Goal: Communication & Community: Answer question/provide support

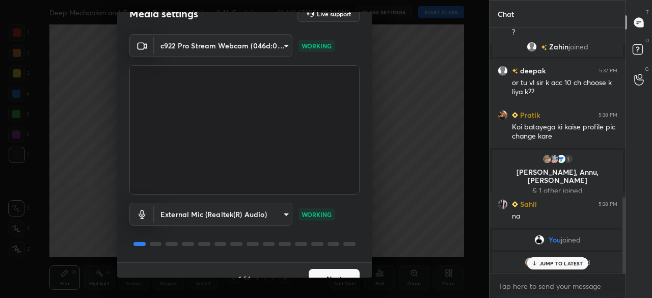
scroll to position [36, 0]
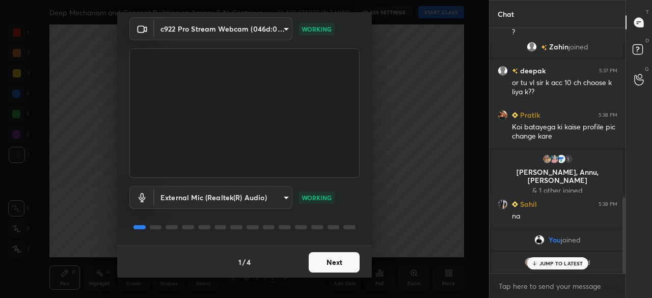
click at [332, 261] on button "Next" at bounding box center [334, 262] width 51 height 20
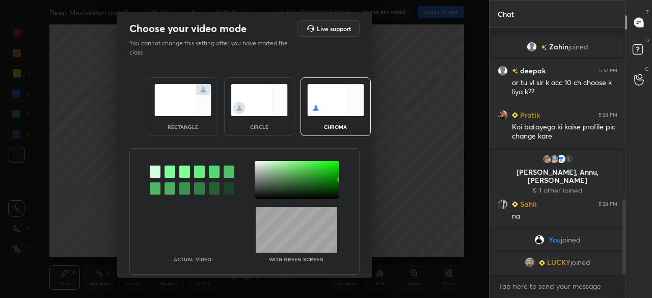
scroll to position [579, 0]
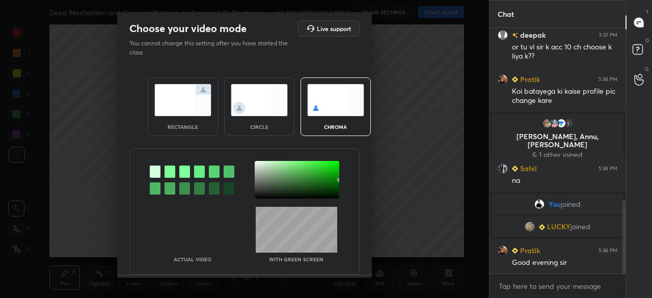
click at [183, 105] on img at bounding box center [182, 100] width 57 height 32
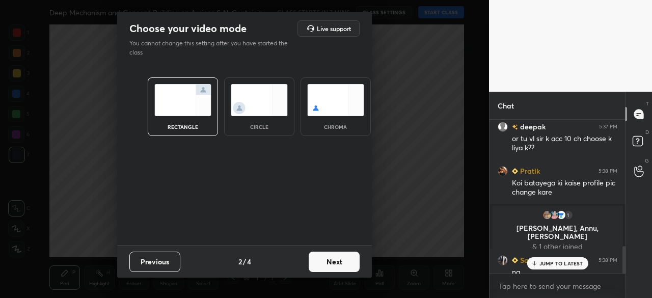
scroll to position [706, 0]
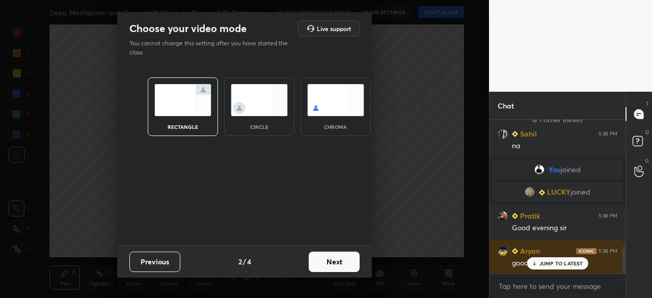
click at [337, 258] on button "Next" at bounding box center [334, 262] width 51 height 20
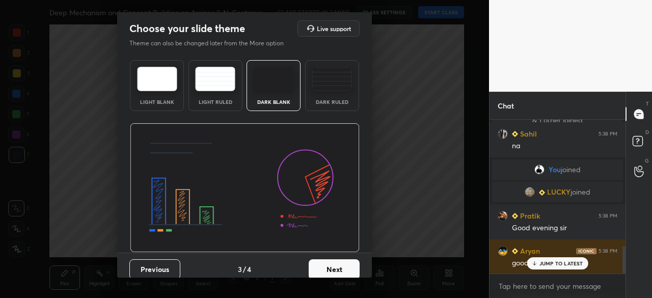
click at [262, 78] on img at bounding box center [274, 79] width 40 height 24
click at [333, 265] on button "Next" at bounding box center [334, 269] width 51 height 20
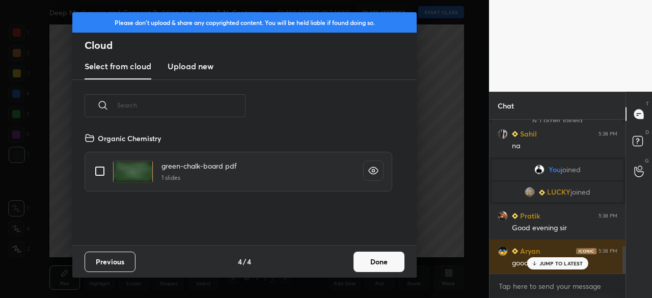
scroll to position [113, 327]
click at [198, 70] on h3 "Upload new" at bounding box center [191, 66] width 46 height 12
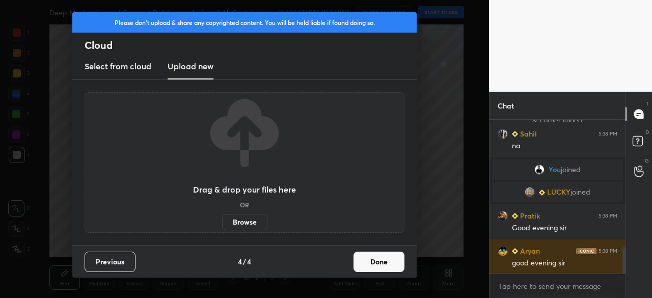
scroll to position [741, 0]
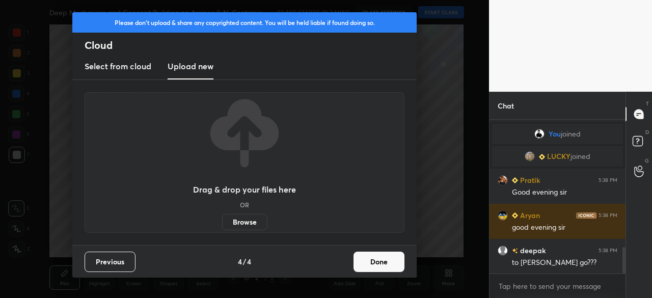
click at [244, 223] on label "Browse" at bounding box center [244, 222] width 45 height 16
click at [222, 223] on input "Browse" at bounding box center [222, 222] width 0 height 16
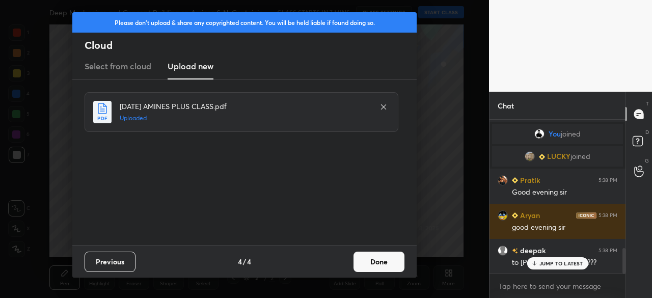
scroll to position [776, 0]
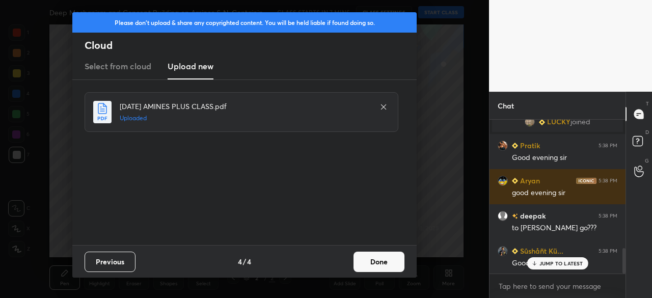
click at [398, 266] on button "Done" at bounding box center [378, 262] width 51 height 20
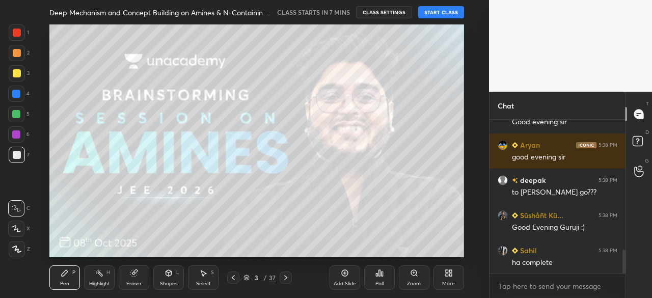
scroll to position [846, 0]
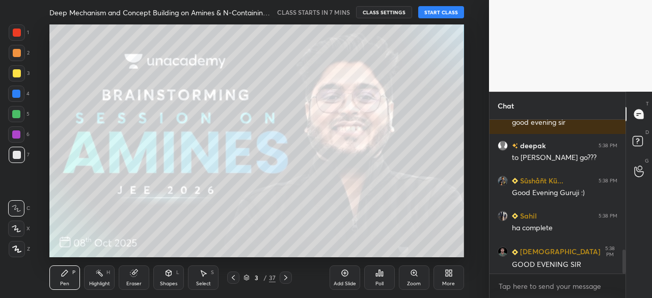
click at [286, 277] on icon at bounding box center [285, 277] width 3 height 5
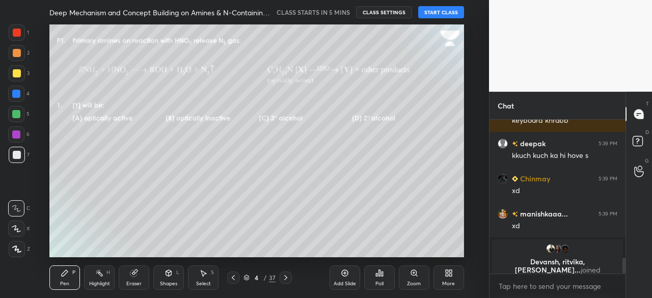
scroll to position [1374, 0]
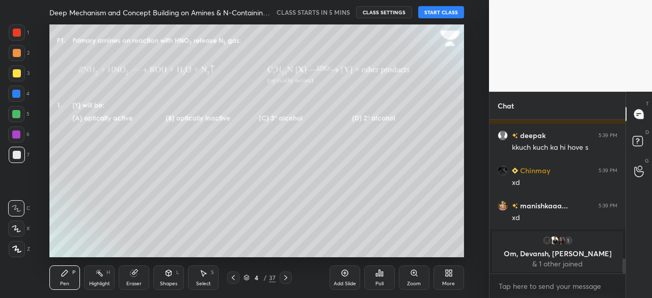
click at [232, 279] on icon at bounding box center [233, 277] width 8 height 8
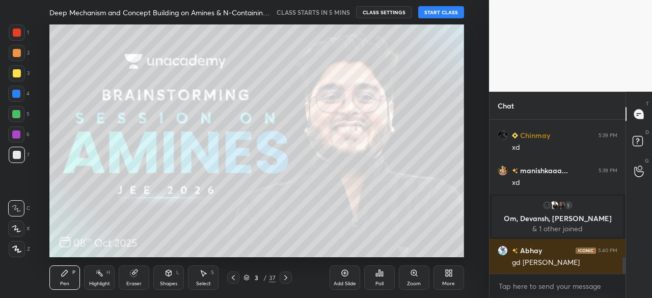
scroll to position [1318, 0]
type textarea "x"
click at [526, 291] on textarea at bounding box center [557, 286] width 120 height 16
paste textarea "https://t.me/+AXOJfU53UZRlNGY1"
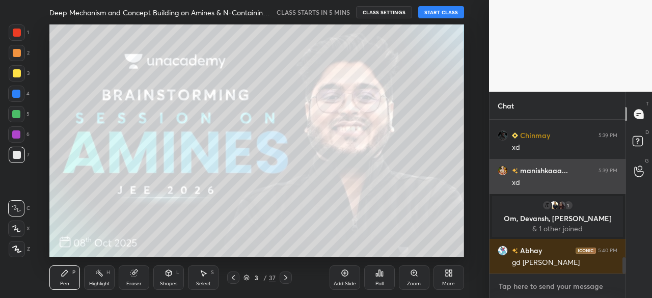
type textarea "https://t.me/+AXOJfU53UZRlNGY1"
type textarea "x"
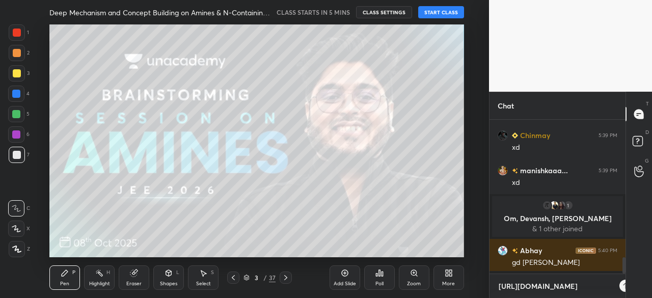
scroll to position [66, 133]
click at [524, 286] on textarea "https://t.me/+AXOJfU53UZRlNGY1" at bounding box center [546, 286] width 99 height 16
type textarea "https://te.me/+AXOJfU53UZRlNGY1"
type textarea "x"
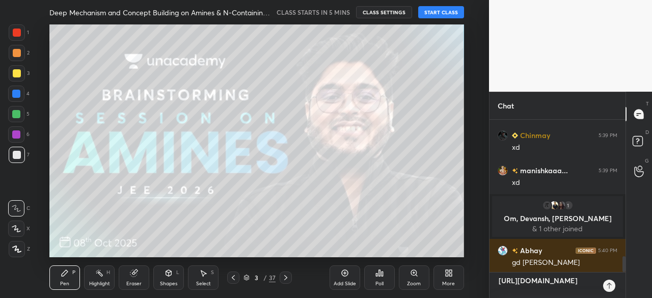
type textarea "https://tel.me/+AXOJfU53UZRlNGY1"
type textarea "x"
type textarea "https://tele.me/+AXOJfU53UZRlNGY1"
type textarea "x"
type textarea "https://teleg.me/+AXOJfU53UZRlNGY1"
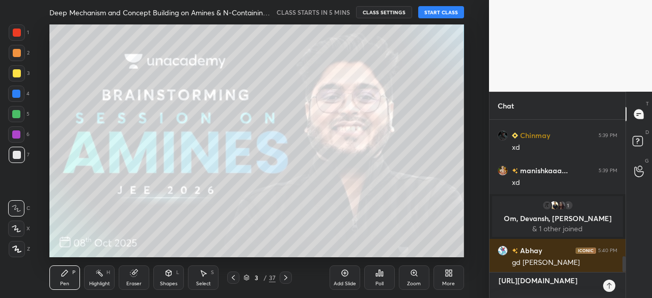
type textarea "x"
type textarea "https://telegr.me/+AXOJfU53UZRlNGY1"
type textarea "x"
type textarea "https://telegra.me/+AXOJfU53UZRlNGY1"
type textarea "x"
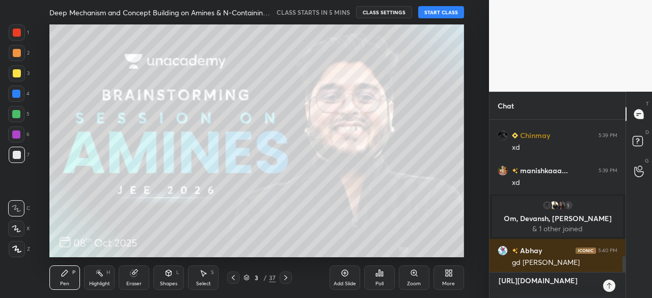
type textarea "[URL][DOMAIN_NAME]"
type textarea "x"
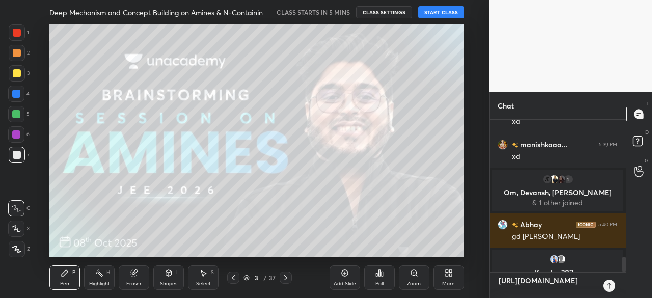
scroll to position [1356, 0]
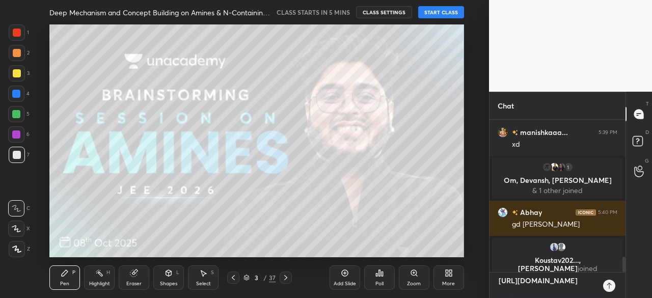
type textarea "[URL][DOMAIN_NAME]"
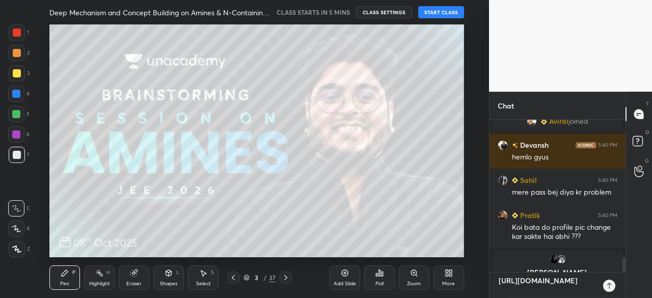
scroll to position [1448, 0]
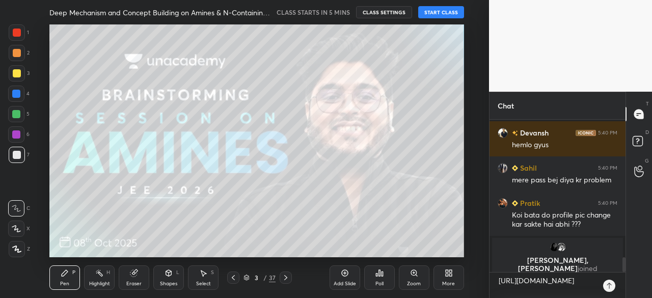
click at [286, 274] on icon at bounding box center [286, 277] width 8 height 8
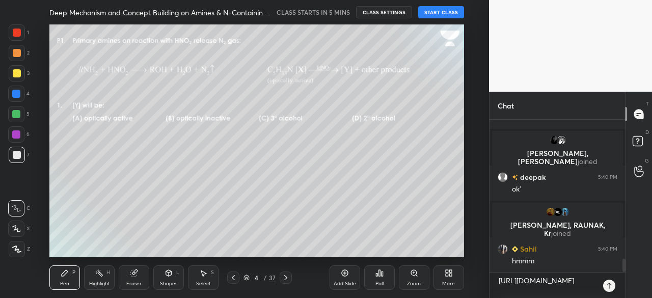
scroll to position [1693, 0]
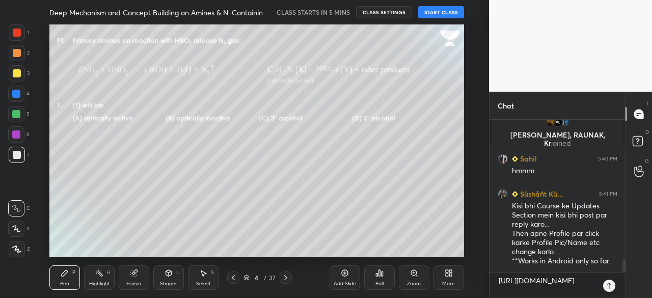
click at [282, 274] on icon at bounding box center [286, 277] width 8 height 8
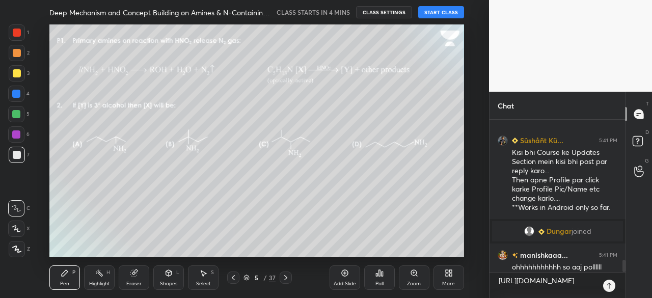
click at [235, 275] on icon at bounding box center [233, 277] width 8 height 8
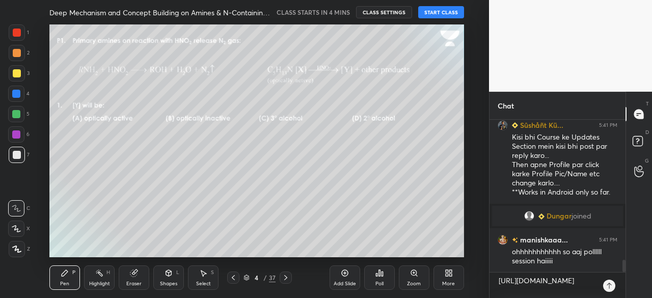
click at [235, 275] on icon at bounding box center [233, 277] width 8 height 8
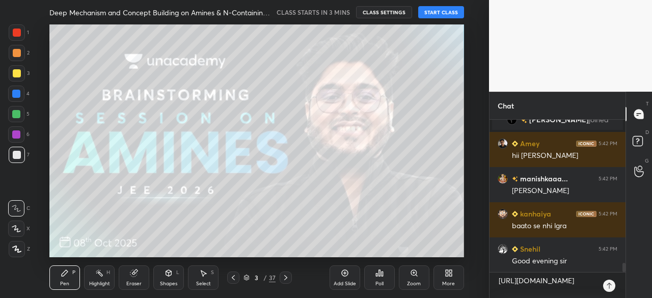
scroll to position [2408, 0]
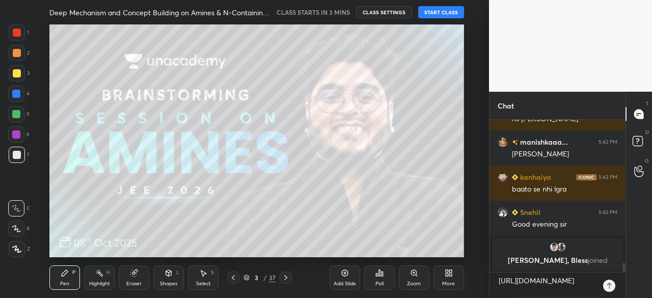
click at [454, 277] on div "More" at bounding box center [448, 277] width 31 height 24
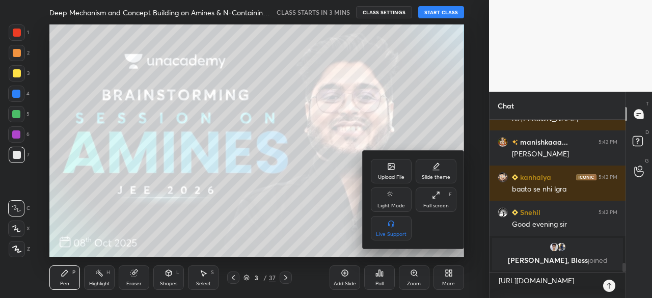
click at [441, 196] on div "Full screen F" at bounding box center [435, 199] width 41 height 24
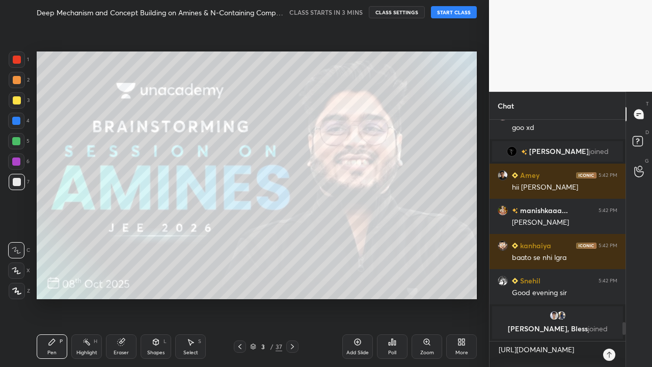
type textarea "x"
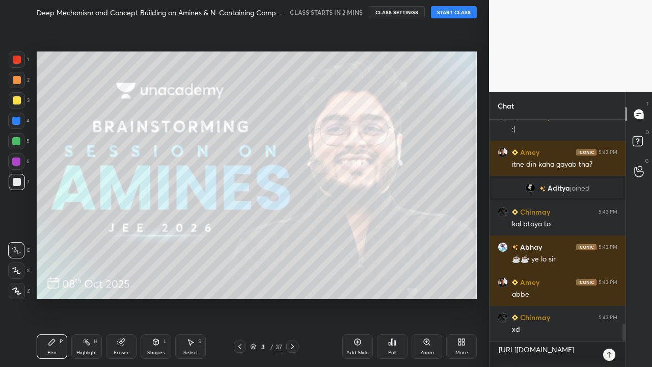
scroll to position [2669, 0]
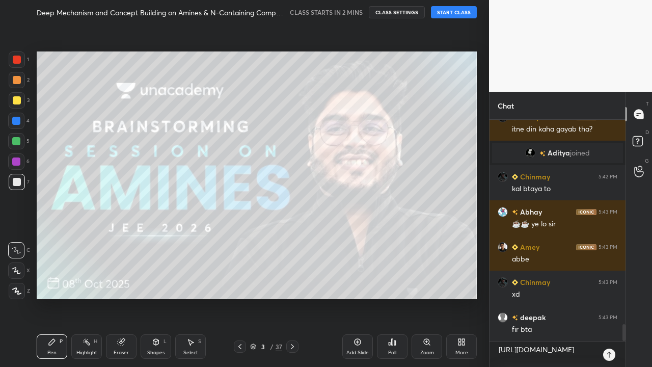
click at [610, 297] on icon at bounding box center [609, 354] width 8 height 8
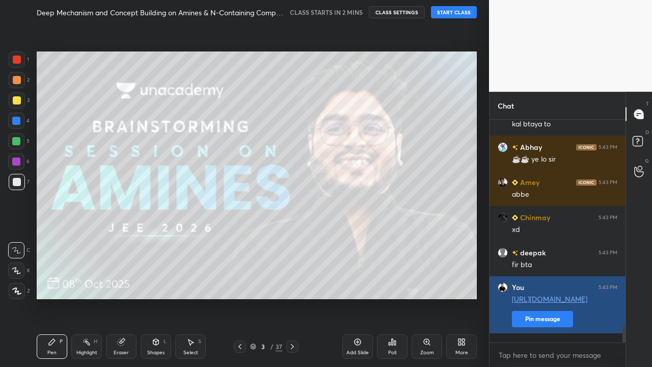
click at [542, 297] on button "Pin message" at bounding box center [542, 319] width 61 height 16
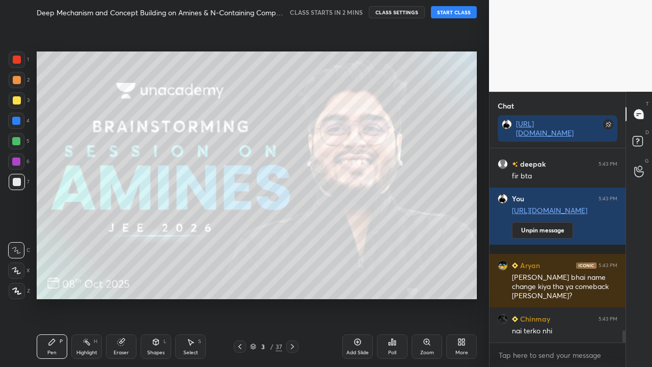
click at [452, 11] on button "START CLASS" at bounding box center [454, 12] width 46 height 12
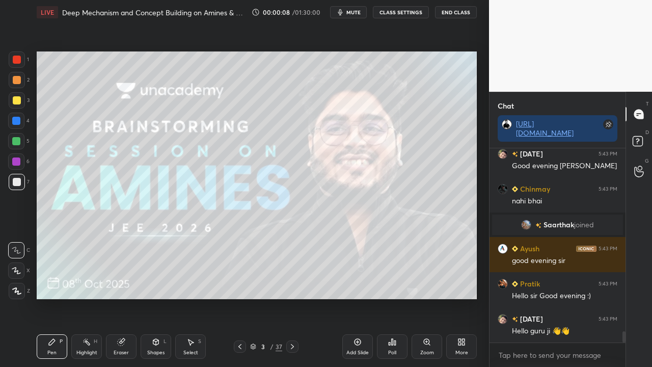
click at [402, 17] on button "CLASS SETTINGS" at bounding box center [401, 12] width 56 height 12
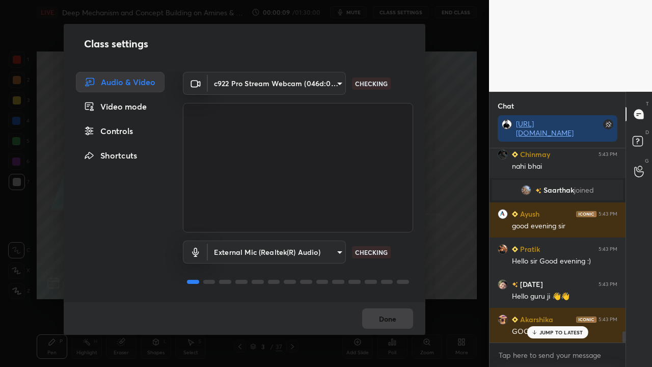
click at [108, 125] on div "Controls" at bounding box center [120, 131] width 89 height 20
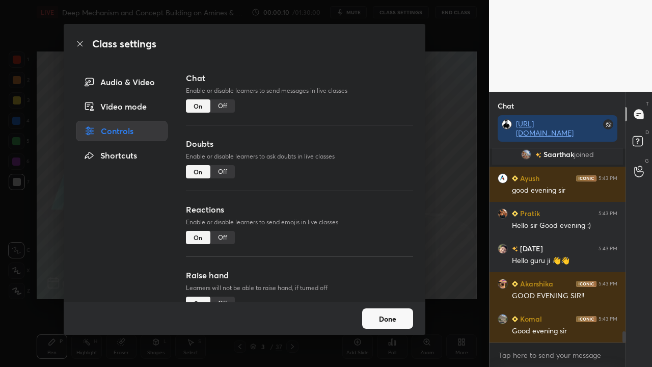
click at [226, 173] on div "Off" at bounding box center [222, 171] width 24 height 13
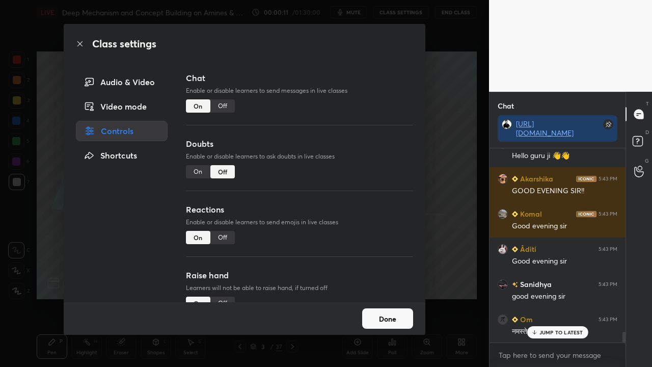
click at [217, 235] on div "Off" at bounding box center [222, 237] width 24 height 13
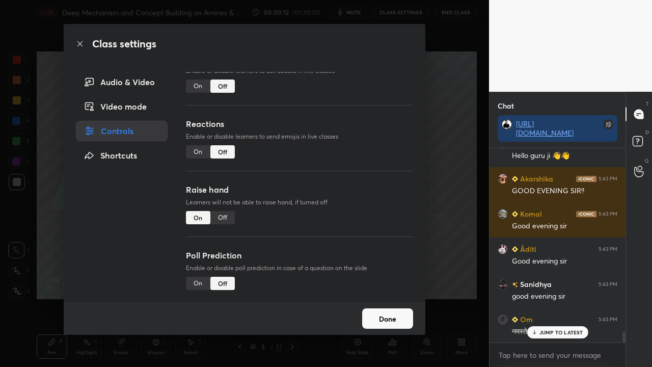
click at [226, 215] on div "Off" at bounding box center [222, 217] width 24 height 13
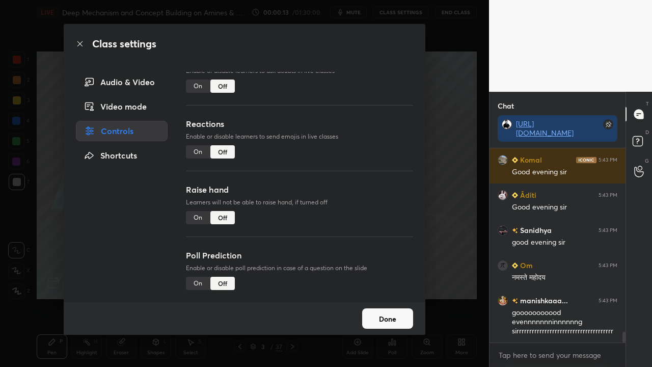
click at [371, 297] on button "Done" at bounding box center [387, 318] width 51 height 20
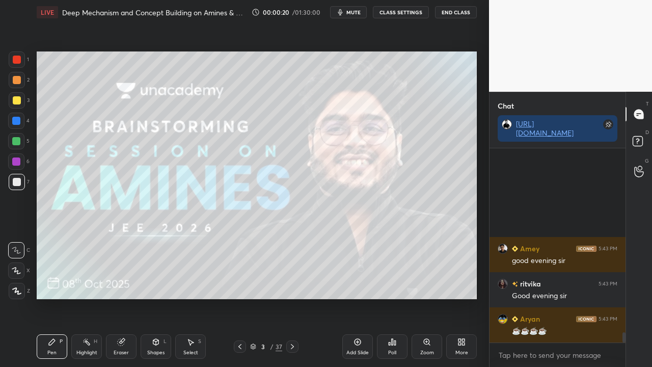
scroll to position [3533, 0]
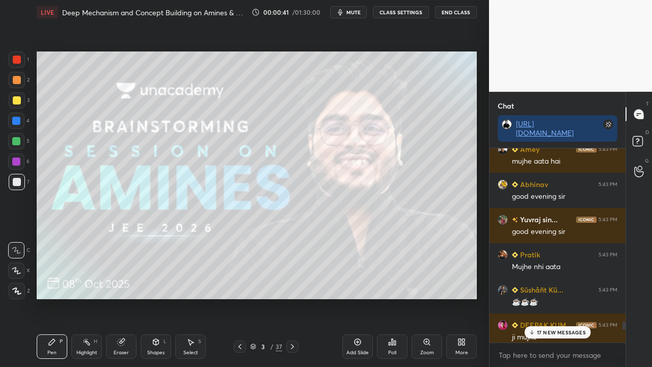
click at [549, 297] on div "17 NEW MESSAGES" at bounding box center [557, 332] width 67 height 12
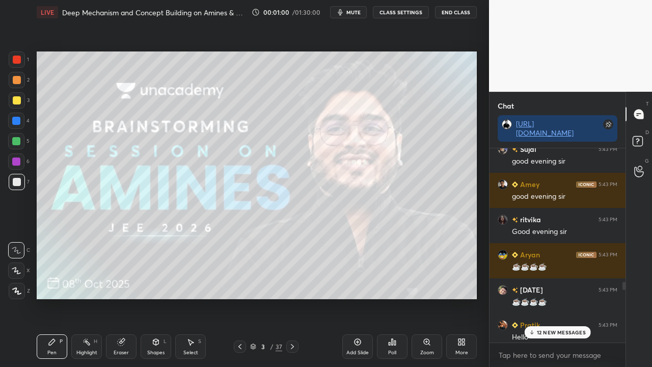
click at [561, 297] on p "12 NEW MESSAGES" at bounding box center [561, 332] width 49 height 6
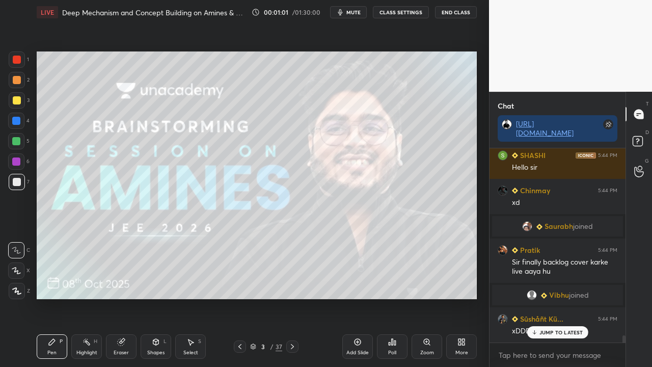
scroll to position [5238, 0]
click at [561, 297] on p "JUMP TO LATEST" at bounding box center [561, 332] width 44 height 6
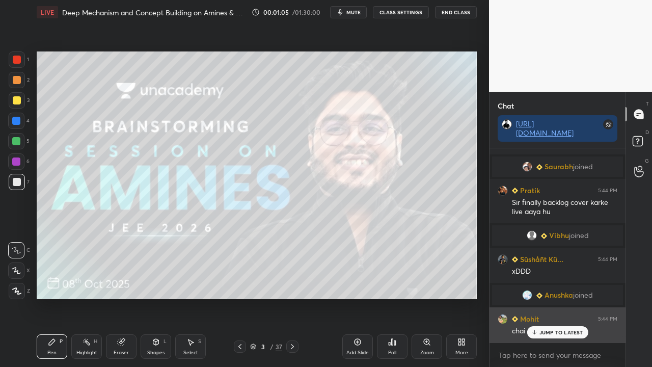
scroll to position [5314, 0]
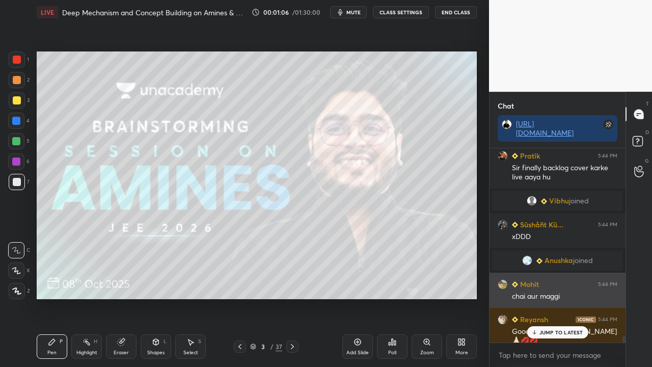
click at [560, 297] on p "JUMP TO LATEST" at bounding box center [561, 332] width 44 height 6
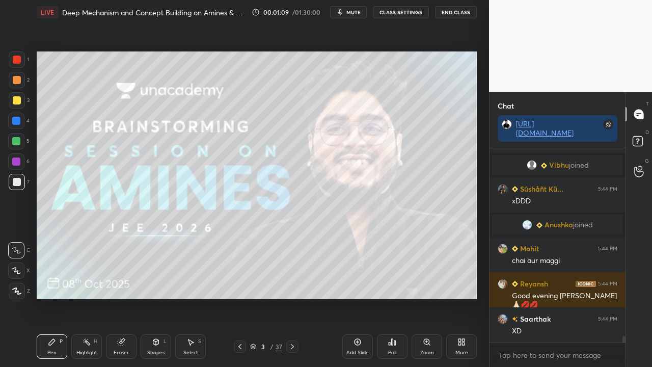
scroll to position [5394, 0]
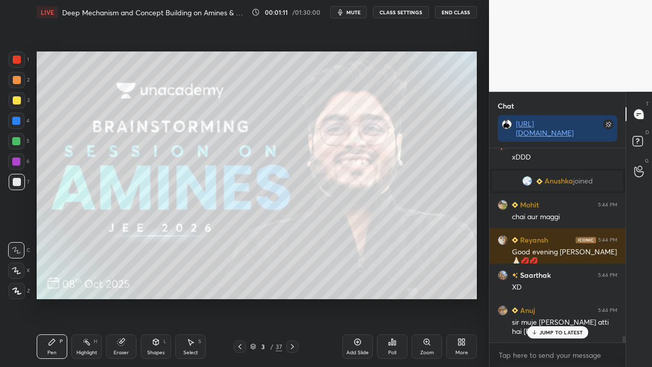
click at [551, 297] on p "JUMP TO LATEST" at bounding box center [561, 332] width 44 height 6
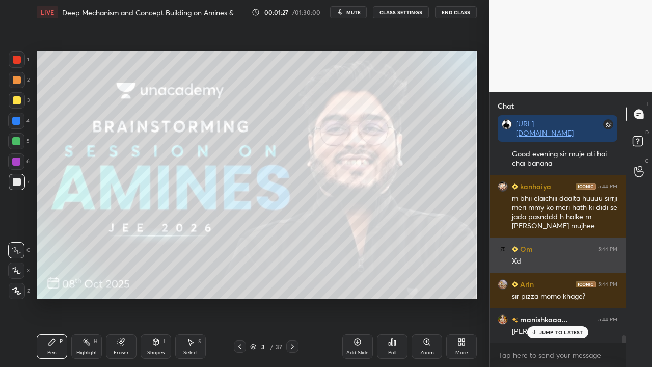
scroll to position [6067, 0]
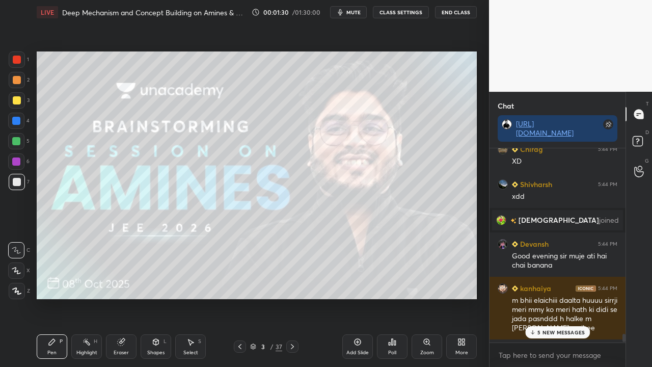
click at [548, 297] on p "5 NEW MESSAGES" at bounding box center [560, 332] width 47 height 6
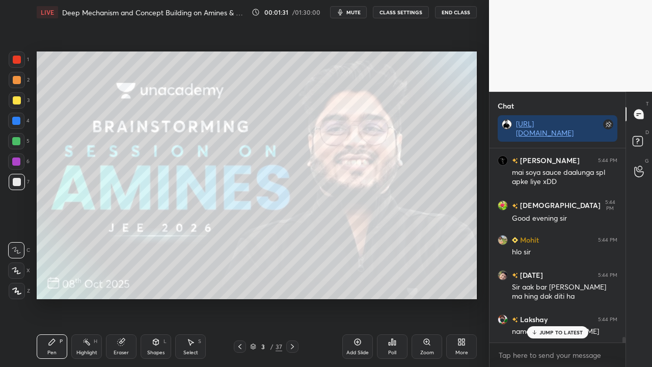
click at [548, 297] on p "JUMP TO LATEST" at bounding box center [561, 332] width 44 height 6
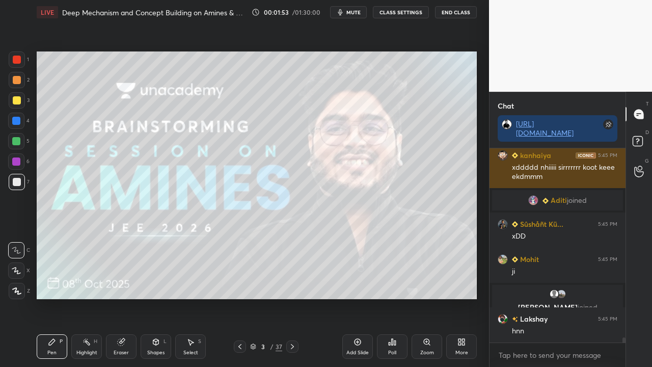
scroll to position [7091, 0]
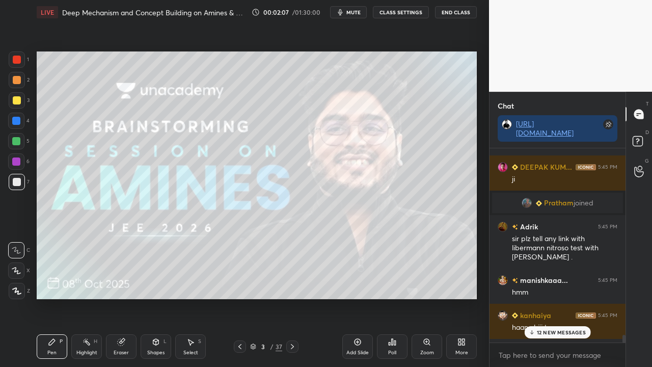
click at [555, 297] on p "12 NEW MESSAGES" at bounding box center [561, 332] width 49 height 6
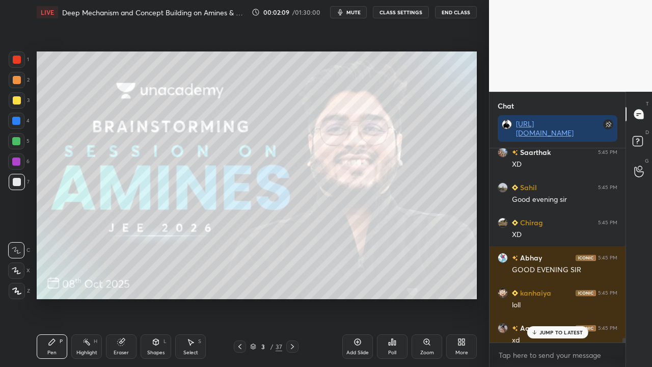
scroll to position [8021, 0]
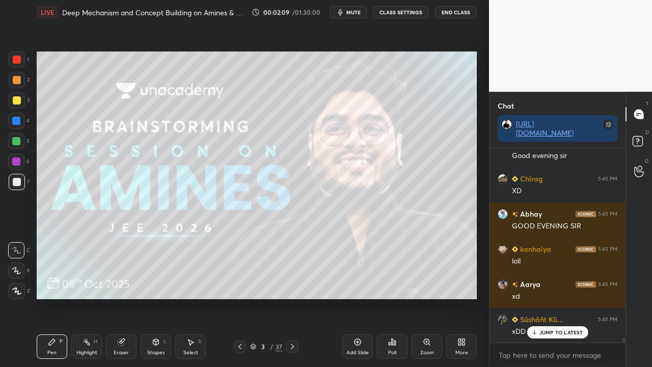
click at [555, 297] on p "JUMP TO LATEST" at bounding box center [561, 332] width 44 height 6
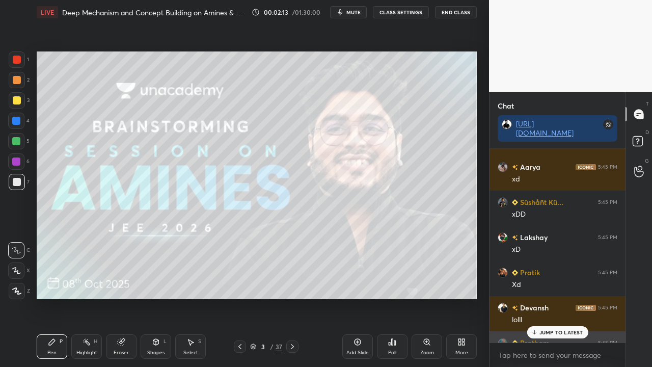
scroll to position [8129, 0]
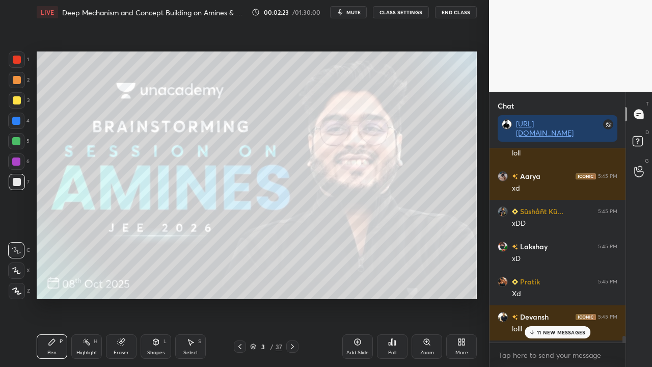
click at [557, 297] on p "11 NEW MESSAGES" at bounding box center [561, 332] width 48 height 6
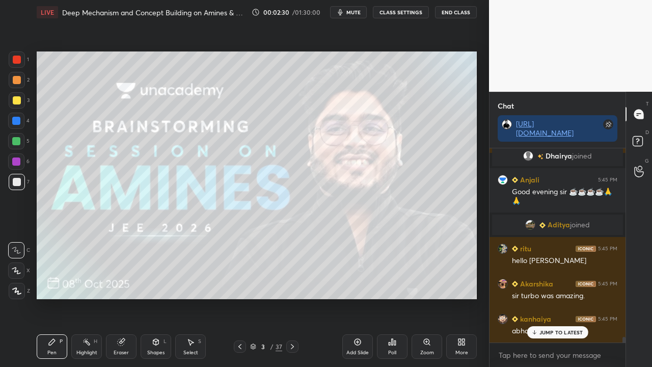
scroll to position [8208, 0]
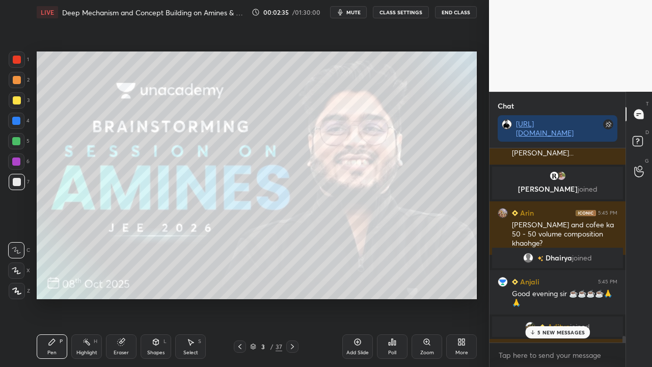
click at [558, 297] on p "5 NEW MESSAGES" at bounding box center [560, 332] width 47 height 6
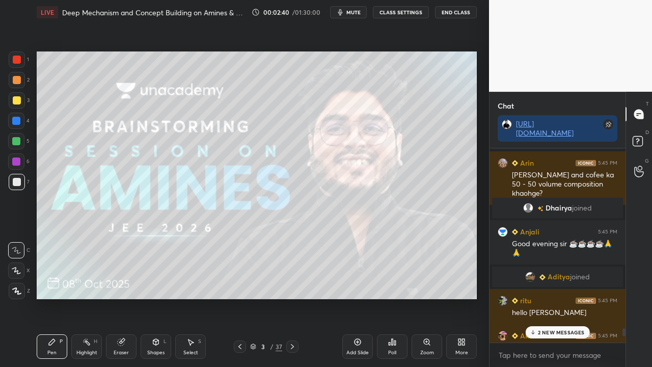
scroll to position [8254, 0]
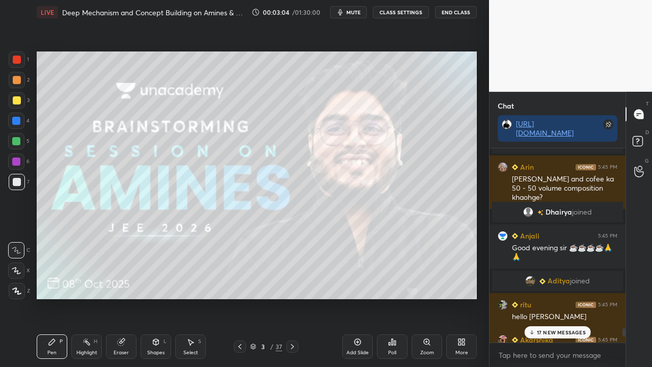
click at [570, 297] on p "17 NEW MESSAGES" at bounding box center [561, 332] width 49 height 6
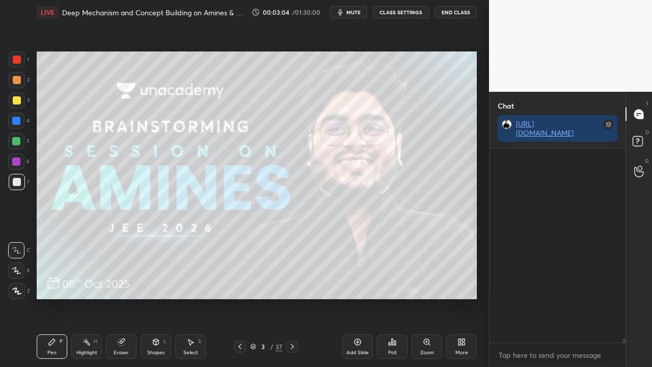
scroll to position [9257, 0]
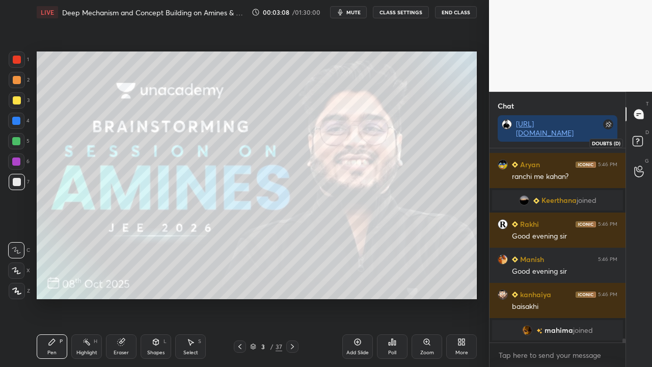
click at [639, 144] on rect at bounding box center [637, 141] width 10 height 10
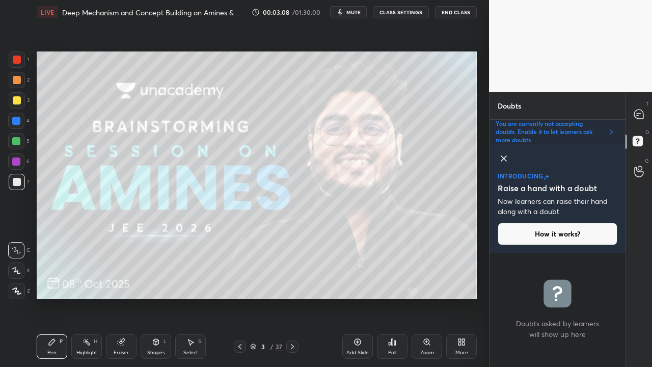
scroll to position [110, 133]
click at [500, 159] on icon at bounding box center [503, 158] width 12 height 12
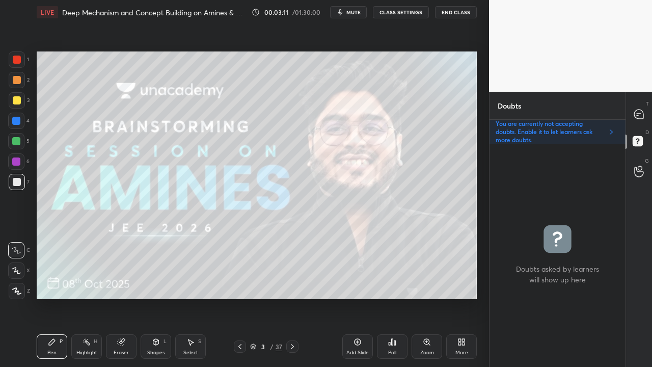
scroll to position [219, 133]
click at [637, 112] on icon at bounding box center [638, 113] width 9 height 9
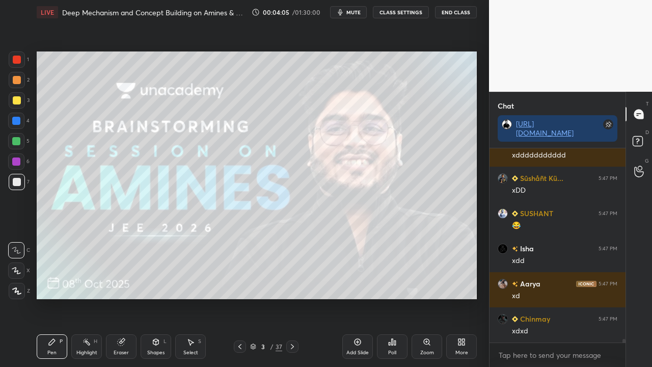
scroll to position [10678, 0]
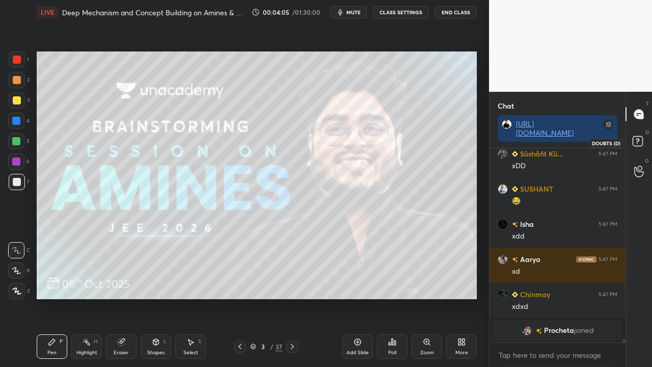
click at [641, 142] on rect at bounding box center [637, 141] width 10 height 10
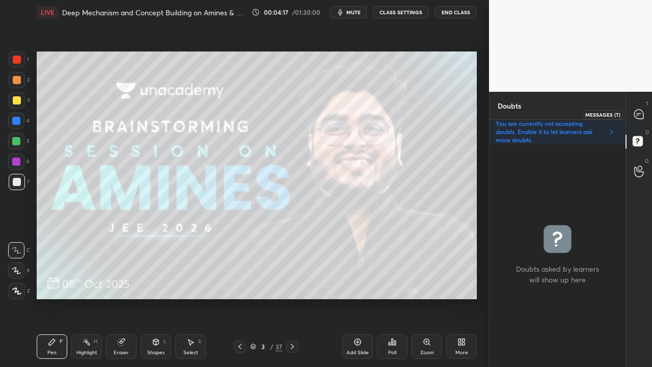
click at [639, 107] on div at bounding box center [639, 114] width 20 height 18
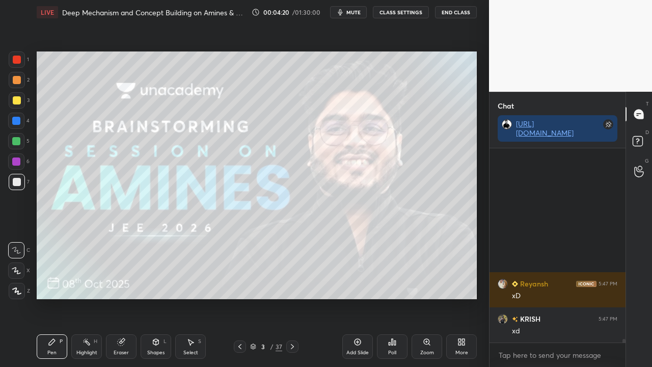
scroll to position [10708, 0]
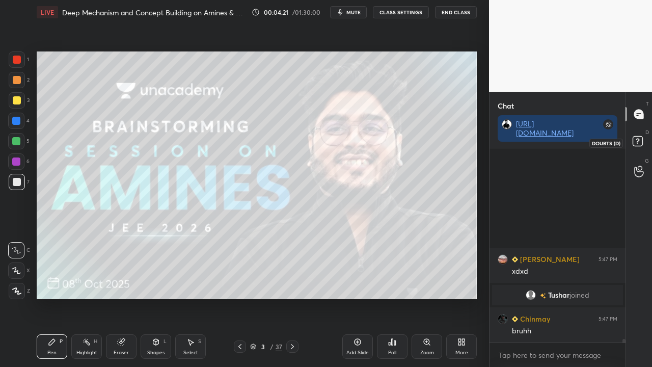
click at [641, 144] on rect at bounding box center [637, 141] width 10 height 10
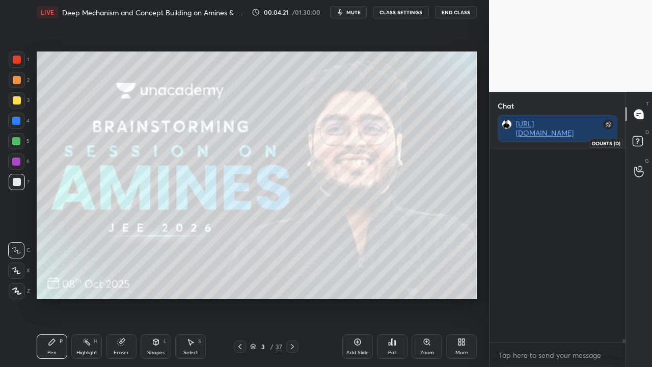
scroll to position [219, 133]
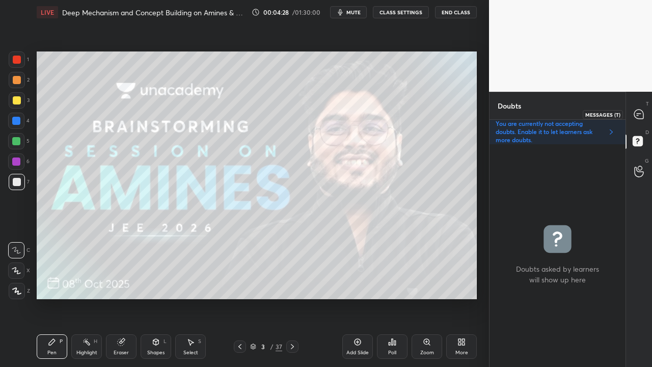
click at [635, 113] on icon at bounding box center [638, 113] width 9 height 9
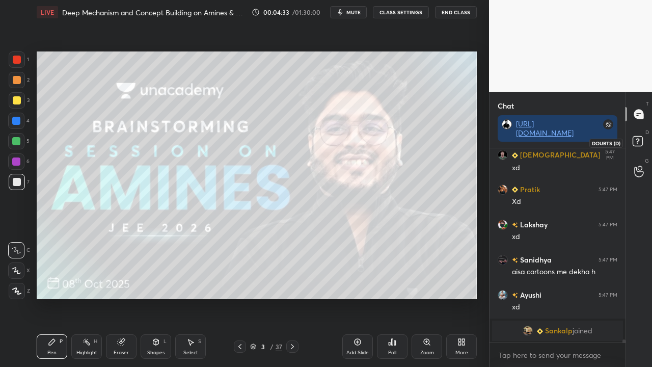
scroll to position [11460, 0]
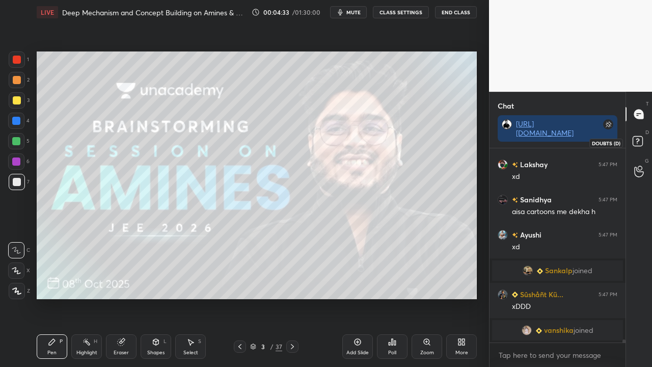
click at [636, 146] on rect at bounding box center [637, 141] width 10 height 10
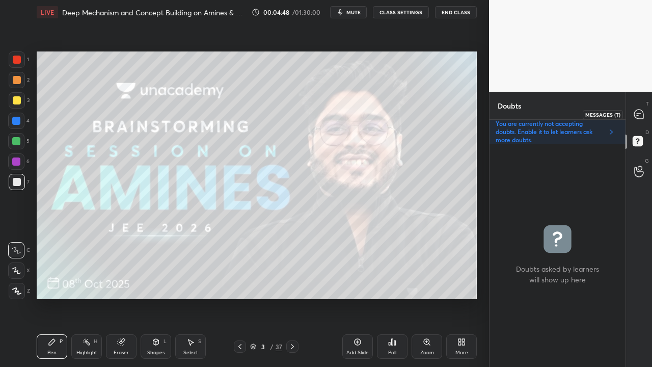
click at [637, 110] on div at bounding box center [639, 114] width 20 height 18
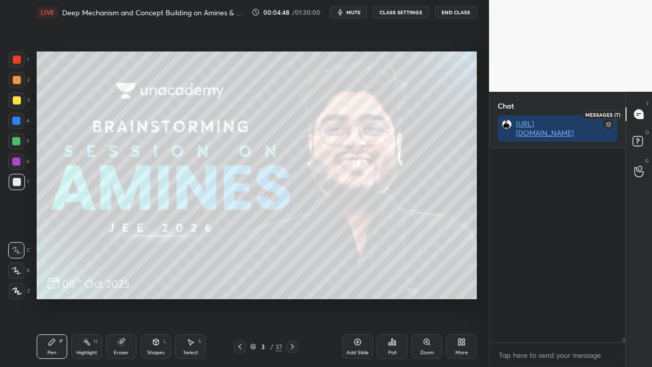
scroll to position [215, 133]
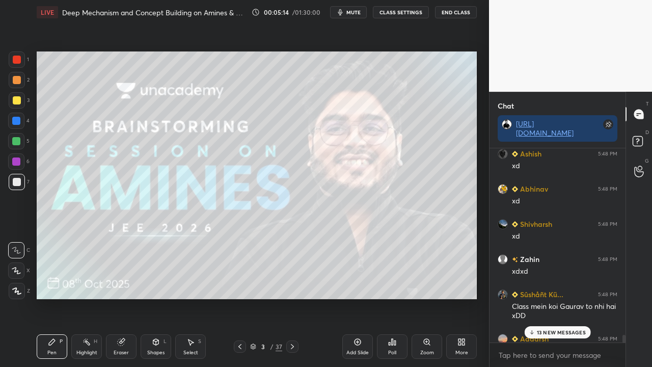
click at [15, 100] on div at bounding box center [17, 100] width 8 height 8
click at [16, 100] on div at bounding box center [17, 100] width 8 height 8
click at [564, 297] on p "20 NEW MESSAGES" at bounding box center [561, 332] width 50 height 6
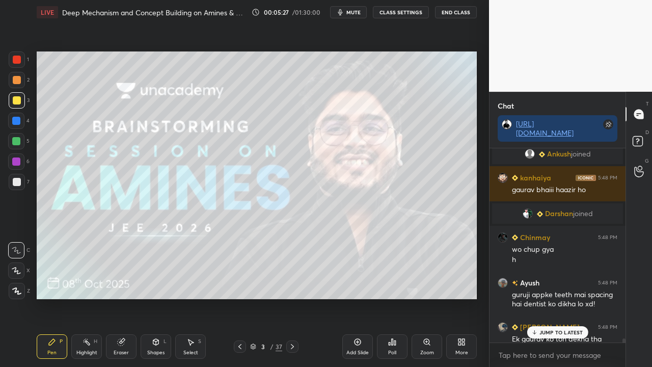
scroll to position [12771, 0]
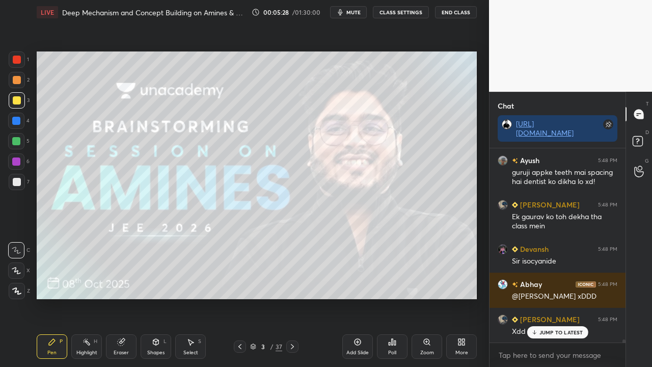
drag, startPoint x: 546, startPoint y: 330, endPoint x: 539, endPoint y: 333, distance: 7.8
click at [546, 297] on p "JUMP TO LATEST" at bounding box center [561, 332] width 44 height 6
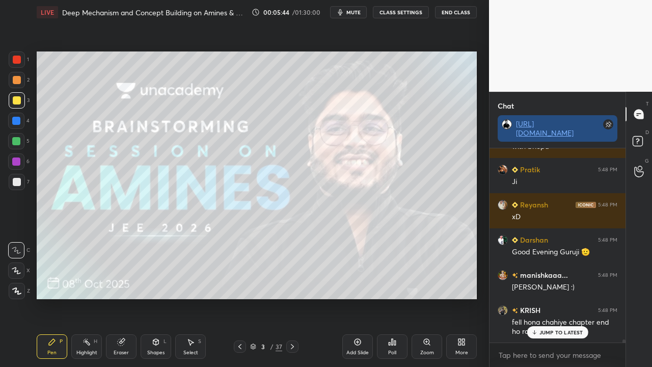
scroll to position [12984, 0]
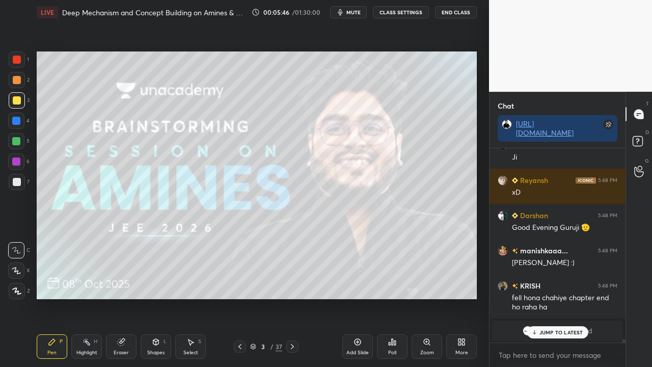
click at [552, 297] on p "JUMP TO LATEST" at bounding box center [561, 332] width 44 height 6
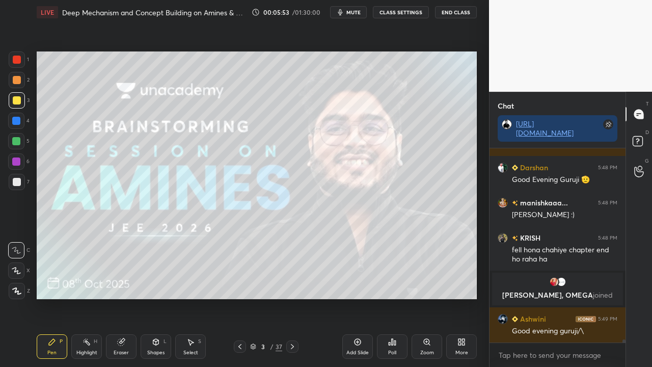
scroll to position [12975, 0]
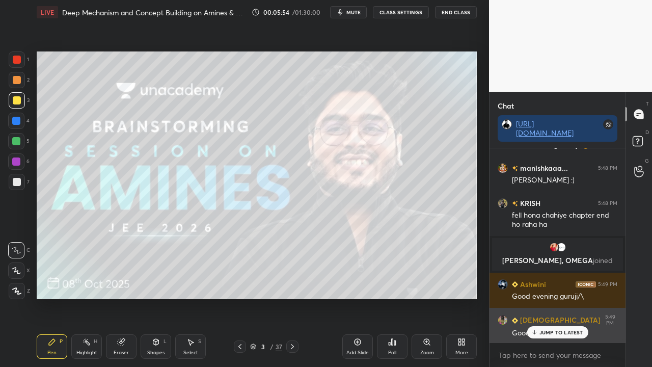
click at [562, 297] on p "JUMP TO LATEST" at bounding box center [561, 332] width 44 height 6
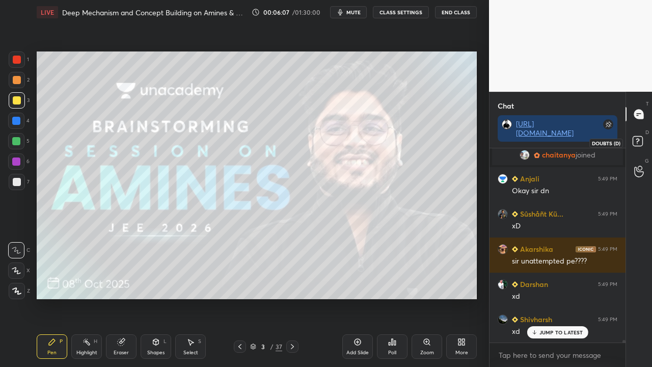
scroll to position [13361, 0]
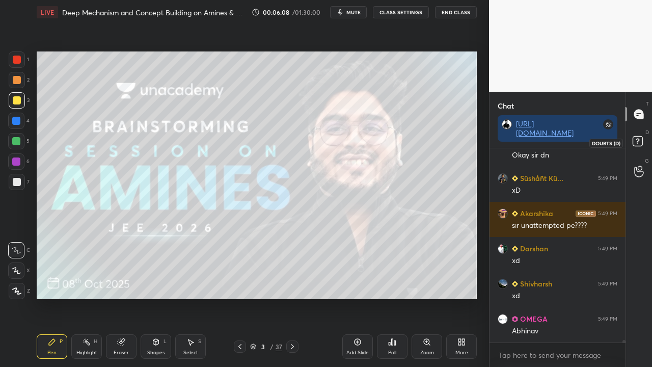
click at [635, 142] on rect at bounding box center [637, 141] width 10 height 10
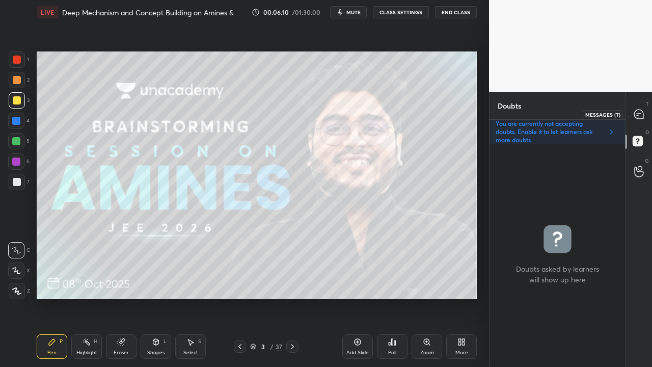
click at [643, 112] on icon at bounding box center [638, 113] width 9 height 9
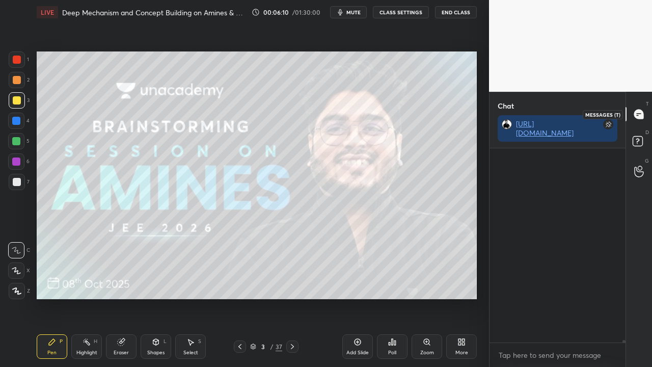
scroll to position [191, 133]
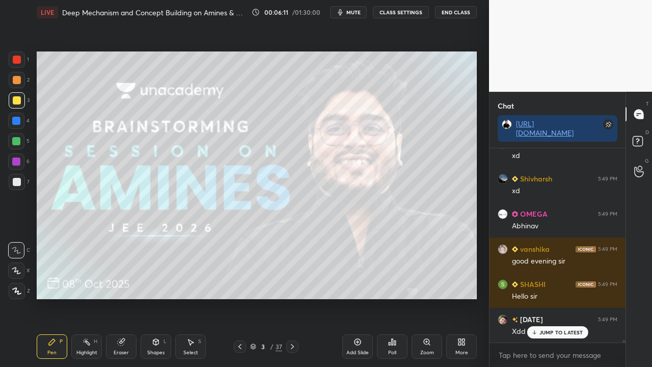
click at [291, 297] on icon at bounding box center [292, 346] width 8 height 8
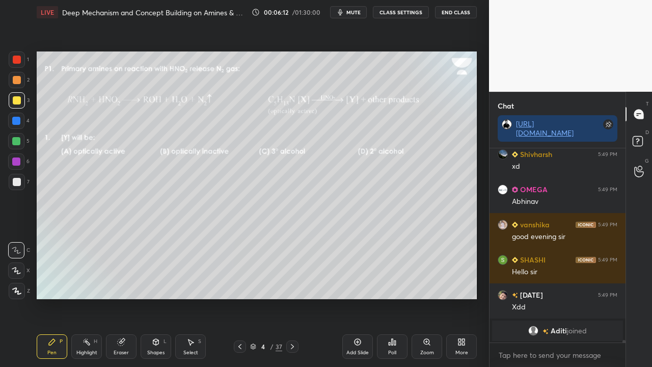
scroll to position [13702, 0]
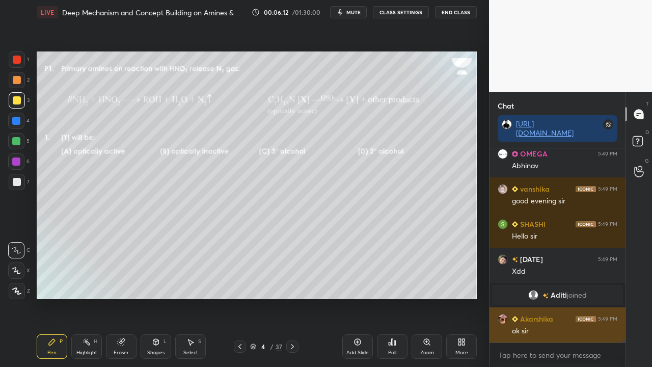
click at [544, 297] on div "ok sir" at bounding box center [564, 331] width 105 height 10
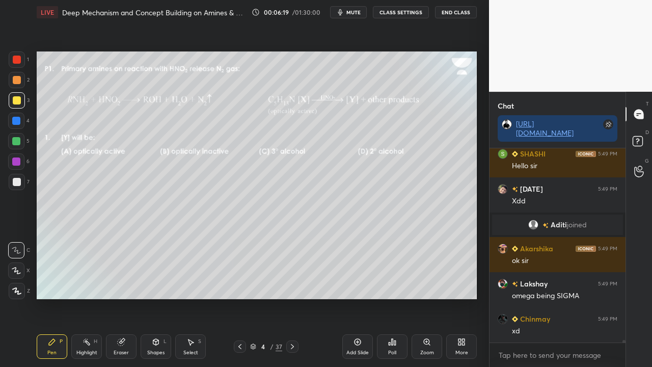
click at [295, 297] on icon at bounding box center [292, 346] width 8 height 8
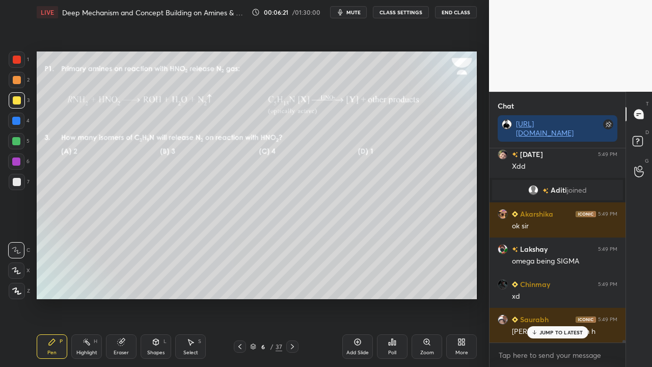
click at [294, 297] on icon at bounding box center [292, 346] width 8 height 8
click at [240, 297] on icon at bounding box center [240, 346] width 8 height 8
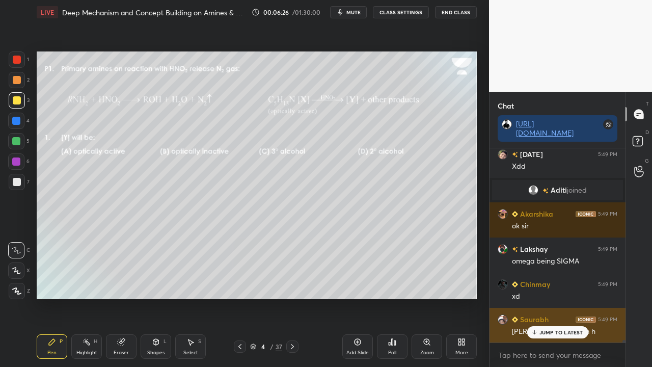
click at [559, 297] on p "JUMP TO LATEST" at bounding box center [561, 332] width 44 height 6
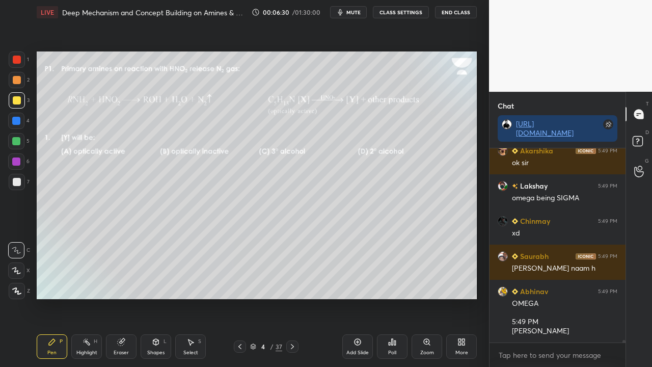
scroll to position [13905, 0]
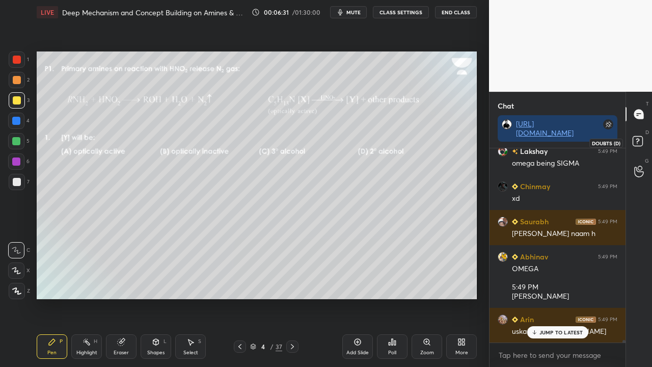
click at [638, 137] on rect at bounding box center [637, 141] width 10 height 10
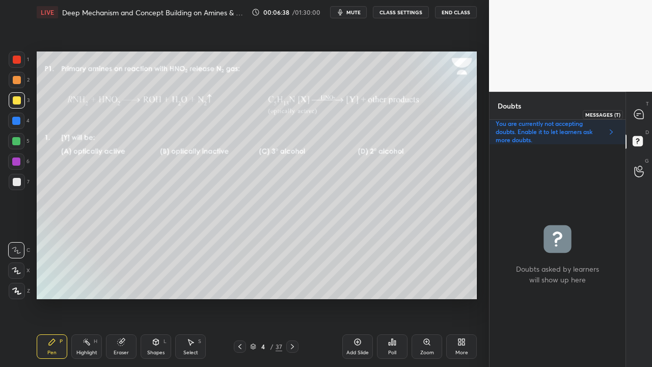
click at [638, 113] on icon at bounding box center [638, 114] width 11 height 11
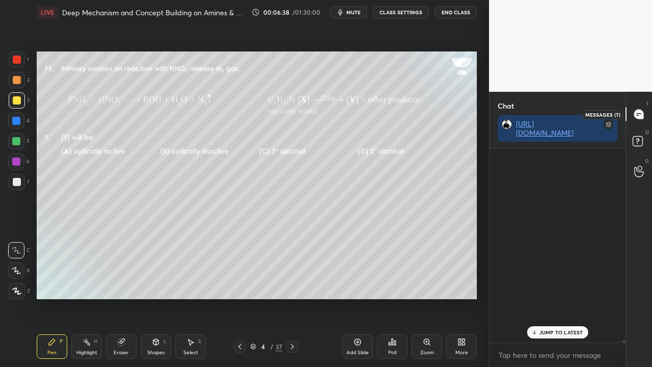
scroll to position [3, 3]
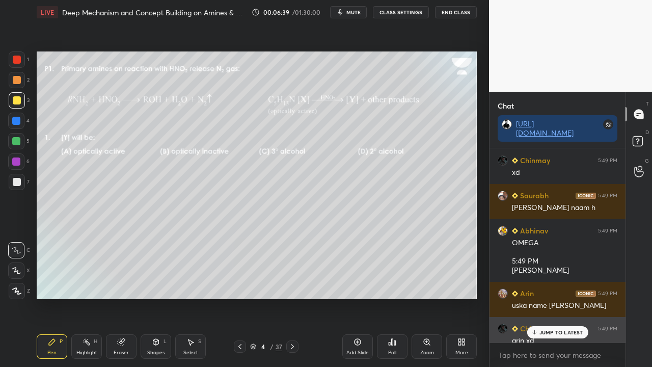
click at [544, 297] on p "JUMP TO LATEST" at bounding box center [561, 332] width 44 height 6
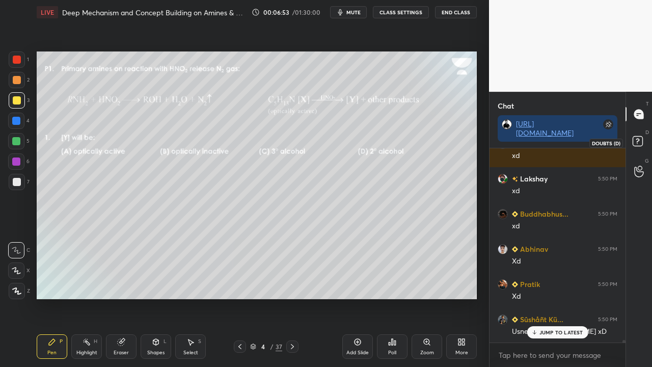
click at [639, 141] on rect at bounding box center [637, 141] width 10 height 10
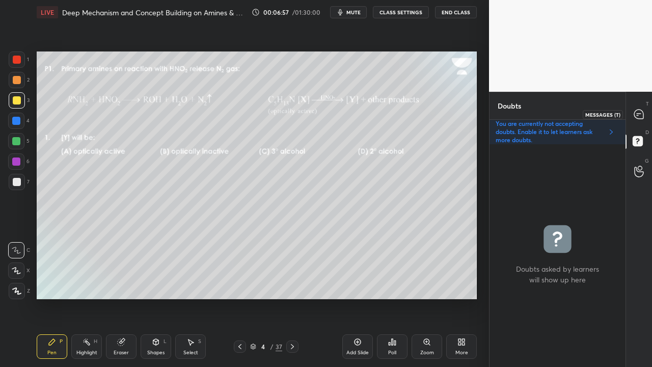
click at [642, 114] on icon at bounding box center [638, 113] width 9 height 9
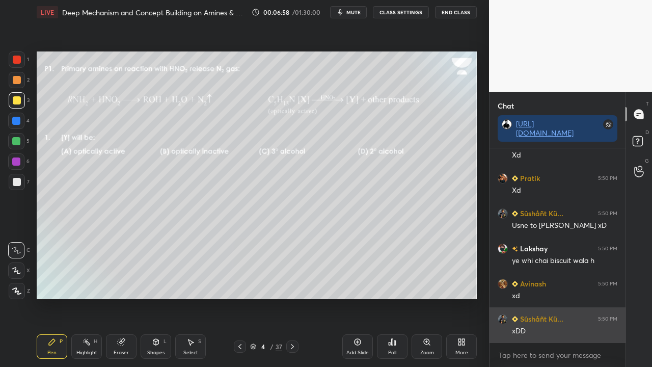
click at [556, 297] on div "xDD" at bounding box center [564, 331] width 105 height 10
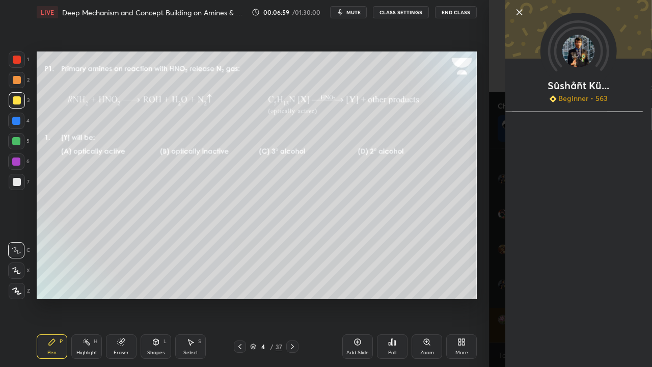
click at [490, 294] on div "Sûshåñt Kü... Beginner • 563" at bounding box center [570, 183] width 163 height 367
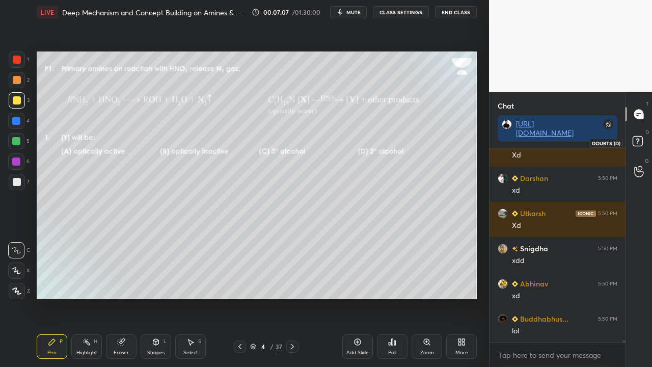
click at [640, 143] on rect at bounding box center [637, 141] width 10 height 10
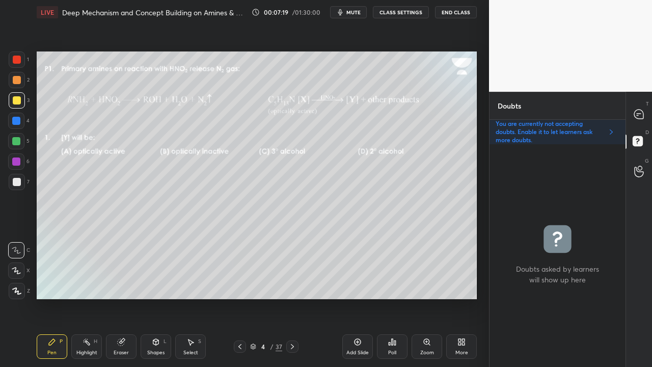
click at [128, 297] on div "Eraser" at bounding box center [121, 346] width 31 height 24
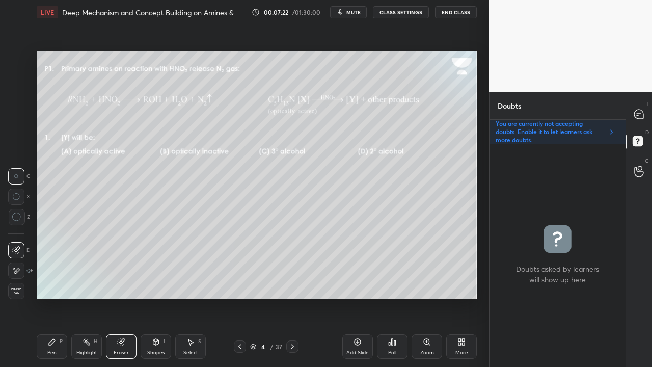
click at [55, 297] on div "Pen P" at bounding box center [52, 346] width 31 height 24
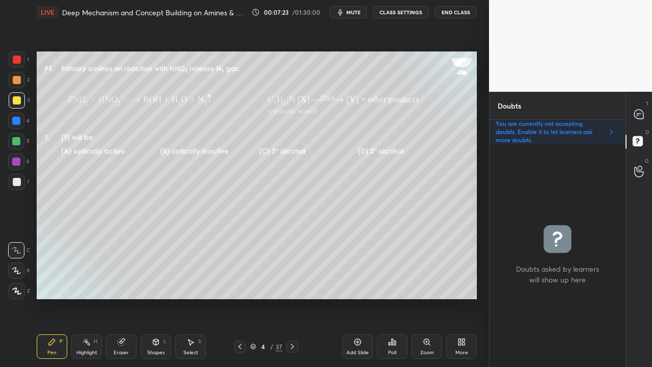
click at [645, 108] on div at bounding box center [639, 114] width 20 height 18
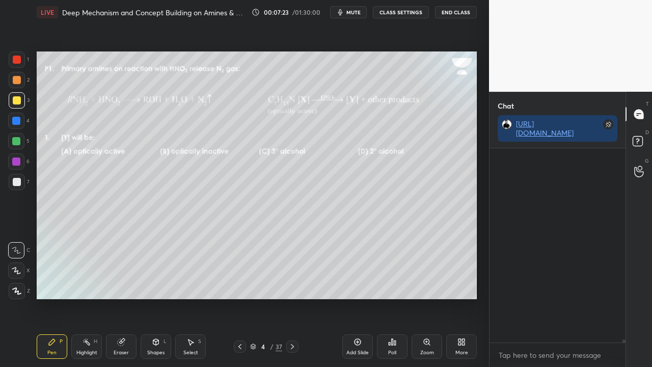
scroll to position [15759, 0]
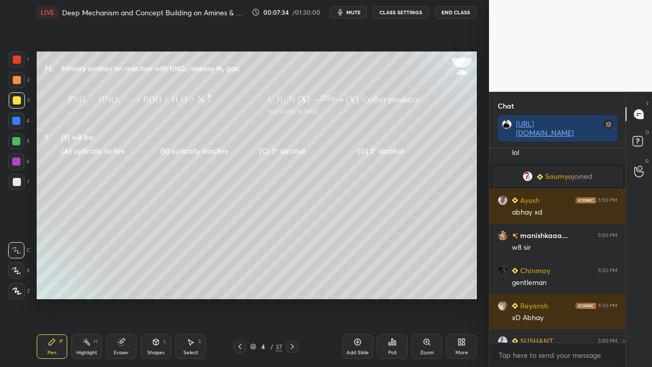
click at [555, 177] on span "Saumya" at bounding box center [558, 176] width 27 height 8
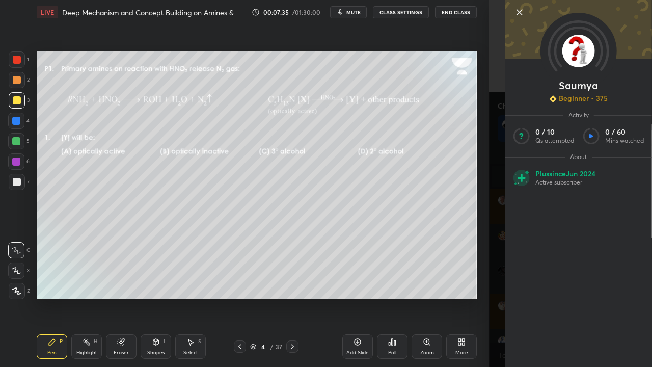
scroll to position [15817, 0]
click at [482, 113] on div "1 2 3 4 5 6 7 C X Z C X Z E E Erase all H H LIVE Deep Mechanism and Concept Bui…" at bounding box center [244, 183] width 489 height 367
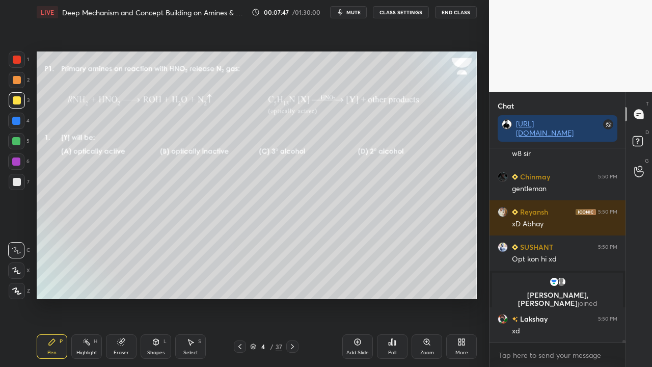
scroll to position [14990, 0]
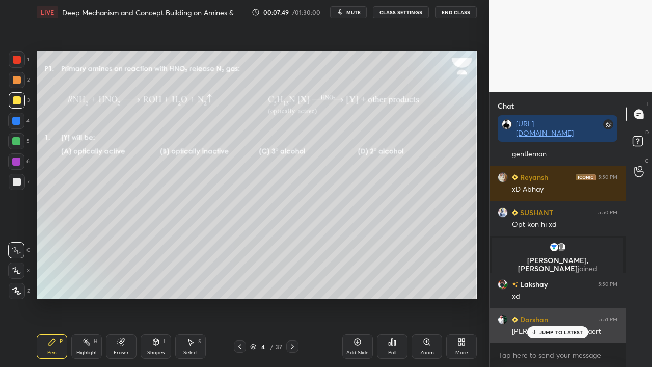
drag, startPoint x: 535, startPoint y: 331, endPoint x: 512, endPoint y: 336, distance: 22.8
click at [534, 297] on icon at bounding box center [534, 332] width 7 height 6
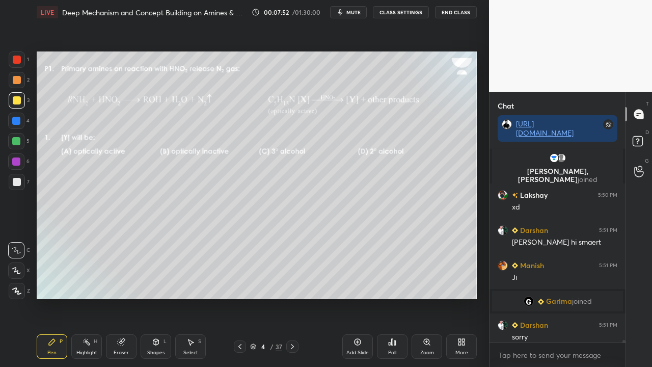
scroll to position [15056, 0]
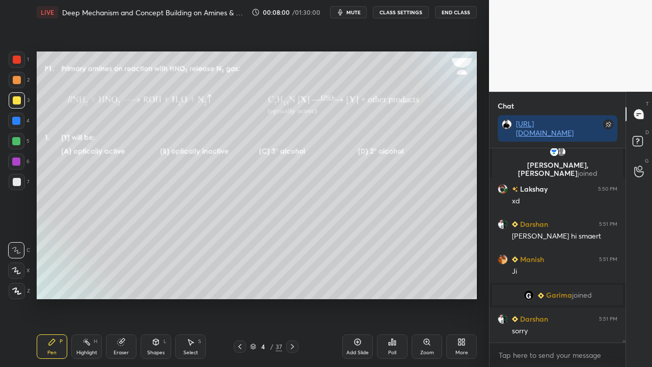
click at [568, 292] on span "Garima" at bounding box center [559, 295] width 26 height 8
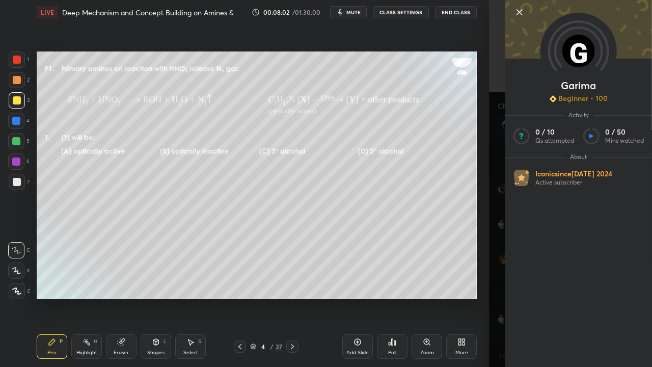
click at [495, 131] on div "Garima Beginner • 100 Activity 0 / 10 Qs attempted 0 / 50 Mins watched About Ic…" at bounding box center [570, 183] width 163 height 367
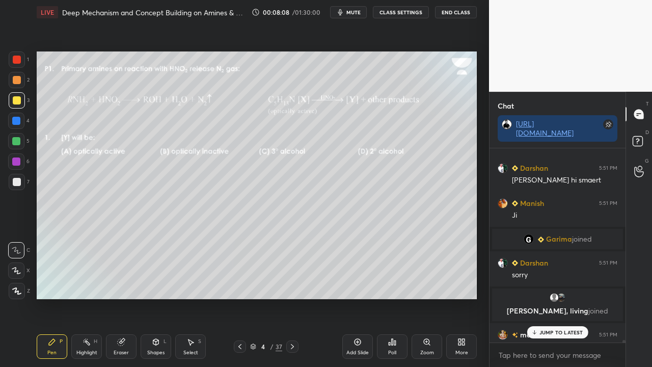
scroll to position [15108, 0]
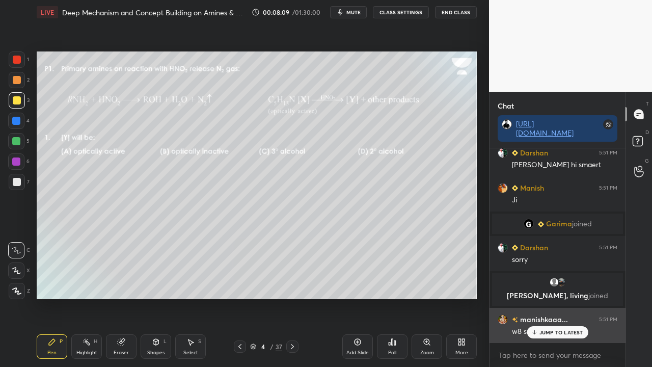
drag, startPoint x: 552, startPoint y: 333, endPoint x: 546, endPoint y: 335, distance: 6.4
click at [552, 297] on p "JUMP TO LATEST" at bounding box center [561, 332] width 44 height 6
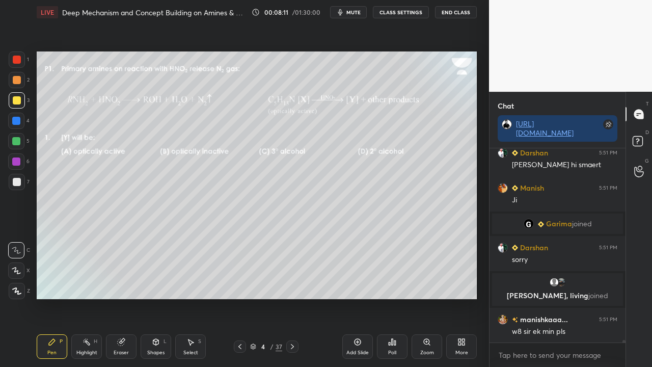
click at [293, 297] on icon at bounding box center [292, 346] width 8 height 8
click at [239, 297] on icon at bounding box center [240, 346] width 8 height 8
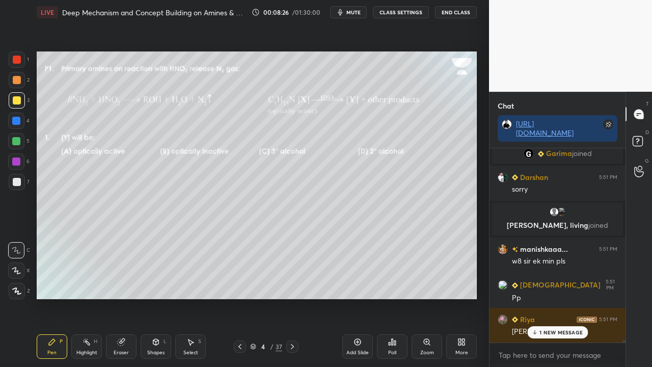
scroll to position [15203, 0]
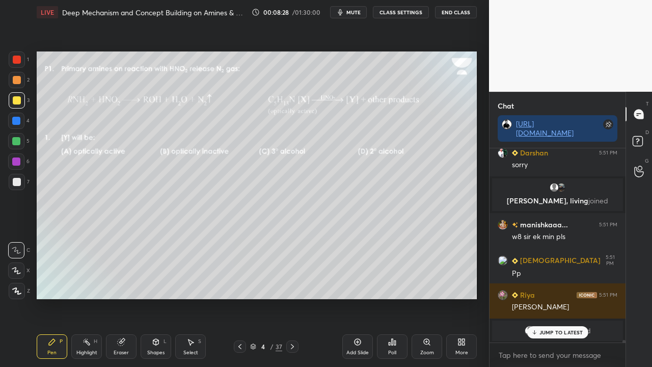
click at [551, 297] on div "JUMP TO LATEST" at bounding box center [556, 332] width 61 height 12
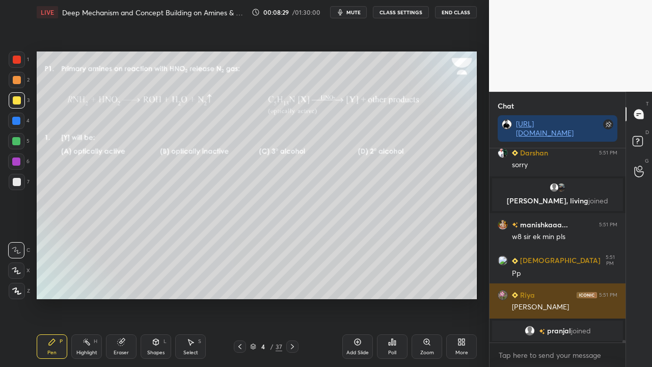
click at [506, 296] on img "grid" at bounding box center [502, 295] width 10 height 10
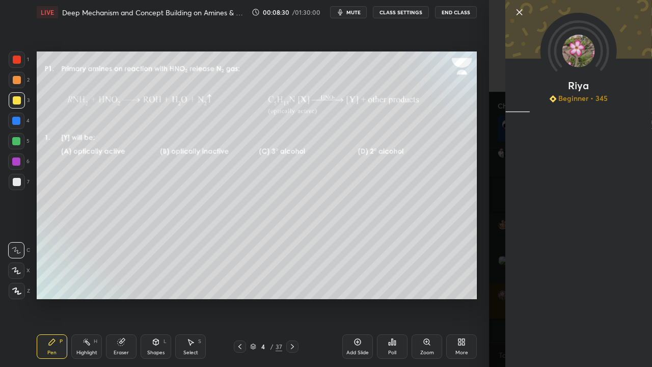
scroll to position [15239, 0]
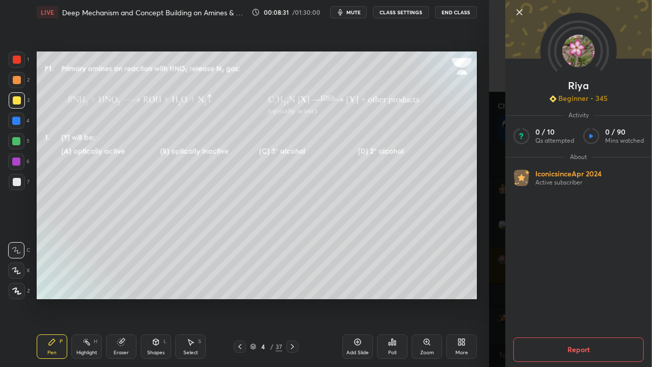
click at [488, 178] on div "1 2 3 4 5 6 7 C X Z C X Z E E Erase all H H LIVE Deep Mechanism and Concept Bui…" at bounding box center [244, 183] width 489 height 367
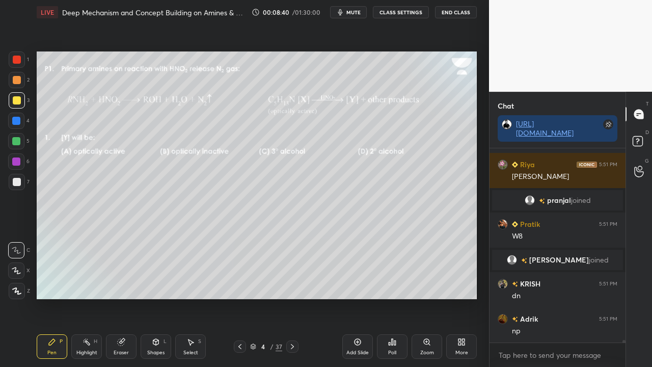
scroll to position [15330, 0]
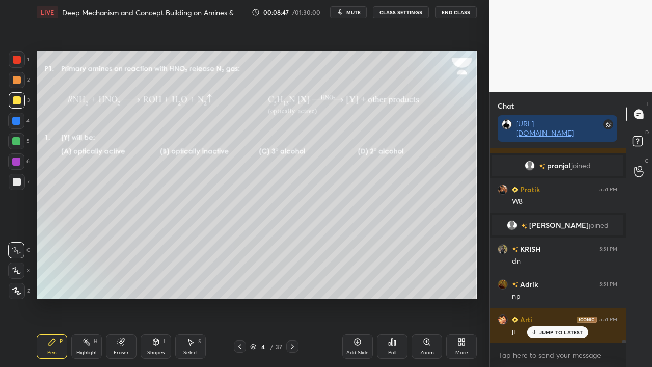
click at [351, 13] on span "mute" at bounding box center [353, 12] width 14 height 7
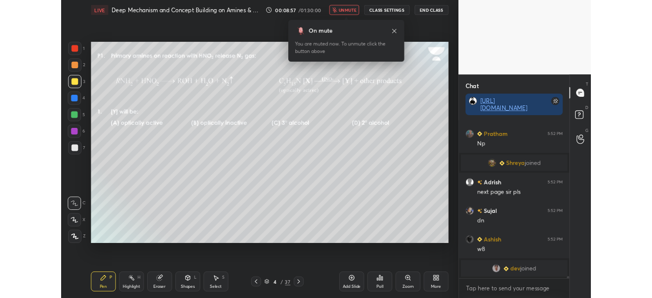
scroll to position [15517, 0]
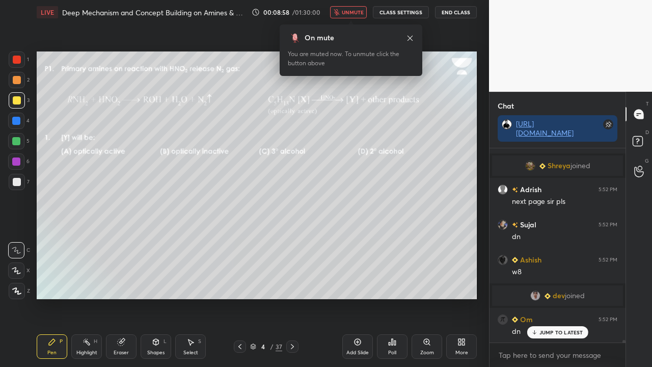
drag, startPoint x: 355, startPoint y: 13, endPoint x: 353, endPoint y: 6, distance: 6.9
click at [356, 13] on span "unmute" at bounding box center [353, 12] width 22 height 7
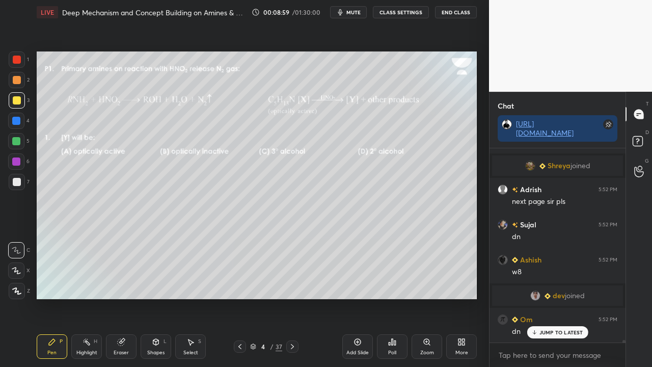
click at [295, 297] on icon at bounding box center [292, 346] width 8 height 8
click at [542, 297] on p "JUMP TO LATEST" at bounding box center [561, 332] width 44 height 6
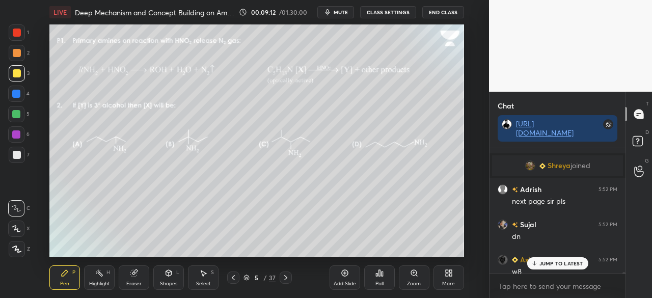
scroll to position [15517, 0]
click at [557, 264] on p "2 NEW MESSAGES" at bounding box center [561, 263] width 47 height 6
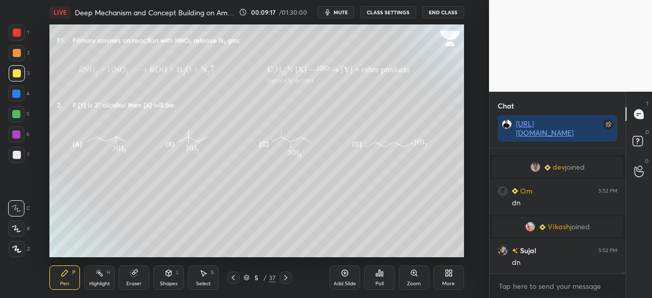
scroll to position [15680, 0]
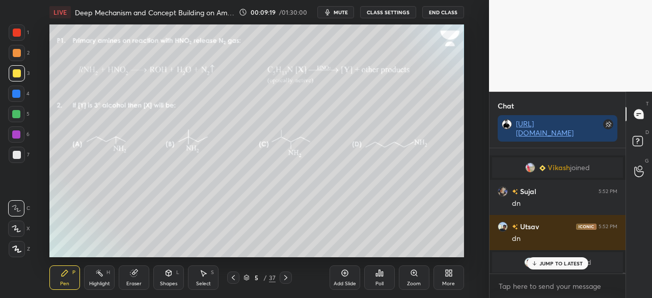
click at [285, 275] on icon at bounding box center [286, 277] width 8 height 8
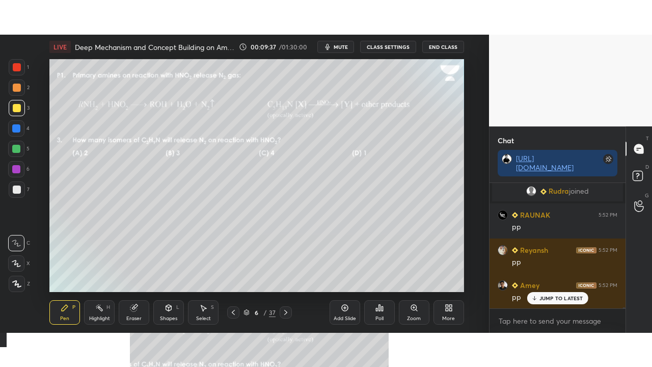
scroll to position [15939, 0]
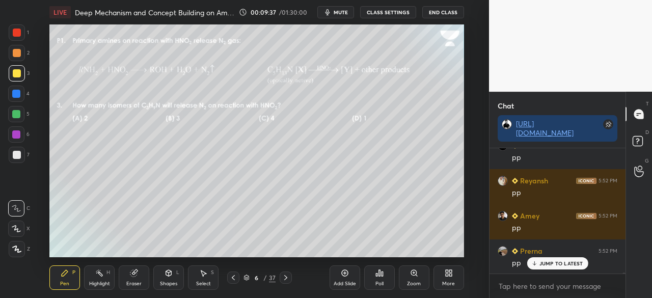
click at [236, 279] on icon at bounding box center [233, 277] width 8 height 8
click at [229, 278] on div at bounding box center [233, 277] width 12 height 12
click at [449, 281] on div "More" at bounding box center [448, 283] width 13 height 5
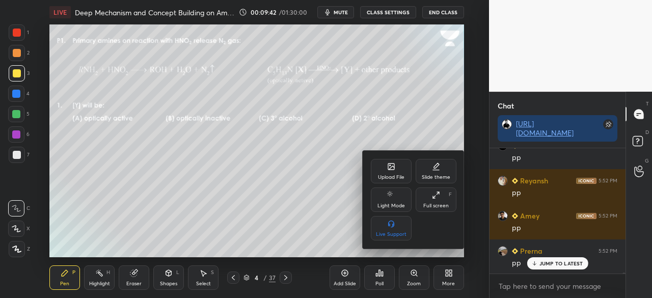
drag, startPoint x: 435, startPoint y: 201, endPoint x: 435, endPoint y: 245, distance: 44.3
click at [435, 201] on div "Full screen F" at bounding box center [435, 199] width 41 height 24
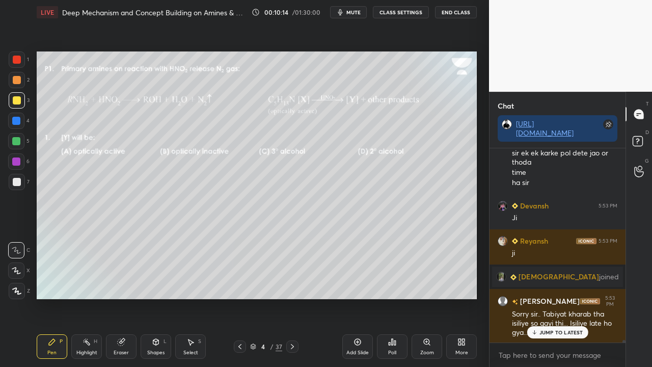
scroll to position [16154, 0]
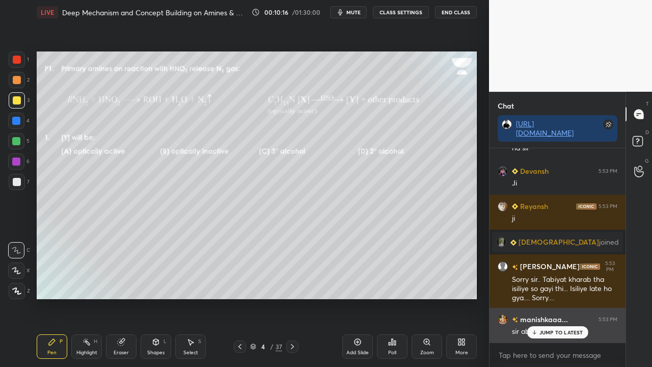
click at [551, 297] on p "JUMP TO LATEST" at bounding box center [561, 332] width 44 height 6
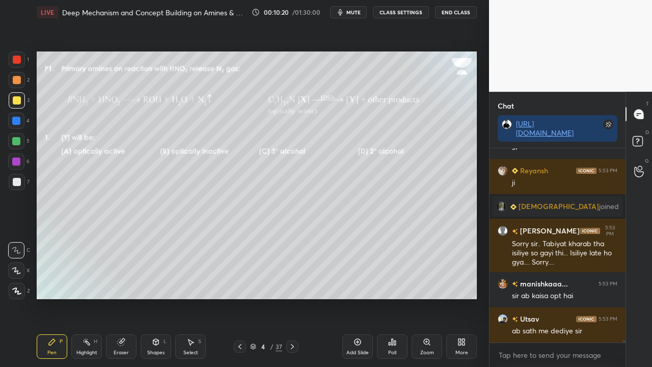
scroll to position [16224, 0]
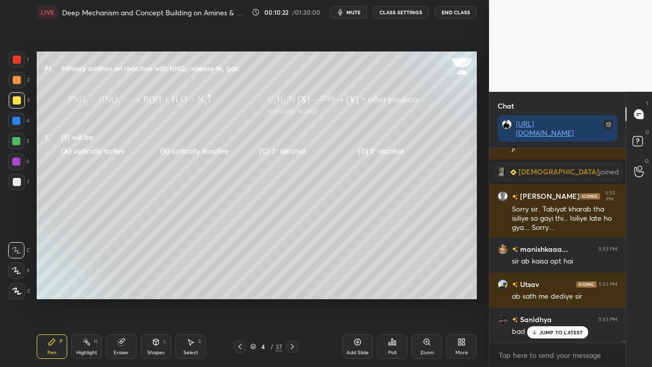
click at [120, 297] on div "Eraser" at bounding box center [121, 346] width 31 height 24
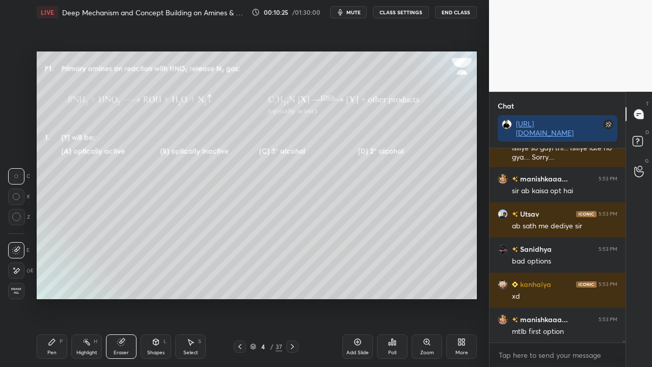
scroll to position [16319, 0]
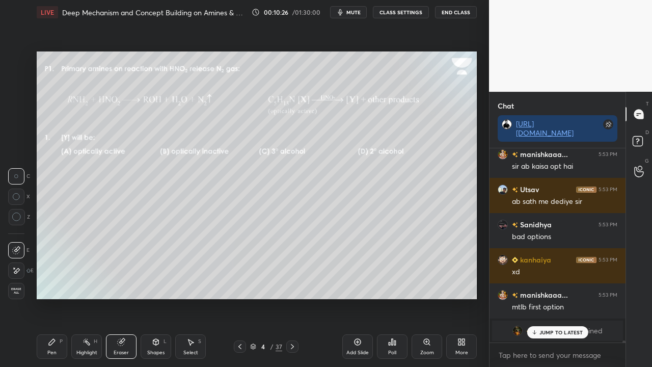
drag, startPoint x: 42, startPoint y: 344, endPoint x: 35, endPoint y: 343, distance: 7.2
click at [43, 297] on div "Pen P" at bounding box center [52, 346] width 31 height 24
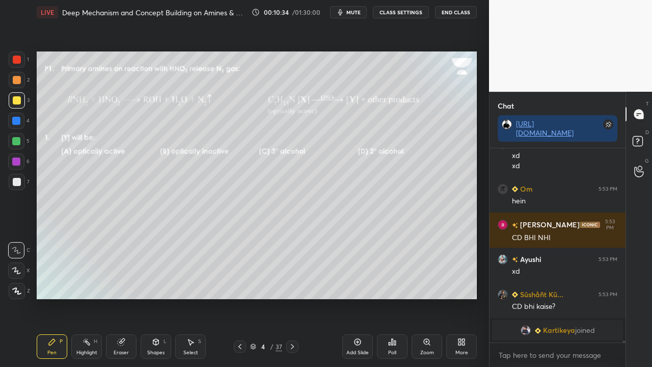
scroll to position [16398, 0]
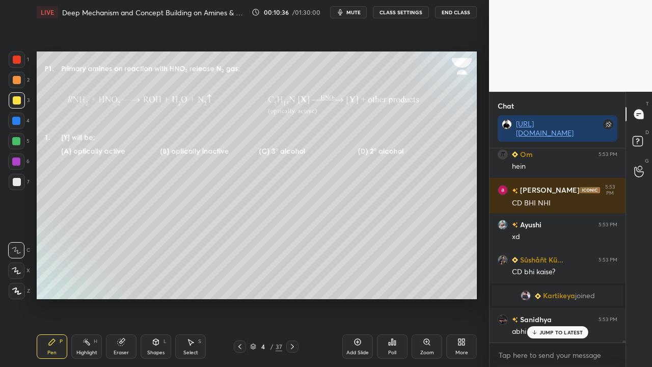
drag, startPoint x: 117, startPoint y: 346, endPoint x: 129, endPoint y: 339, distance: 13.9
click at [118, 297] on div "Eraser" at bounding box center [121, 346] width 31 height 24
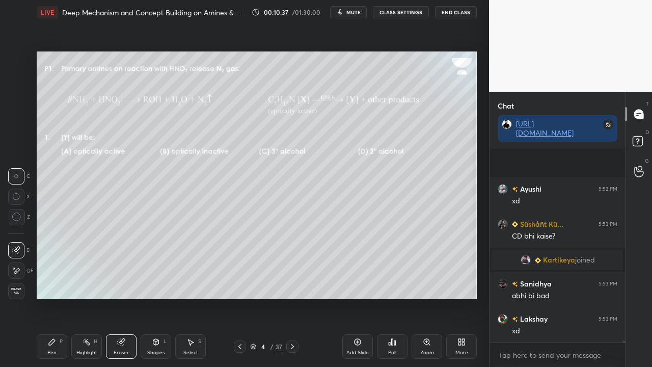
scroll to position [16522, 0]
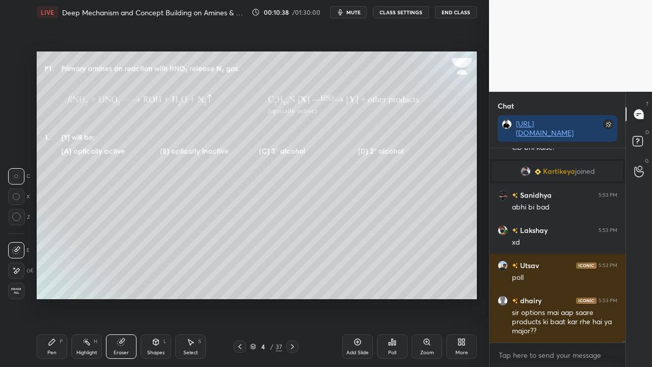
drag, startPoint x: 55, startPoint y: 348, endPoint x: 133, endPoint y: 310, distance: 87.4
click at [56, 297] on div "Pen P" at bounding box center [52, 346] width 31 height 24
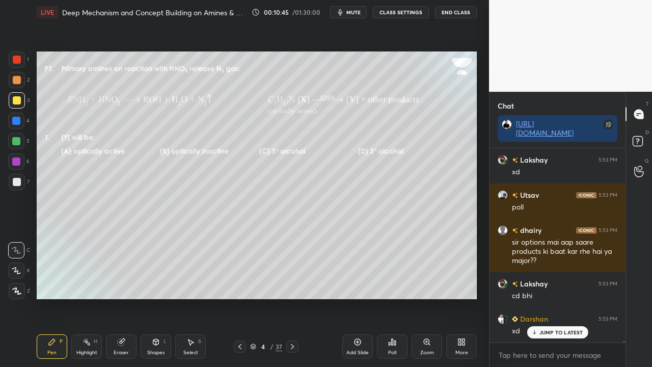
scroll to position [16627, 0]
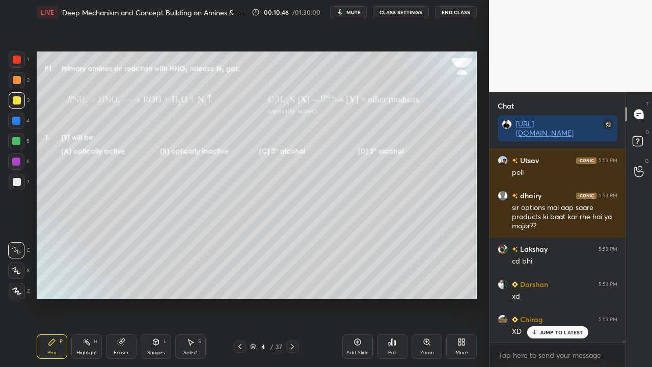
click at [393, 297] on div "Poll" at bounding box center [392, 346] width 31 height 24
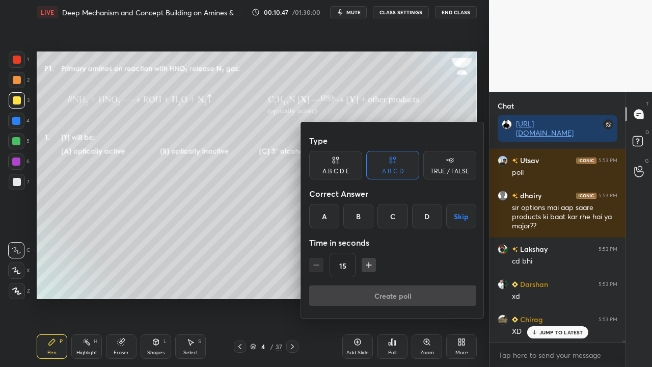
click at [336, 171] on div "A B C D E" at bounding box center [335, 171] width 27 height 6
click at [436, 211] on div "E" at bounding box center [435, 216] width 24 height 24
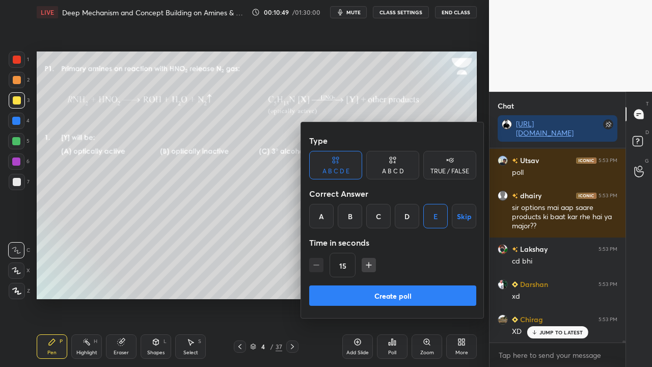
click at [374, 287] on button "Create poll" at bounding box center [392, 295] width 167 height 20
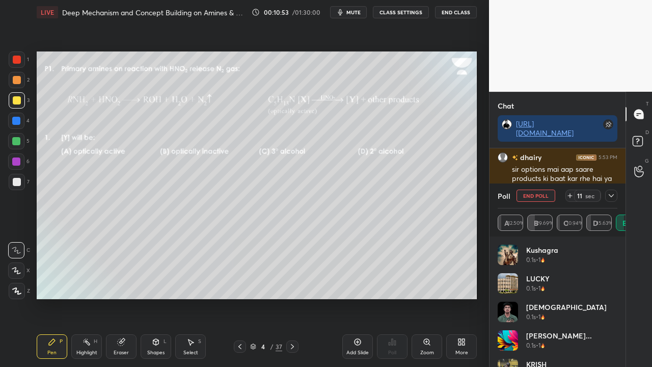
scroll to position [16750, 0]
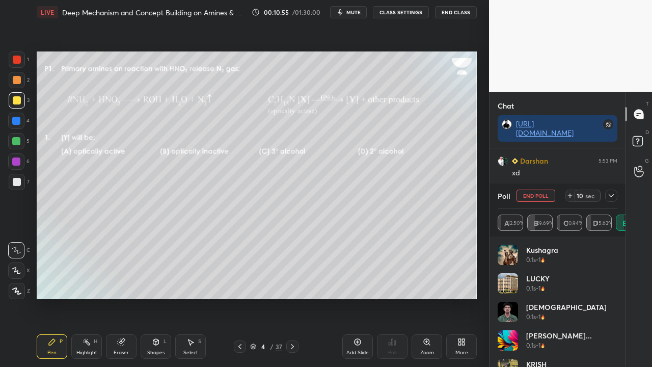
click at [614, 196] on icon at bounding box center [611, 195] width 8 height 8
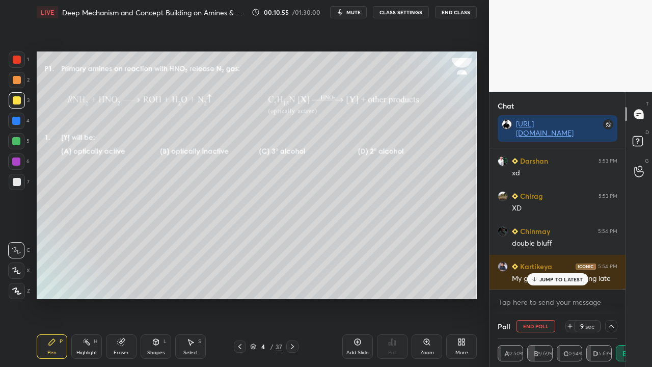
scroll to position [78, 117]
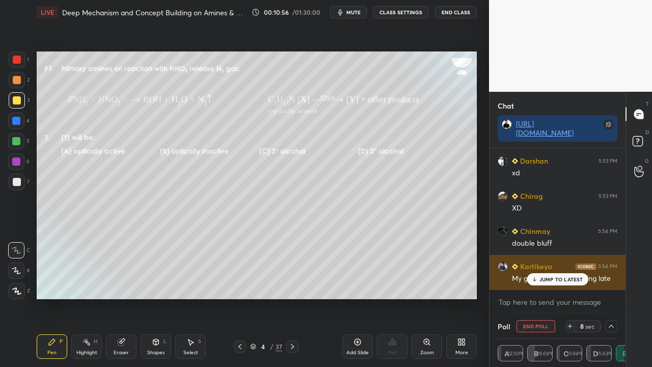
click at [560, 278] on p "JUMP TO LATEST" at bounding box center [561, 279] width 44 height 6
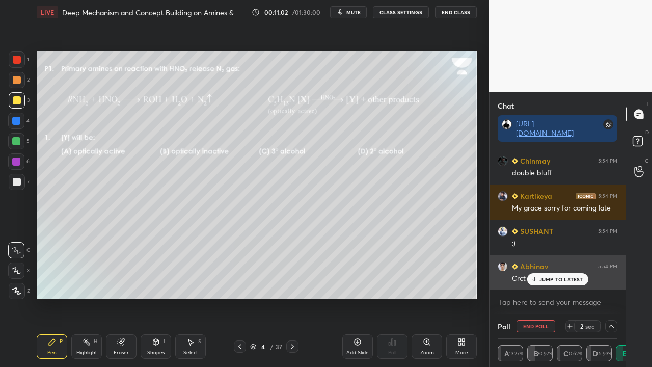
click at [555, 278] on p "JUMP TO LATEST" at bounding box center [561, 279] width 44 height 6
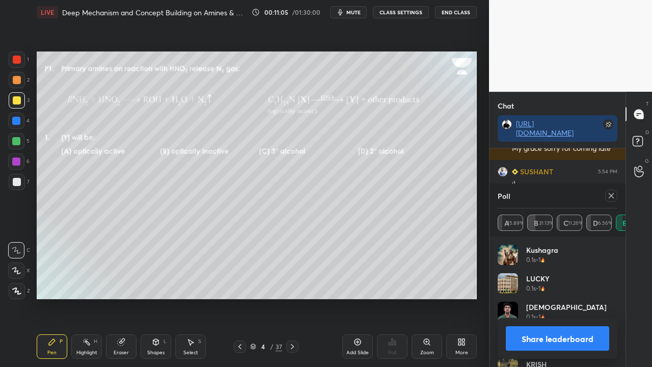
click at [613, 192] on icon at bounding box center [611, 195] width 8 height 8
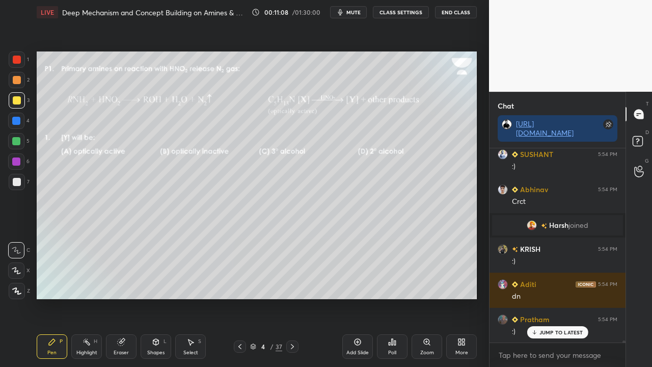
click at [120, 297] on div "Eraser" at bounding box center [121, 352] width 15 height 5
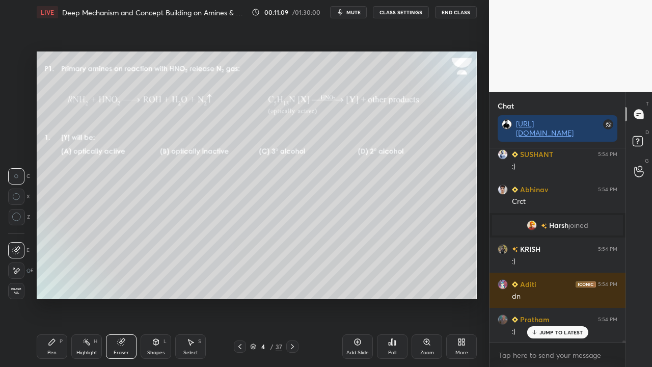
click at [14, 286] on div "Erase all" at bounding box center [16, 291] width 16 height 16
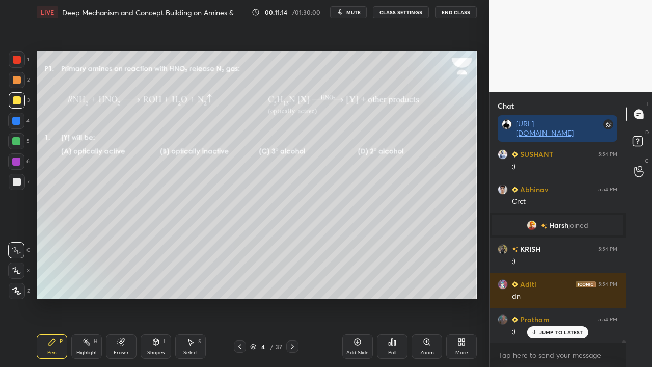
click at [293, 297] on icon at bounding box center [292, 346] width 8 height 8
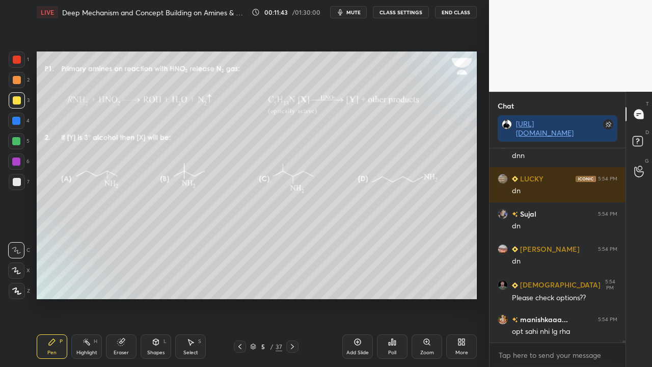
click at [121, 297] on div "Eraser" at bounding box center [121, 352] width 15 height 5
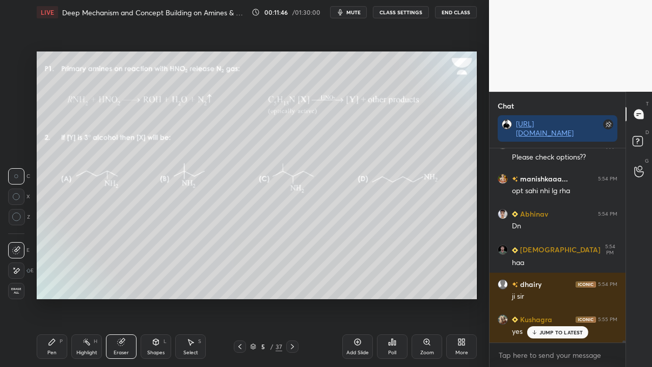
click at [121, 297] on icon at bounding box center [121, 342] width 7 height 7
click at [56, 297] on div "Pen P" at bounding box center [52, 346] width 31 height 24
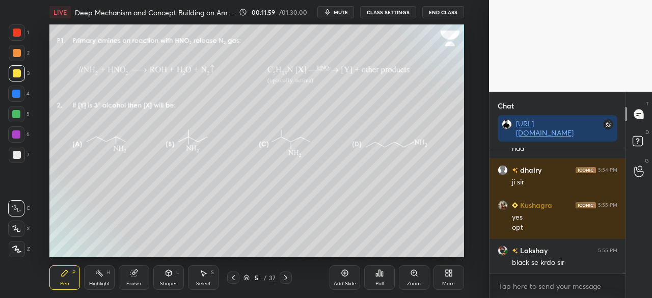
click at [452, 282] on div "More" at bounding box center [448, 283] width 13 height 5
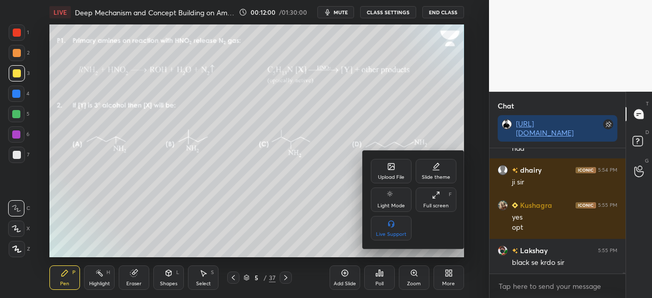
click at [438, 203] on div "Full screen" at bounding box center [435, 205] width 25 height 5
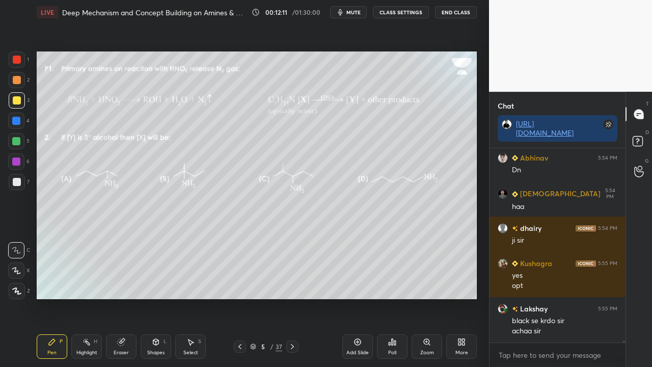
scroll to position [17108, 0]
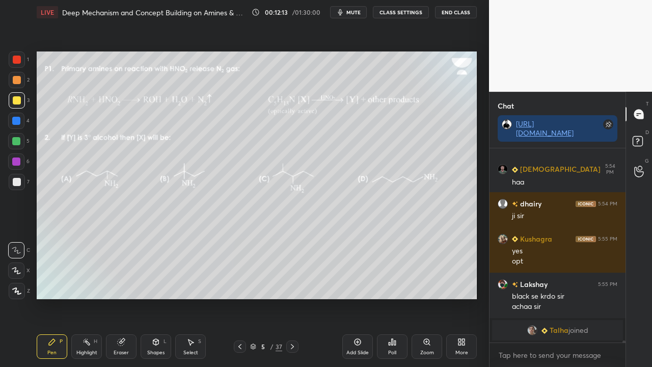
click at [555, 297] on span "Talha" at bounding box center [558, 330] width 19 height 8
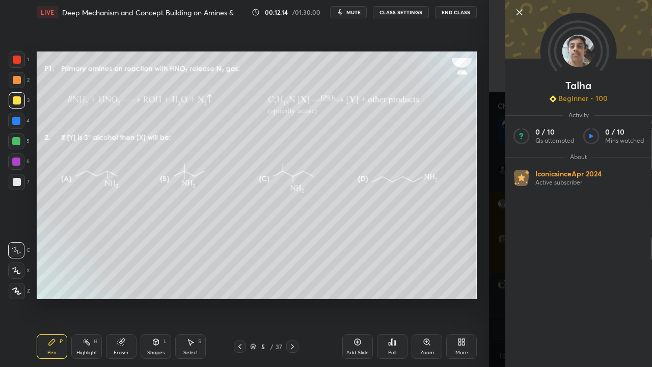
click at [497, 113] on div "Talha Beginner • 100 Activity 0 / 10 Qs attempted 0 / 10 Mins watched About Ico…" at bounding box center [570, 183] width 163 height 367
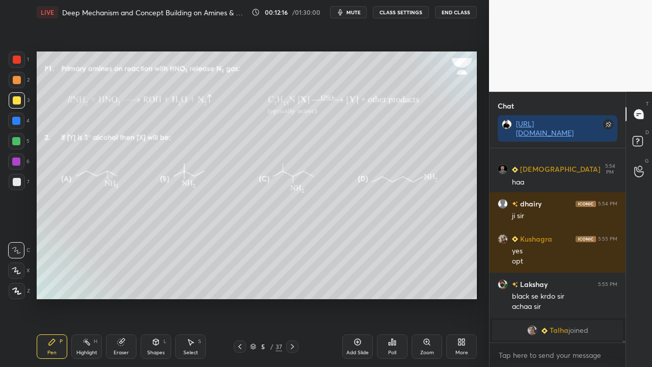
click at [391, 297] on div "Poll" at bounding box center [392, 346] width 31 height 24
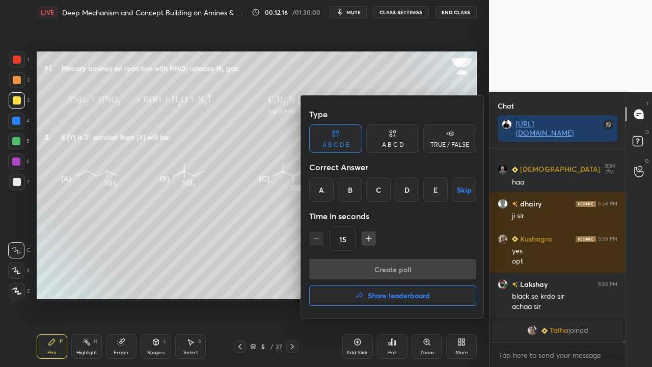
click at [375, 191] on div "C" at bounding box center [378, 189] width 24 height 24
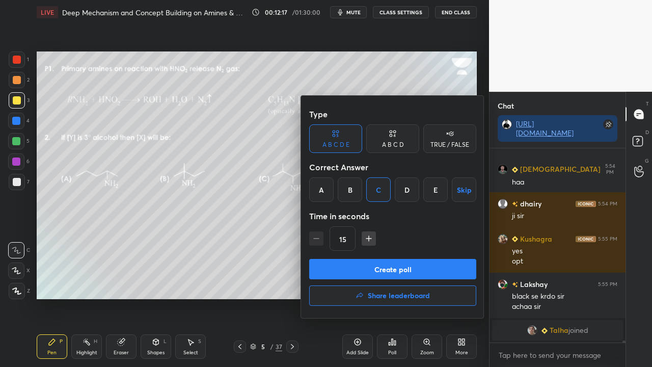
click at [395, 145] on div "A B C D" at bounding box center [393, 145] width 22 height 6
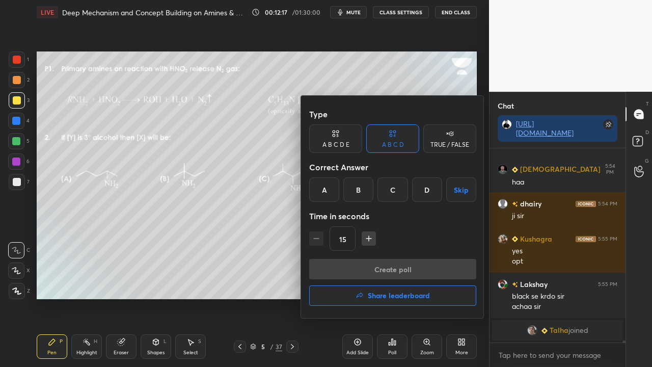
click at [391, 189] on div "C" at bounding box center [392, 189] width 30 height 24
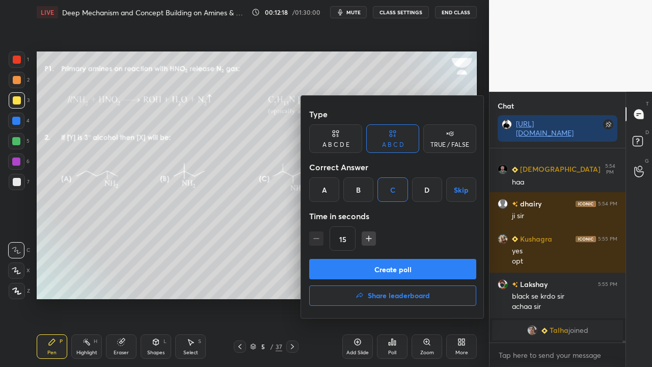
click at [360, 266] on button "Create poll" at bounding box center [392, 269] width 167 height 20
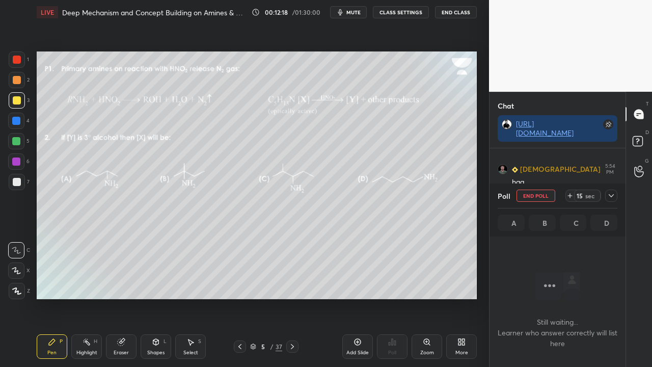
scroll to position [3, 3]
click at [609, 190] on div at bounding box center [611, 195] width 12 height 12
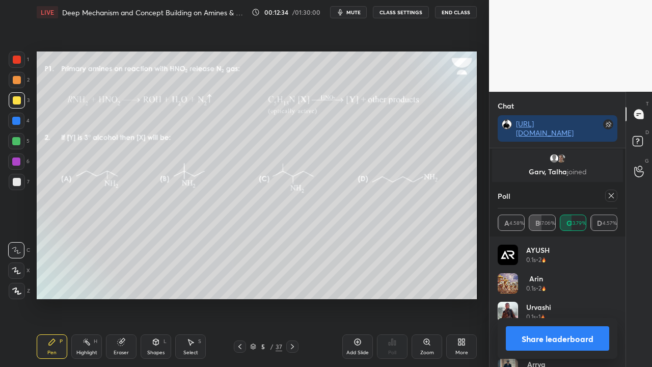
click at [617, 194] on div "Poll A 4.58% B 47.06% C 43.79% D 4.57%" at bounding box center [557, 209] width 136 height 53
click at [609, 197] on icon at bounding box center [611, 195] width 8 height 8
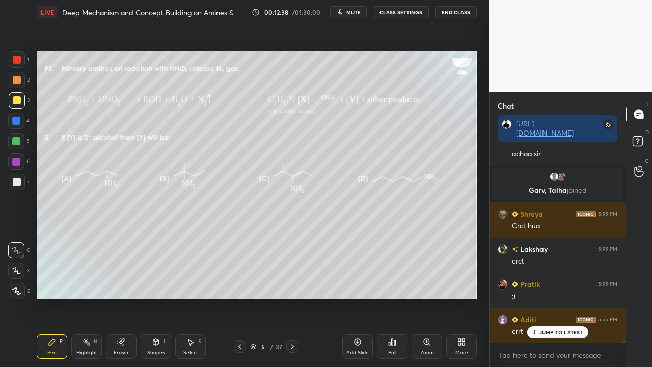
click at [292, 297] on icon at bounding box center [292, 346] width 8 height 8
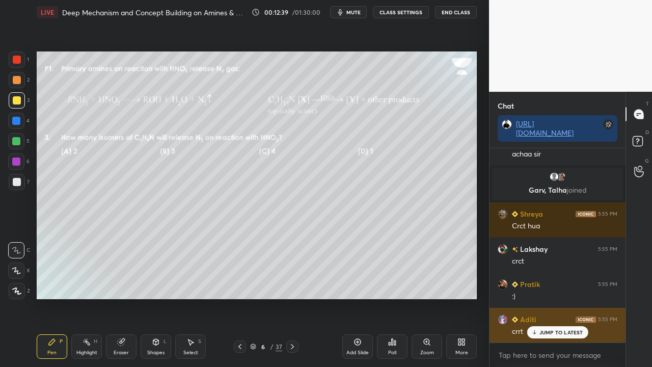
click at [541, 297] on p "JUMP TO LATEST" at bounding box center [561, 332] width 44 height 6
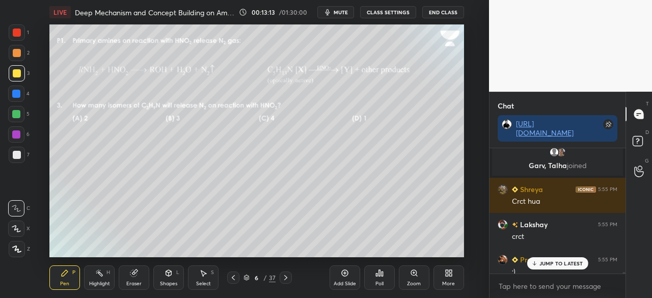
click at [553, 263] on p "JUMP TO LATEST" at bounding box center [561, 263] width 44 height 6
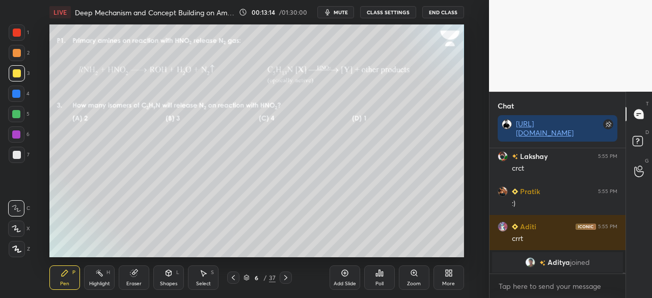
click at [442, 282] on div "More" at bounding box center [448, 277] width 31 height 24
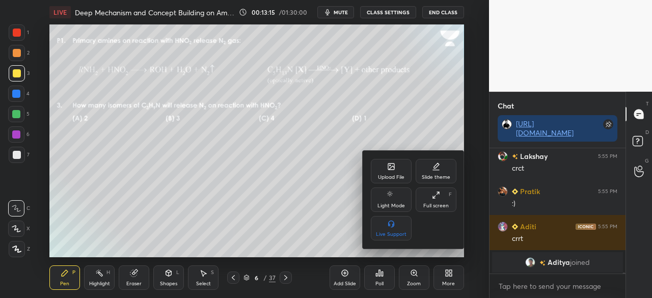
click at [432, 200] on div "Full screen F" at bounding box center [435, 199] width 41 height 24
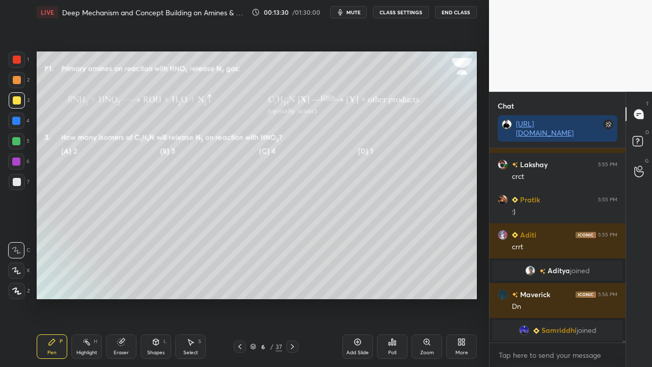
click at [560, 297] on span "Samriddhi" at bounding box center [558, 330] width 35 height 8
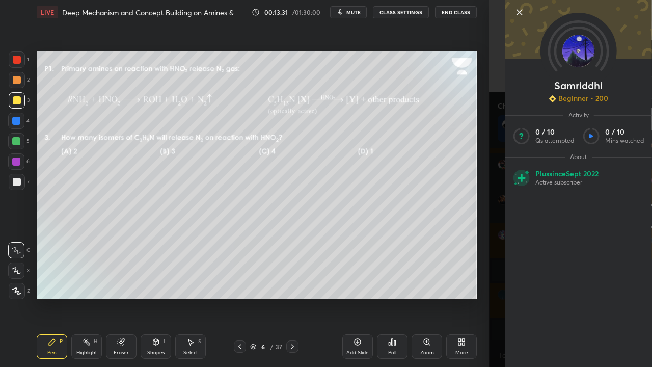
click at [494, 117] on div "Samriddhi Beginner • 200 Activity 0 / 10 Qs attempted 0 / 10 Mins watched About…" at bounding box center [570, 183] width 163 height 367
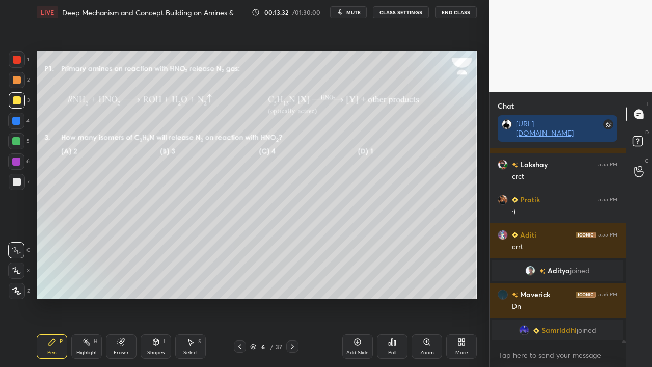
click at [389, 297] on div "Poll" at bounding box center [392, 352] width 8 height 5
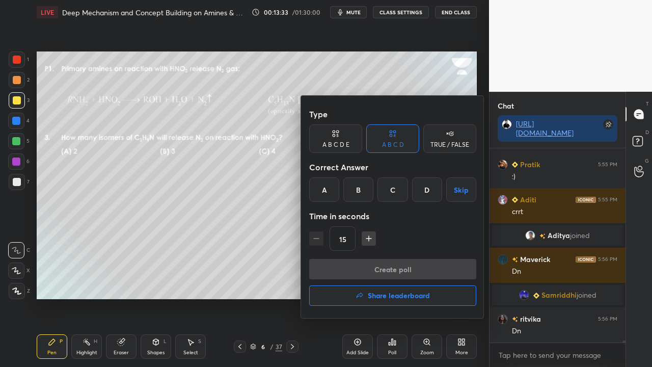
click at [323, 193] on div "A" at bounding box center [324, 189] width 30 height 24
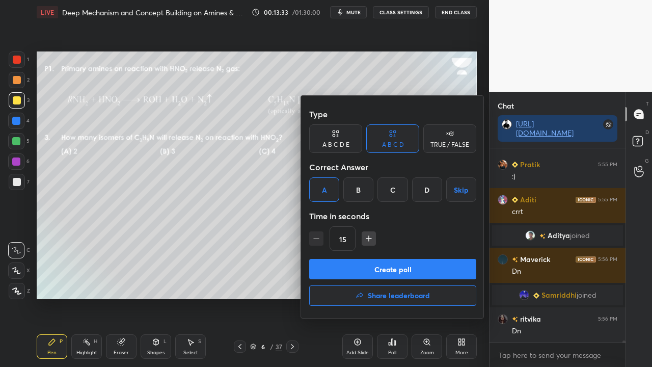
click at [337, 268] on button "Create poll" at bounding box center [392, 269] width 167 height 20
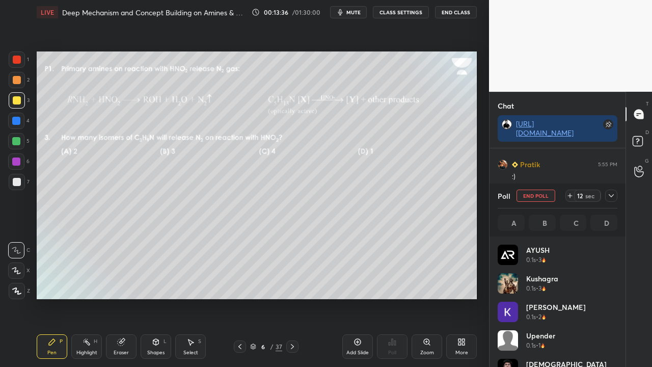
scroll to position [119, 117]
click at [611, 196] on icon at bounding box center [610, 195] width 5 height 3
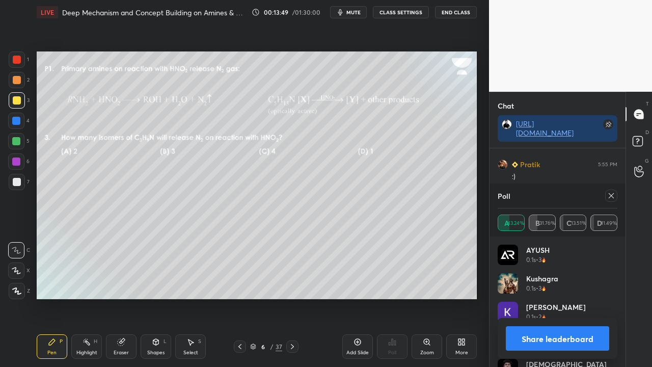
click at [609, 195] on icon at bounding box center [611, 195] width 8 height 8
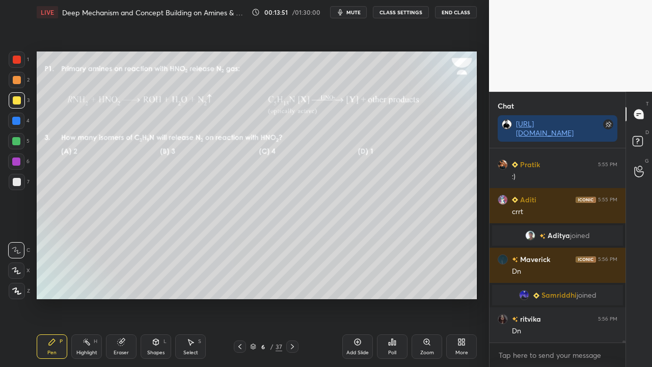
click at [291, 297] on icon at bounding box center [292, 346] width 3 height 5
click at [243, 297] on div at bounding box center [240, 346] width 12 height 12
click at [244, 297] on div at bounding box center [240, 346] width 12 height 12
click at [642, 138] on rect at bounding box center [637, 141] width 10 height 10
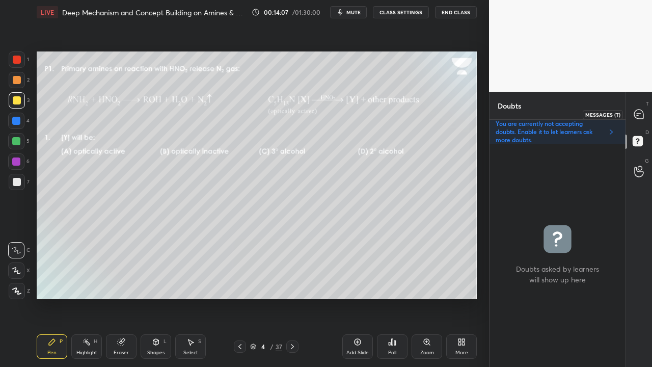
click at [645, 107] on div at bounding box center [639, 114] width 20 height 18
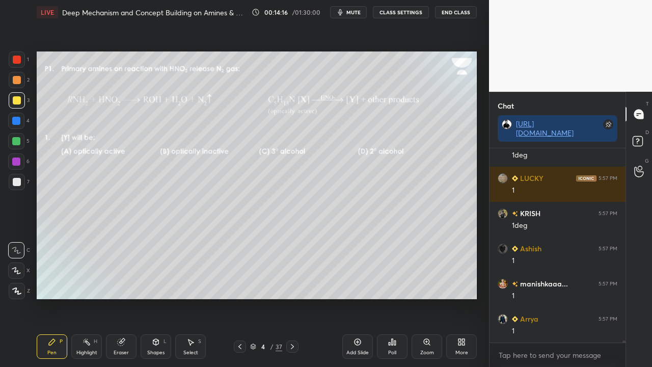
click at [17, 142] on div at bounding box center [16, 141] width 8 height 8
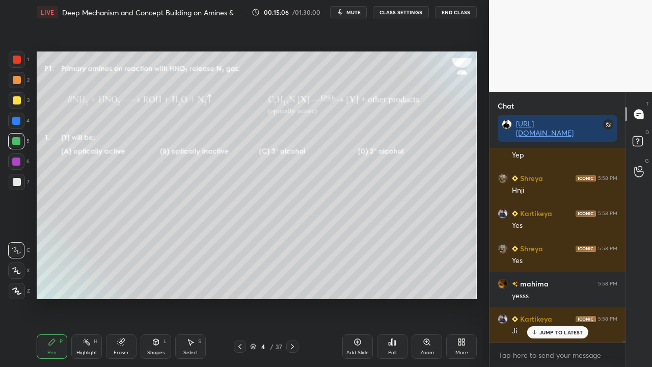
scroll to position [18238, 0]
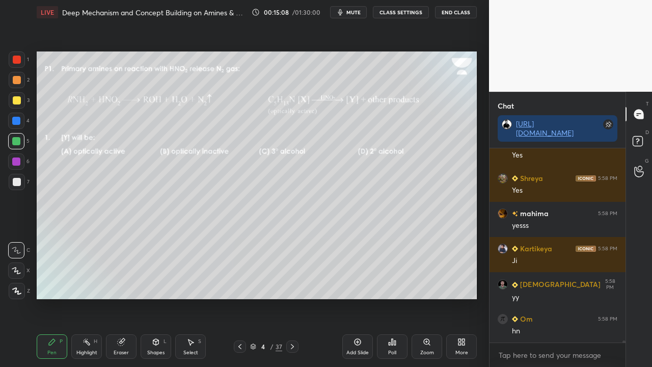
click at [15, 182] on div at bounding box center [17, 182] width 8 height 8
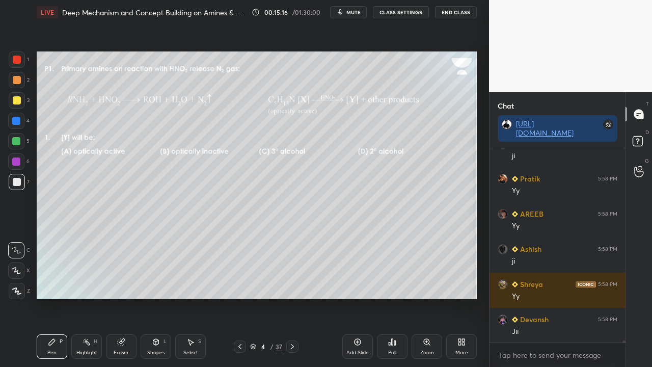
scroll to position [18579, 0]
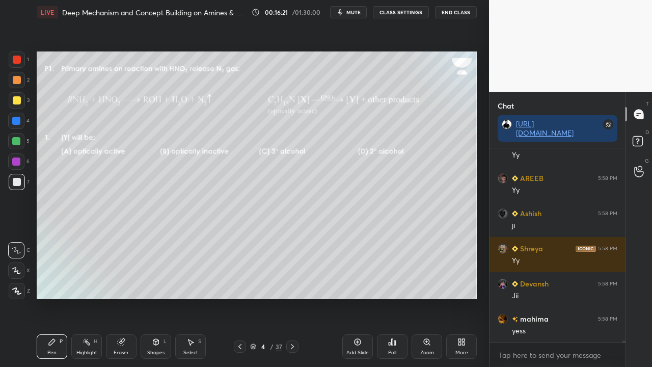
click at [294, 297] on icon at bounding box center [292, 346] width 8 height 8
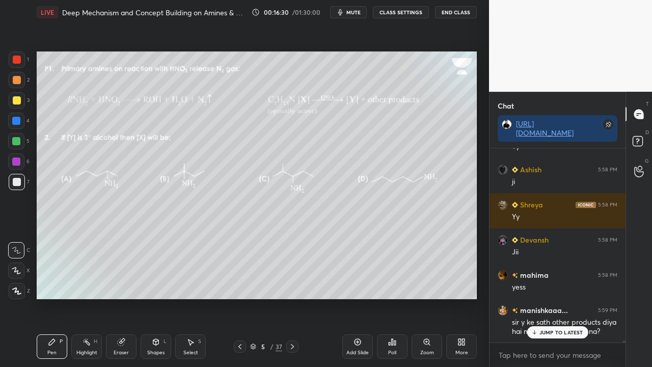
click at [561, 297] on p "JUMP TO LATEST" at bounding box center [561, 332] width 44 height 6
click at [641, 140] on rect at bounding box center [637, 141] width 10 height 10
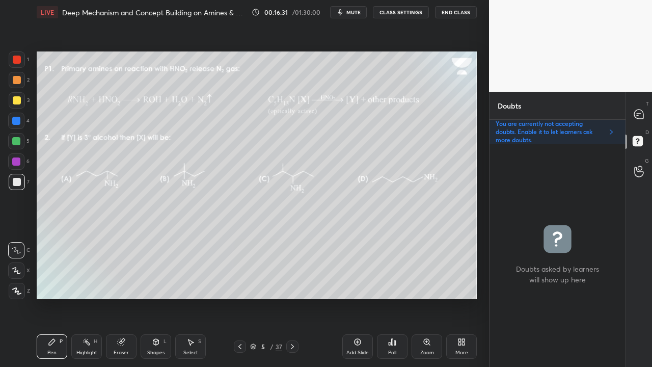
scroll to position [219, 133]
drag, startPoint x: 637, startPoint y: 113, endPoint x: 630, endPoint y: 110, distance: 7.6
click at [637, 113] on icon at bounding box center [638, 113] width 9 height 9
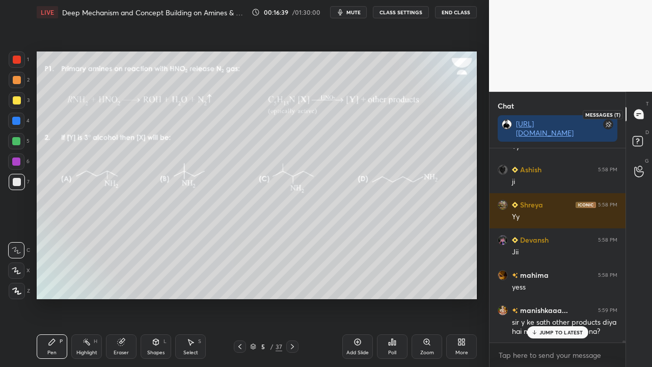
scroll to position [191, 133]
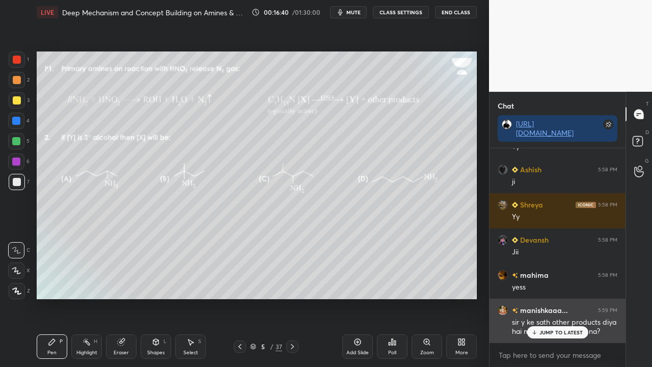
click at [553, 297] on div "JUMP TO LATEST" at bounding box center [556, 332] width 61 height 12
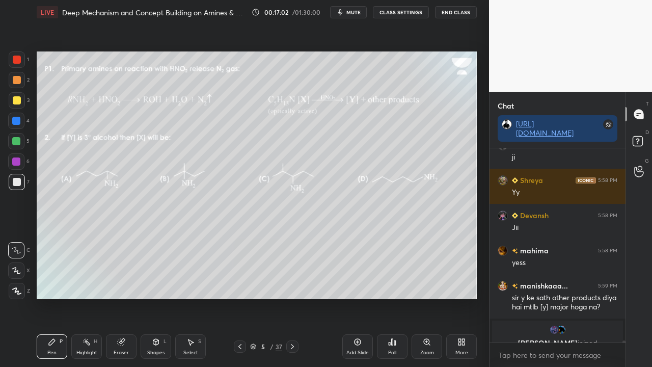
scroll to position [18835, 0]
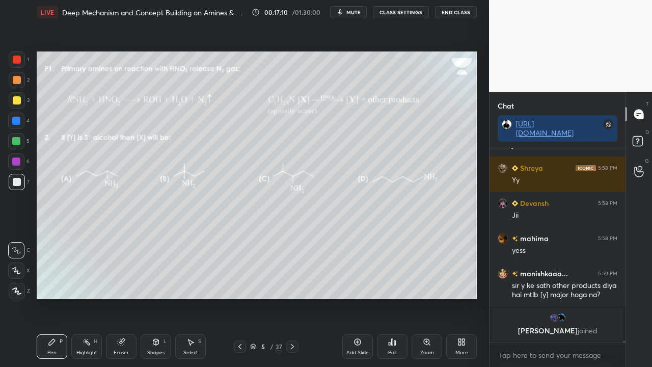
click at [240, 297] on icon at bounding box center [239, 346] width 3 height 5
click at [290, 297] on icon at bounding box center [292, 346] width 8 height 8
click at [294, 297] on icon at bounding box center [292, 346] width 8 height 8
click at [288, 297] on icon at bounding box center [292, 346] width 8 height 8
click at [239, 297] on icon at bounding box center [240, 346] width 8 height 8
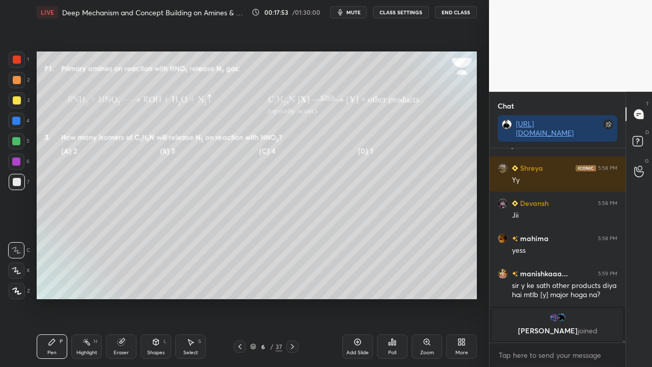
click at [238, 297] on icon at bounding box center [240, 346] width 8 height 8
click at [237, 297] on icon at bounding box center [240, 346] width 8 height 8
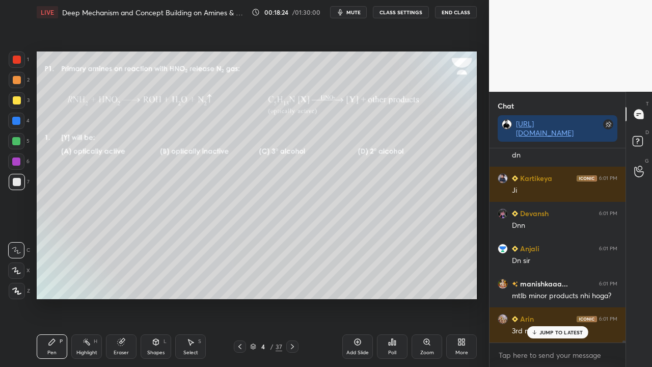
scroll to position [18936, 0]
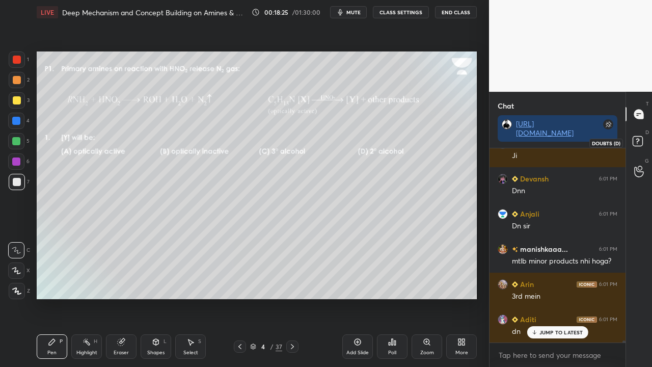
click at [642, 140] on rect at bounding box center [637, 141] width 10 height 10
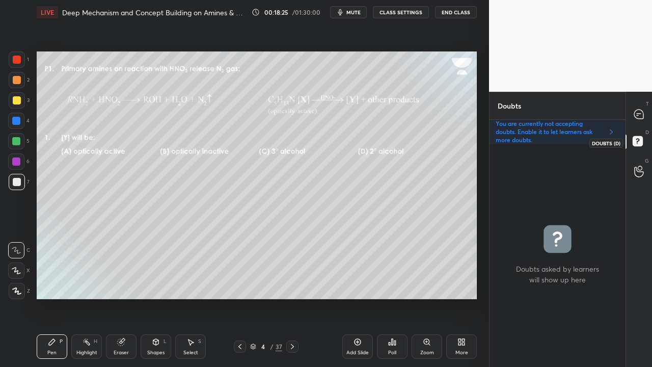
scroll to position [219, 133]
click at [293, 297] on icon at bounding box center [292, 346] width 8 height 8
click at [646, 110] on div at bounding box center [639, 114] width 20 height 18
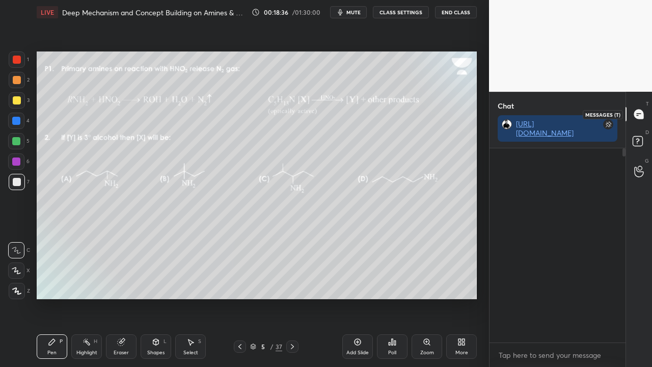
scroll to position [191, 133]
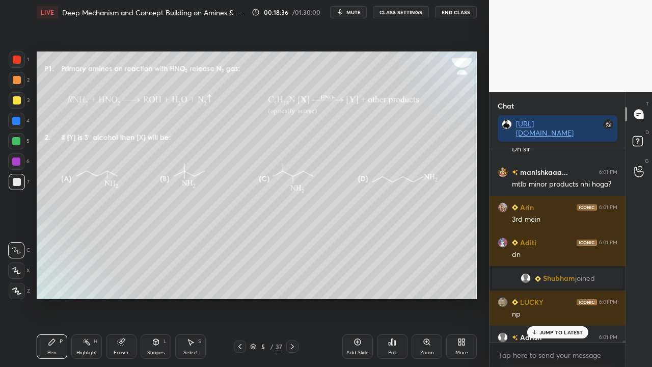
click at [547, 297] on p "JUMP TO LATEST" at bounding box center [561, 332] width 44 height 6
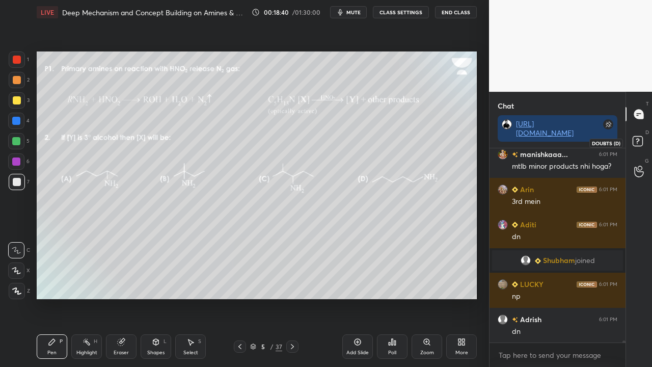
click at [638, 141] on icon at bounding box center [637, 140] width 4 height 4
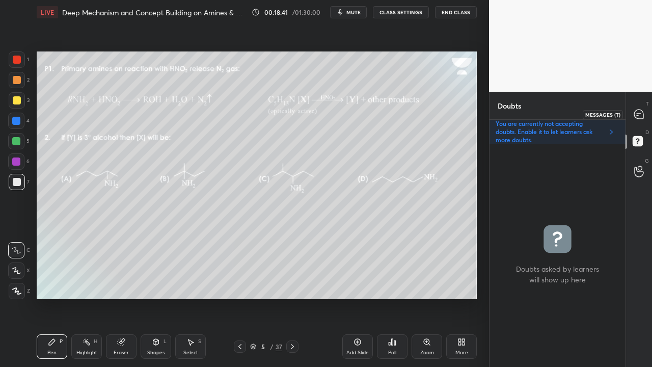
click at [637, 117] on icon at bounding box center [638, 113] width 9 height 9
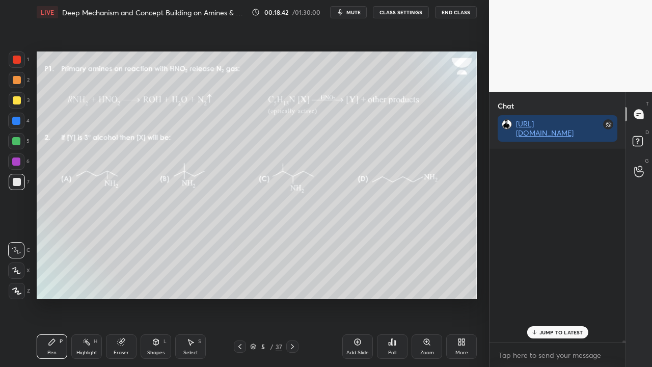
scroll to position [191, 133]
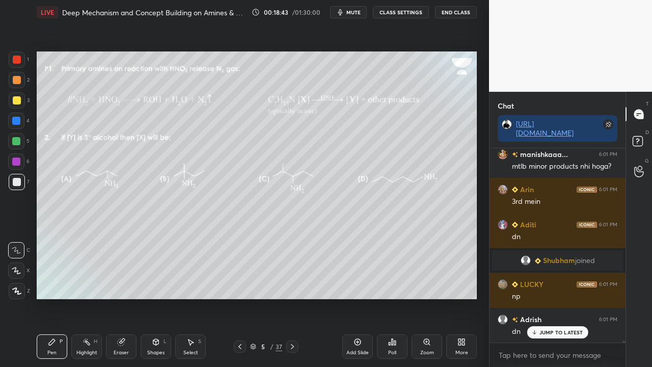
click at [553, 297] on p "JUMP TO LATEST" at bounding box center [561, 332] width 44 height 6
click at [290, 297] on icon at bounding box center [292, 346] width 8 height 8
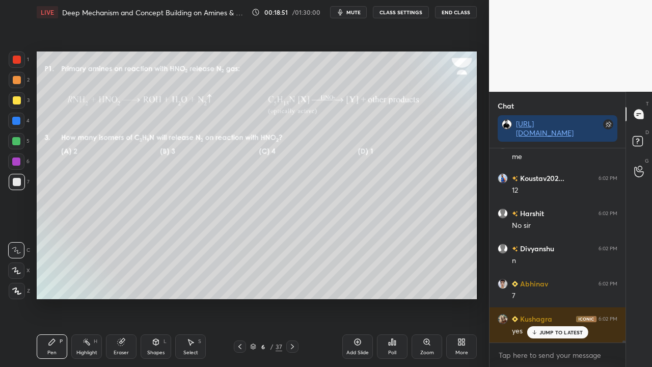
scroll to position [19568, 0]
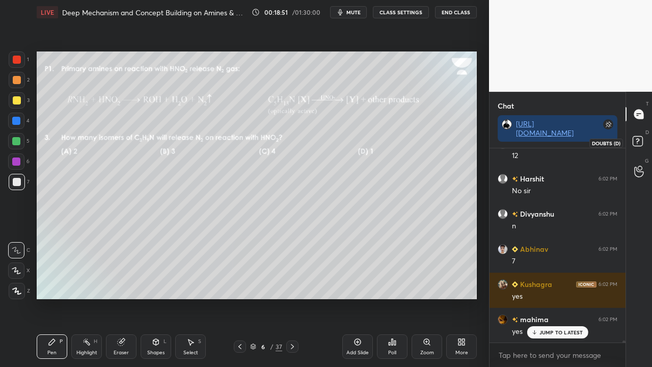
click at [643, 137] on icon at bounding box center [639, 142] width 18 height 18
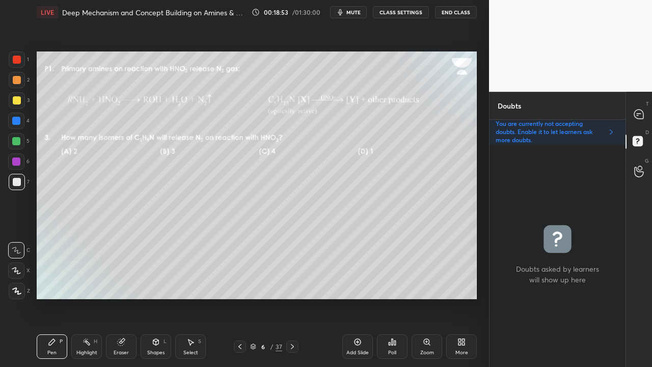
click at [286, 297] on div at bounding box center [292, 346] width 12 height 12
click at [292, 297] on div at bounding box center [292, 346] width 12 height 12
click at [292, 297] on icon at bounding box center [292, 346] width 8 height 8
click at [238, 297] on icon at bounding box center [240, 346] width 8 height 8
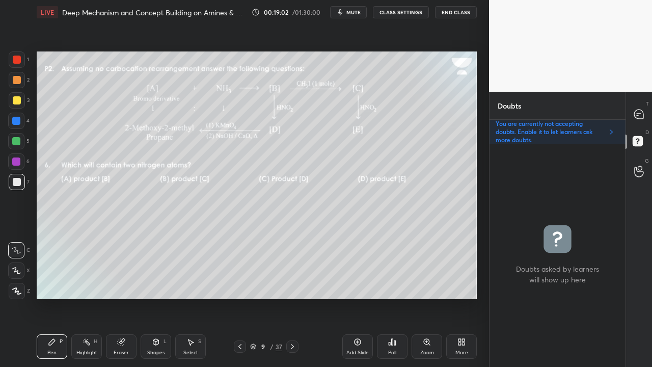
click at [240, 297] on icon at bounding box center [240, 346] width 8 height 8
click at [241, 297] on icon at bounding box center [240, 346] width 8 height 8
click at [641, 108] on div at bounding box center [639, 114] width 20 height 18
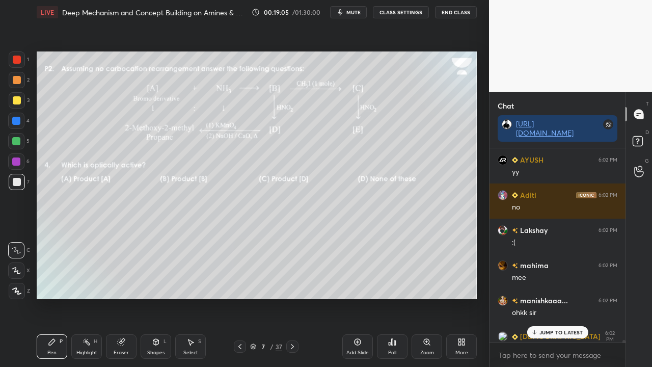
click at [547, 297] on p "JUMP TO LATEST" at bounding box center [561, 332] width 44 height 6
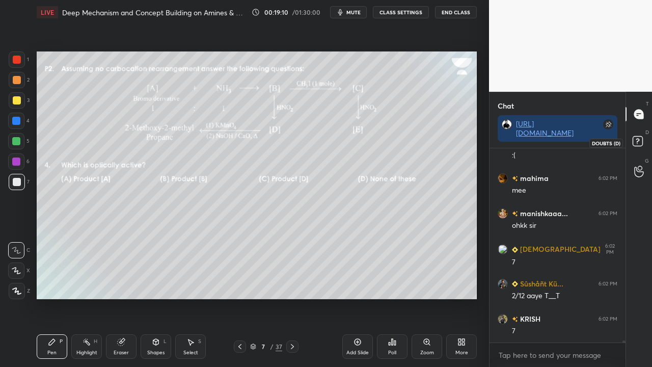
click at [647, 136] on icon at bounding box center [639, 142] width 18 height 18
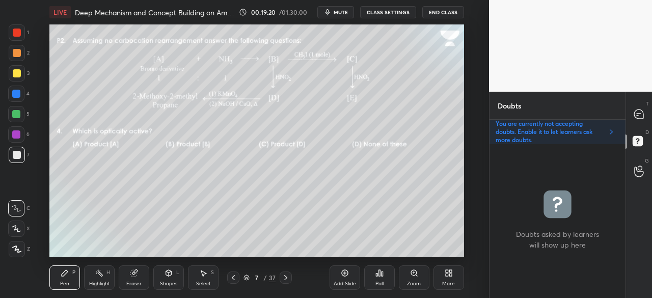
click at [447, 274] on icon at bounding box center [447, 274] width 3 height 3
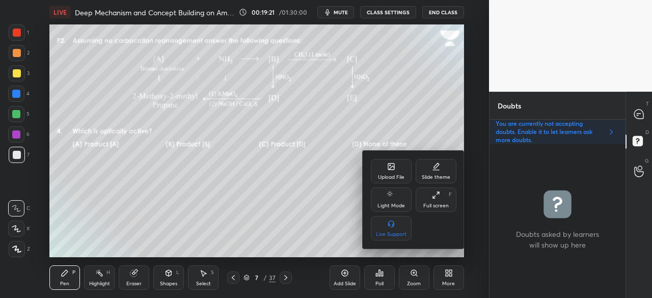
drag, startPoint x: 434, startPoint y: 201, endPoint x: 431, endPoint y: 247, distance: 46.4
click at [435, 201] on div "Full screen F" at bounding box center [435, 199] width 41 height 24
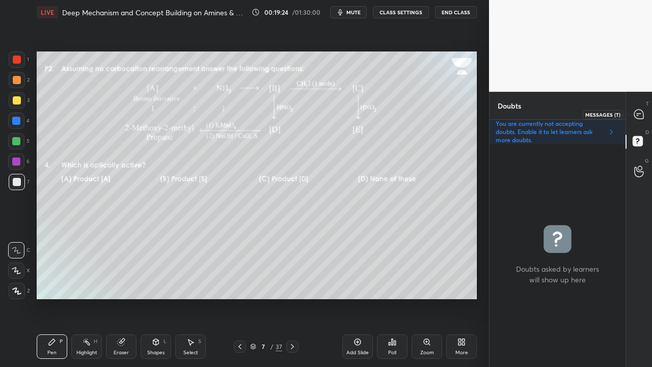
click at [637, 109] on icon at bounding box center [638, 113] width 9 height 9
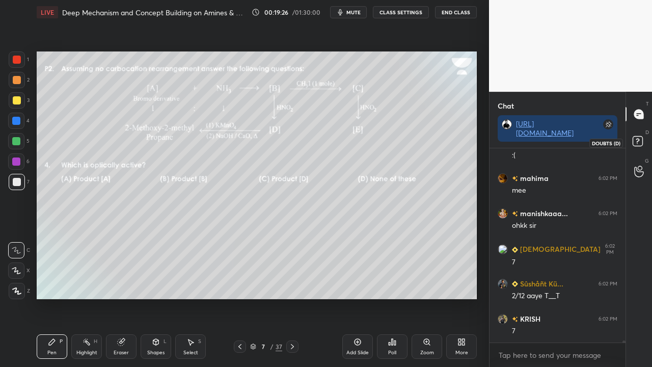
click at [641, 140] on rect at bounding box center [637, 141] width 10 height 10
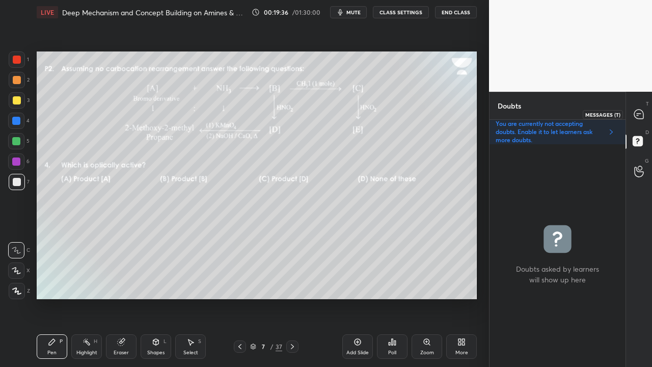
click at [642, 112] on icon at bounding box center [638, 113] width 9 height 9
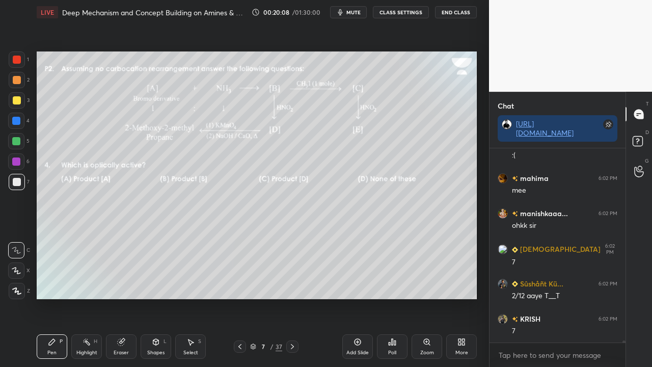
click at [291, 297] on icon at bounding box center [292, 346] width 8 height 8
click at [291, 297] on icon at bounding box center [292, 346] width 3 height 5
click at [239, 297] on icon at bounding box center [240, 346] width 8 height 8
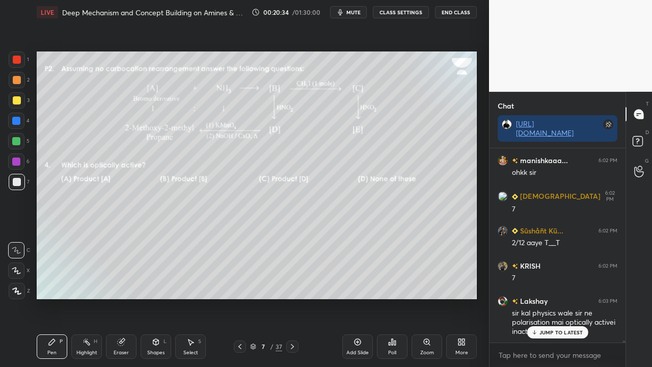
click at [548, 297] on p "JUMP TO LATEST" at bounding box center [561, 332] width 44 height 6
click at [637, 143] on rect at bounding box center [637, 141] width 10 height 10
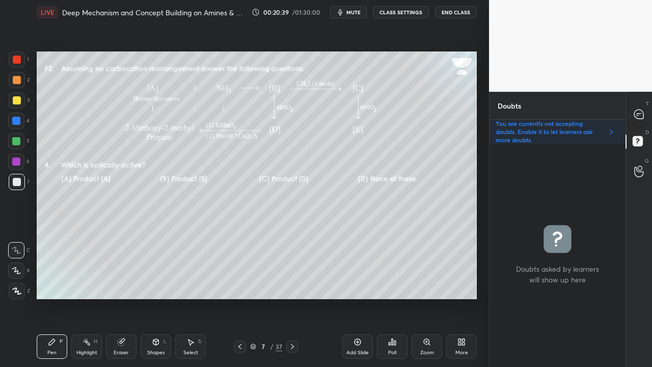
scroll to position [219, 133]
click at [635, 110] on icon at bounding box center [638, 113] width 9 height 9
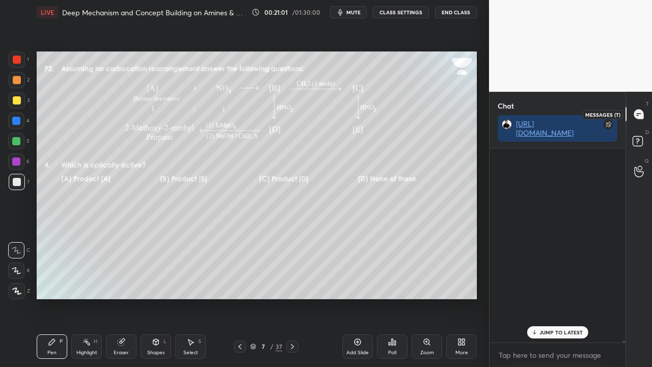
scroll to position [191, 133]
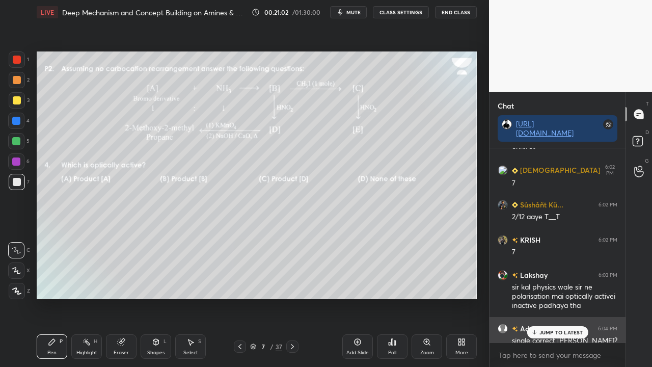
drag, startPoint x: 547, startPoint y: 331, endPoint x: 541, endPoint y: 333, distance: 6.3
click at [547, 297] on p "JUMP TO LATEST" at bounding box center [561, 332] width 44 height 6
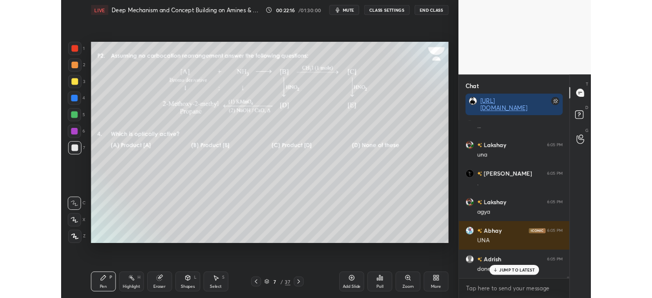
scroll to position [19791, 0]
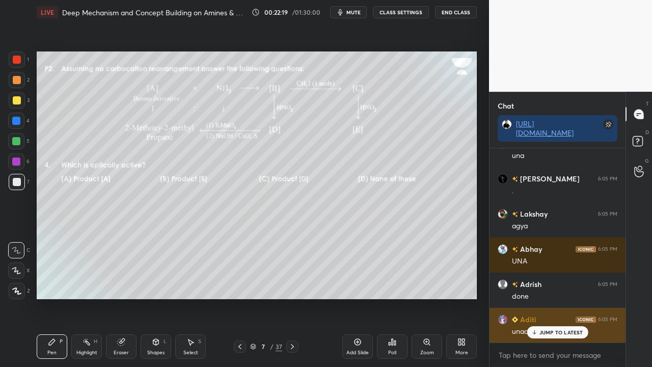
drag, startPoint x: 557, startPoint y: 330, endPoint x: 532, endPoint y: 328, distance: 25.0
click at [558, 297] on p "JUMP TO LATEST" at bounding box center [561, 332] width 44 height 6
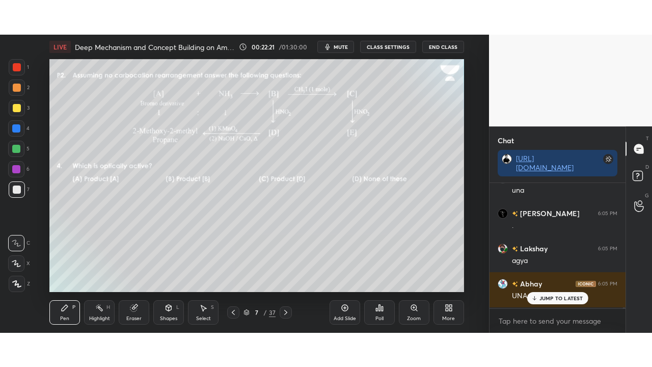
scroll to position [19791, 0]
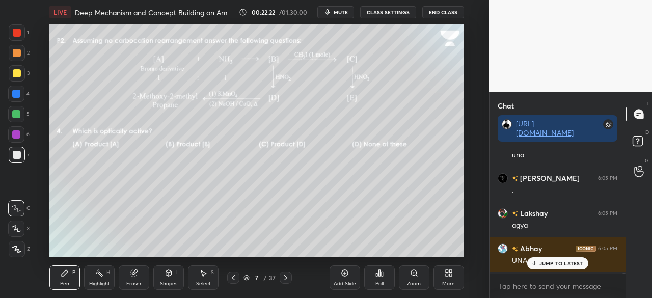
click at [449, 276] on icon at bounding box center [448, 273] width 8 height 8
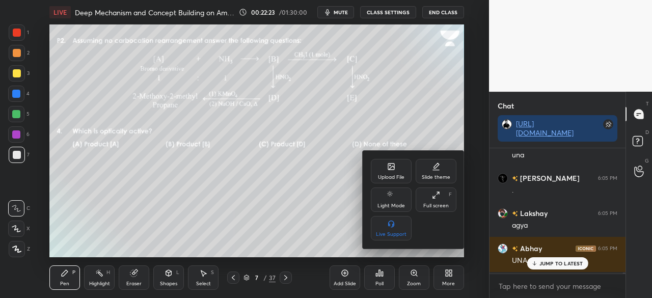
click at [437, 203] on div "Full screen" at bounding box center [435, 205] width 25 height 5
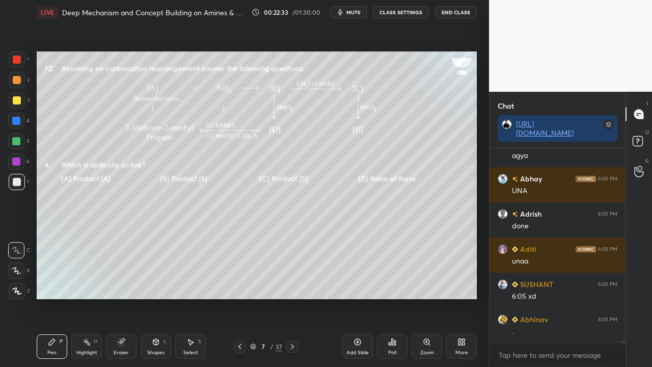
scroll to position [19896, 0]
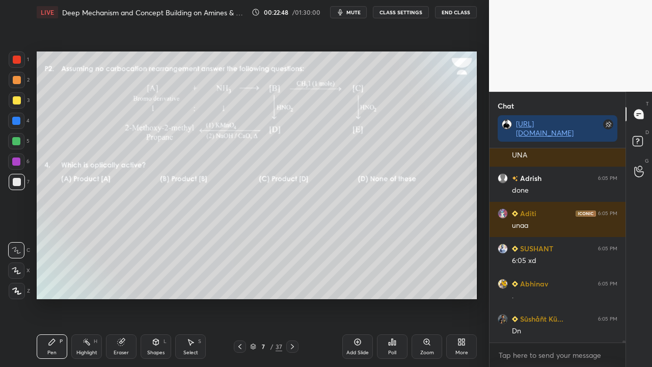
click at [358, 12] on span "mute" at bounding box center [353, 12] width 14 height 7
click at [356, 16] on button "unmute" at bounding box center [348, 12] width 37 height 12
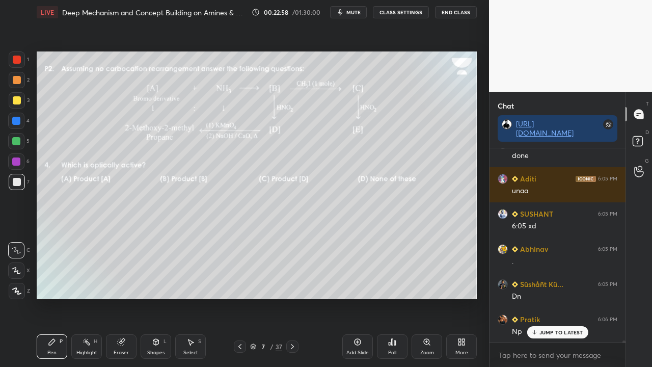
scroll to position [19967, 0]
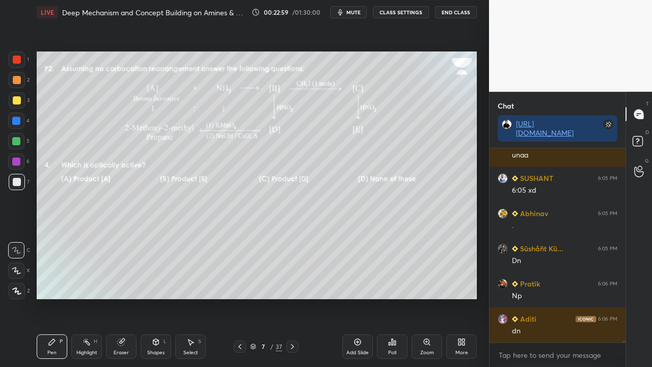
click at [291, 297] on icon at bounding box center [292, 346] width 8 height 8
click at [239, 297] on icon at bounding box center [240, 346] width 8 height 8
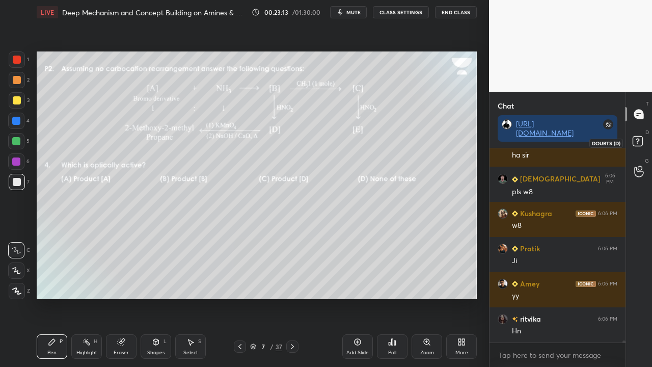
scroll to position [20293, 0]
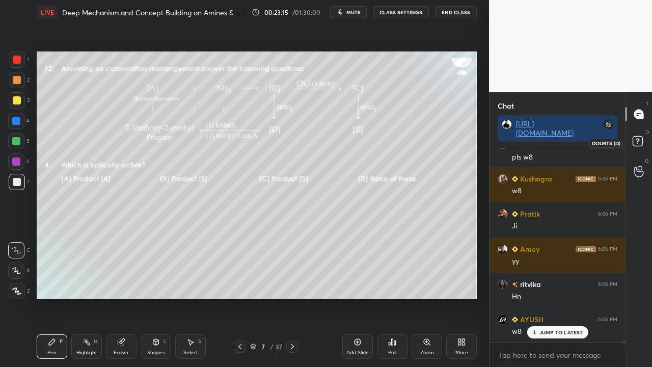
click at [641, 141] on rect at bounding box center [637, 141] width 10 height 10
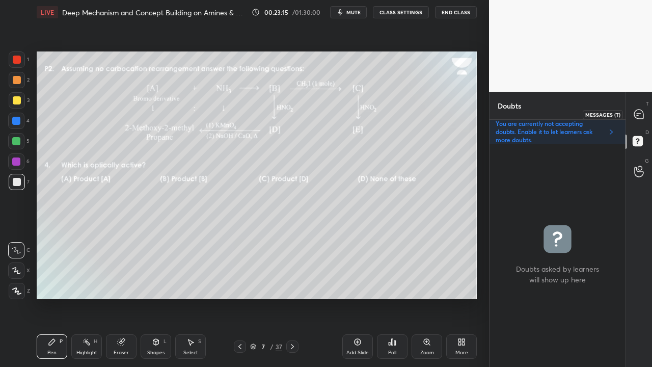
click at [638, 117] on icon at bounding box center [638, 113] width 9 height 9
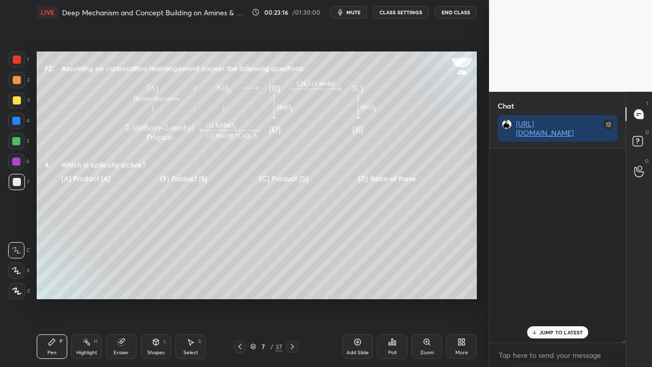
scroll to position [191, 133]
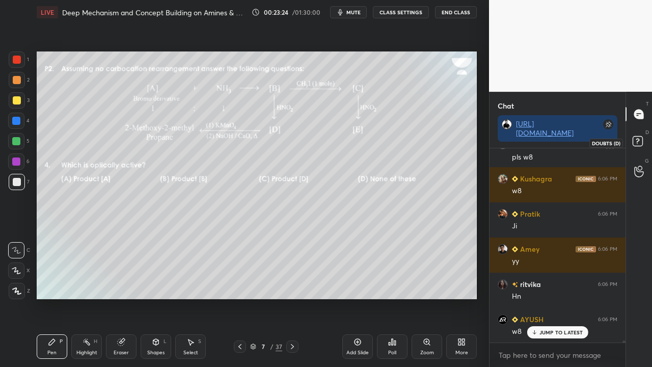
click at [637, 141] on icon at bounding box center [637, 140] width 4 height 4
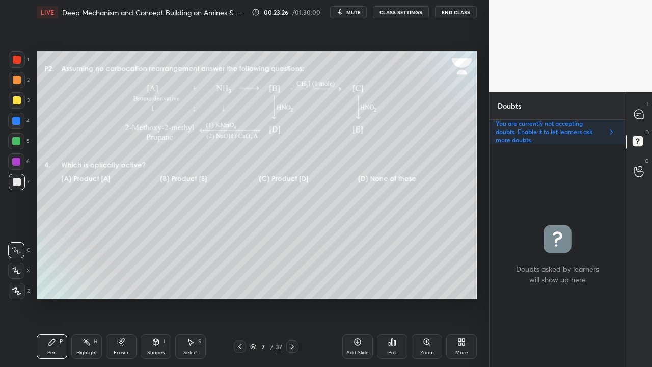
click at [352, 13] on span "mute" at bounding box center [353, 12] width 14 height 7
click at [453, 14] on button "End Class" at bounding box center [456, 12] width 42 height 12
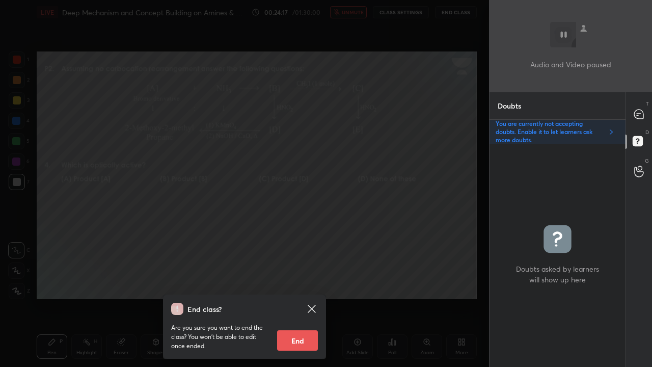
click at [312, 297] on icon at bounding box center [311, 308] width 12 height 12
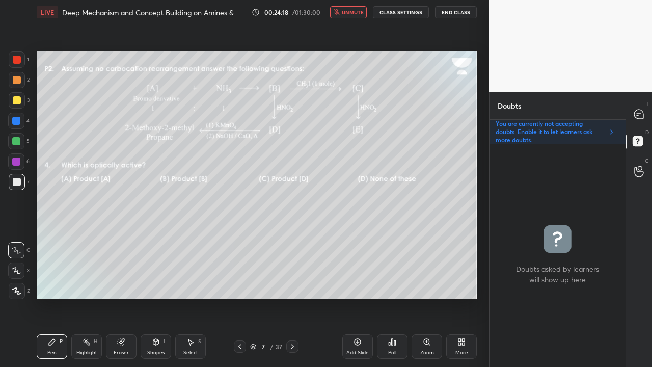
click at [354, 10] on span "unmute" at bounding box center [353, 12] width 22 height 7
click at [641, 115] on icon at bounding box center [638, 113] width 9 height 9
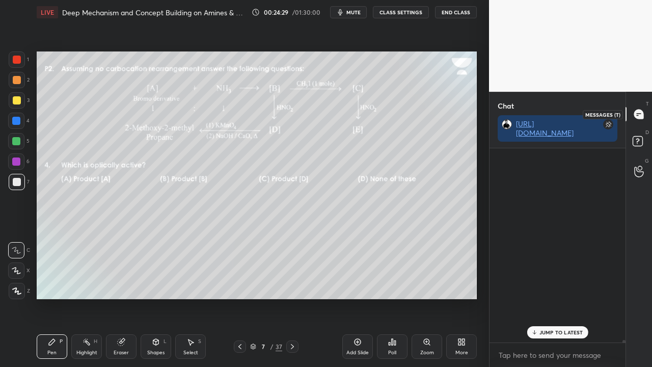
scroll to position [191, 133]
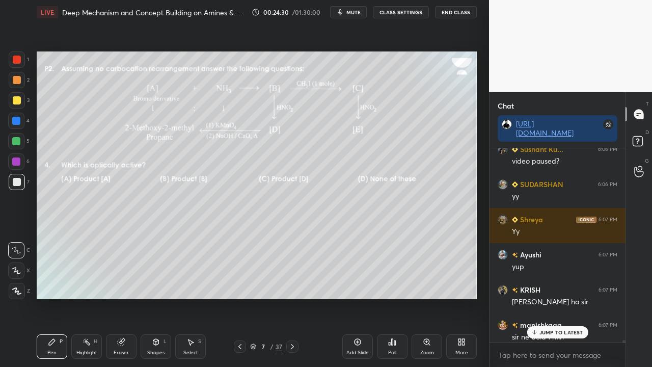
click at [548, 297] on p "JUMP TO LATEST" at bounding box center [561, 332] width 44 height 6
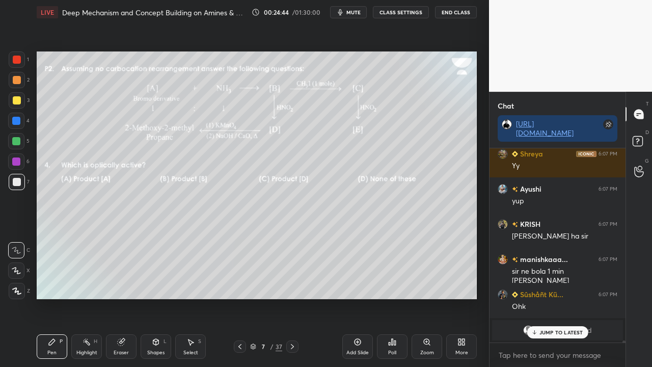
scroll to position [20799, 0]
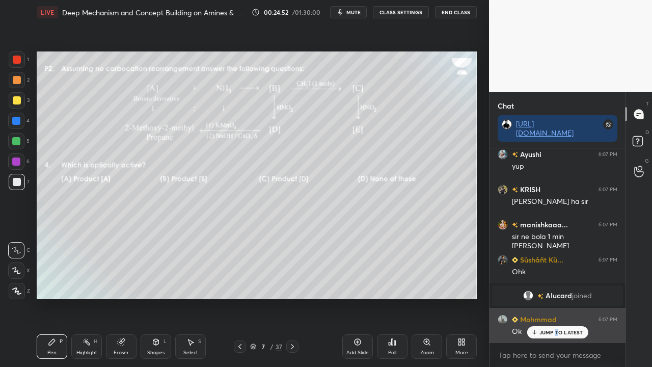
click at [556, 297] on p "JUMP TO LATEST" at bounding box center [561, 332] width 44 height 6
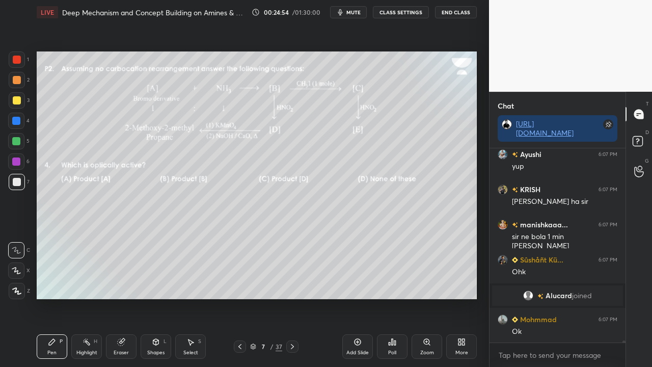
click at [395, 297] on div "Poll" at bounding box center [392, 346] width 31 height 24
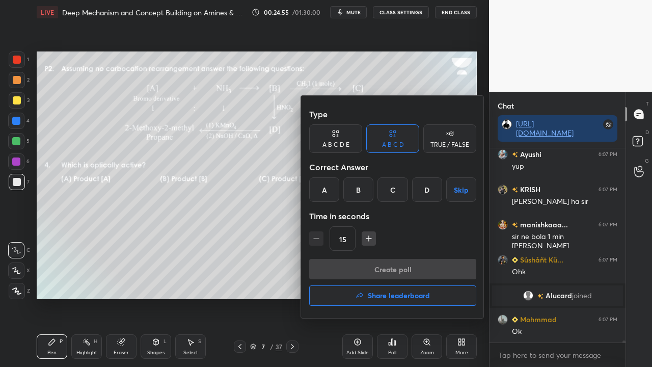
click at [426, 189] on div "D" at bounding box center [427, 189] width 30 height 24
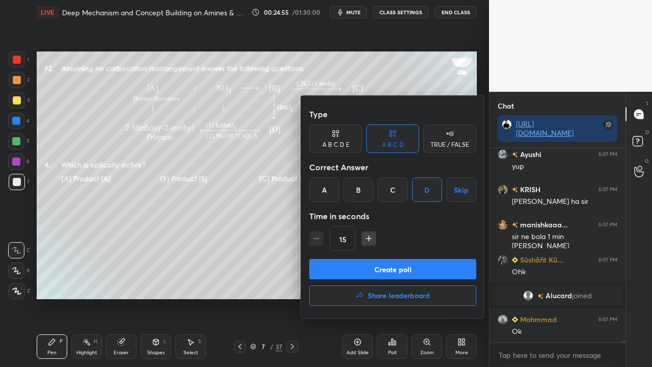
click at [374, 268] on button "Create poll" at bounding box center [392, 269] width 167 height 20
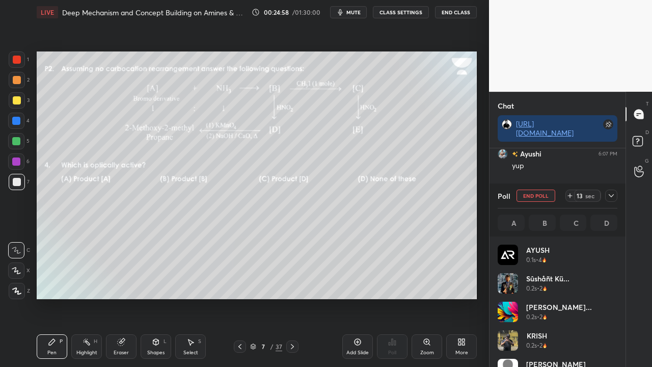
scroll to position [119, 117]
click at [615, 194] on div at bounding box center [611, 195] width 12 height 12
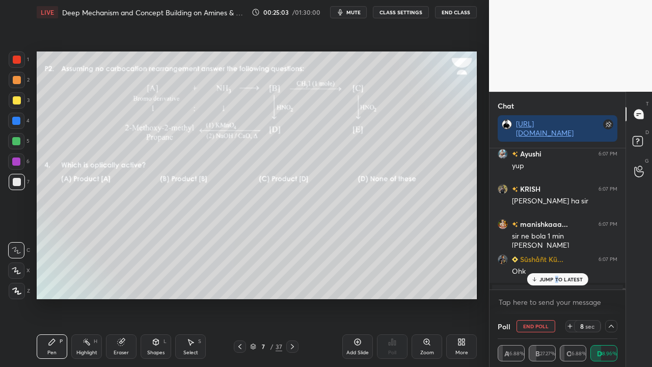
scroll to position [1, 3]
click at [560, 277] on p "JUMP TO LATEST" at bounding box center [561, 279] width 44 height 6
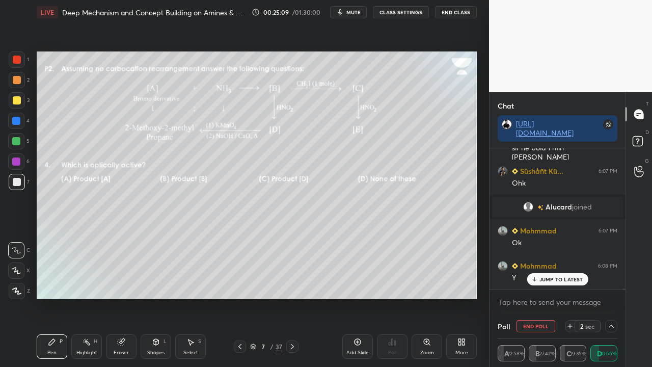
scroll to position [20922, 0]
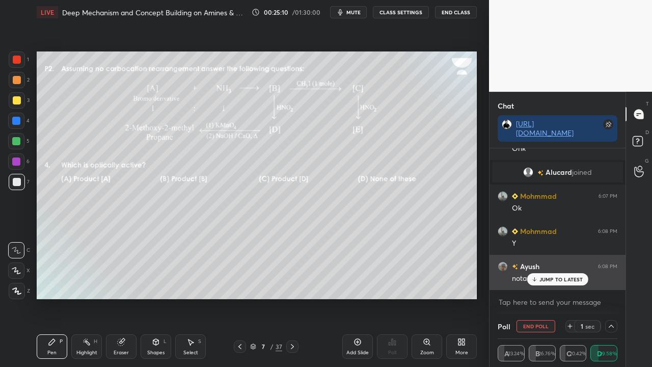
click at [549, 278] on p "JUMP TO LATEST" at bounding box center [561, 279] width 44 height 6
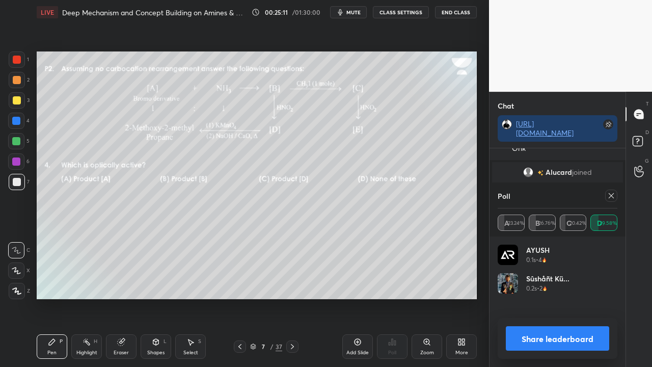
scroll to position [118, 117]
click at [608, 195] on icon at bounding box center [611, 195] width 8 height 8
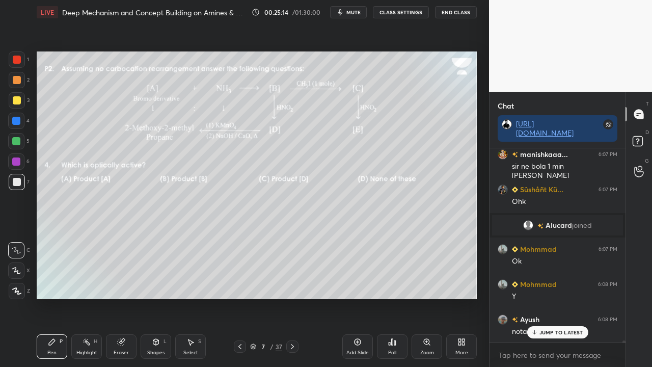
click at [291, 297] on icon at bounding box center [292, 346] width 3 height 5
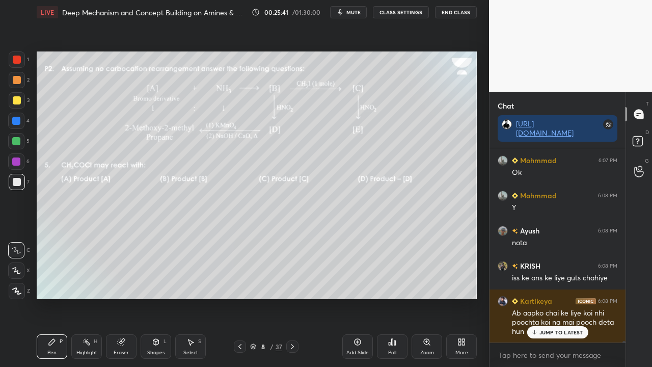
click at [563, 297] on p "JUMP TO LATEST" at bounding box center [561, 332] width 44 height 6
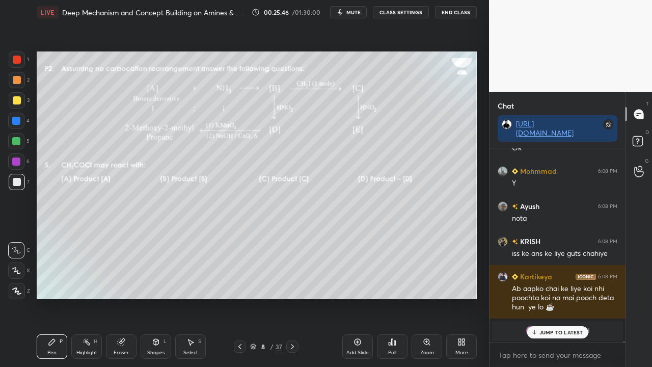
drag, startPoint x: 559, startPoint y: 329, endPoint x: 495, endPoint y: 328, distance: 64.2
click at [559, 297] on p "JUMP TO LATEST" at bounding box center [561, 332] width 44 height 6
click at [563, 297] on span "Srishty" at bounding box center [559, 330] width 22 height 8
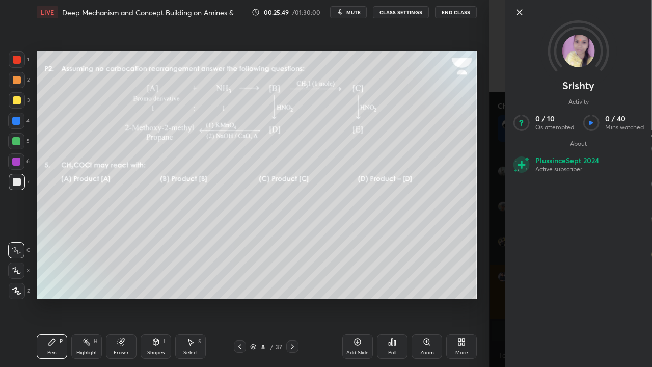
click at [497, 100] on div "Srishty Activity 0 / 10 Qs attempted 0 / 40 Mins watched About Plus since Sept …" at bounding box center [570, 183] width 163 height 367
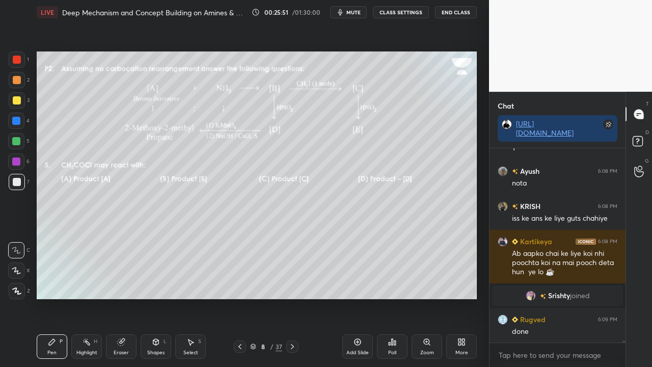
click at [237, 297] on icon at bounding box center [240, 346] width 8 height 8
click at [238, 297] on icon at bounding box center [240, 346] width 8 height 8
click at [237, 297] on icon at bounding box center [240, 346] width 8 height 8
click at [294, 297] on icon at bounding box center [292, 346] width 8 height 8
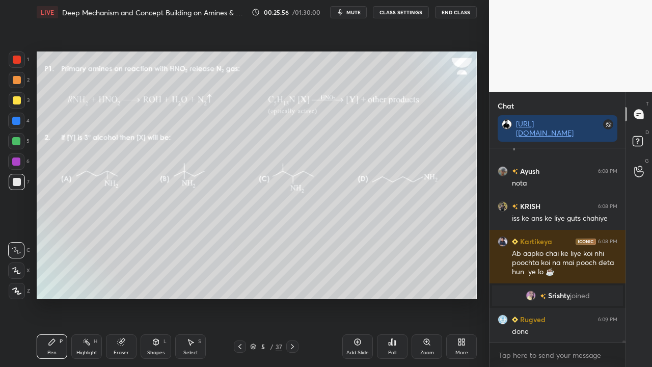
click at [293, 297] on icon at bounding box center [292, 346] width 8 height 8
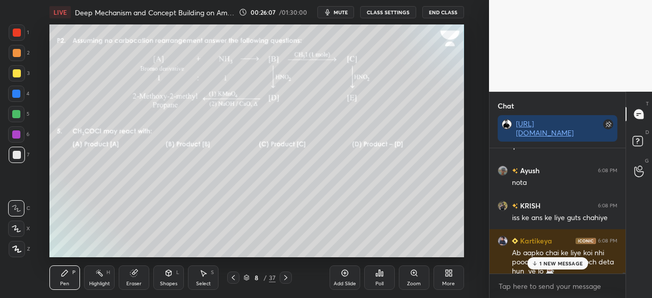
click at [442, 274] on div "More" at bounding box center [448, 277] width 31 height 24
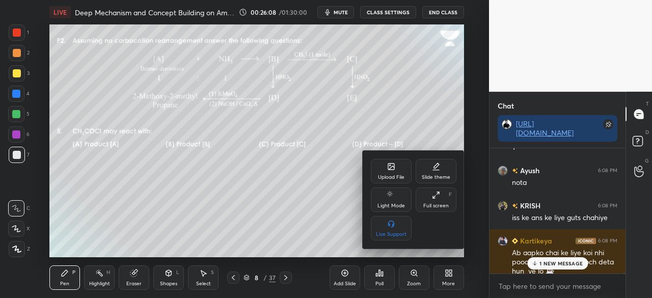
click at [437, 203] on div "Full screen" at bounding box center [435, 205] width 25 height 5
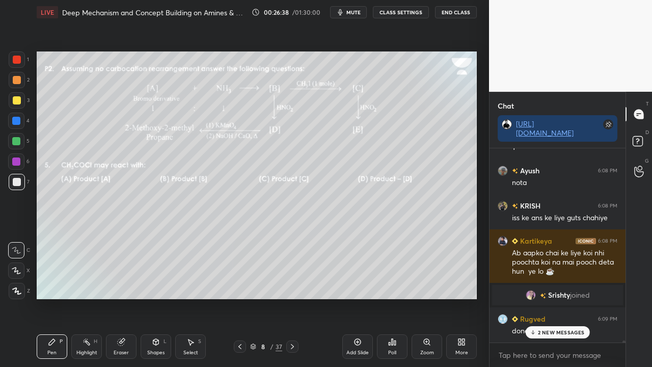
click at [568, 297] on div "2 NEW MESSAGES" at bounding box center [557, 332] width 64 height 12
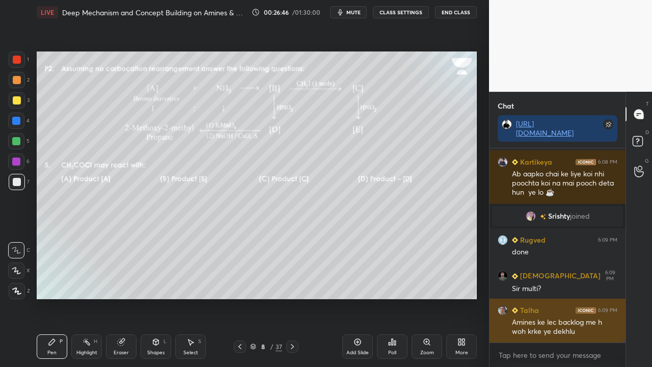
click at [519, 297] on h6 "Talha" at bounding box center [528, 309] width 21 height 11
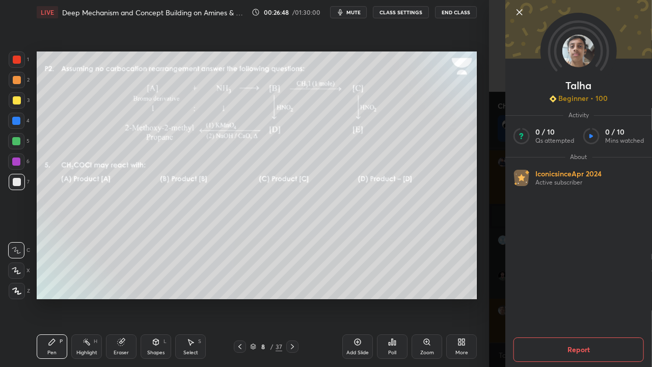
click at [483, 94] on div "1 2 3 4 5 6 7 C X Z C X Z E E Erase all H H LIVE Deep Mechanism and Concept Bui…" at bounding box center [244, 183] width 489 height 367
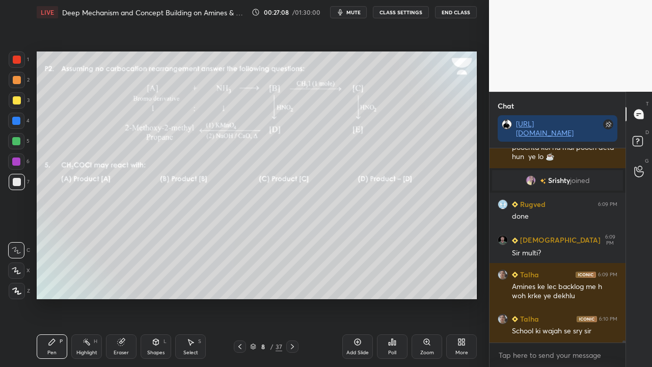
scroll to position [20574, 0]
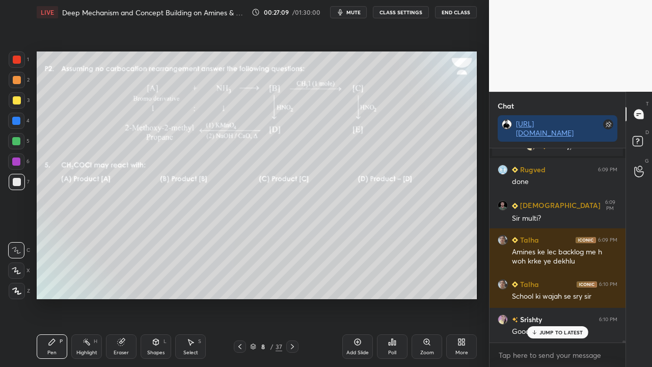
click at [554, 297] on p "JUMP TO LATEST" at bounding box center [561, 332] width 44 height 6
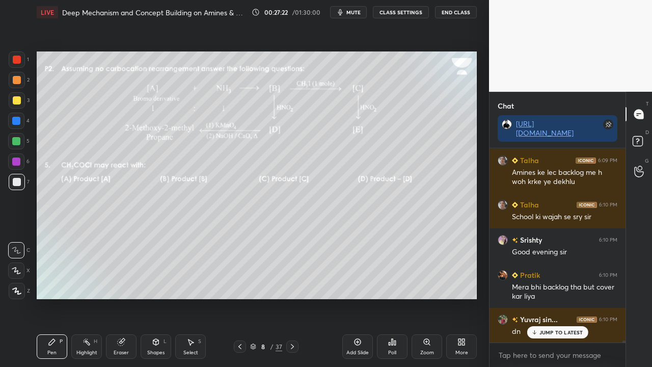
scroll to position [20723, 0]
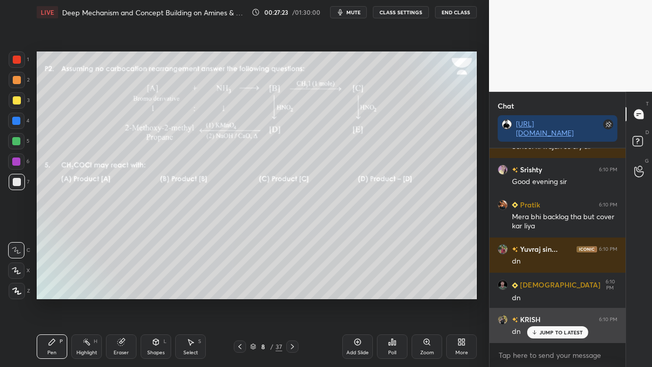
click at [553, 297] on p "JUMP TO LATEST" at bounding box center [561, 332] width 44 height 6
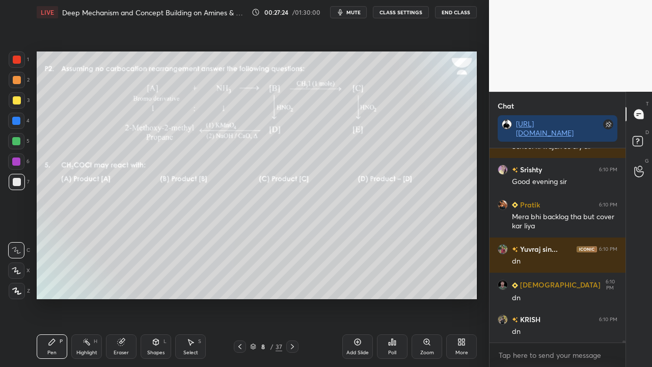
scroll to position [20759, 0]
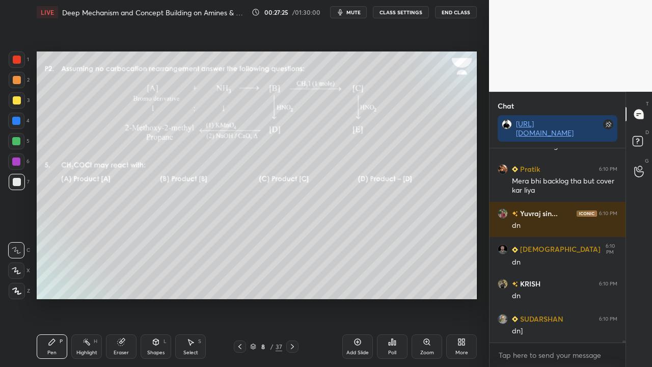
click at [386, 297] on div "Poll" at bounding box center [392, 346] width 31 height 24
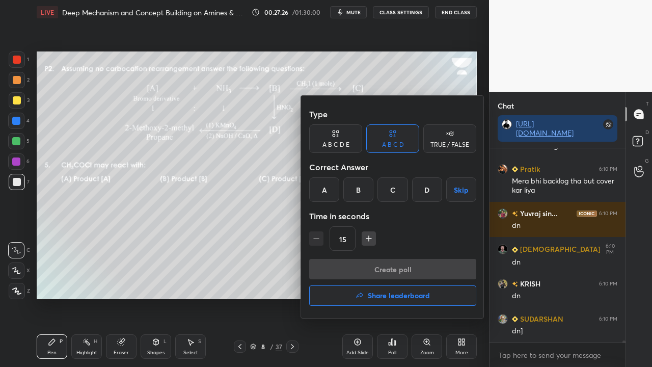
drag, startPoint x: 420, startPoint y: 193, endPoint x: 410, endPoint y: 205, distance: 15.3
click at [420, 194] on div "D" at bounding box center [427, 189] width 30 height 24
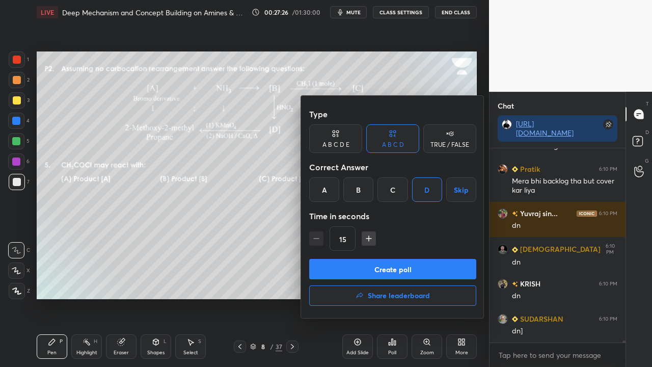
scroll to position [20794, 0]
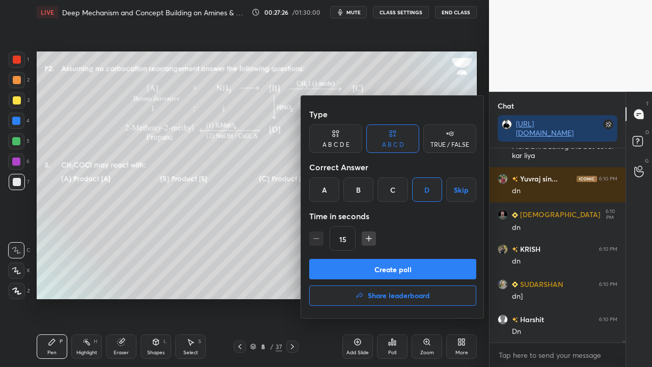
drag, startPoint x: 370, startPoint y: 266, endPoint x: 319, endPoint y: 284, distance: 53.9
click at [370, 265] on button "Create poll" at bounding box center [392, 269] width 167 height 20
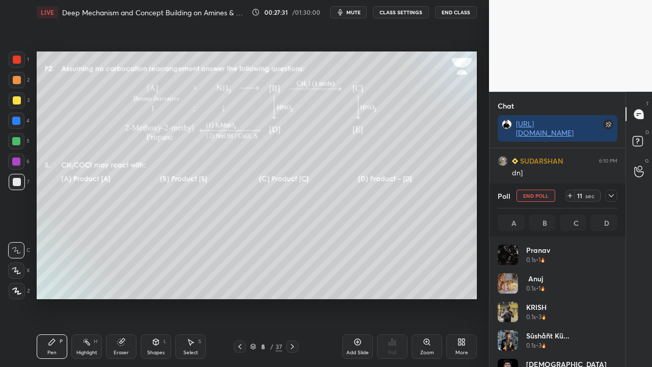
scroll to position [20962, 0]
click at [611, 196] on icon at bounding box center [611, 195] width 8 height 8
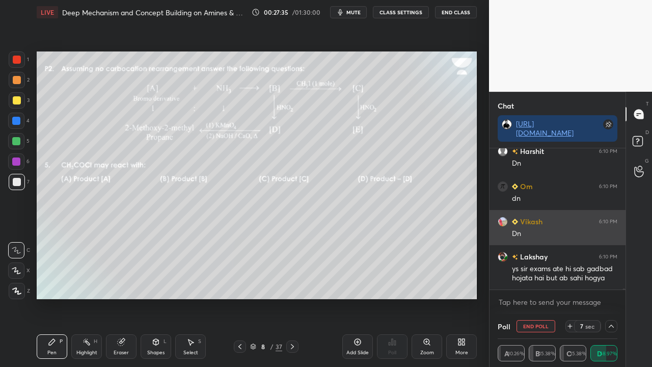
scroll to position [4, 3]
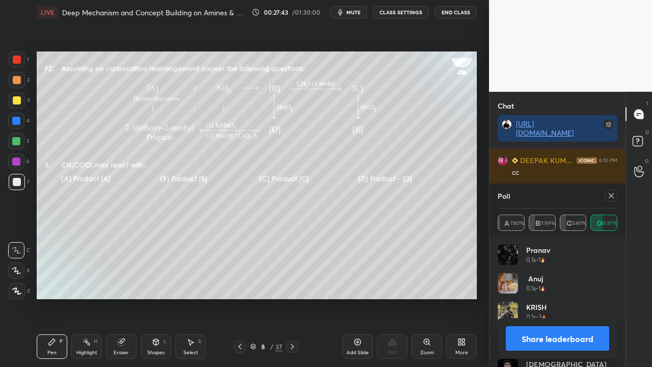
click at [613, 197] on icon at bounding box center [611, 195] width 8 height 8
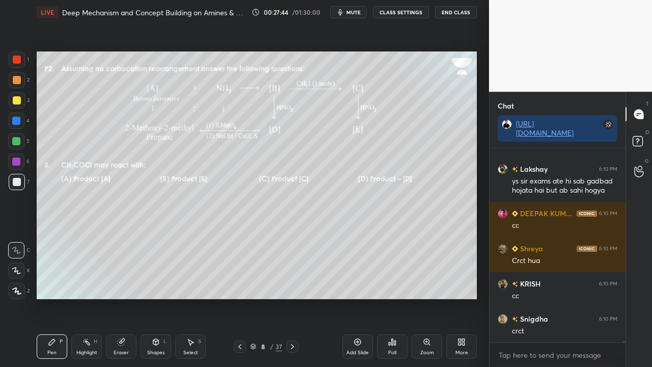
click at [126, 297] on div "Eraser" at bounding box center [121, 352] width 15 height 5
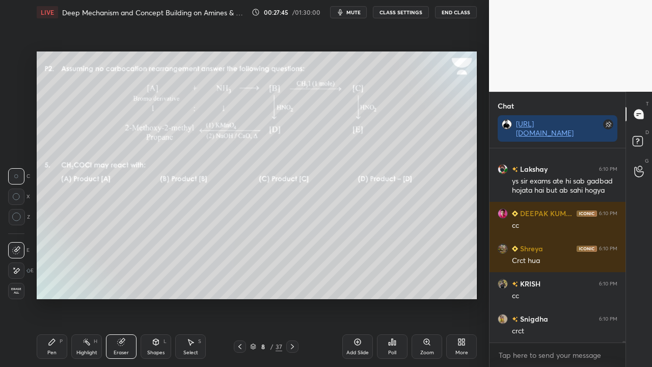
click at [16, 290] on span "Erase all" at bounding box center [16, 290] width 15 height 7
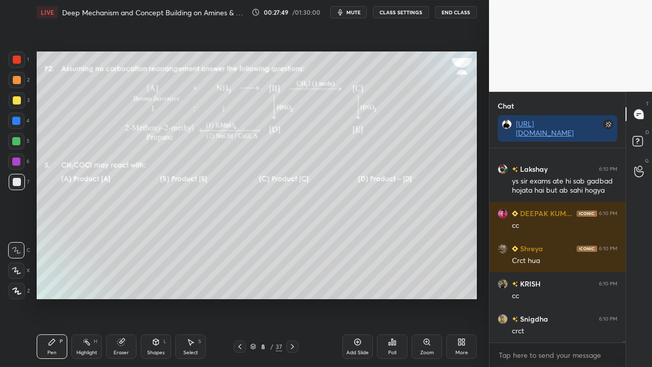
click at [292, 297] on icon at bounding box center [292, 346] width 8 height 8
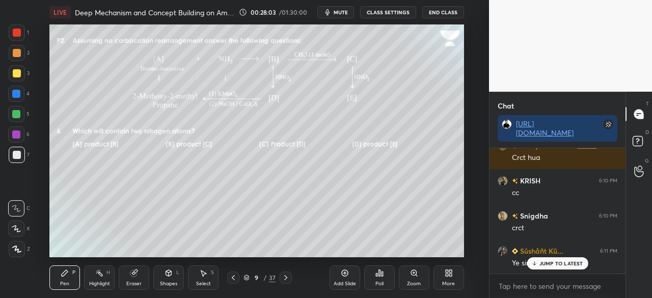
click at [447, 276] on icon at bounding box center [448, 273] width 8 height 8
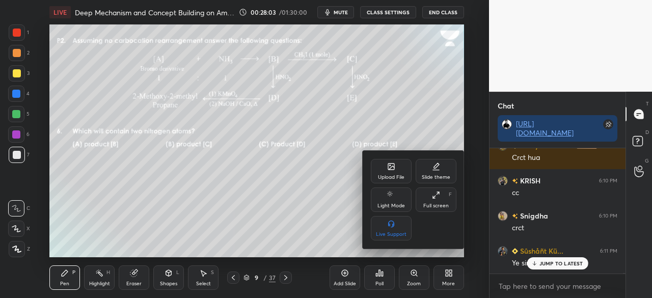
drag, startPoint x: 440, startPoint y: 205, endPoint x: 439, endPoint y: 255, distance: 49.9
click at [441, 205] on div "Full screen" at bounding box center [435, 205] width 25 height 5
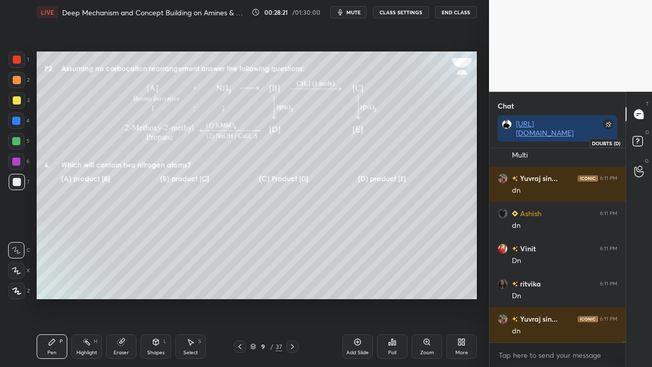
click at [642, 138] on rect at bounding box center [637, 141] width 10 height 10
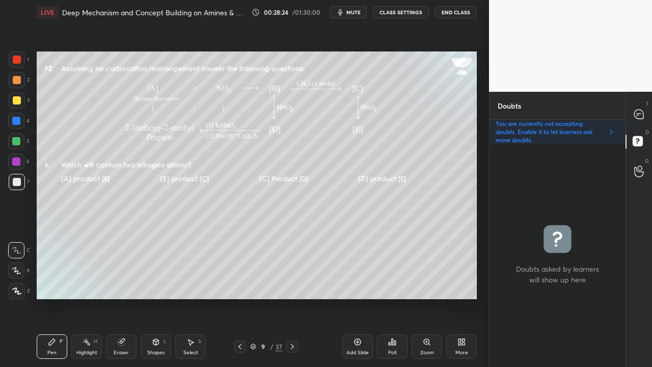
click at [16, 98] on div at bounding box center [17, 100] width 8 height 8
click at [644, 109] on div at bounding box center [639, 114] width 20 height 18
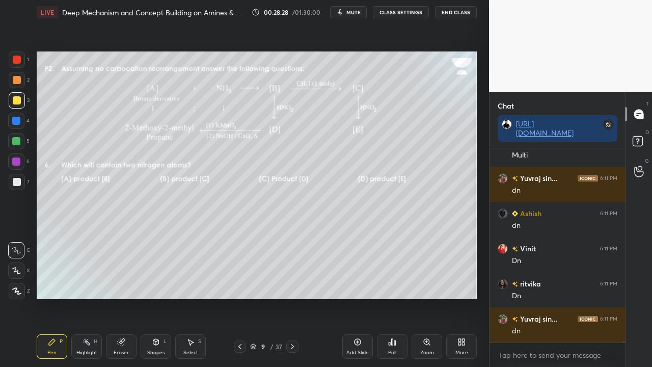
click at [392, 297] on div "Poll" at bounding box center [392, 352] width 8 height 5
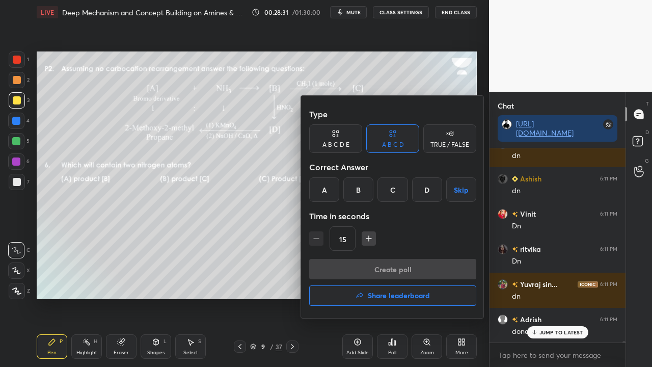
click at [430, 188] on div "D" at bounding box center [427, 189] width 30 height 24
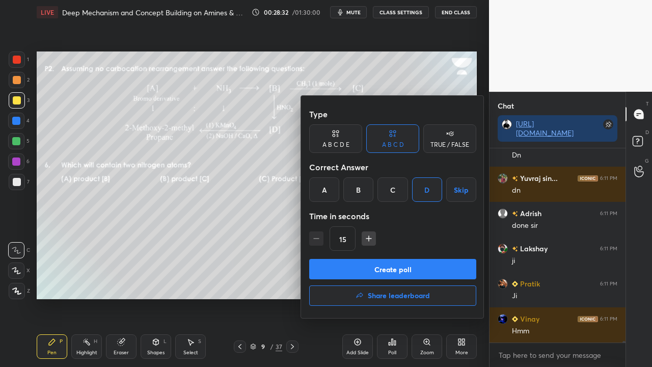
drag, startPoint x: 382, startPoint y: 267, endPoint x: 374, endPoint y: 272, distance: 10.0
click at [382, 268] on button "Create poll" at bounding box center [392, 269] width 167 height 20
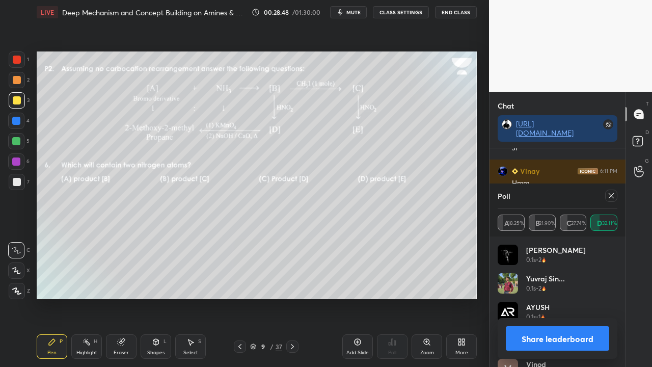
click at [612, 196] on icon at bounding box center [611, 195] width 8 height 8
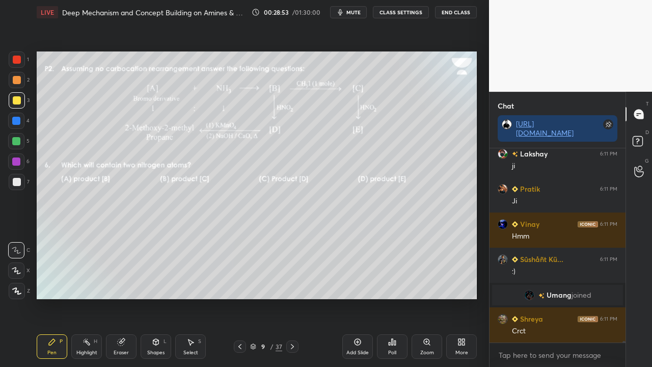
click at [236, 297] on icon at bounding box center [240, 346] width 8 height 8
click at [645, 136] on icon at bounding box center [639, 142] width 18 height 18
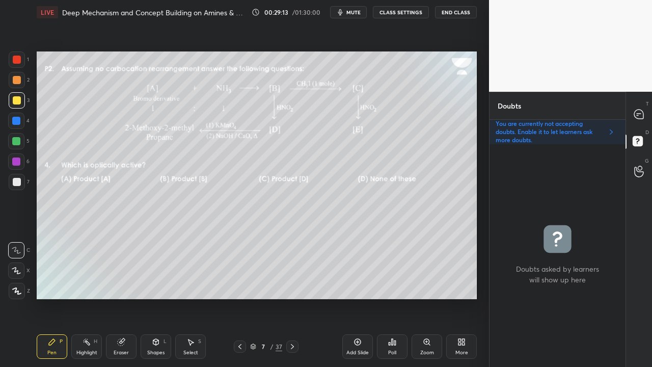
click at [641, 114] on icon at bounding box center [638, 113] width 9 height 9
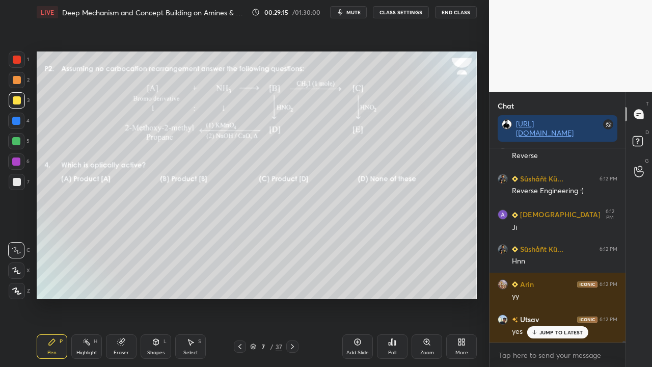
click at [641, 132] on div "D Doubts (D)" at bounding box center [639, 142] width 26 height 29
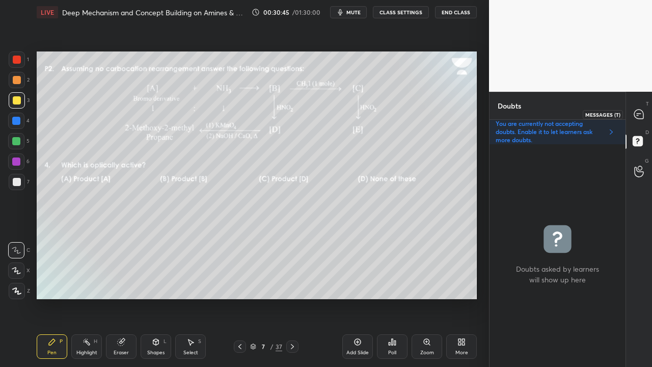
click at [642, 114] on icon at bounding box center [638, 113] width 9 height 9
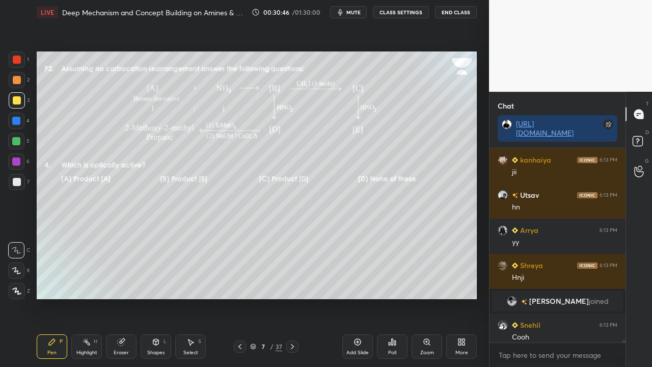
scroll to position [191, 133]
click at [648, 140] on icon at bounding box center [639, 142] width 18 height 18
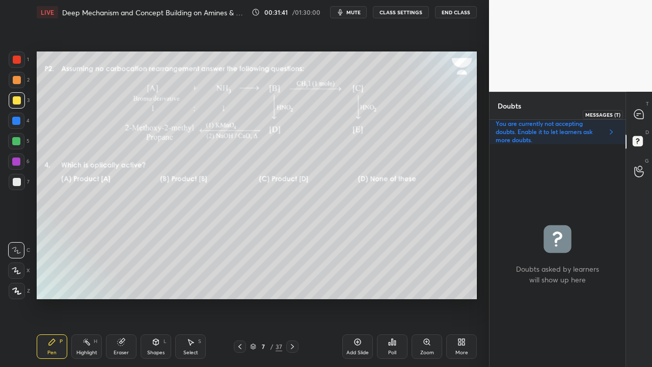
click at [642, 112] on icon at bounding box center [638, 113] width 9 height 9
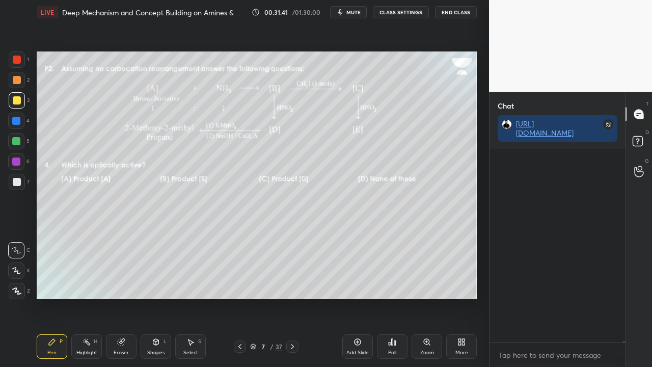
scroll to position [191, 133]
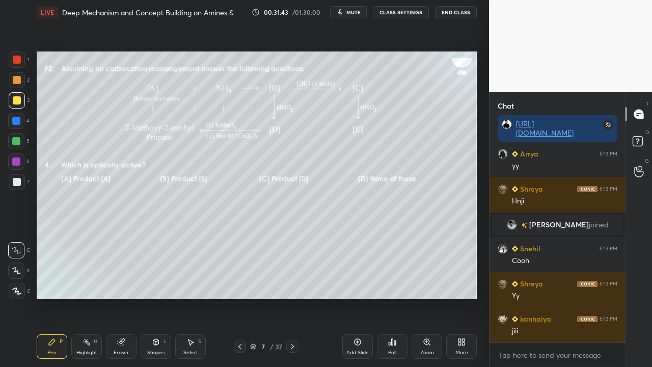
click at [293, 297] on icon at bounding box center [292, 346] width 8 height 8
click at [240, 297] on icon at bounding box center [240, 346] width 8 height 8
click at [295, 297] on icon at bounding box center [292, 346] width 8 height 8
click at [291, 297] on icon at bounding box center [292, 346] width 8 height 8
click at [240, 297] on icon at bounding box center [240, 346] width 8 height 8
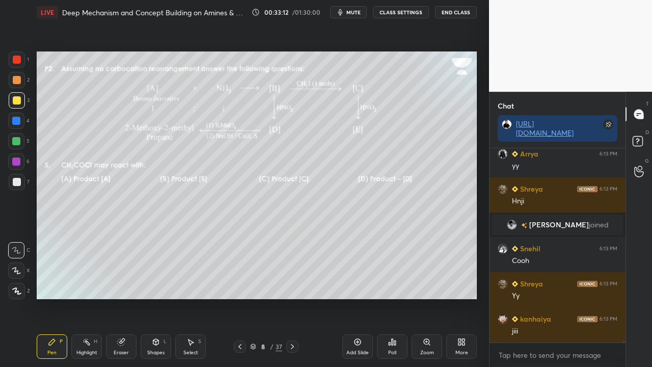
click at [240, 297] on icon at bounding box center [240, 346] width 8 height 8
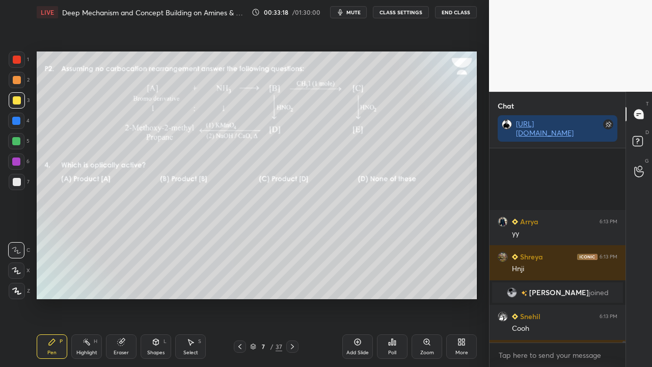
scroll to position [22609, 0]
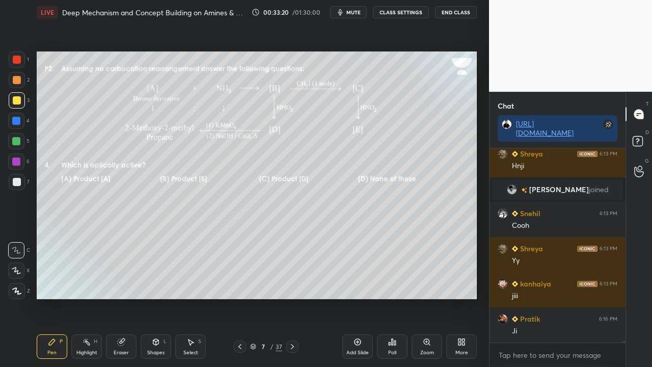
click at [403, 297] on div "Setting up your live class Poll for secs No correct answer Start poll" at bounding box center [257, 174] width 448 height 301
click at [418, 295] on div "Setting up your live class Poll for secs No correct answer Start poll" at bounding box center [257, 174] width 448 height 301
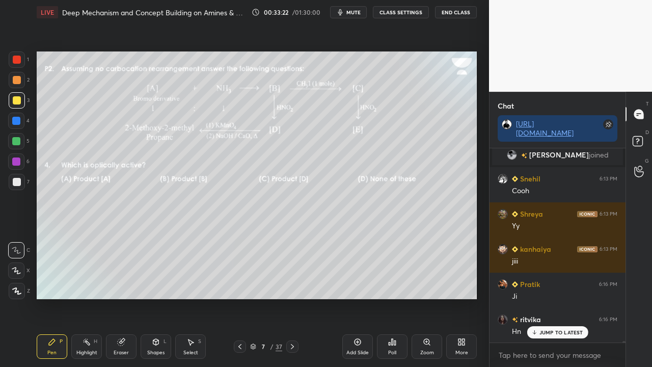
click at [281, 297] on div "37" at bounding box center [278, 346] width 7 height 9
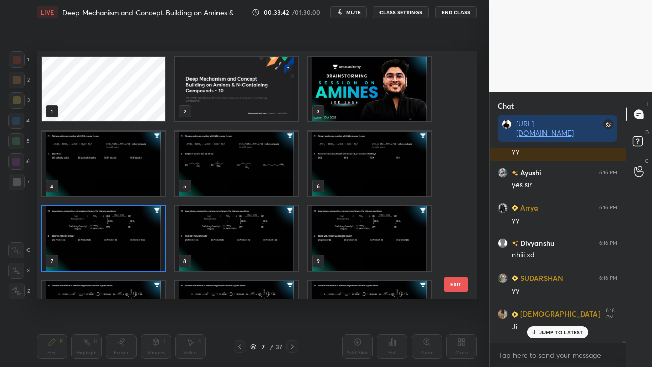
scroll to position [24577, 0]
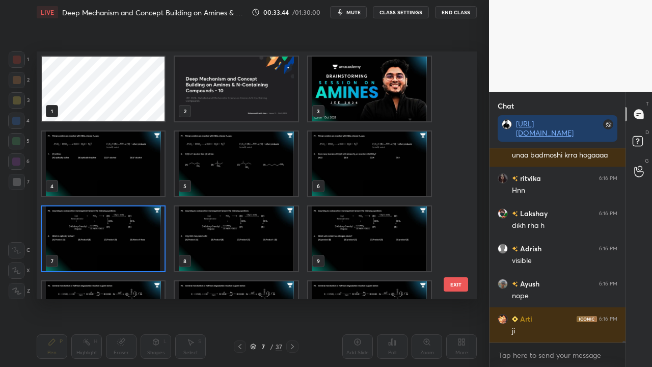
click at [136, 232] on img "grid" at bounding box center [103, 238] width 123 height 65
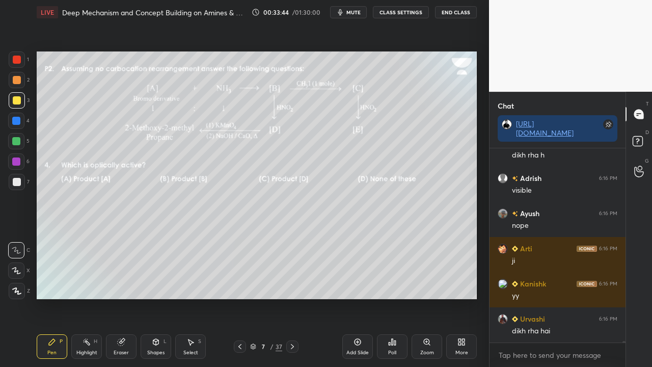
click at [136, 233] on img "grid" at bounding box center [103, 238] width 123 height 65
click at [137, 234] on img "grid" at bounding box center [103, 238] width 123 height 65
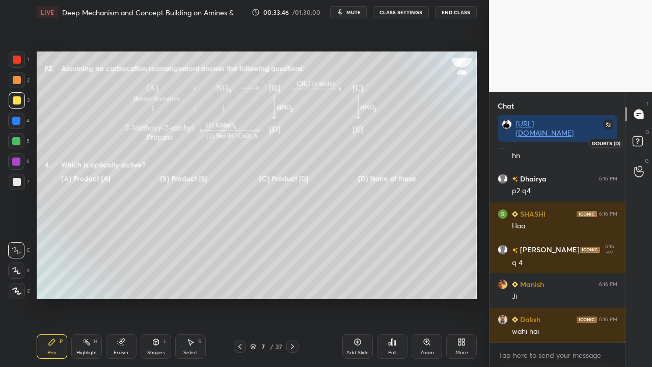
scroll to position [25279, 0]
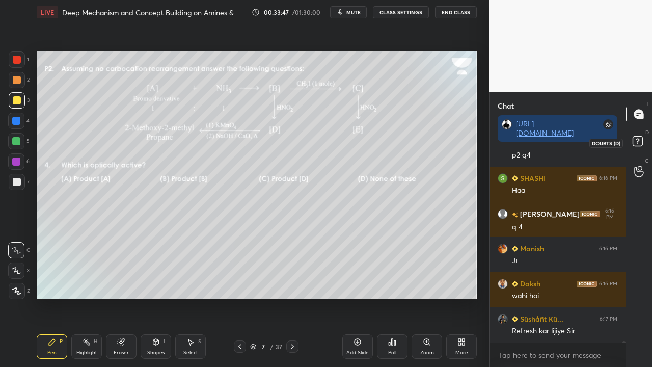
click at [634, 142] on rect at bounding box center [637, 141] width 10 height 10
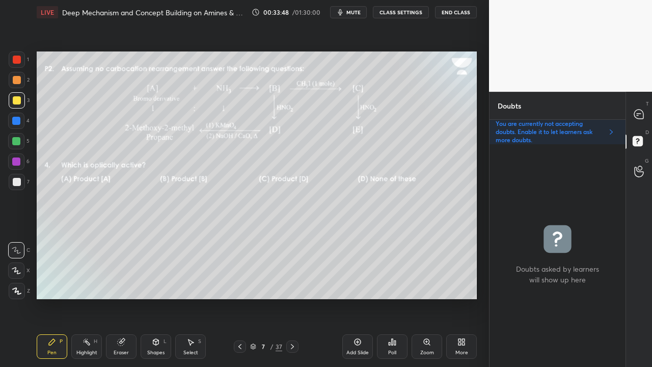
scroll to position [219, 133]
click at [293, 297] on icon at bounding box center [292, 346] width 8 height 8
click at [292, 297] on icon at bounding box center [292, 346] width 8 height 8
click at [635, 113] on icon at bounding box center [638, 113] width 9 height 9
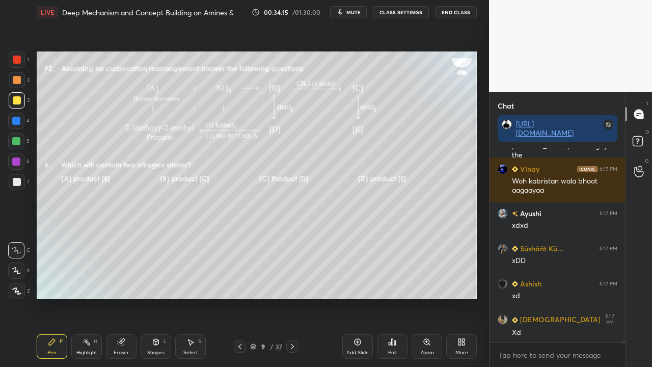
scroll to position [26096, 0]
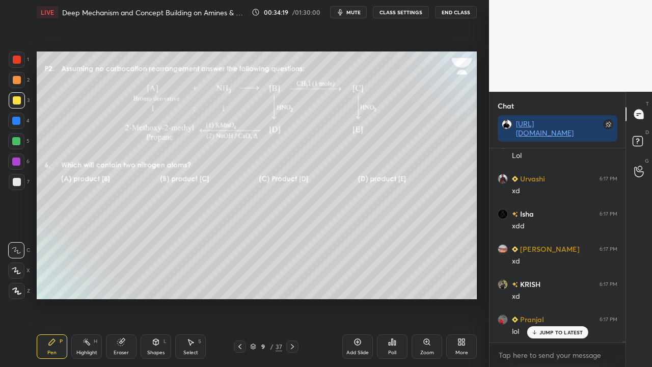
click at [291, 297] on icon at bounding box center [292, 346] width 3 height 5
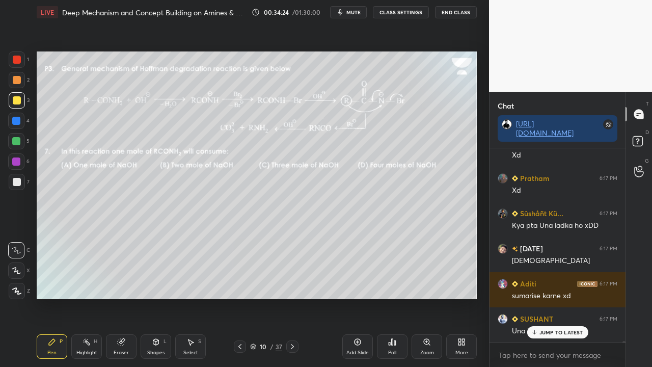
scroll to position [26517, 0]
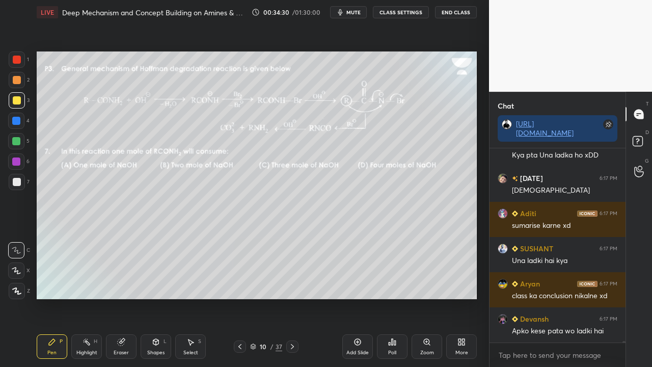
click at [292, 297] on icon at bounding box center [292, 346] width 3 height 5
click at [291, 297] on icon at bounding box center [292, 346] width 3 height 5
click at [238, 297] on icon at bounding box center [240, 346] width 8 height 8
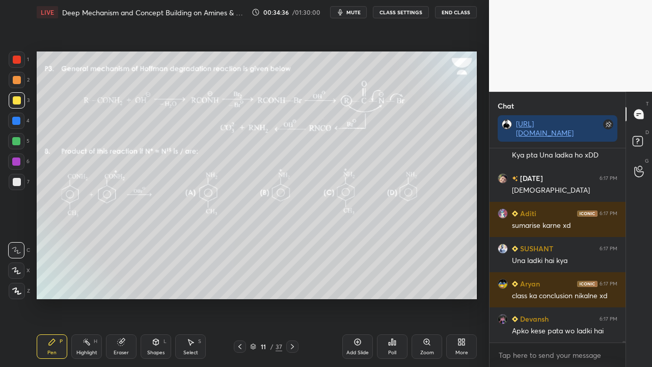
click at [239, 297] on icon at bounding box center [240, 346] width 8 height 8
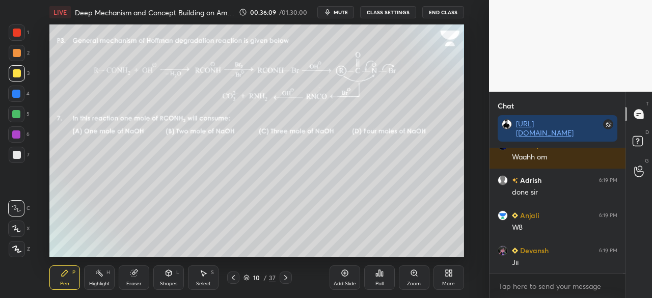
scroll to position [28666, 0]
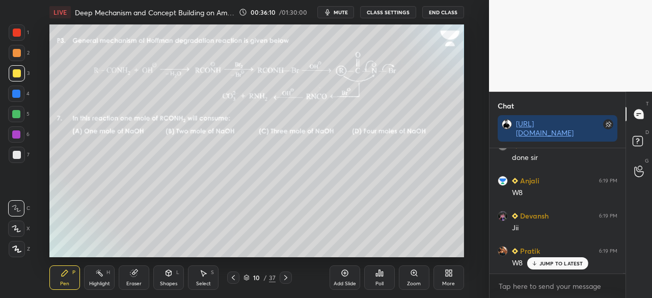
click at [438, 271] on div "More" at bounding box center [448, 277] width 31 height 24
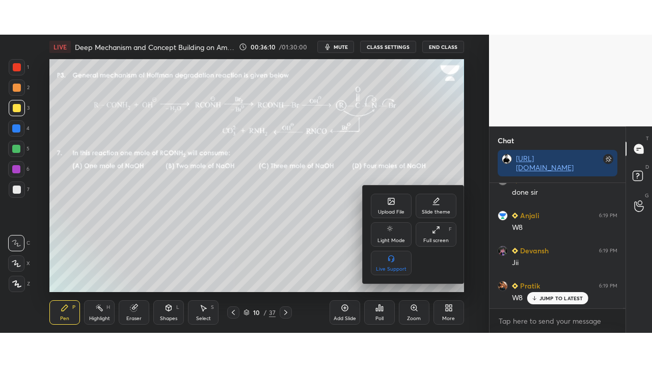
scroll to position [28702, 0]
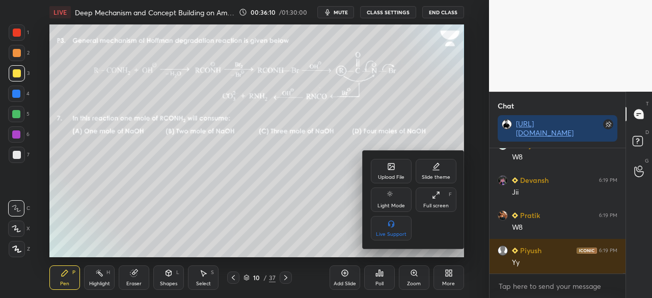
click at [438, 192] on icon at bounding box center [436, 195] width 8 height 8
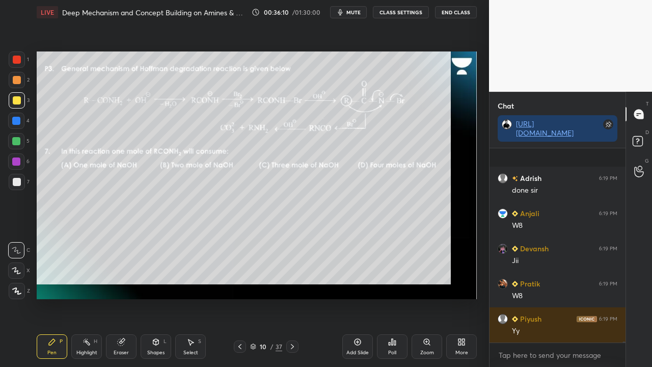
scroll to position [3, 3]
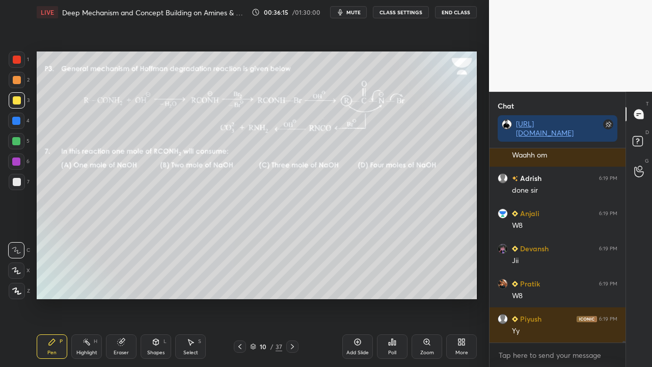
click at [390, 297] on div "Poll" at bounding box center [392, 352] width 8 height 5
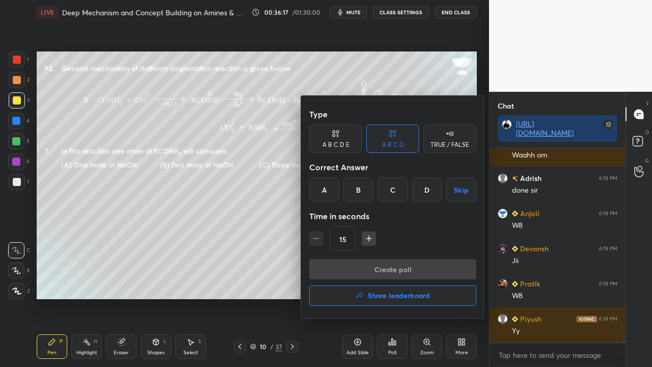
click at [423, 182] on div "D" at bounding box center [427, 189] width 30 height 24
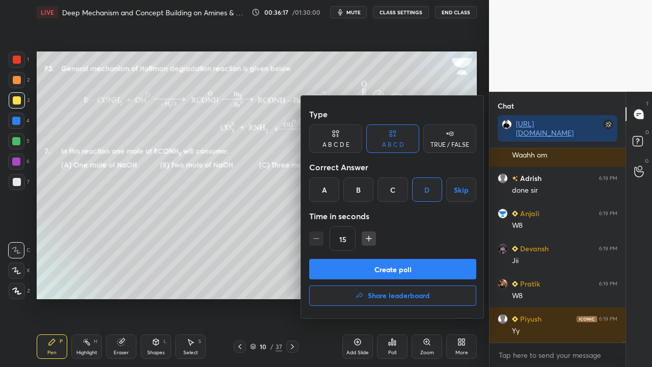
click at [376, 272] on button "Create poll" at bounding box center [392, 269] width 167 height 20
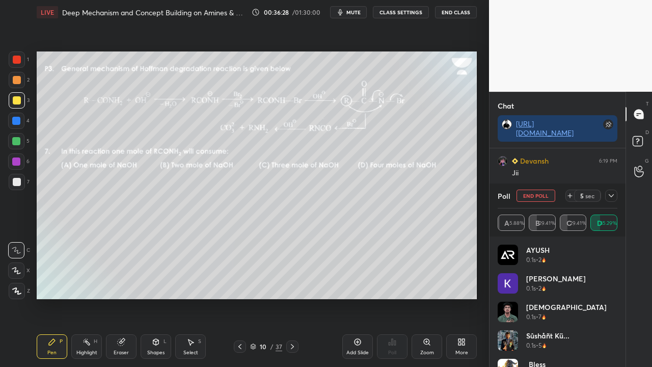
click at [614, 196] on icon at bounding box center [611, 195] width 8 height 8
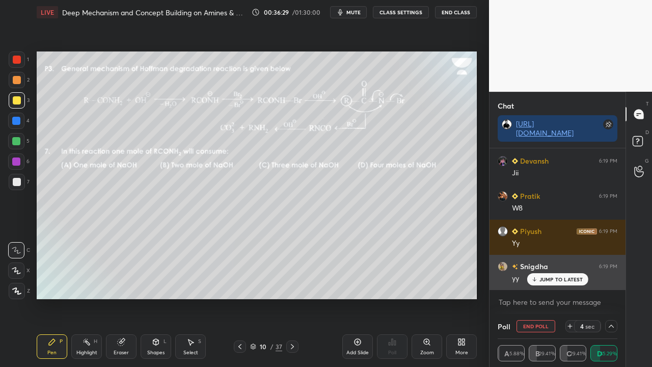
click at [568, 283] on div "JUMP TO LATEST" at bounding box center [556, 279] width 61 height 12
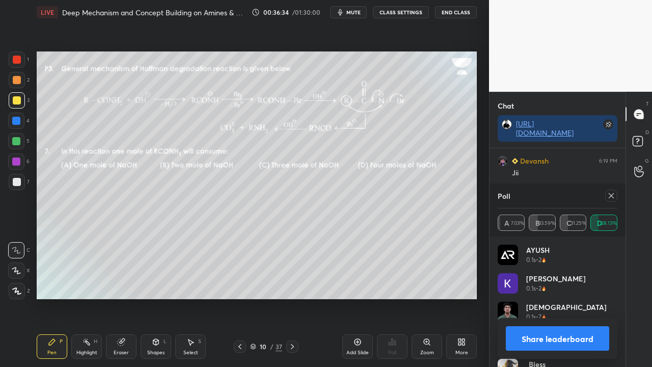
click at [618, 198] on div "Poll A 7.03% B 33.59% C 31.25% D 28.13%" at bounding box center [557, 209] width 136 height 53
click at [612, 191] on icon at bounding box center [611, 195] width 8 height 8
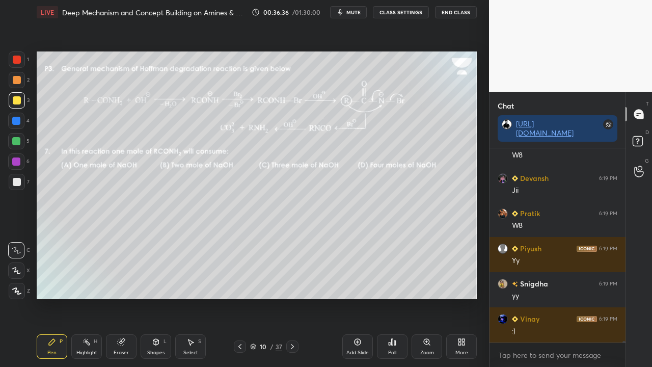
click at [290, 297] on icon at bounding box center [292, 346] width 8 height 8
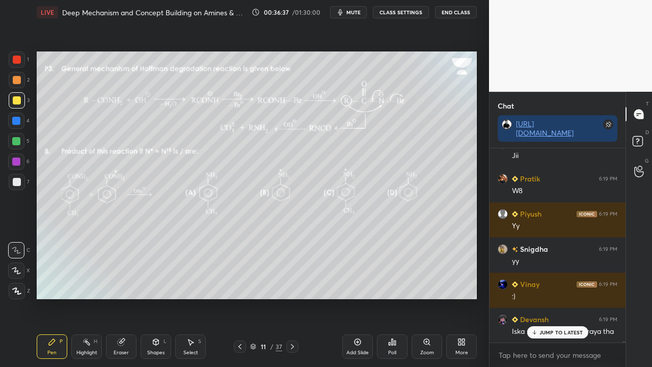
click at [290, 297] on icon at bounding box center [292, 346] width 8 height 8
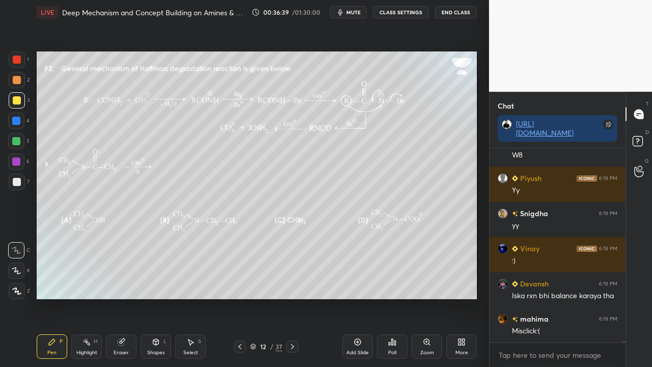
click at [236, 297] on icon at bounding box center [240, 346] width 8 height 8
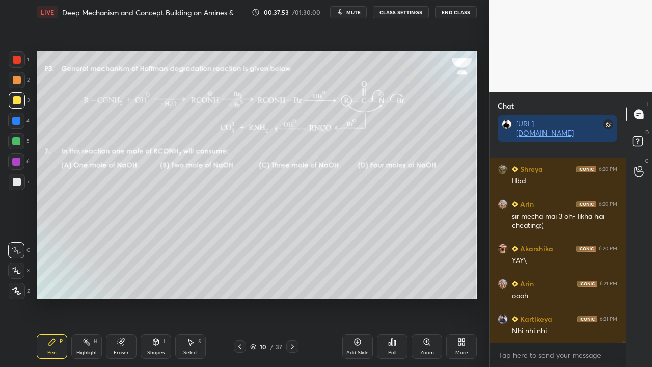
scroll to position [29109, 0]
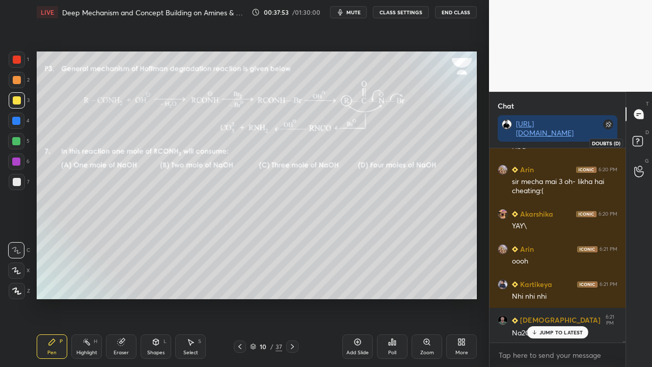
click at [644, 137] on icon at bounding box center [639, 142] width 18 height 18
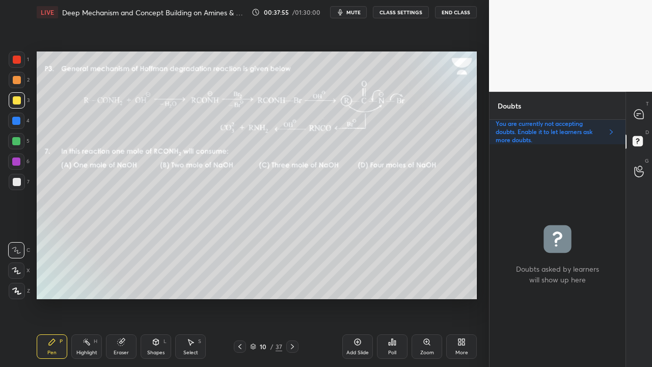
click at [295, 297] on icon at bounding box center [292, 346] width 8 height 8
click at [634, 110] on icon at bounding box center [638, 114] width 11 height 11
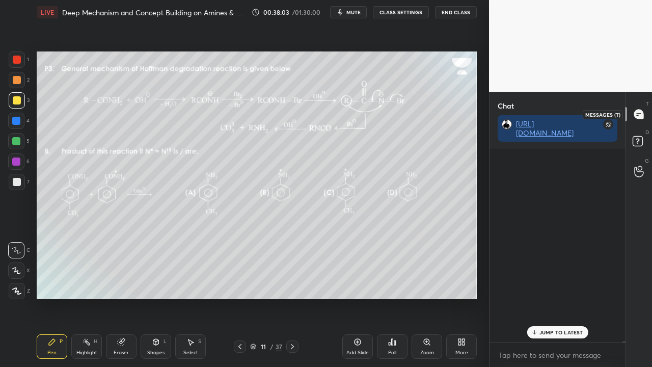
scroll to position [191, 133]
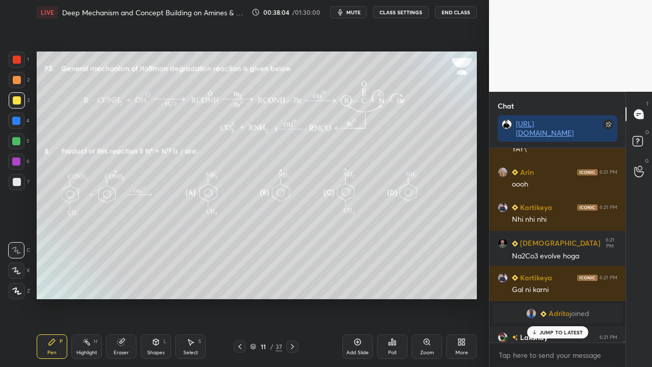
click at [548, 297] on p "JUMP TO LATEST" at bounding box center [561, 332] width 44 height 6
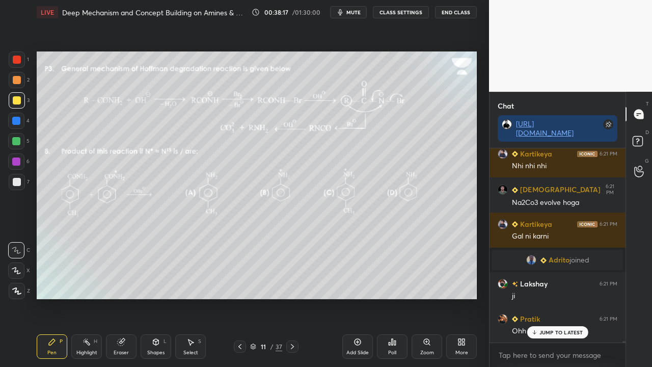
scroll to position [29274, 0]
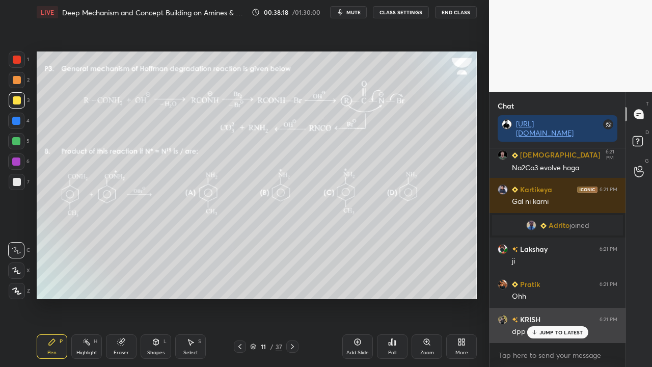
drag, startPoint x: 542, startPoint y: 329, endPoint x: 518, endPoint y: 338, distance: 25.2
click at [542, 297] on p "JUMP TO LATEST" at bounding box center [561, 332] width 44 height 6
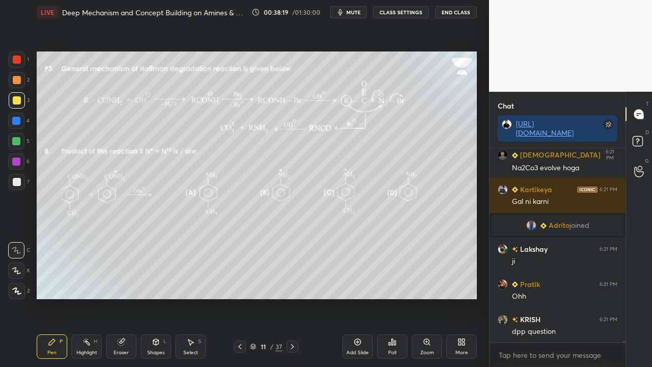
scroll to position [29319, 0]
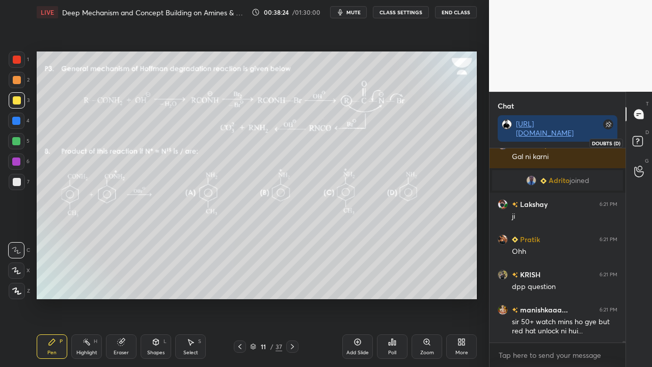
click at [641, 139] on rect at bounding box center [637, 141] width 10 height 10
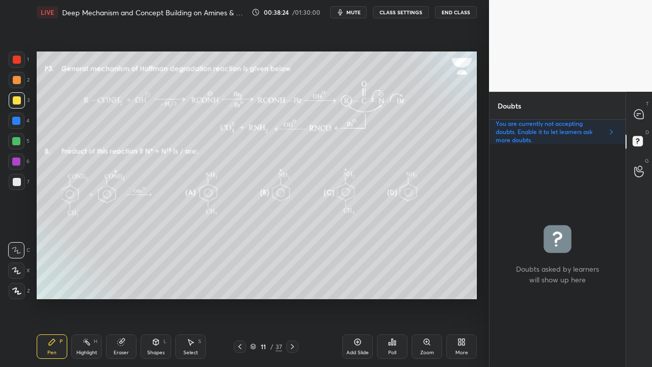
scroll to position [219, 133]
click at [646, 119] on div at bounding box center [639, 114] width 20 height 18
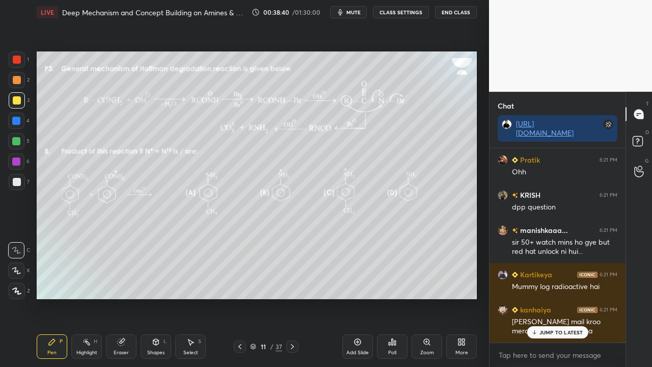
scroll to position [29433, 0]
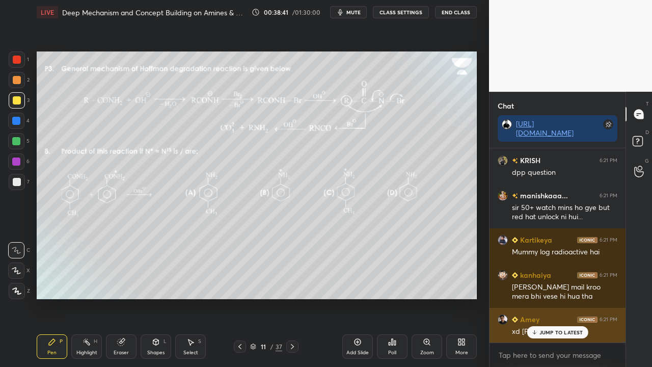
click at [559, 297] on p "JUMP TO LATEST" at bounding box center [561, 332] width 44 height 6
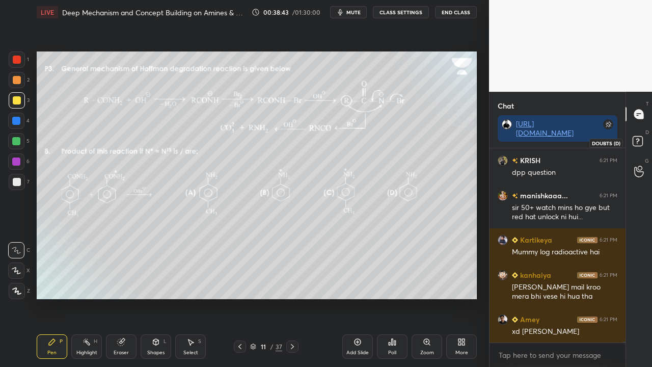
click at [639, 138] on rect at bounding box center [637, 141] width 10 height 10
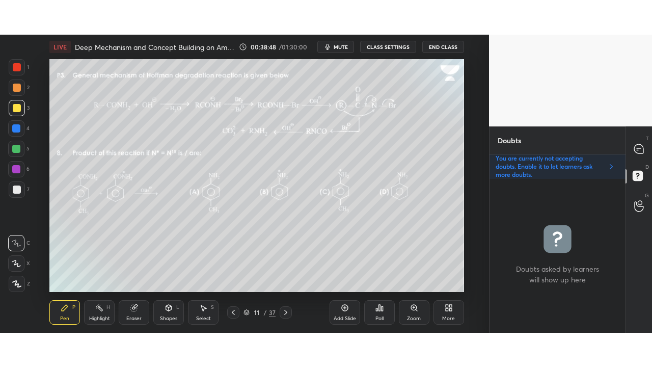
scroll to position [4, 3]
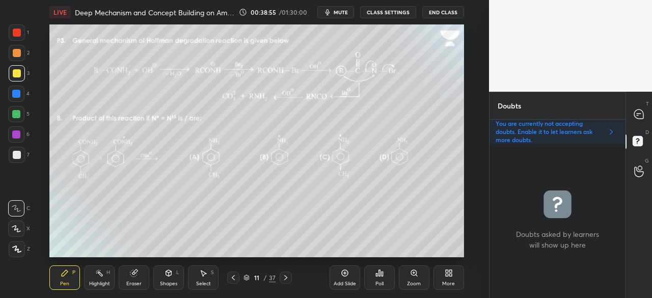
click at [440, 277] on div "More" at bounding box center [448, 277] width 31 height 24
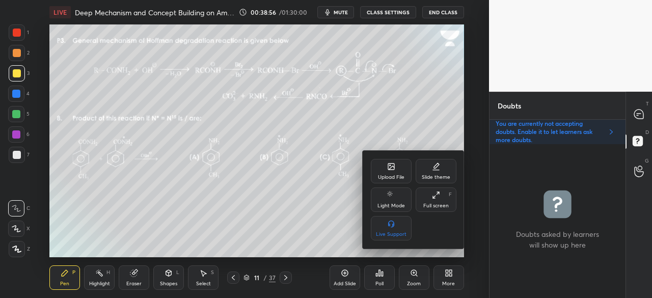
drag, startPoint x: 434, startPoint y: 202, endPoint x: 434, endPoint y: 245, distance: 42.8
click at [434, 203] on div "Full screen" at bounding box center [435, 205] width 25 height 5
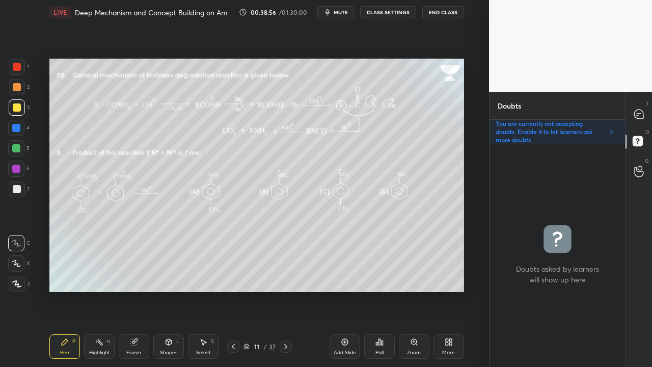
scroll to position [219, 133]
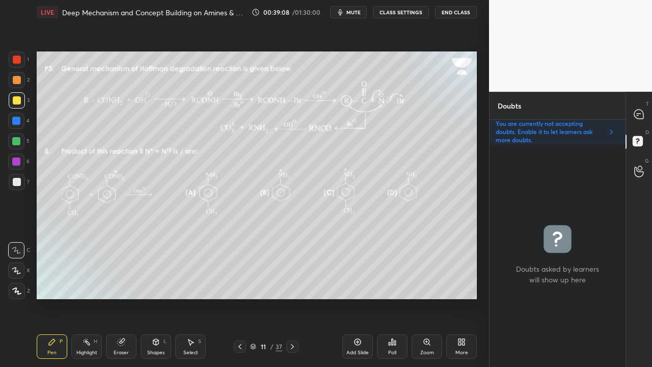
click at [15, 184] on div at bounding box center [17, 182] width 8 height 8
click at [635, 116] on icon at bounding box center [638, 113] width 9 height 9
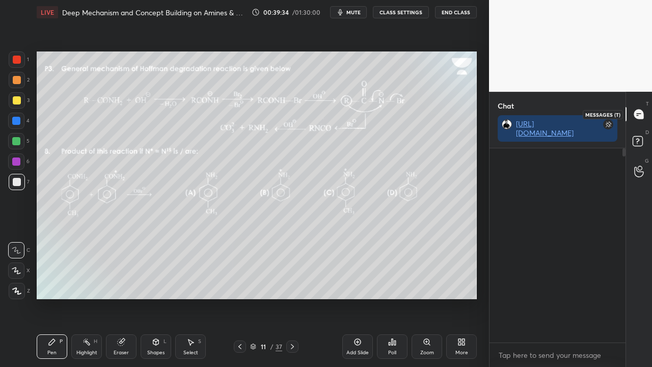
scroll to position [191, 133]
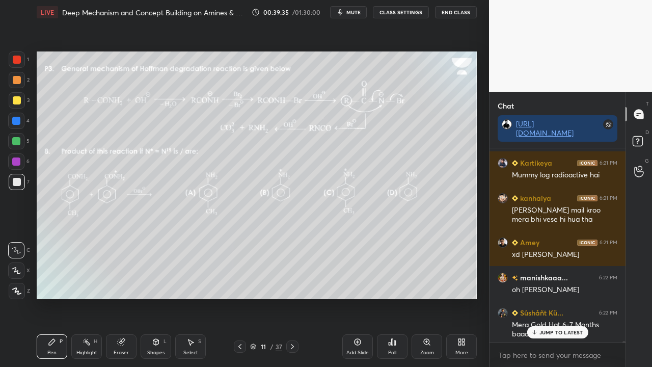
click at [554, 297] on p "JUMP TO LATEST" at bounding box center [561, 332] width 44 height 6
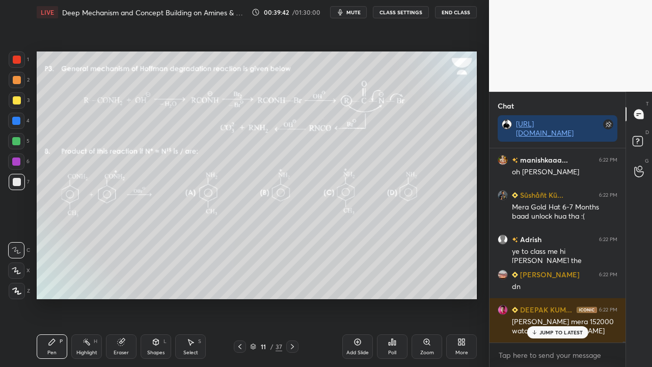
scroll to position [29680, 0]
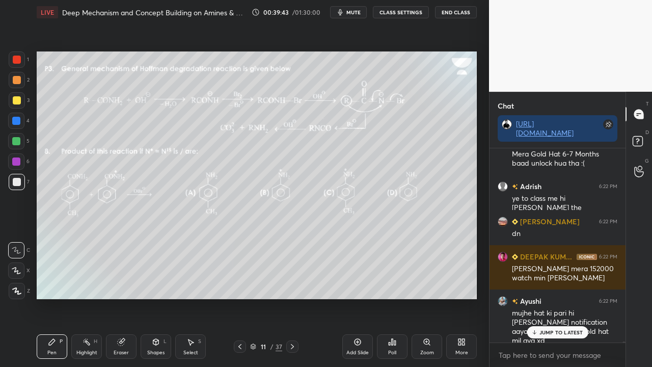
drag, startPoint x: 550, startPoint y: 335, endPoint x: 518, endPoint y: 349, distance: 35.3
click at [550, 297] on p "JUMP TO LATEST" at bounding box center [561, 332] width 44 height 6
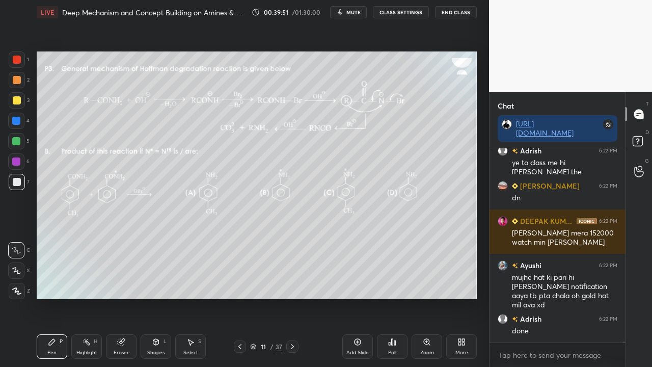
click at [643, 132] on div "D Doubts (D)" at bounding box center [639, 142] width 26 height 29
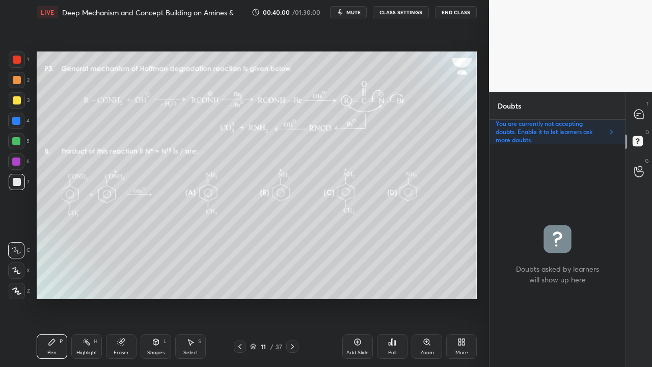
click at [398, 297] on div "Poll" at bounding box center [392, 346] width 31 height 24
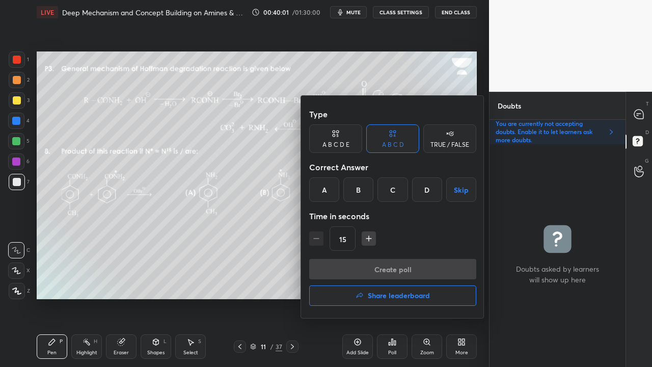
click at [323, 186] on div "A" at bounding box center [324, 189] width 30 height 24
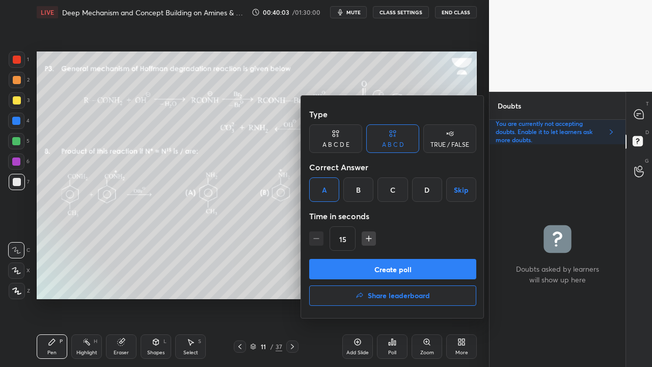
click at [343, 269] on button "Create poll" at bounding box center [392, 269] width 167 height 20
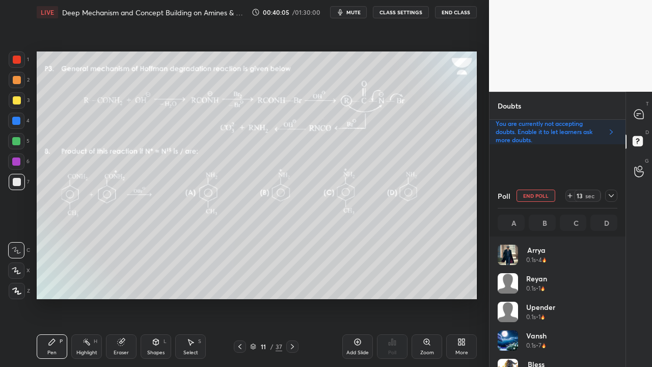
scroll to position [119, 117]
click at [636, 112] on icon at bounding box center [638, 113] width 9 height 9
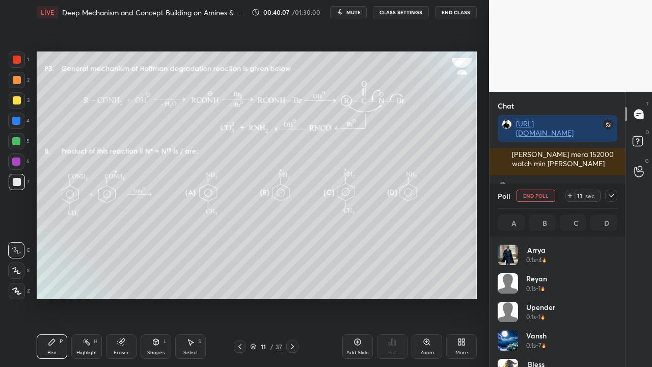
scroll to position [29857, 0]
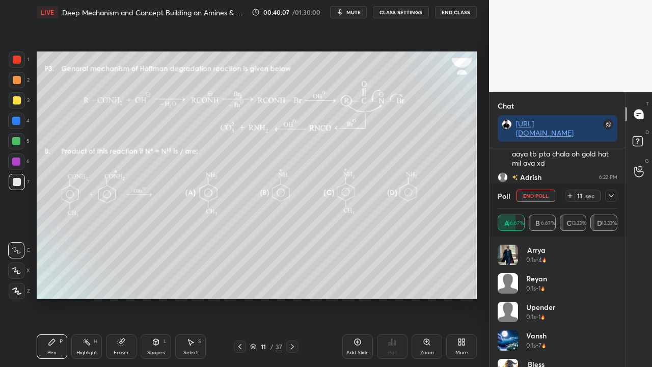
click at [611, 196] on icon at bounding box center [611, 195] width 8 height 8
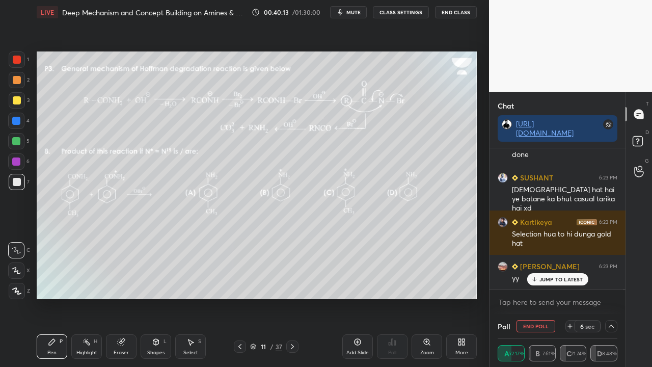
scroll to position [29962, 0]
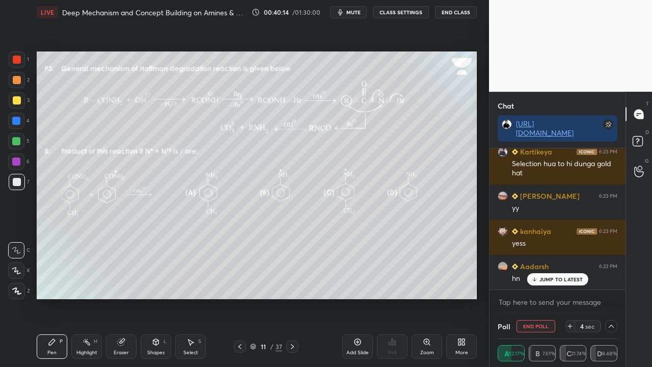
click at [553, 280] on p "JUMP TO LATEST" at bounding box center [561, 279] width 44 height 6
click at [639, 136] on rect at bounding box center [637, 141] width 10 height 10
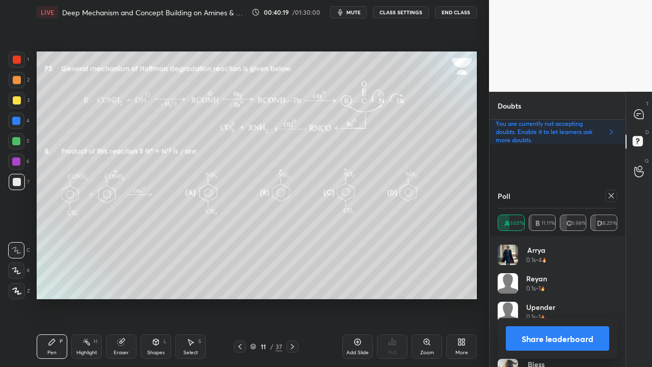
click at [616, 196] on div at bounding box center [611, 195] width 12 height 12
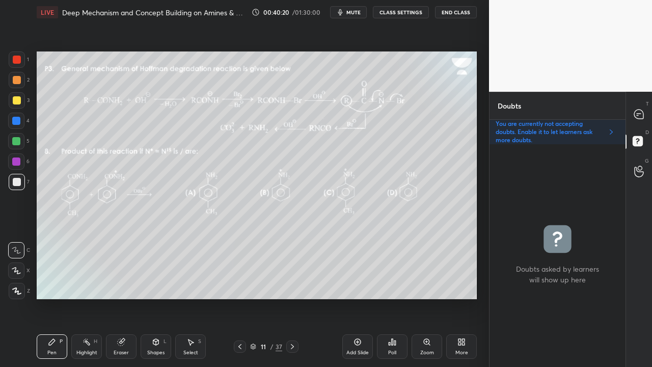
click at [124, 297] on div "Eraser" at bounding box center [121, 352] width 15 height 5
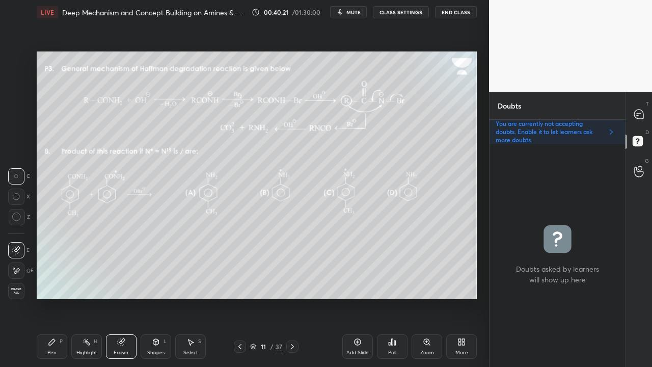
click at [14, 291] on span "Erase all" at bounding box center [16, 290] width 15 height 7
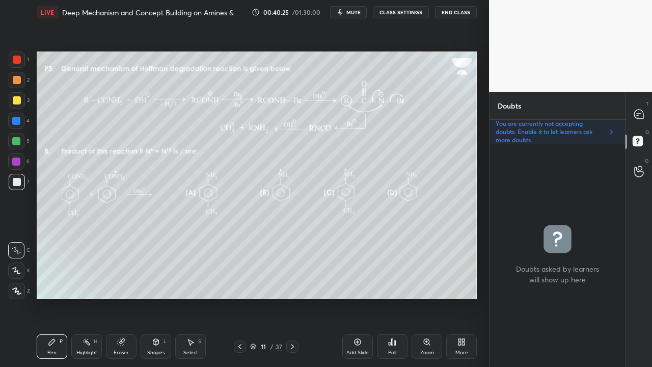
click at [290, 297] on icon at bounding box center [292, 346] width 8 height 8
click at [639, 115] on icon at bounding box center [638, 113] width 9 height 9
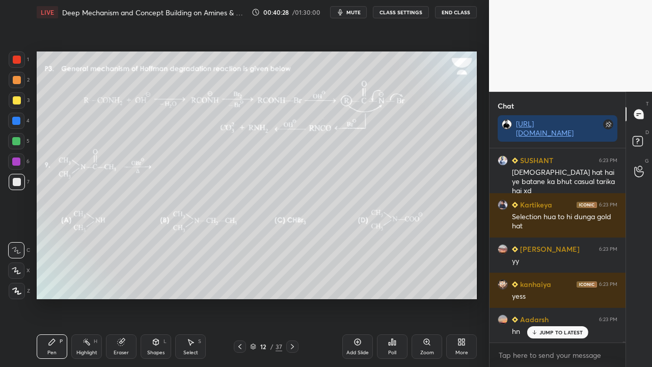
drag, startPoint x: 546, startPoint y: 334, endPoint x: 489, endPoint y: 362, distance: 64.0
click at [547, 297] on p "JUMP TO LATEST" at bounding box center [561, 332] width 44 height 6
click at [641, 143] on rect at bounding box center [637, 141] width 10 height 10
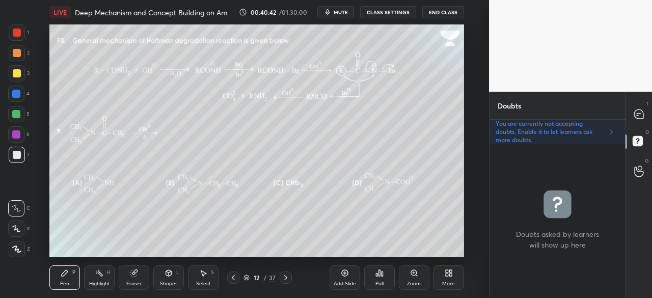
click at [443, 277] on div "More" at bounding box center [448, 277] width 31 height 24
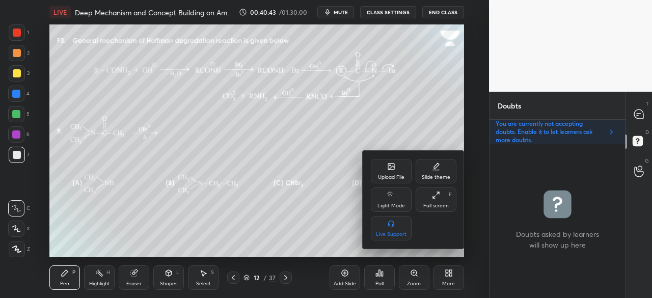
click at [437, 201] on div "Full screen F" at bounding box center [435, 199] width 41 height 24
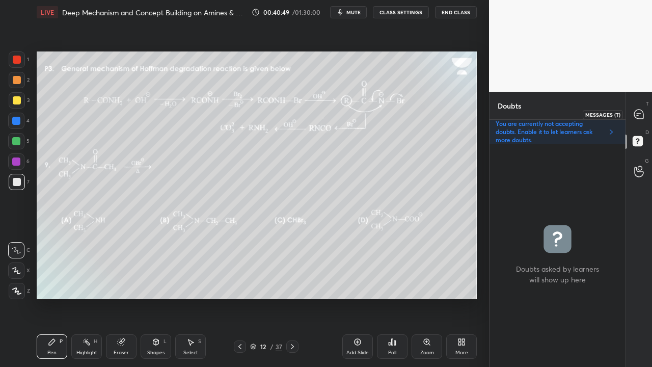
click at [636, 117] on icon at bounding box center [638, 113] width 9 height 9
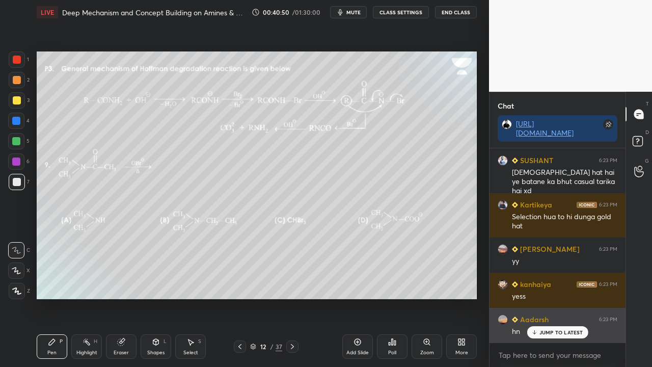
click at [563, 297] on p "JUMP TO LATEST" at bounding box center [561, 332] width 44 height 6
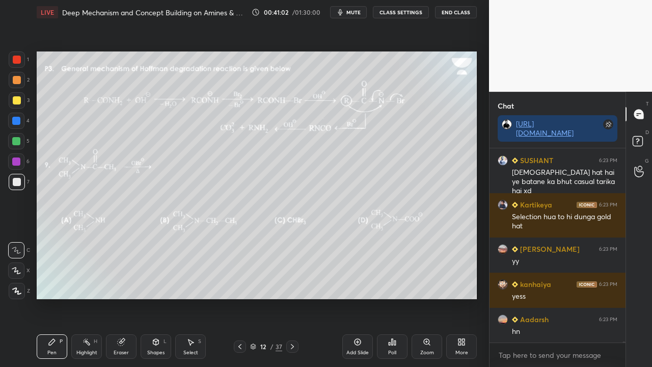
click at [14, 90] on div "2" at bounding box center [19, 82] width 21 height 20
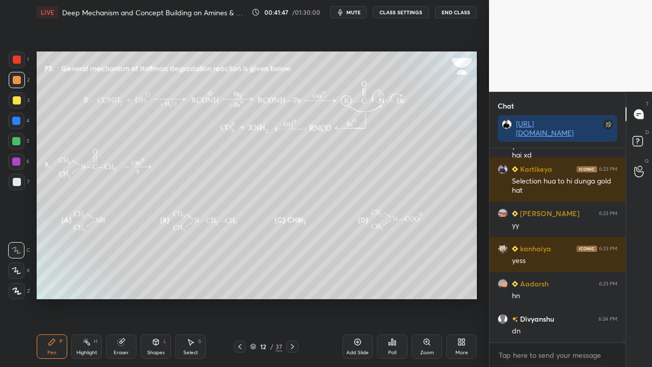
click at [360, 15] on button "mute" at bounding box center [348, 12] width 37 height 12
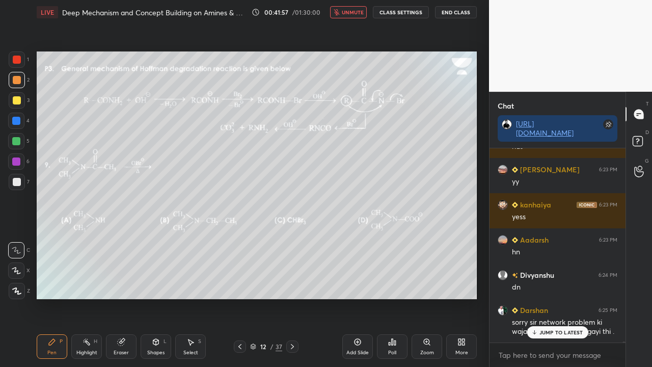
click at [357, 18] on button "unmute" at bounding box center [348, 12] width 37 height 12
drag, startPoint x: 561, startPoint y: 334, endPoint x: 512, endPoint y: 356, distance: 53.3
click at [561, 297] on p "JUMP TO LATEST" at bounding box center [561, 332] width 44 height 6
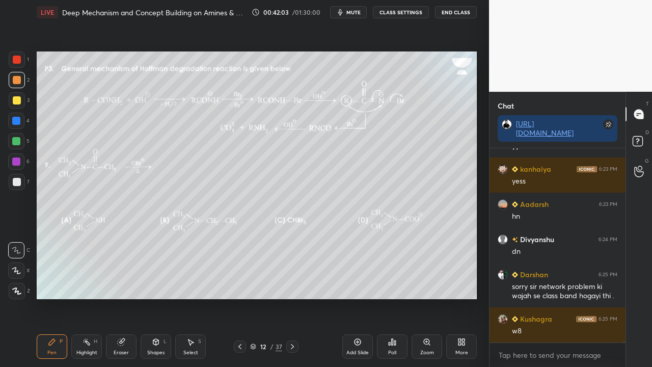
click at [392, 297] on div "Poll" at bounding box center [392, 346] width 31 height 24
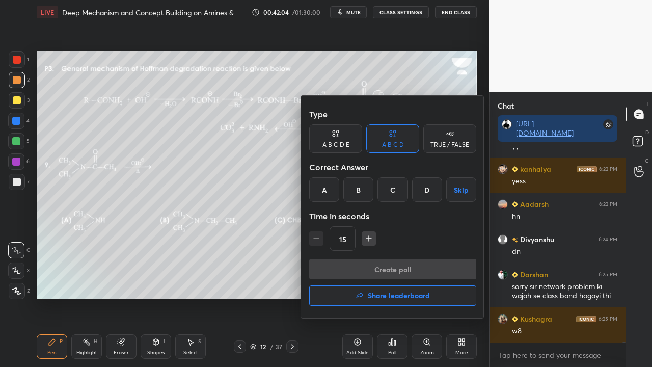
scroll to position [30059, 0]
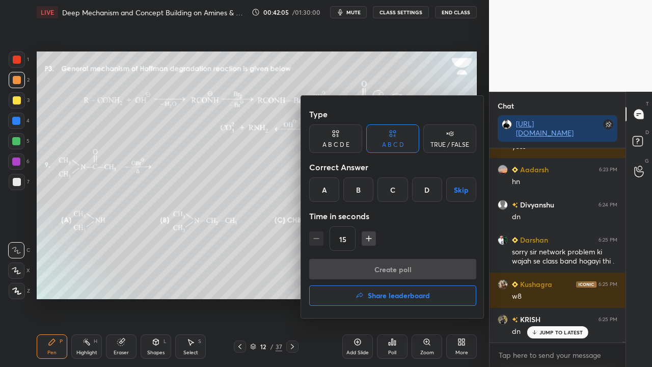
click at [283, 260] on div at bounding box center [326, 183] width 652 height 367
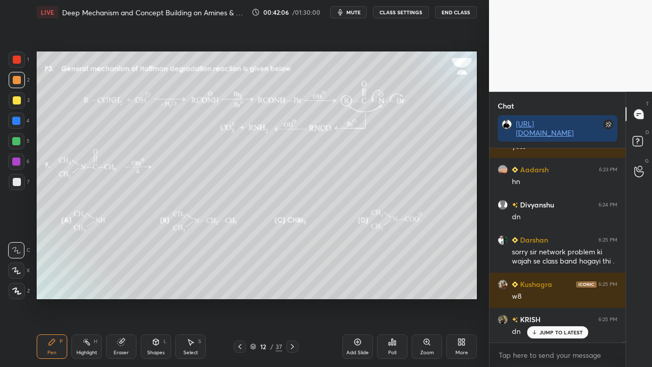
click at [394, 297] on div "Poll" at bounding box center [392, 346] width 31 height 24
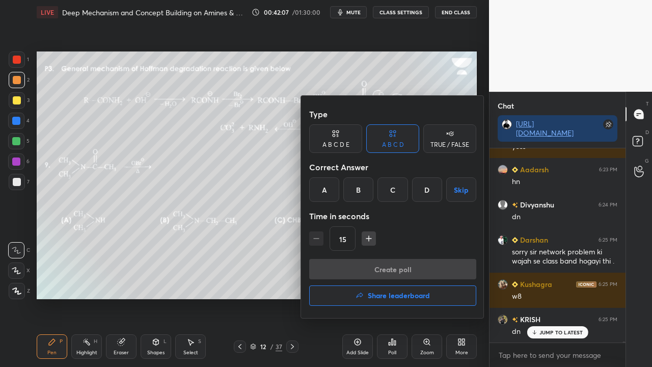
drag, startPoint x: 326, startPoint y: 137, endPoint x: 330, endPoint y: 142, distance: 6.5
click at [328, 140] on div "A B C D E" at bounding box center [335, 138] width 53 height 29
click at [407, 191] on div "D" at bounding box center [407, 189] width 24 height 24
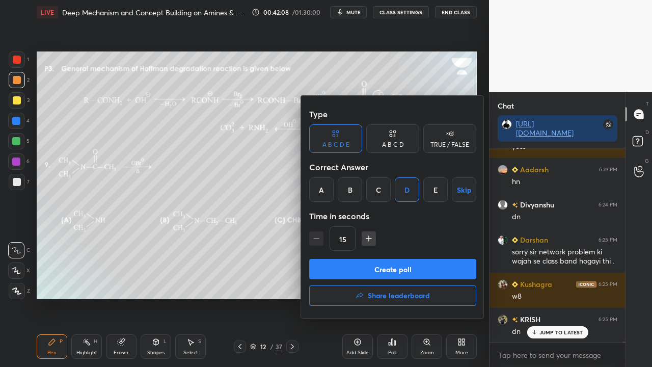
click at [378, 188] on div "C" at bounding box center [378, 189] width 24 height 24
click at [366, 267] on button "Create poll" at bounding box center [392, 269] width 167 height 20
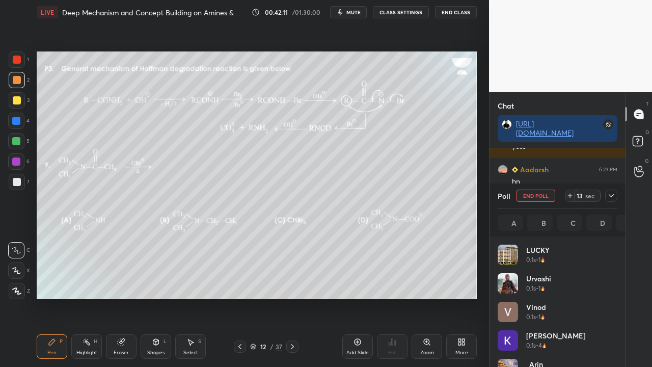
scroll to position [119, 117]
click at [612, 191] on icon at bounding box center [611, 195] width 8 height 8
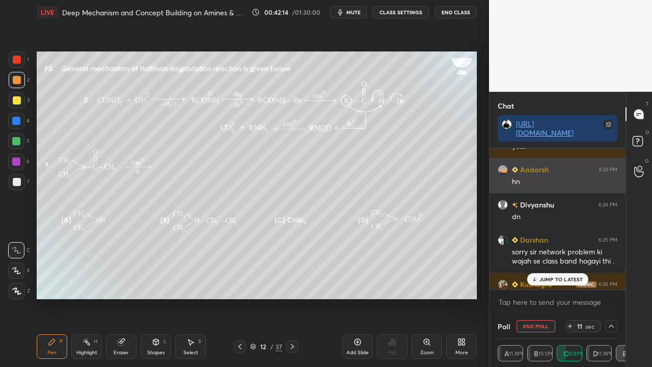
scroll to position [1, 3]
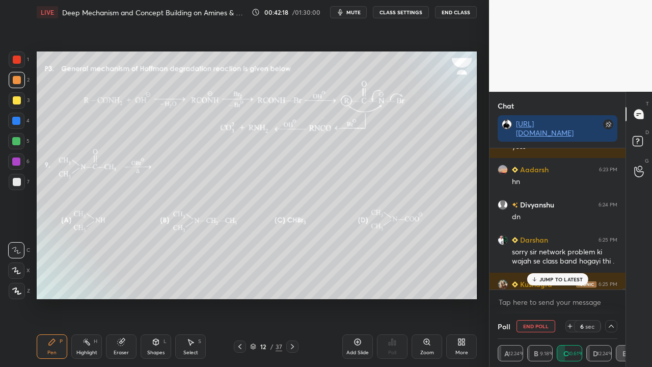
click at [568, 279] on p "JUMP TO LATEST" at bounding box center [561, 279] width 44 height 6
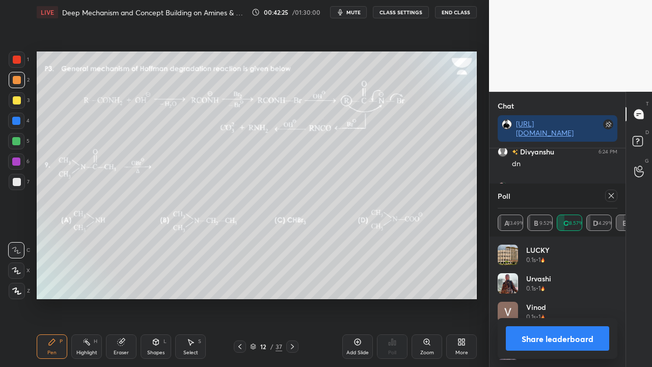
scroll to position [119, 117]
click at [614, 194] on icon at bounding box center [611, 195] width 8 height 8
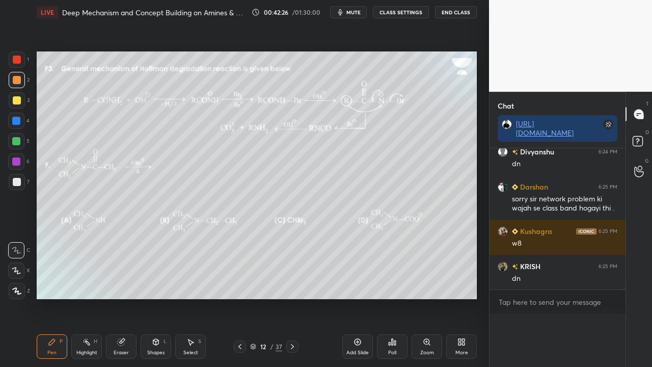
scroll to position [4, 3]
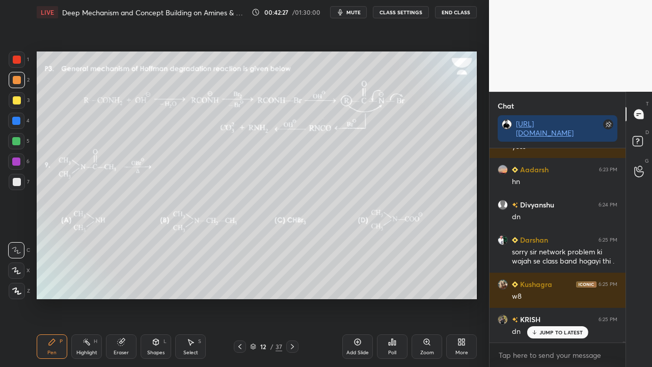
click at [118, 297] on div "Eraser" at bounding box center [121, 346] width 31 height 24
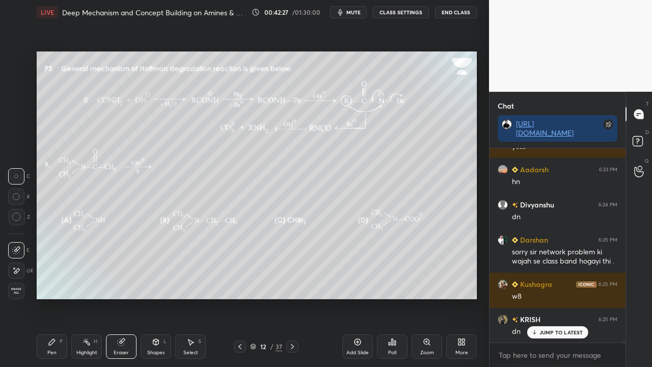
click at [11, 290] on span "Erase all" at bounding box center [16, 290] width 15 height 7
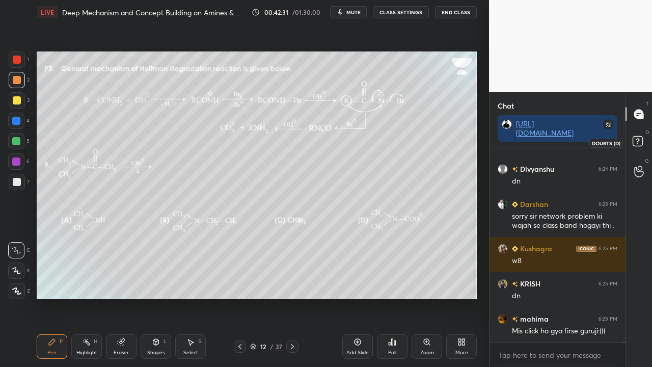
click at [641, 141] on rect at bounding box center [637, 141] width 10 height 10
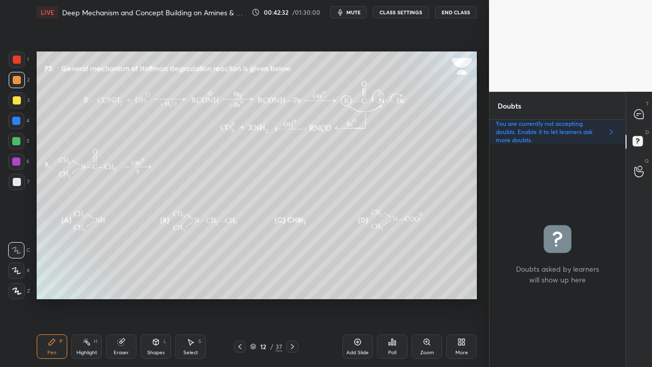
click at [239, 297] on icon at bounding box center [239, 346] width 3 height 5
click at [239, 297] on icon at bounding box center [240, 346] width 8 height 8
click at [295, 297] on icon at bounding box center [292, 346] width 8 height 8
click at [17, 180] on div at bounding box center [17, 182] width 8 height 8
click at [645, 108] on div at bounding box center [639, 114] width 20 height 18
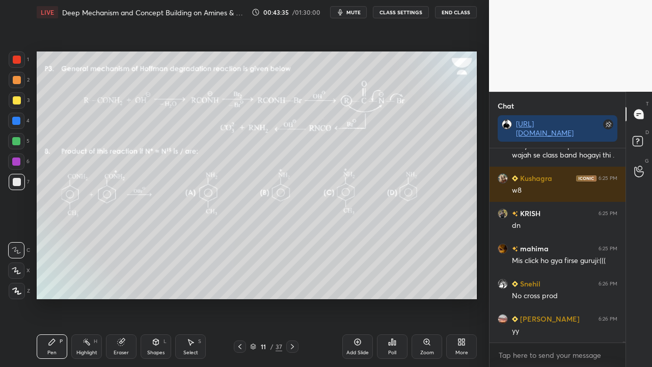
click at [289, 297] on icon at bounding box center [292, 346] width 8 height 8
click at [17, 99] on div at bounding box center [17, 100] width 8 height 8
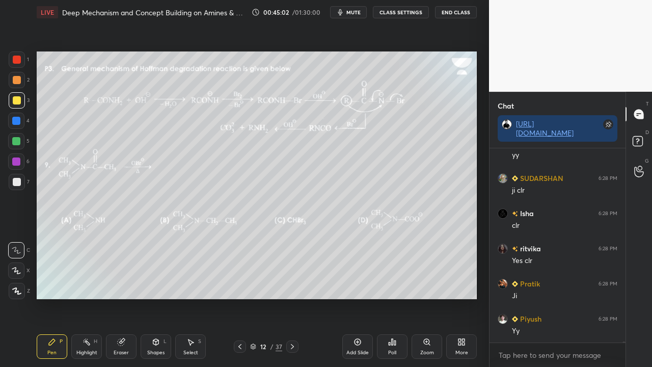
scroll to position [31043, 0]
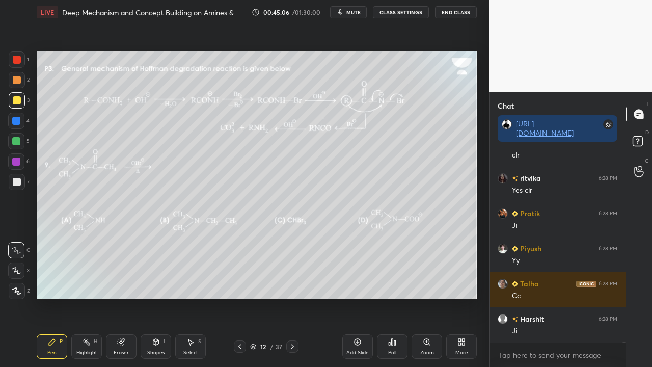
click at [239, 297] on icon at bounding box center [240, 346] width 8 height 8
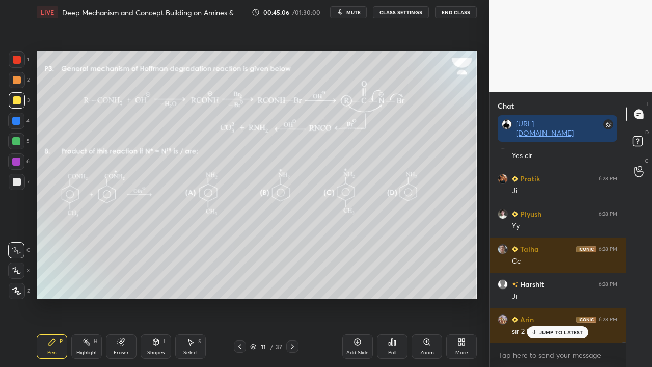
click at [239, 297] on icon at bounding box center [239, 346] width 3 height 5
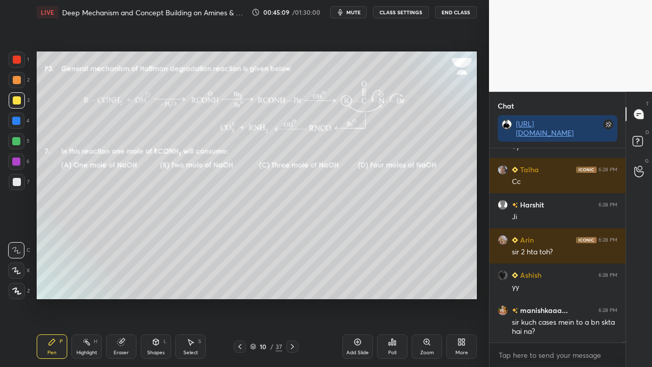
scroll to position [31228, 0]
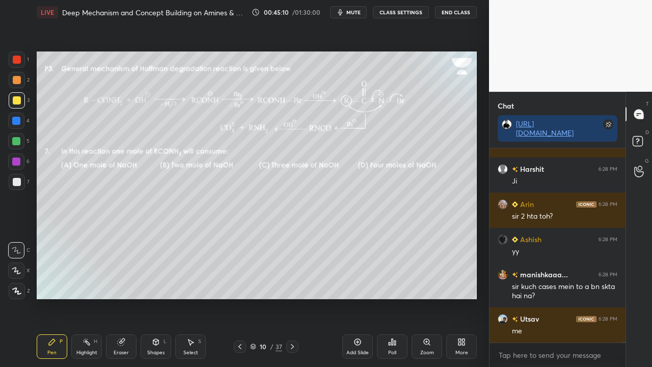
click at [290, 297] on icon at bounding box center [292, 346] width 8 height 8
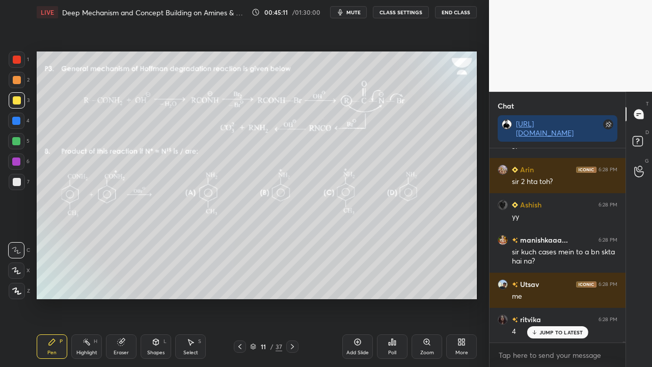
click at [289, 297] on icon at bounding box center [292, 346] width 8 height 8
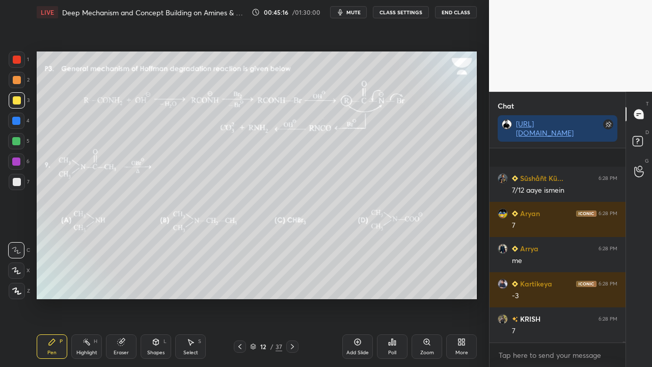
scroll to position [31579, 0]
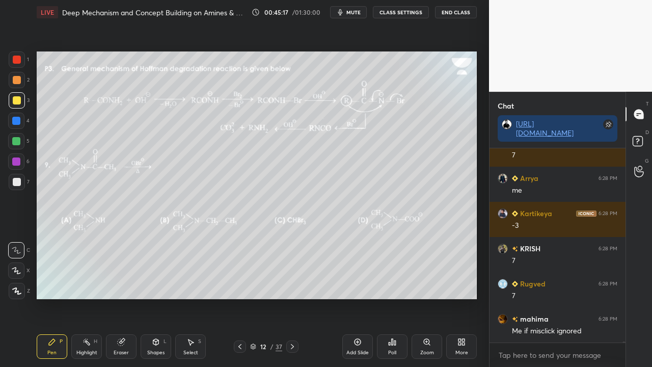
click at [293, 297] on icon at bounding box center [292, 346] width 8 height 8
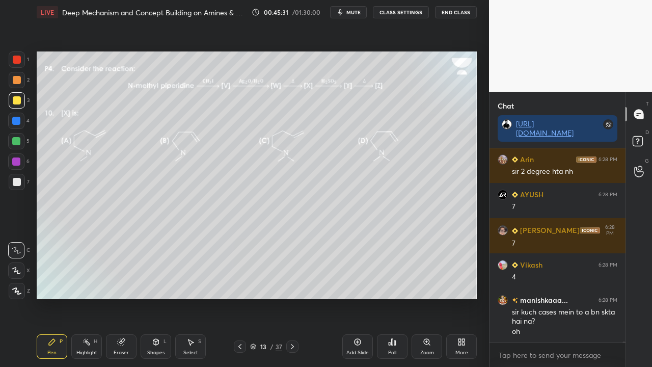
scroll to position [31889, 0]
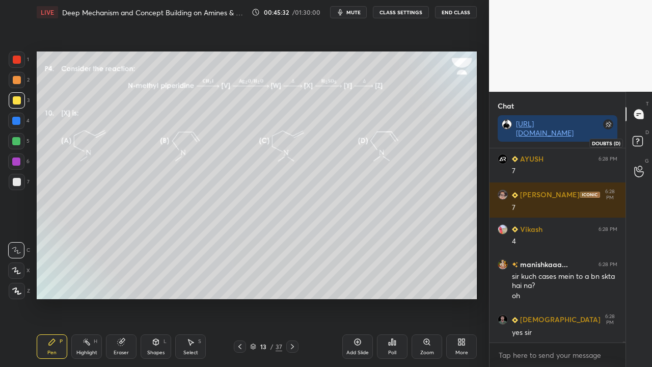
click at [644, 142] on icon at bounding box center [639, 142] width 18 height 18
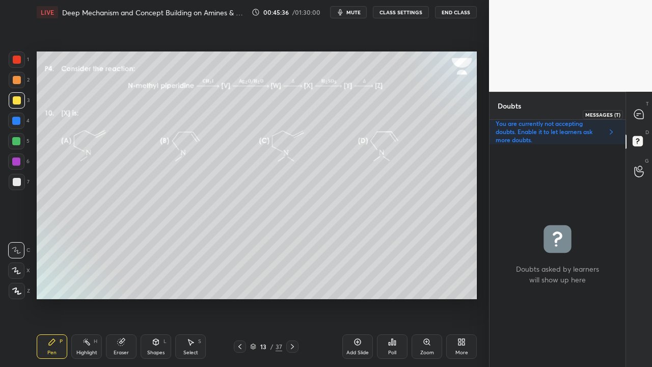
click at [645, 106] on div at bounding box center [639, 114] width 20 height 18
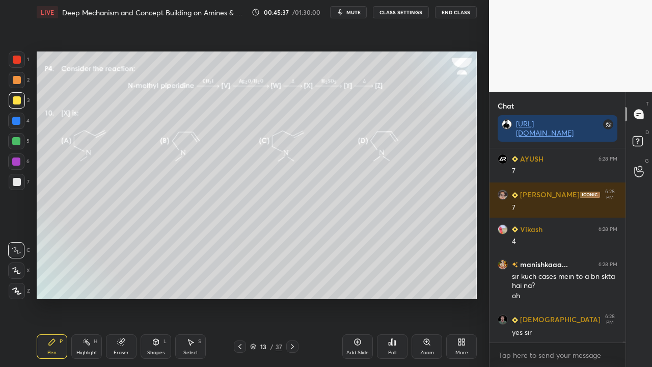
scroll to position [31924, 0]
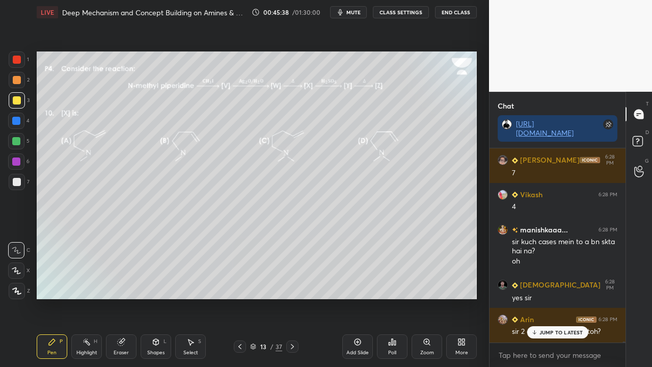
click at [554, 297] on p "JUMP TO LATEST" at bounding box center [561, 332] width 44 height 6
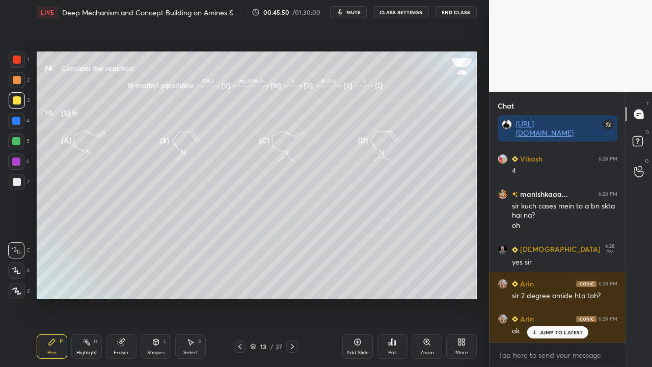
scroll to position [31994, 0]
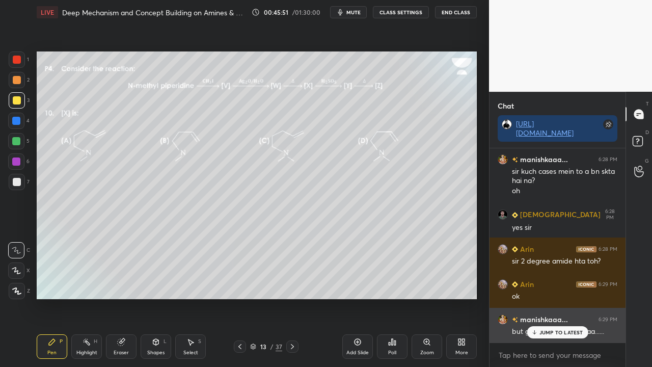
click at [538, 297] on div "JUMP TO LATEST" at bounding box center [556, 332] width 61 height 12
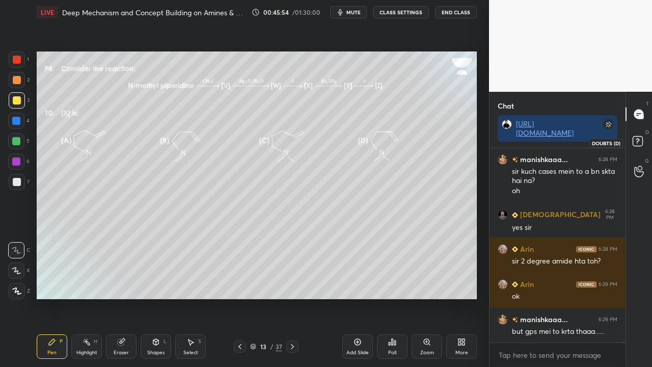
click at [637, 141] on icon at bounding box center [637, 140] width 4 height 4
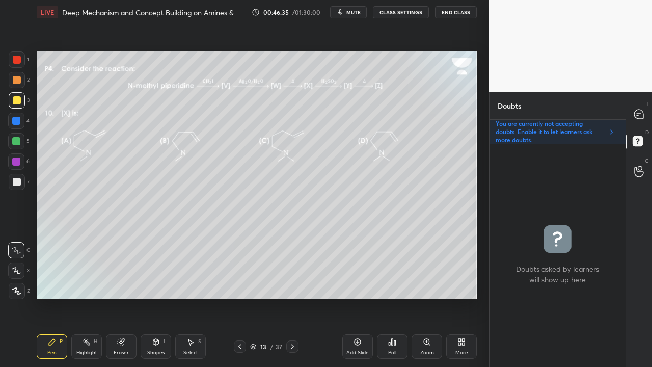
click at [123, 297] on div "Eraser" at bounding box center [121, 352] width 15 height 5
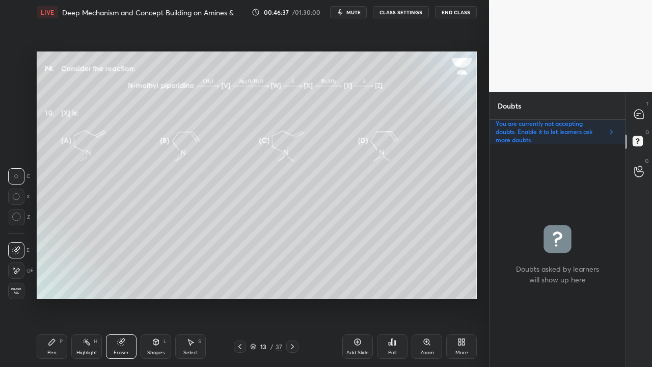
click at [22, 289] on span "Erase all" at bounding box center [16, 290] width 15 height 7
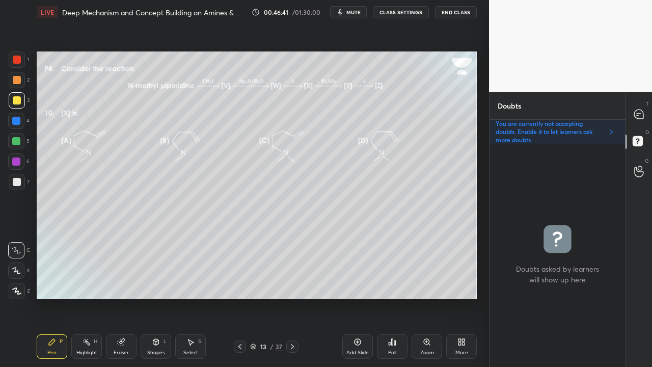
click at [289, 297] on icon at bounding box center [292, 346] width 8 height 8
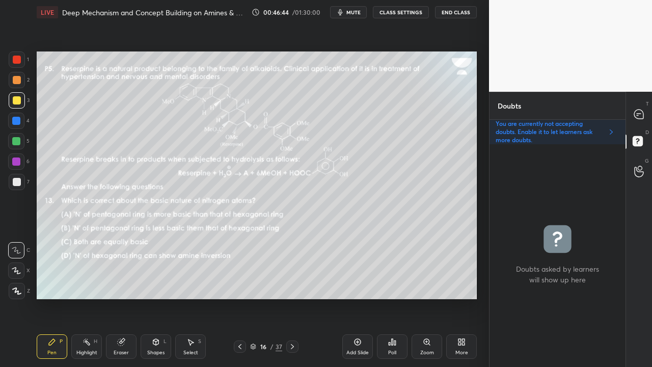
click at [241, 297] on icon at bounding box center [240, 346] width 8 height 8
click at [243, 297] on div at bounding box center [240, 346] width 12 height 12
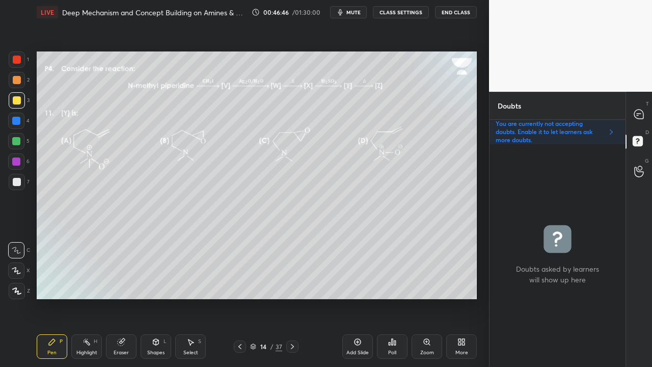
click at [241, 297] on icon at bounding box center [240, 346] width 8 height 8
click at [642, 109] on icon at bounding box center [638, 114] width 11 height 11
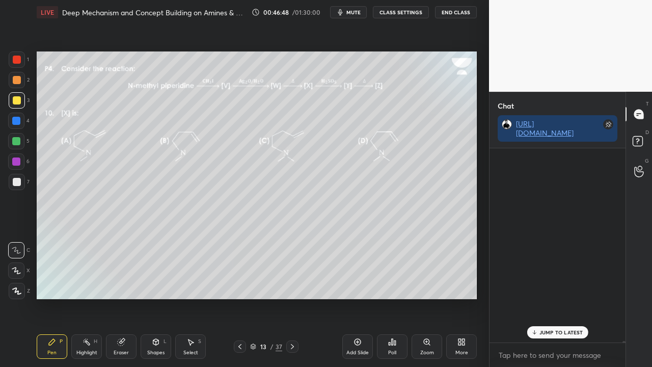
scroll to position [191, 133]
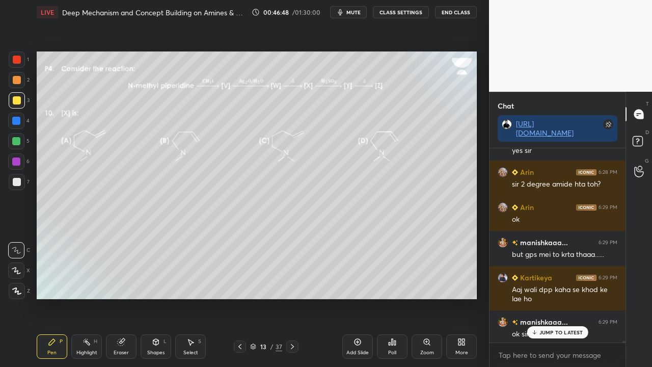
click at [549, 297] on p "JUMP TO LATEST" at bounding box center [561, 332] width 44 height 6
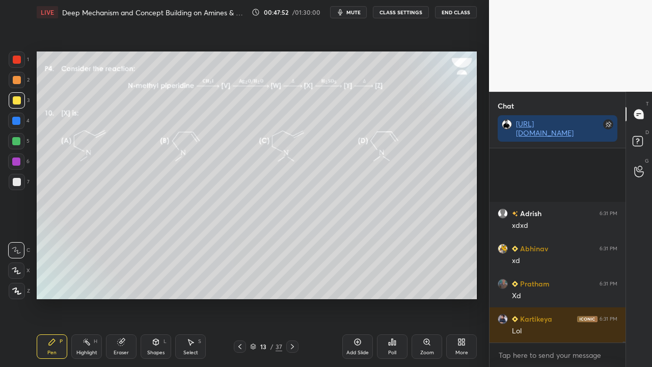
scroll to position [34612, 0]
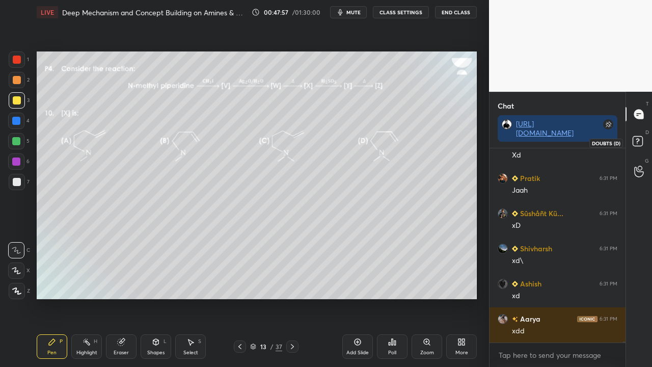
click at [641, 146] on rect at bounding box center [637, 141] width 10 height 10
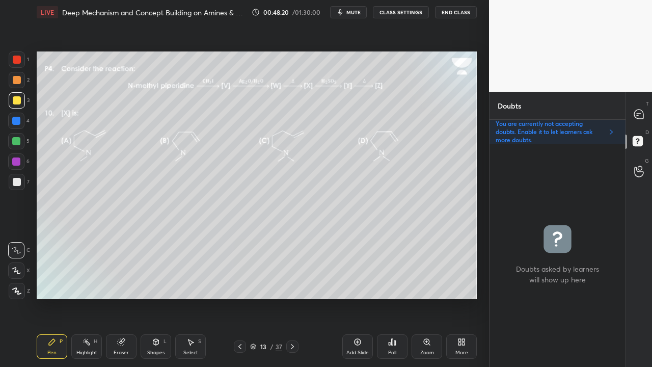
click at [238, 297] on icon at bounding box center [240, 346] width 8 height 8
click at [293, 297] on icon at bounding box center [292, 346] width 8 height 8
click at [636, 112] on icon at bounding box center [638, 113] width 9 height 9
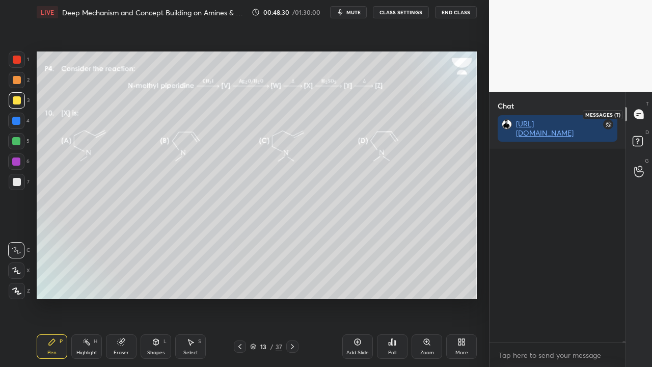
scroll to position [191, 133]
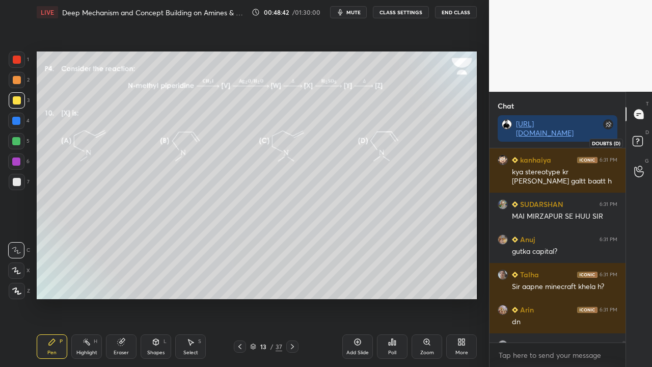
click at [641, 145] on rect at bounding box center [637, 141] width 10 height 10
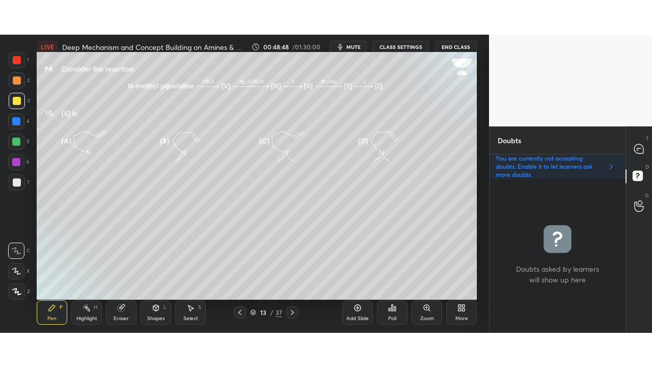
scroll to position [4, 3]
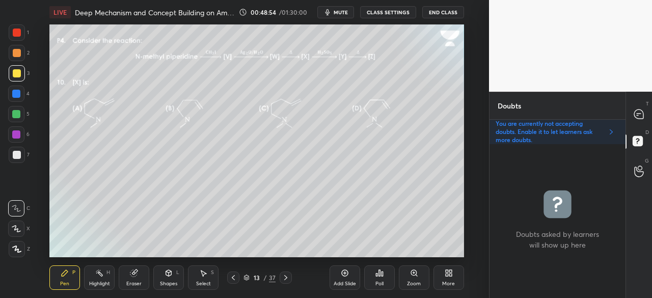
click at [449, 275] on icon at bounding box center [450, 274] width 3 height 3
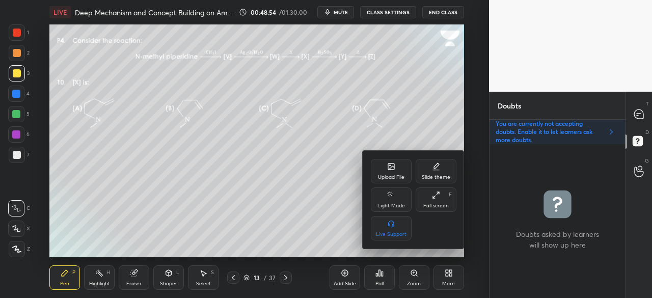
drag, startPoint x: 434, startPoint y: 202, endPoint x: 433, endPoint y: 246, distance: 44.3
click at [435, 203] on div "Full screen" at bounding box center [435, 205] width 25 height 5
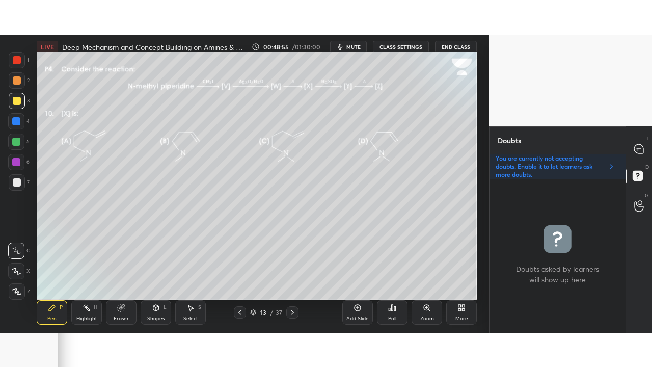
scroll to position [219, 133]
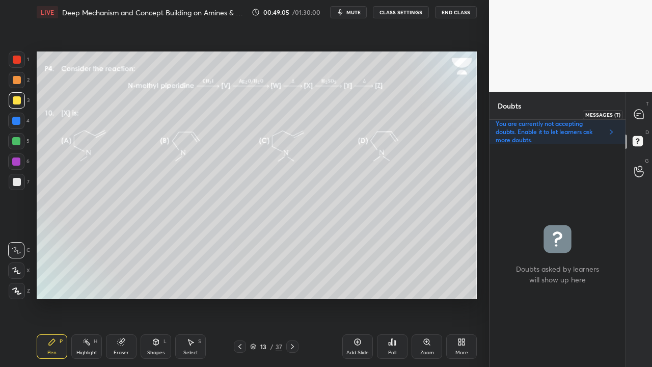
click at [640, 109] on icon at bounding box center [638, 114] width 11 height 11
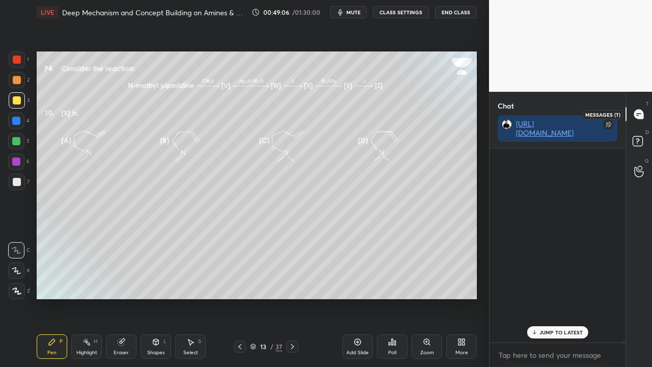
scroll to position [191, 133]
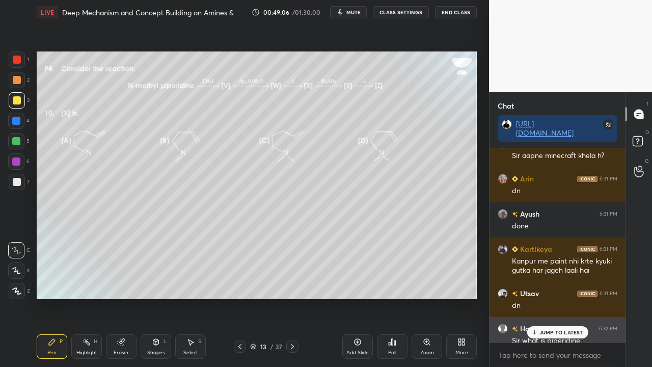
click at [556, 297] on div "JUMP TO LATEST" at bounding box center [556, 332] width 61 height 12
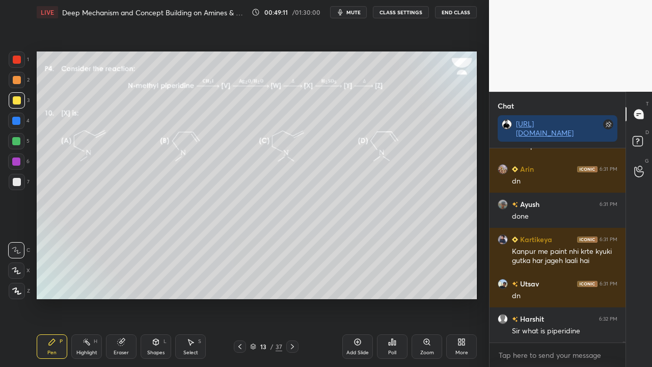
scroll to position [35243, 0]
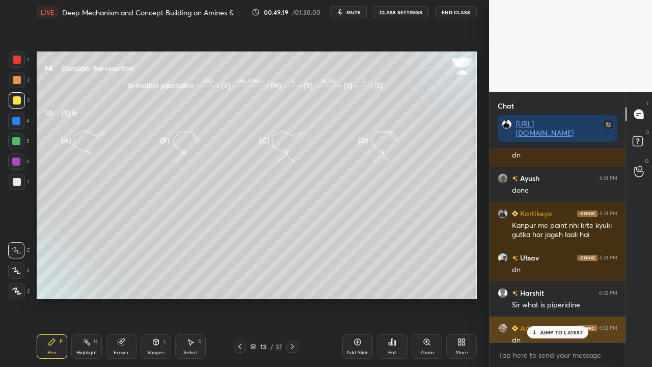
click at [549, 297] on p "JUMP TO LATEST" at bounding box center [561, 332] width 44 height 6
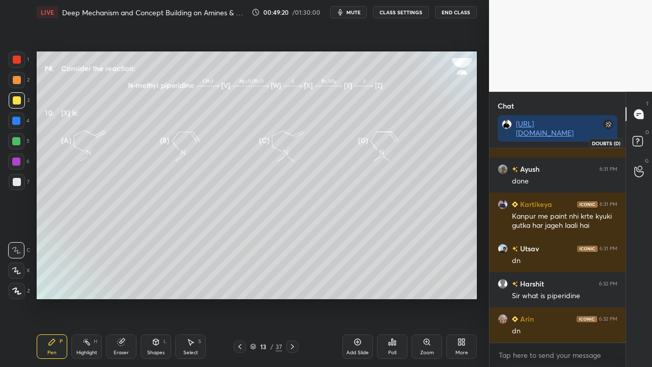
click at [646, 138] on icon at bounding box center [639, 142] width 18 height 18
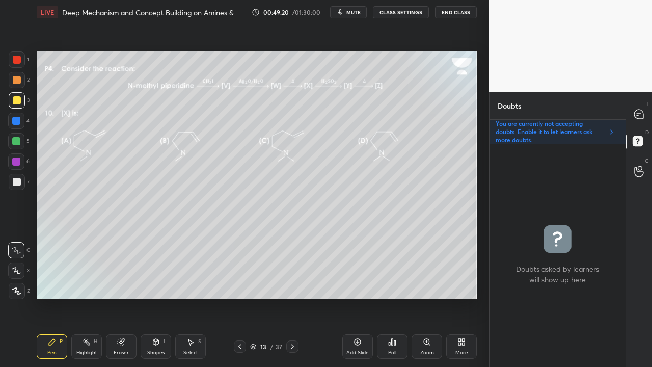
scroll to position [219, 133]
click at [638, 132] on div "D Doubts (D)" at bounding box center [639, 142] width 26 height 29
click at [642, 110] on icon at bounding box center [638, 114] width 11 height 11
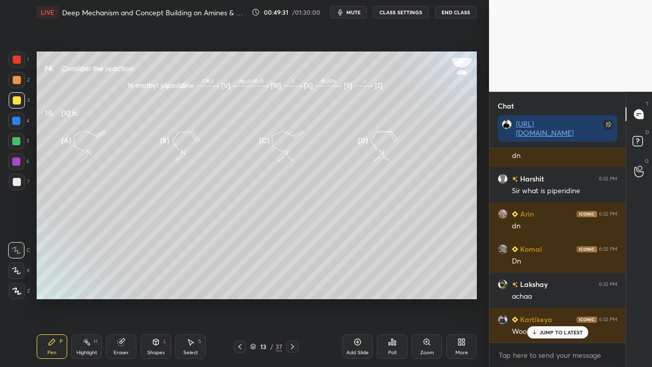
scroll to position [35393, 0]
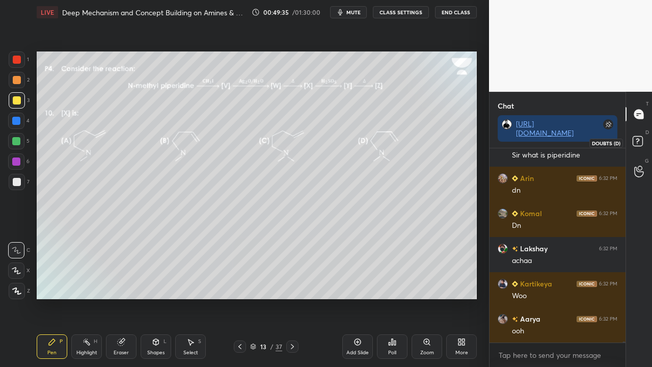
click at [636, 138] on icon at bounding box center [637, 140] width 4 height 4
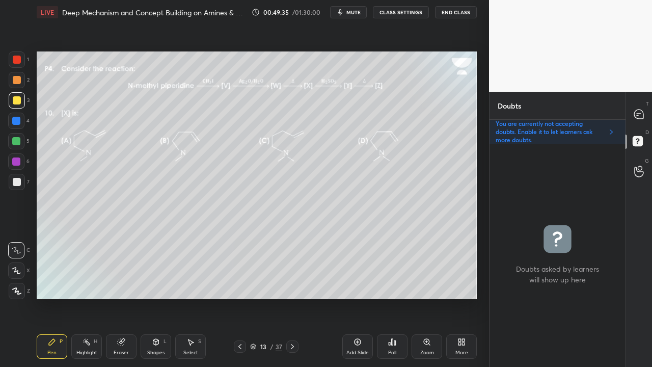
scroll to position [219, 133]
click at [641, 114] on icon at bounding box center [638, 113] width 9 height 9
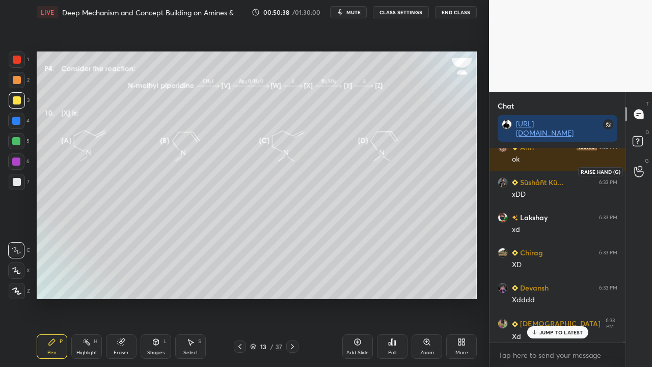
scroll to position [36633, 0]
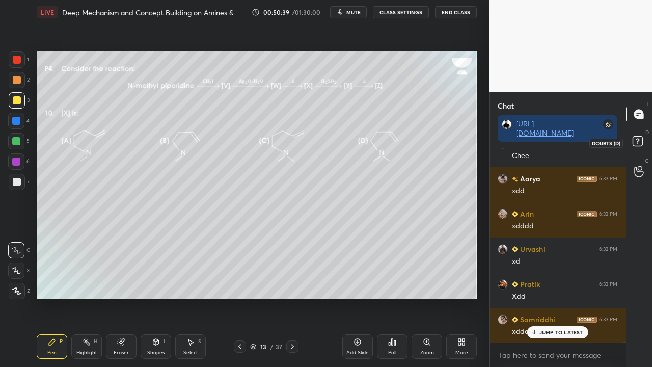
click at [637, 140] on rect at bounding box center [637, 141] width 10 height 10
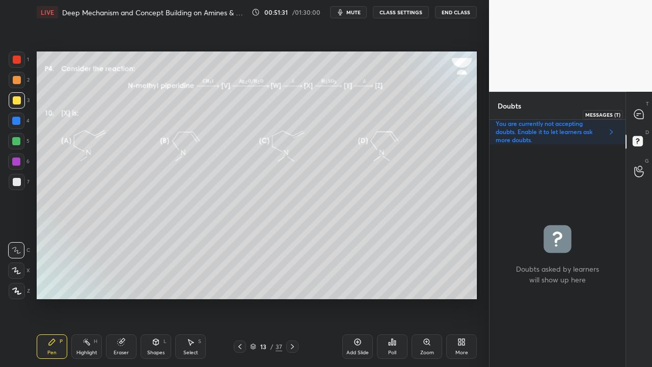
click at [637, 114] on icon at bounding box center [638, 114] width 11 height 11
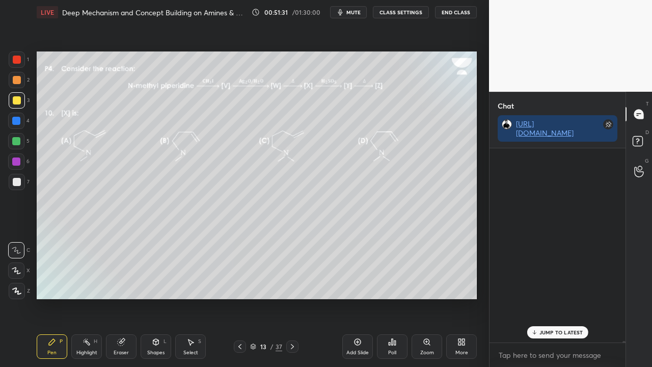
scroll to position [191, 133]
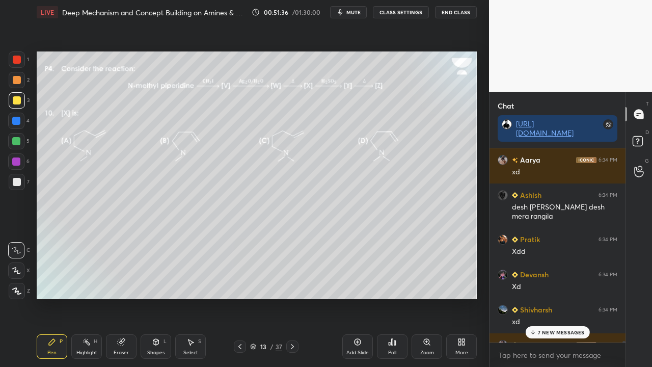
drag, startPoint x: 549, startPoint y: 329, endPoint x: 525, endPoint y: 334, distance: 24.0
click at [549, 297] on p "7 NEW MESSAGES" at bounding box center [561, 332] width 47 height 6
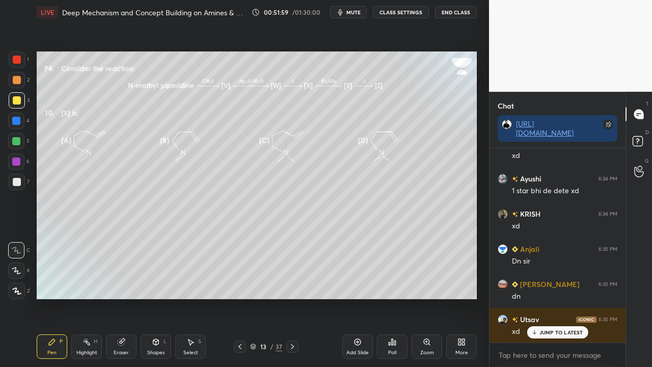
scroll to position [38403, 0]
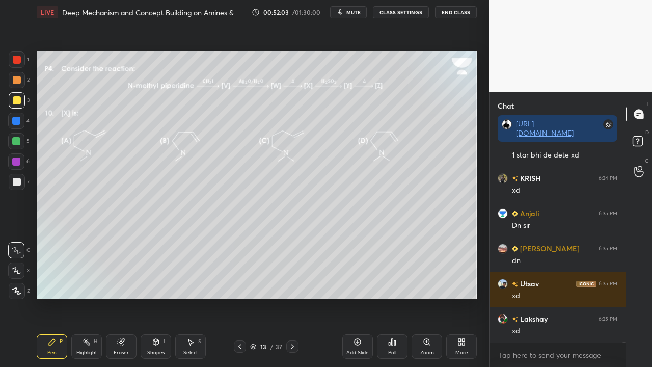
click at [290, 297] on icon at bounding box center [292, 346] width 8 height 8
click at [242, 297] on icon at bounding box center [240, 346] width 8 height 8
click at [293, 297] on icon at bounding box center [292, 346] width 8 height 8
click at [292, 297] on icon at bounding box center [292, 346] width 3 height 5
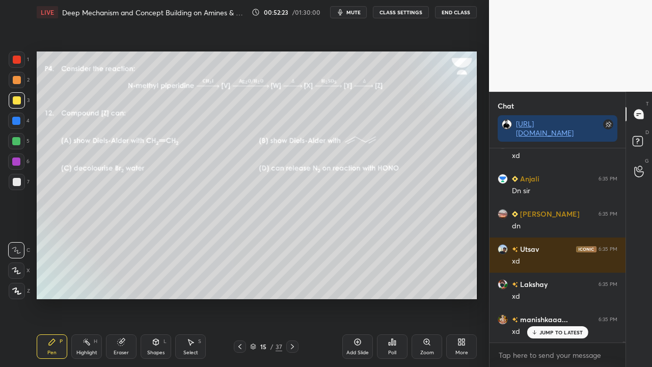
click at [241, 297] on icon at bounding box center [240, 346] width 8 height 8
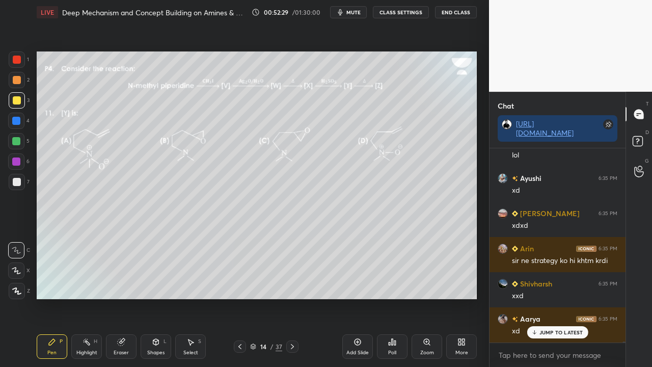
scroll to position [38719, 0]
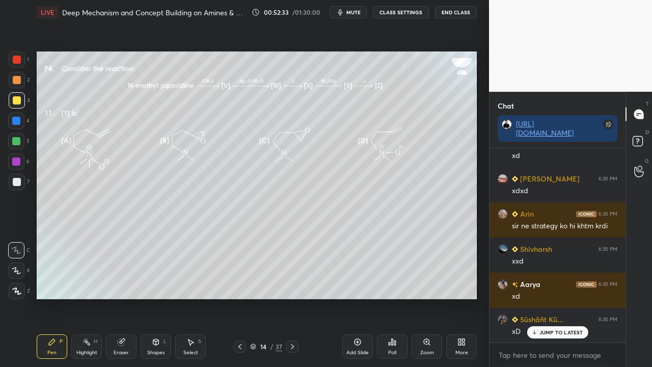
click at [292, 297] on icon at bounding box center [292, 346] width 3 height 5
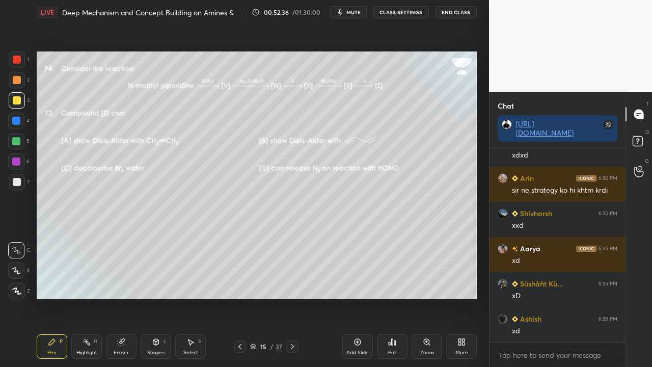
click at [241, 297] on icon at bounding box center [240, 346] width 8 height 8
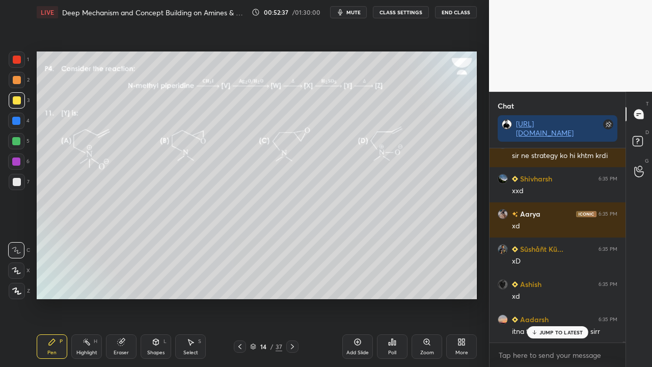
scroll to position [38824, 0]
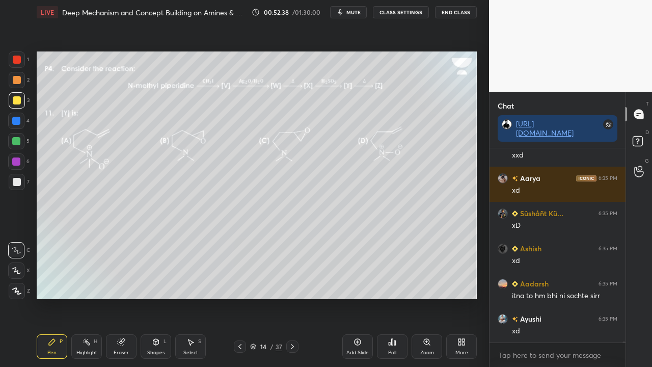
click at [241, 297] on icon at bounding box center [240, 346] width 8 height 8
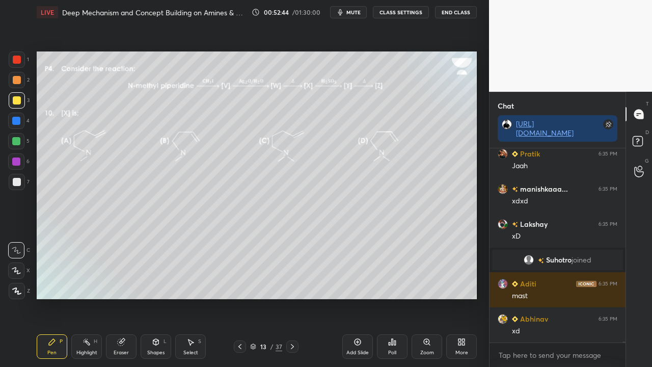
scroll to position [39305, 0]
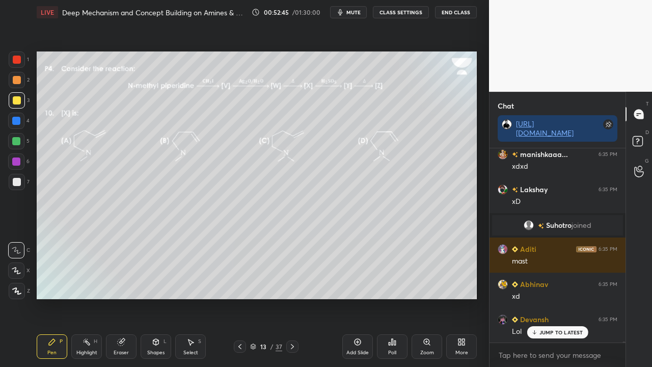
click at [287, 297] on div at bounding box center [292, 346] width 12 height 12
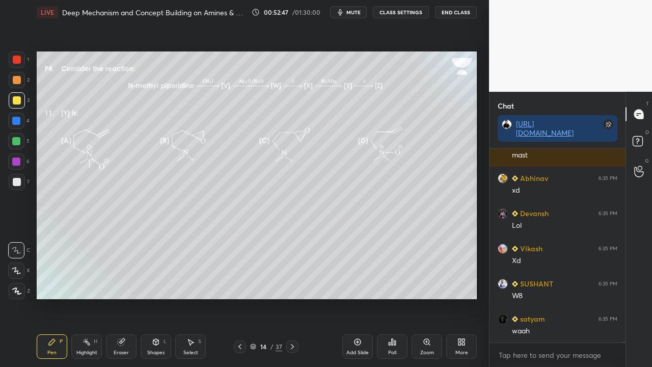
scroll to position [39446, 0]
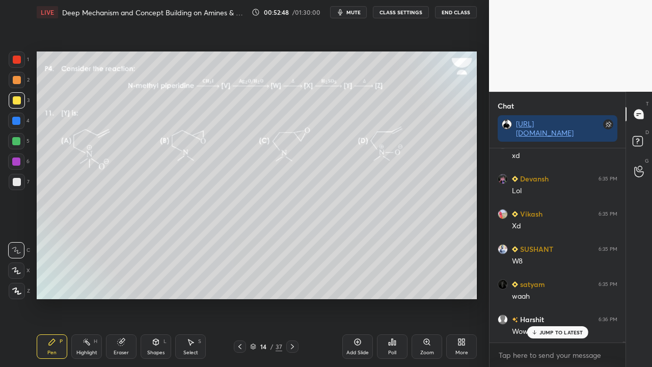
click at [290, 297] on icon at bounding box center [292, 346] width 8 height 8
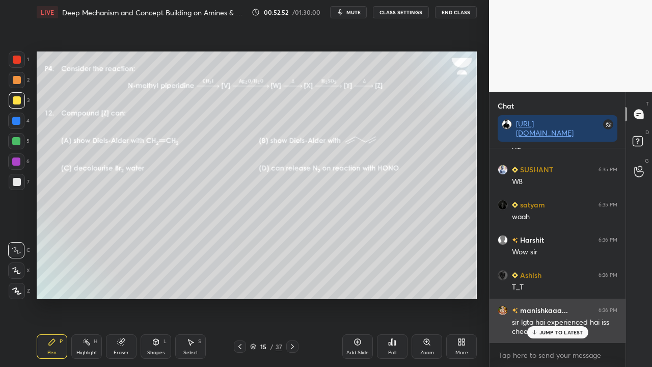
scroll to position [39561, 0]
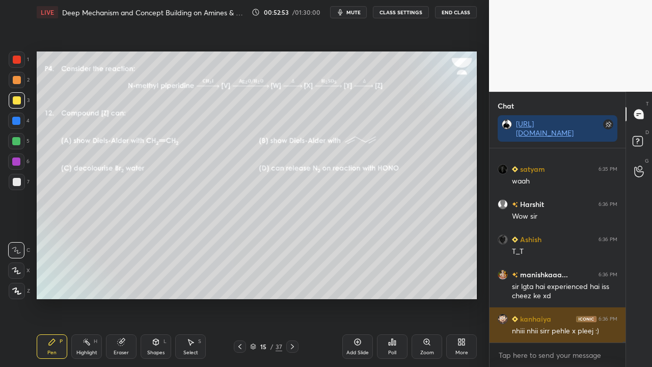
click at [557, 297] on div "nhiii nhii sirr pehle x pleej :)" at bounding box center [564, 331] width 105 height 10
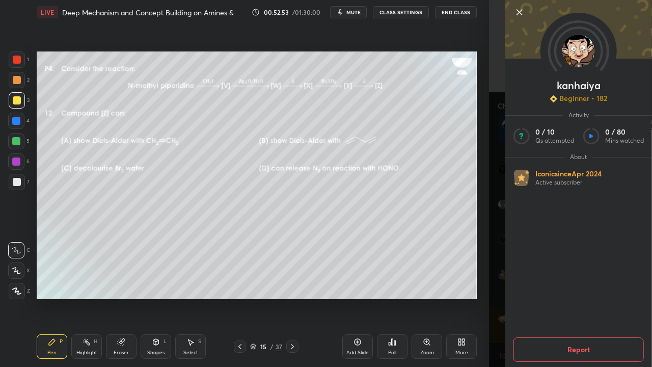
drag, startPoint x: 490, startPoint y: 319, endPoint x: 486, endPoint y: 322, distance: 5.8
click at [490, 297] on div "kanhaiya Beginner • 182 Activity 0 / 10 Qs attempted 0 / 80 Mins watched About …" at bounding box center [570, 183] width 163 height 367
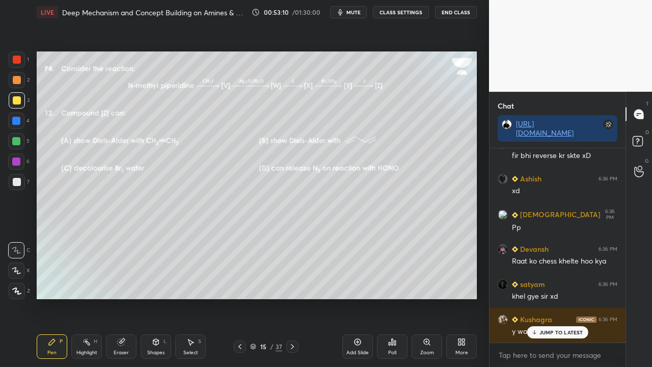
scroll to position [39876, 0]
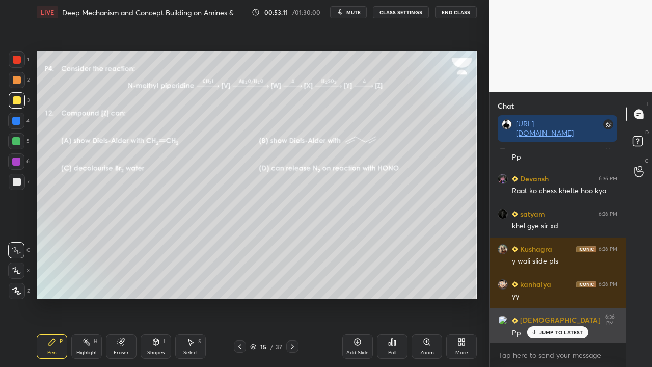
click at [540, 297] on p "JUMP TO LATEST" at bounding box center [561, 332] width 44 height 6
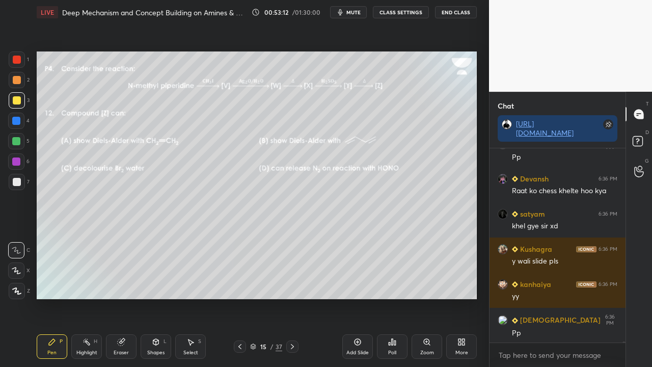
click at [240, 297] on icon at bounding box center [240, 346] width 8 height 8
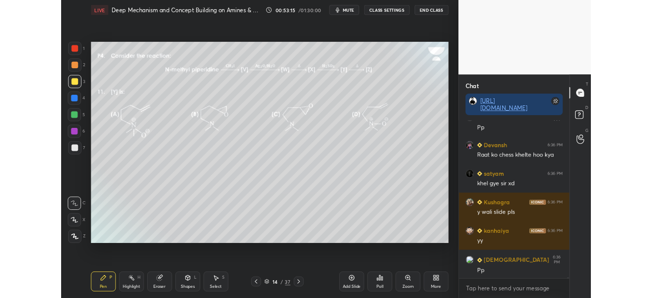
scroll to position [39912, 0]
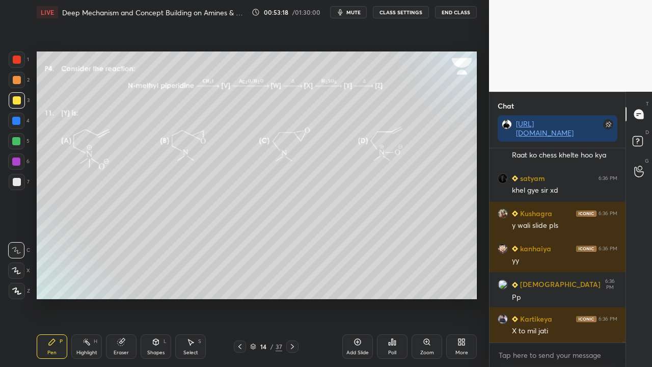
click at [236, 297] on div "Pen P Highlight H Eraser Shapes L Select S 14 / 37 Add Slide Poll Zoom More" at bounding box center [257, 346] width 440 height 41
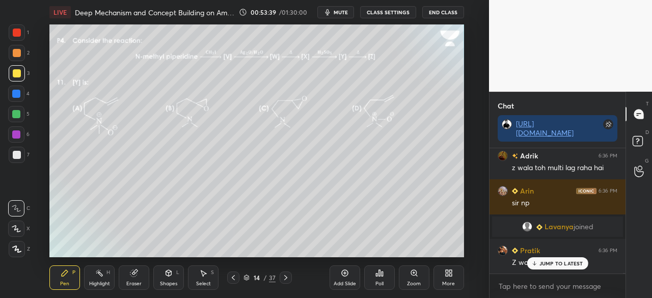
scroll to position [40180, 0]
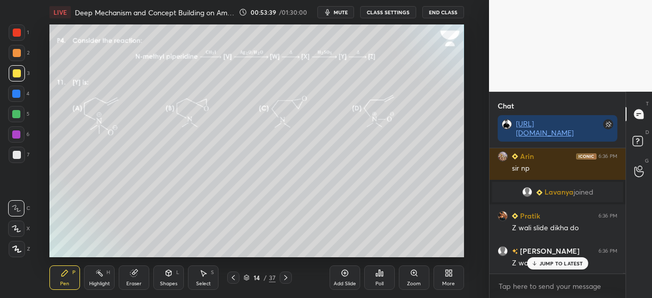
click at [405, 263] on div "Add Slide Poll Zoom More" at bounding box center [396, 277] width 134 height 57
click at [286, 274] on icon at bounding box center [286, 277] width 8 height 8
click at [452, 273] on div "More" at bounding box center [448, 277] width 31 height 24
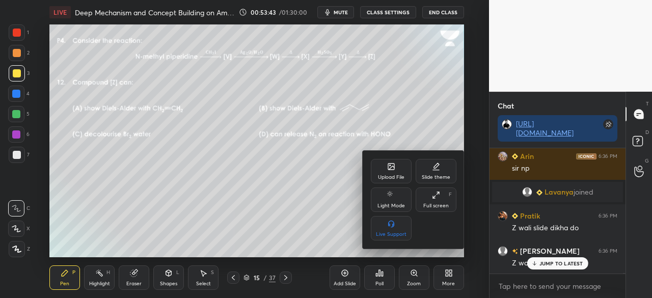
click at [233, 208] on div at bounding box center [326, 149] width 652 height 298
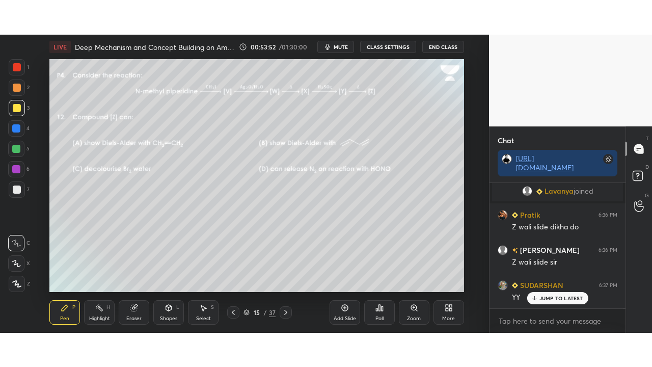
scroll to position [40250, 0]
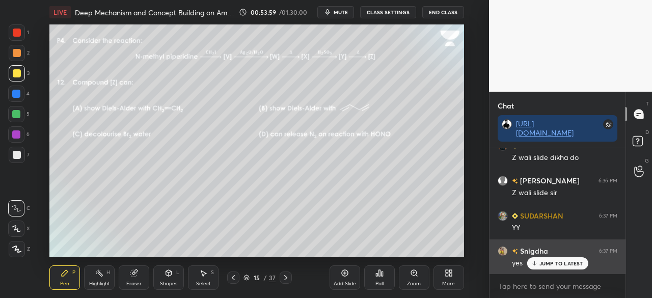
click at [566, 261] on p "JUMP TO LATEST" at bounding box center [561, 263] width 44 height 6
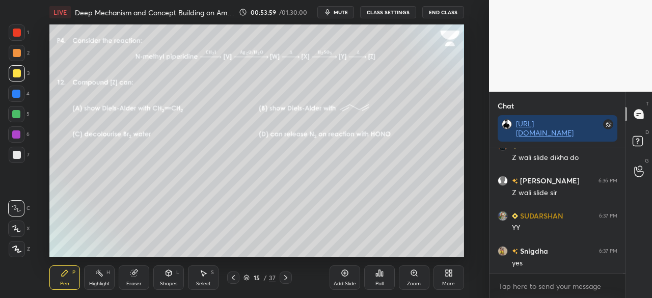
click at [451, 280] on div "More" at bounding box center [448, 277] width 31 height 24
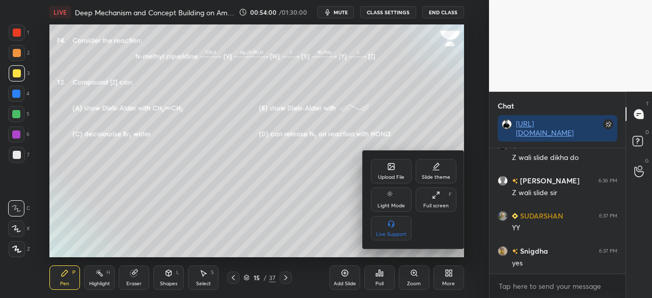
click at [434, 208] on div "Full screen" at bounding box center [435, 205] width 25 height 5
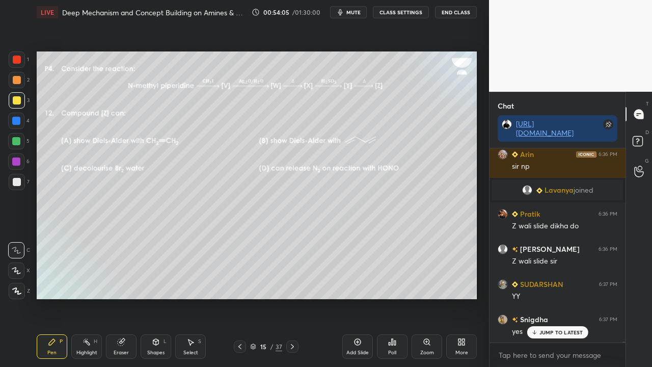
scroll to position [40206, 0]
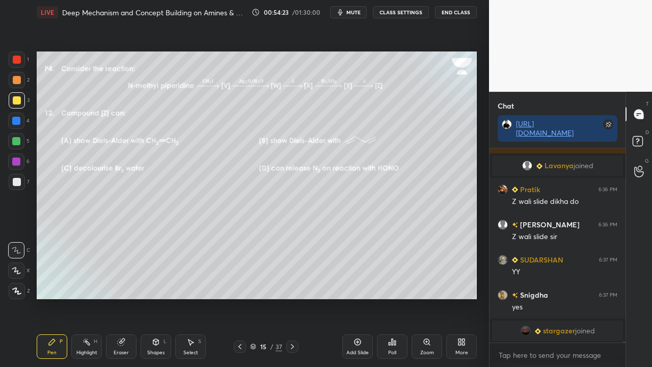
click at [238, 297] on icon at bounding box center [240, 346] width 8 height 8
click at [240, 297] on icon at bounding box center [240, 346] width 8 height 8
click at [289, 297] on icon at bounding box center [292, 346] width 8 height 8
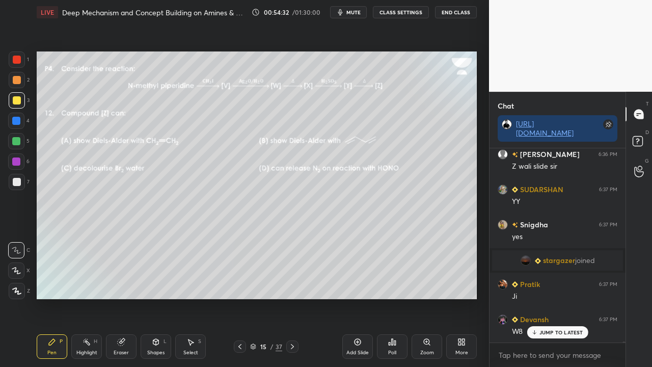
scroll to position [40347, 0]
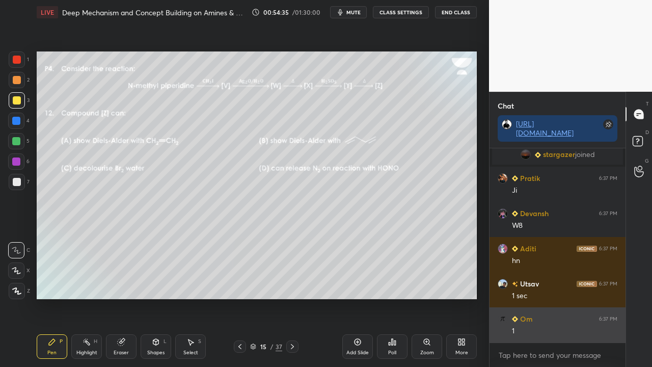
click at [559, 297] on div "1" at bounding box center [564, 331] width 105 height 10
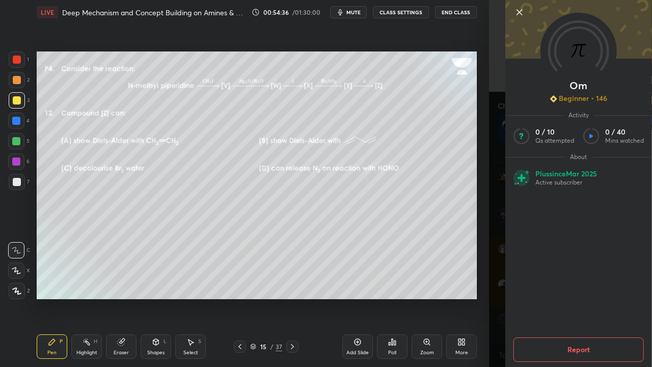
click at [490, 297] on div "Om Beginner • 146 Activity 0 / 10 Qs attempted 0 / 40 Mins watched About Plus s…" at bounding box center [570, 183] width 163 height 367
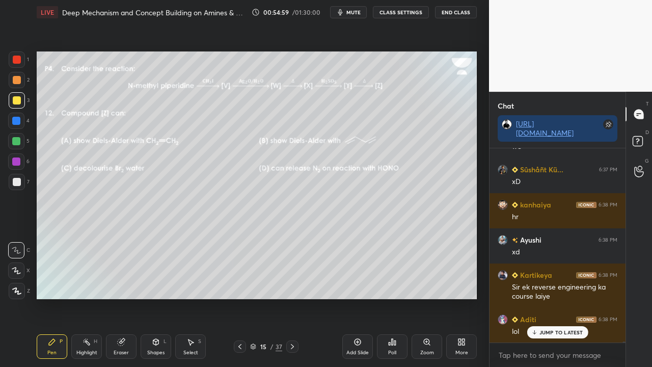
scroll to position [40743, 0]
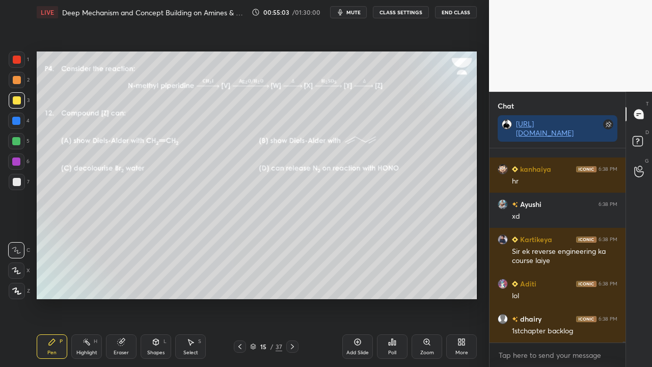
click at [382, 297] on div "Poll" at bounding box center [392, 346] width 31 height 24
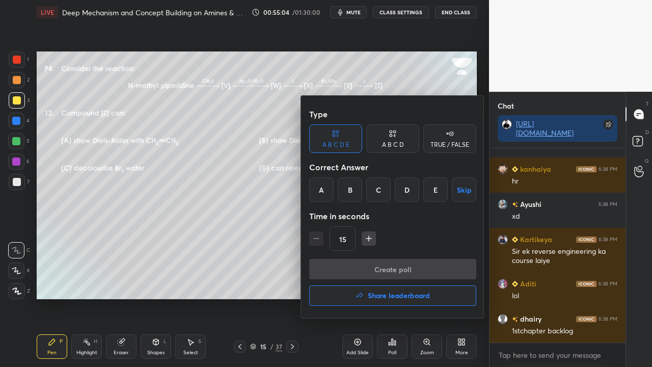
click at [348, 187] on div "B" at bounding box center [350, 189] width 24 height 24
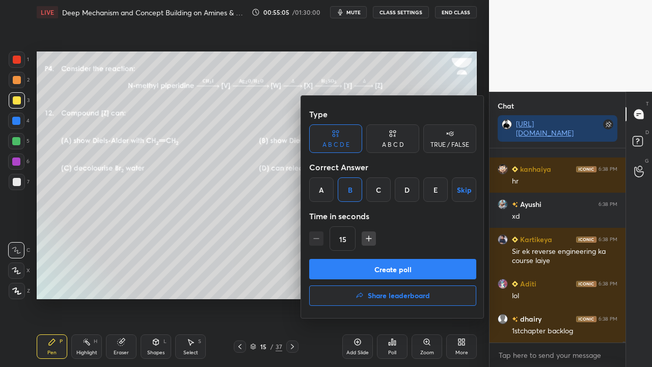
click at [350, 265] on button "Create poll" at bounding box center [392, 269] width 167 height 20
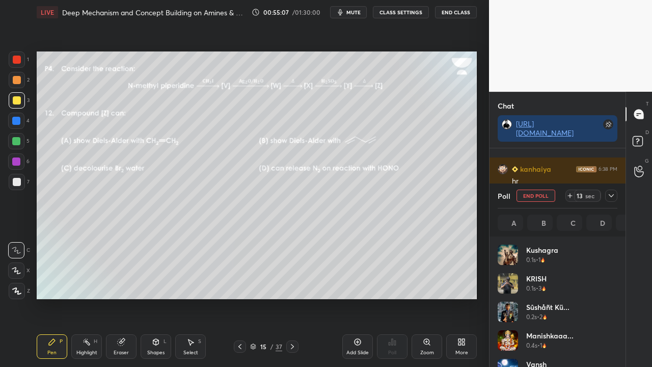
scroll to position [119, 117]
click at [614, 195] on icon at bounding box center [611, 195] width 8 height 8
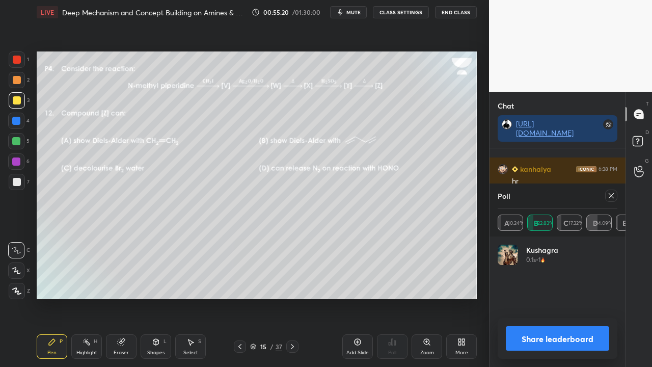
scroll to position [116, 117]
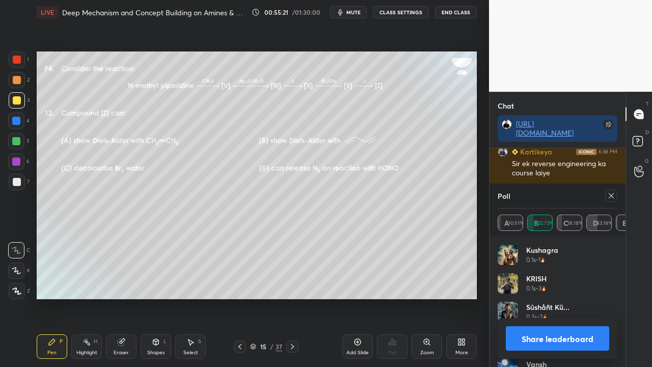
click at [612, 191] on icon at bounding box center [611, 195] width 8 height 8
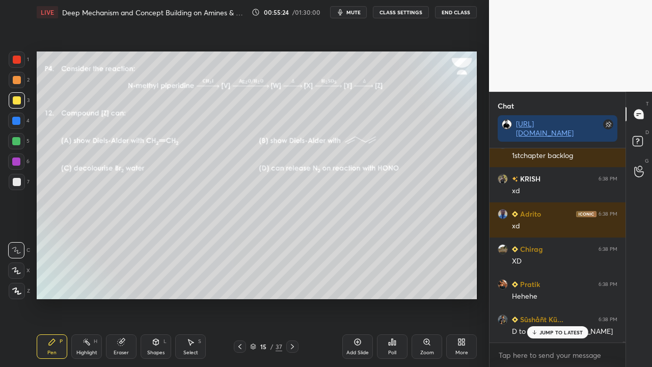
click at [118, 297] on div "Eraser" at bounding box center [121, 352] width 15 height 5
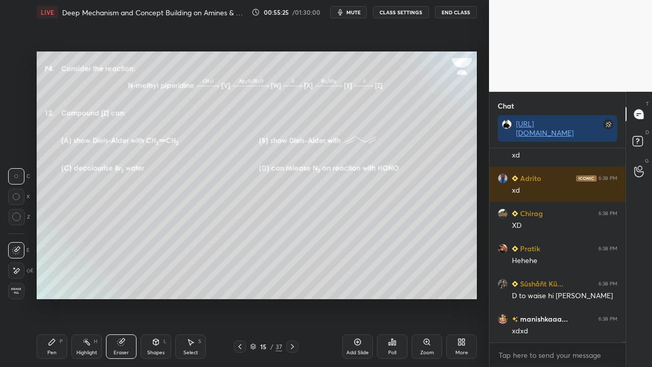
click at [19, 291] on span "Erase all" at bounding box center [16, 290] width 15 height 7
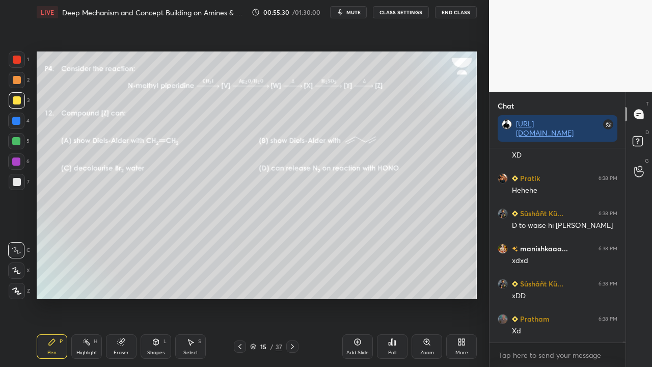
click at [238, 297] on icon at bounding box center [240, 346] width 8 height 8
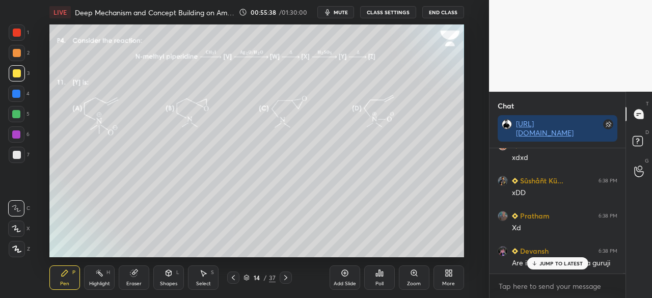
click at [448, 277] on div "More" at bounding box center [448, 277] width 31 height 24
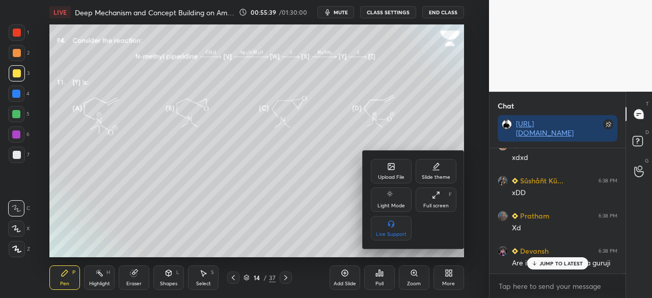
click at [434, 196] on icon at bounding box center [436, 195] width 8 height 8
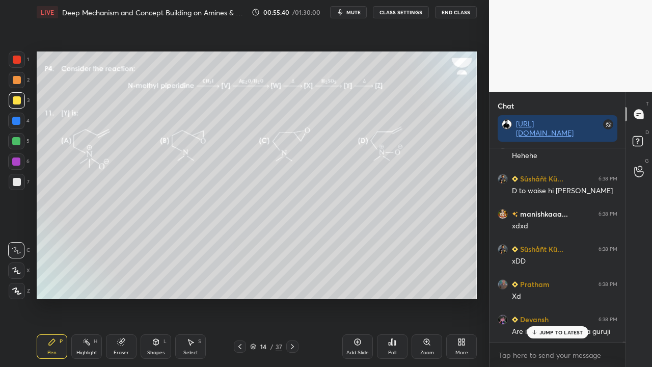
click at [396, 297] on div "Poll" at bounding box center [392, 346] width 31 height 24
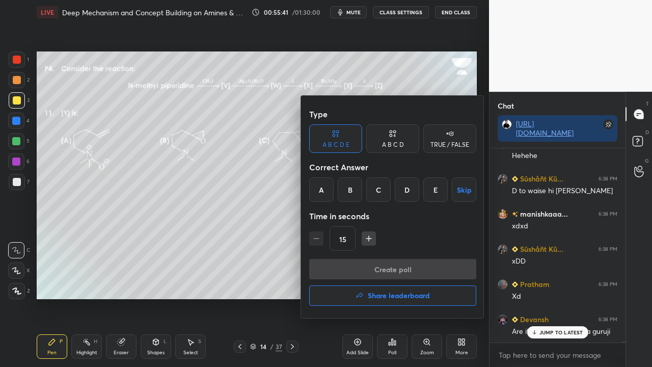
click at [318, 189] on div "A" at bounding box center [321, 189] width 24 height 24
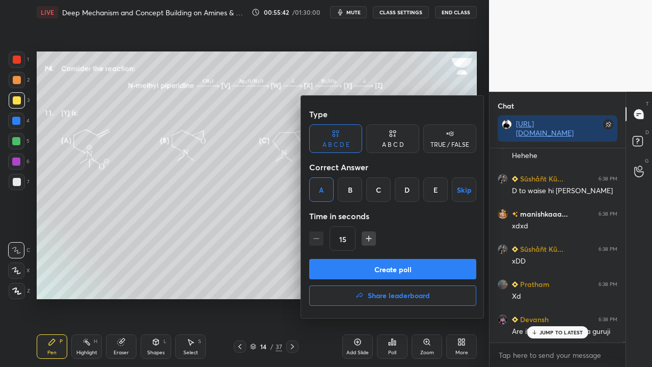
click at [395, 134] on icon at bounding box center [394, 135] width 2 height 3
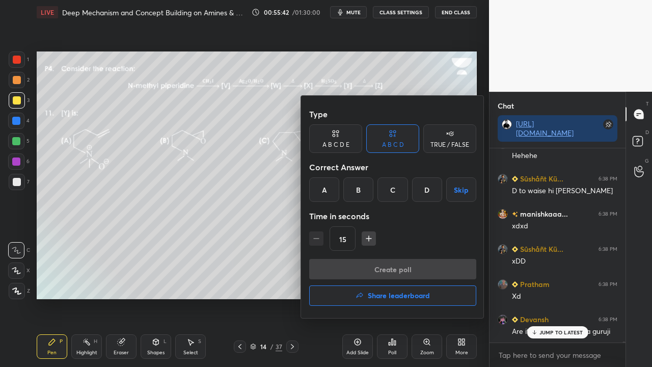
click at [337, 186] on div "A" at bounding box center [324, 189] width 30 height 24
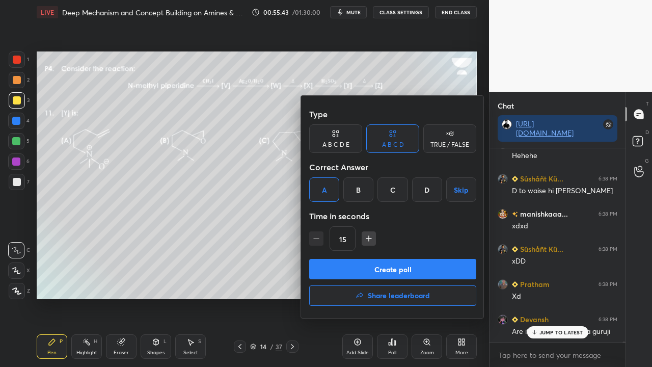
click at [357, 265] on button "Create poll" at bounding box center [392, 269] width 167 height 20
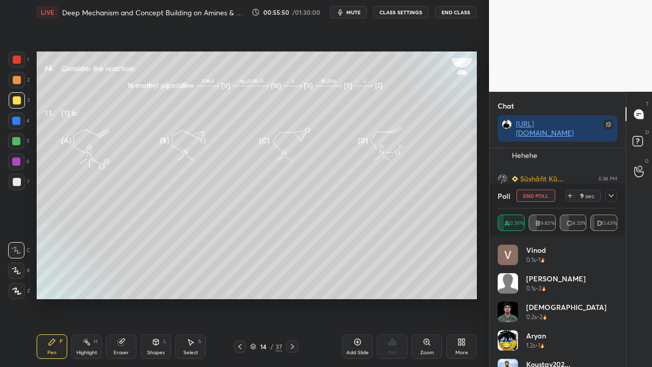
click at [614, 199] on div at bounding box center [611, 195] width 12 height 12
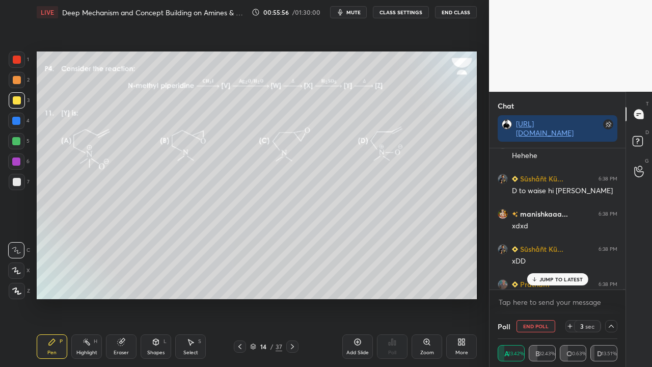
click at [564, 278] on p "JUMP TO LATEST" at bounding box center [561, 279] width 44 height 6
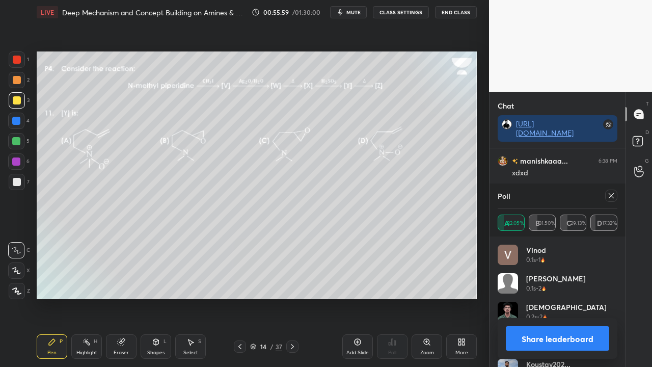
click at [610, 196] on icon at bounding box center [610, 195] width 5 height 5
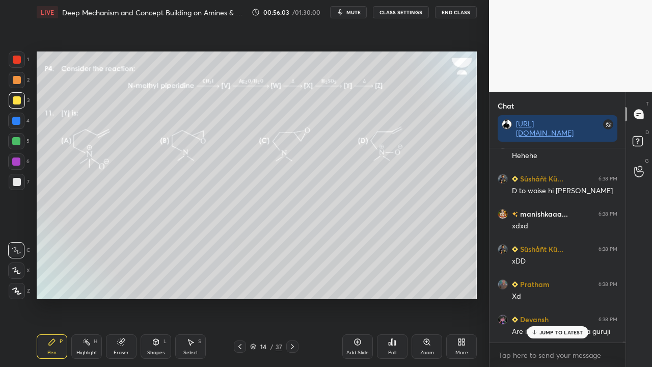
click at [236, 297] on icon at bounding box center [240, 346] width 8 height 8
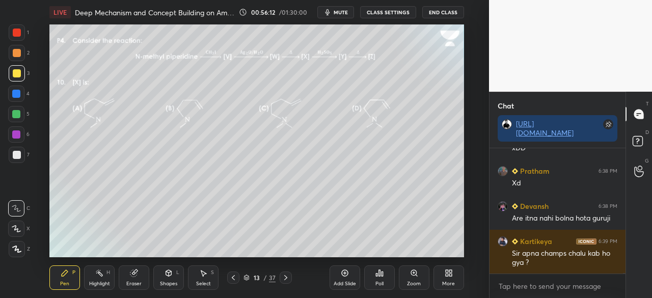
click at [446, 275] on icon at bounding box center [447, 274] width 3 height 3
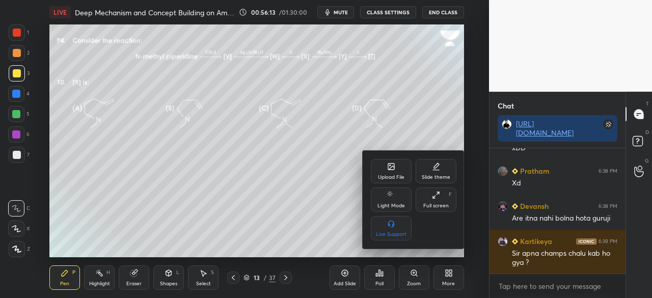
drag, startPoint x: 436, startPoint y: 201, endPoint x: 435, endPoint y: 245, distance: 43.8
click at [436, 202] on div "Full screen F" at bounding box center [435, 199] width 41 height 24
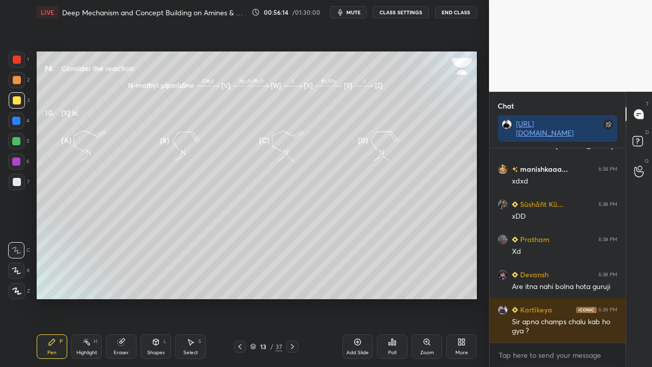
click at [395, 297] on div "Poll" at bounding box center [392, 346] width 31 height 24
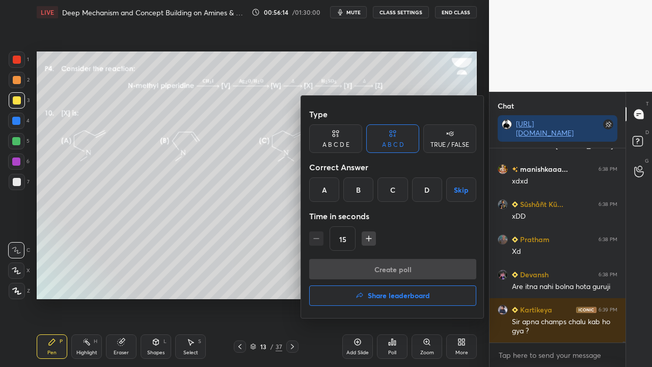
click at [391, 186] on div "C" at bounding box center [392, 189] width 30 height 24
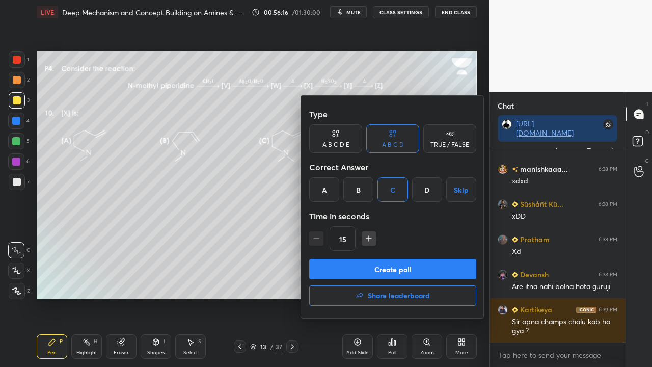
click at [366, 266] on button "Create poll" at bounding box center [392, 269] width 167 height 20
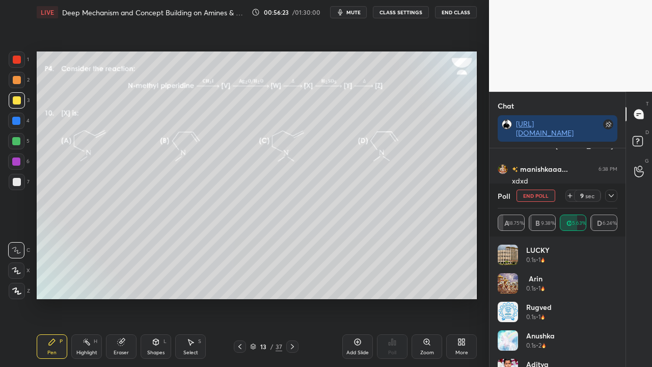
drag, startPoint x: 614, startPoint y: 197, endPoint x: 600, endPoint y: 209, distance: 18.8
click at [615, 197] on icon at bounding box center [611, 195] width 8 height 8
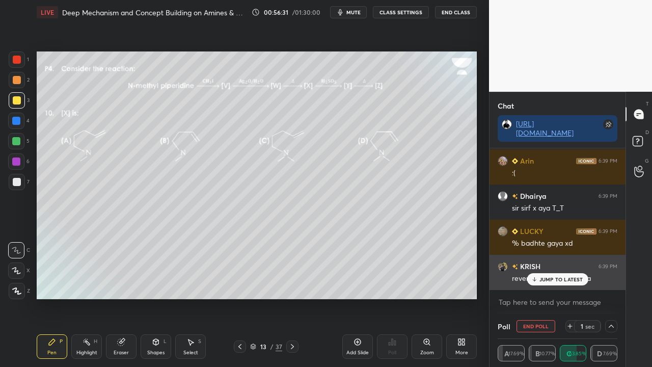
click at [561, 279] on p "JUMP TO LATEST" at bounding box center [561, 279] width 44 height 6
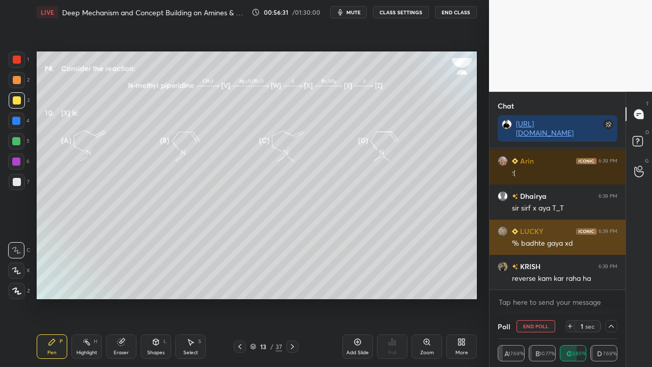
click at [562, 240] on div "% badhte gaya xd" at bounding box center [564, 243] width 105 height 10
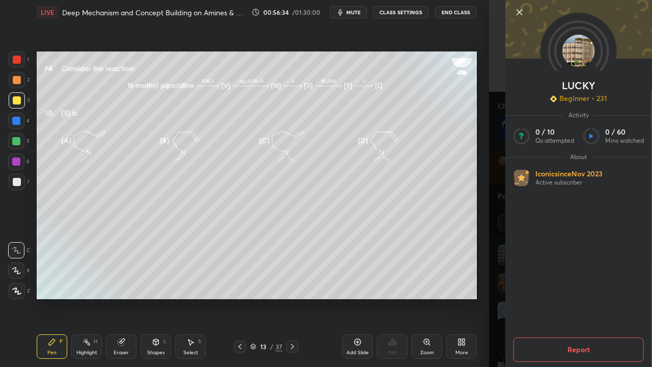
click at [489, 215] on div "LUCKY Beginner • 231 Activity 0 / 10 Qs attempted 0 / 60 Mins watched About Ico…" at bounding box center [570, 183] width 163 height 367
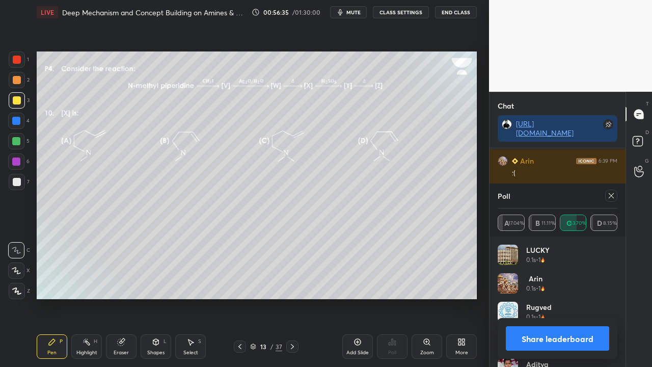
click at [610, 193] on icon at bounding box center [611, 195] width 8 height 8
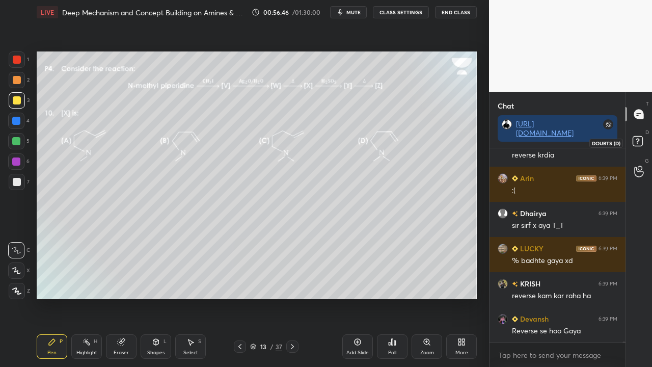
click at [635, 143] on rect at bounding box center [637, 141] width 10 height 10
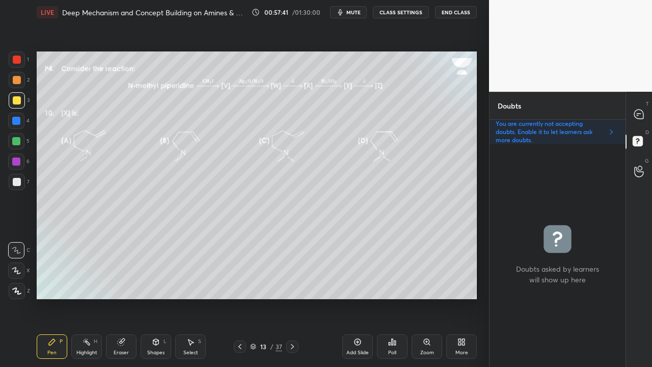
click at [293, 297] on icon at bounding box center [292, 346] width 8 height 8
click at [647, 113] on div at bounding box center [639, 114] width 20 height 18
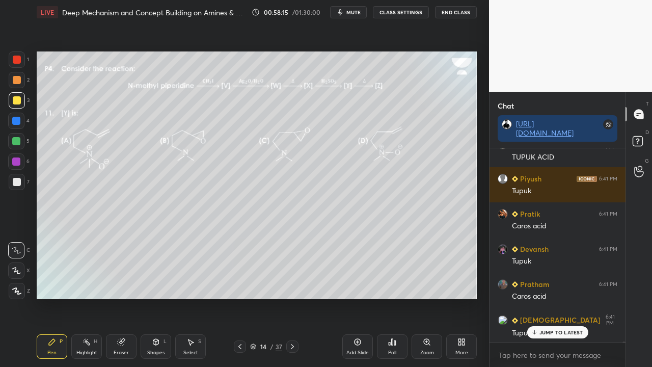
scroll to position [41675, 0]
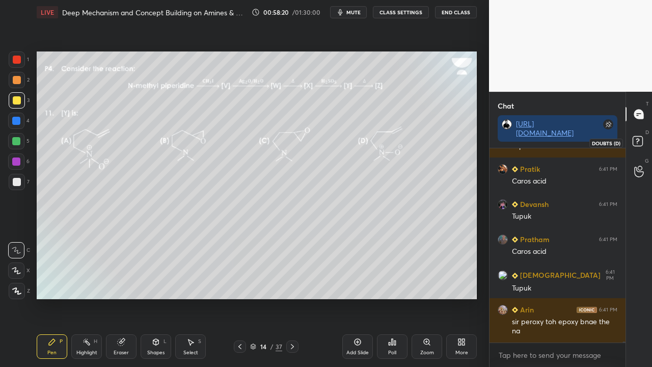
click at [646, 134] on icon at bounding box center [639, 142] width 18 height 18
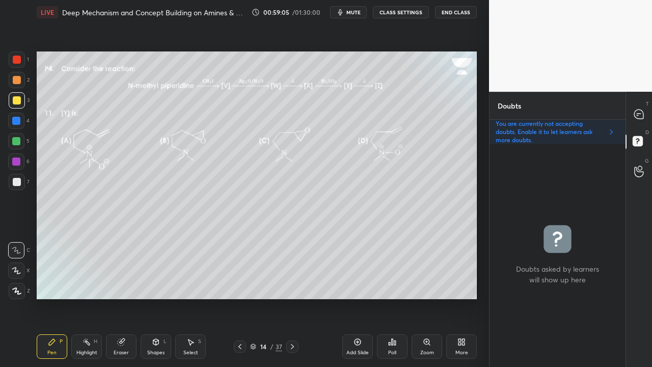
click at [293, 297] on icon at bounding box center [292, 346] width 8 height 8
click at [119, 297] on div "Eraser" at bounding box center [121, 346] width 31 height 24
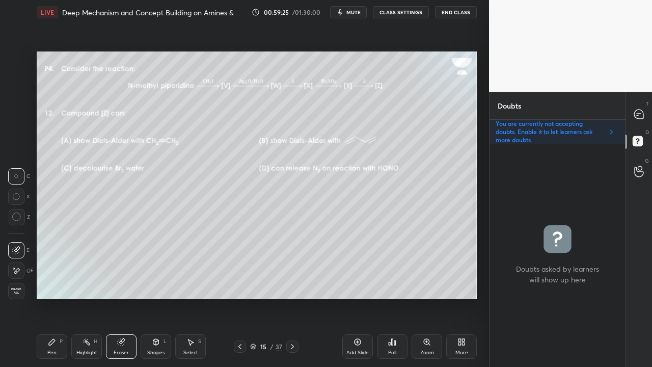
click at [59, 297] on div "Pen P" at bounding box center [52, 346] width 31 height 24
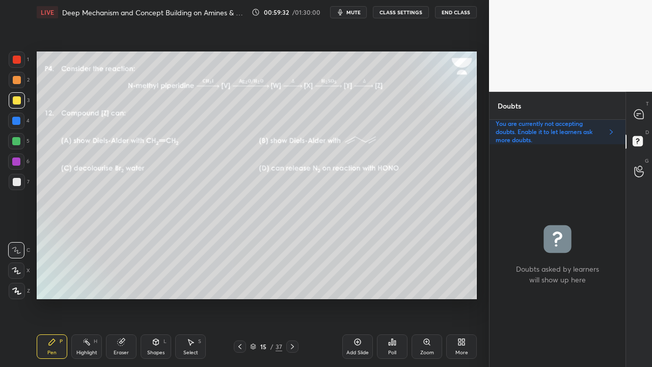
click at [649, 110] on div "T Messages (T)" at bounding box center [639, 114] width 26 height 29
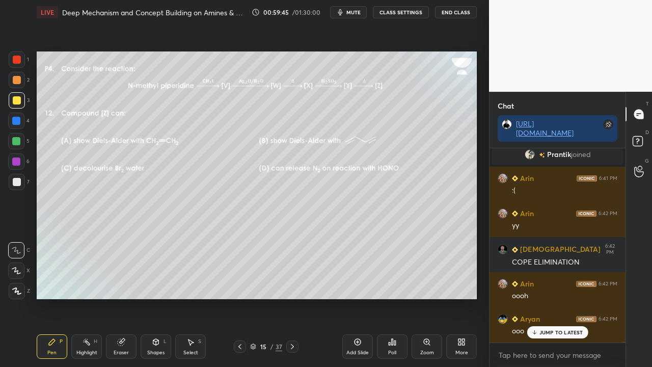
scroll to position [41945, 0]
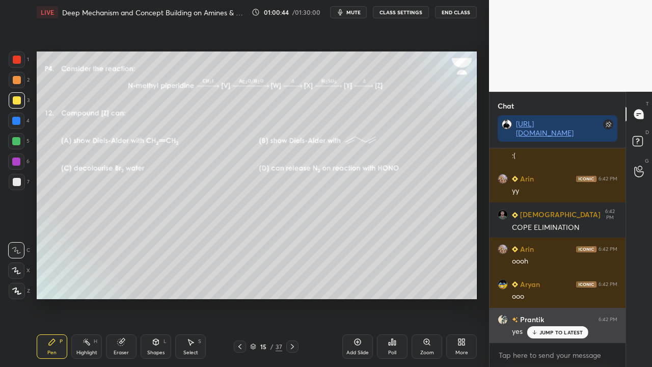
drag, startPoint x: 549, startPoint y: 332, endPoint x: 533, endPoint y: 315, distance: 23.4
click at [549, 297] on p "JUMP TO LATEST" at bounding box center [561, 332] width 44 height 6
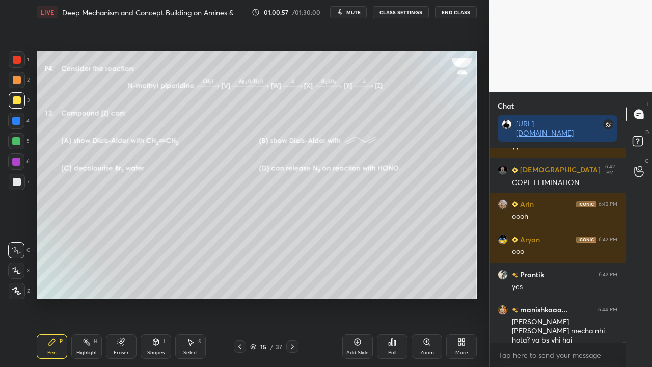
scroll to position [42000, 0]
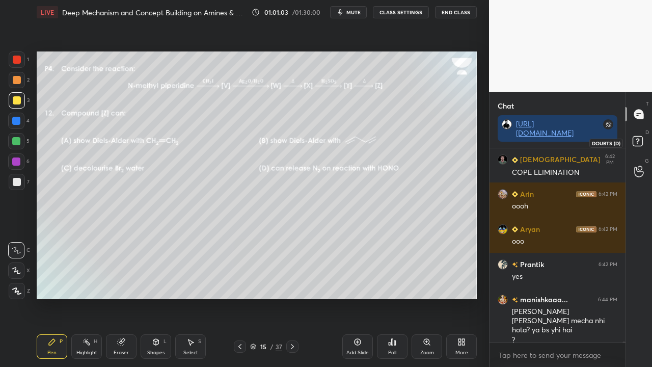
click at [644, 138] on icon at bounding box center [639, 142] width 18 height 18
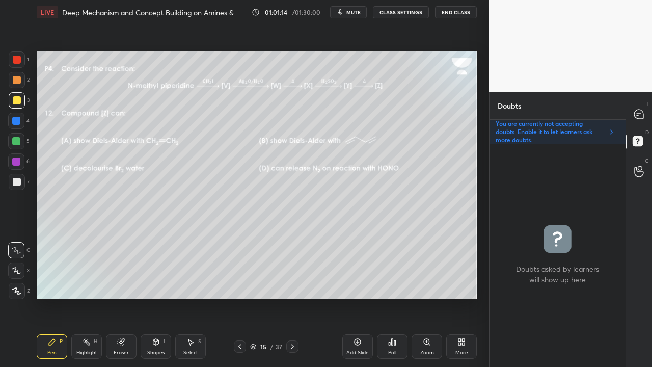
click at [240, 297] on icon at bounding box center [240, 346] width 8 height 8
click at [242, 297] on icon at bounding box center [240, 346] width 8 height 8
click at [644, 113] on div at bounding box center [639, 114] width 20 height 18
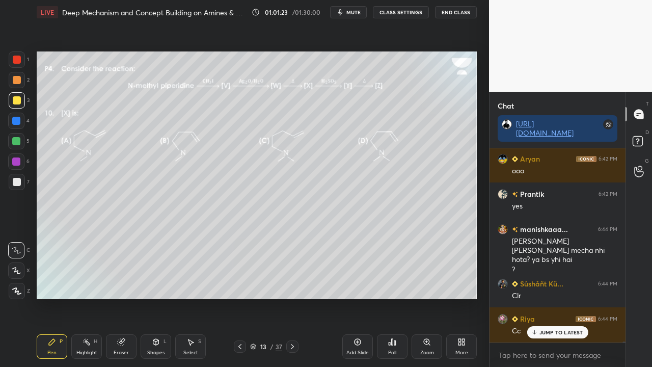
scroll to position [42104, 0]
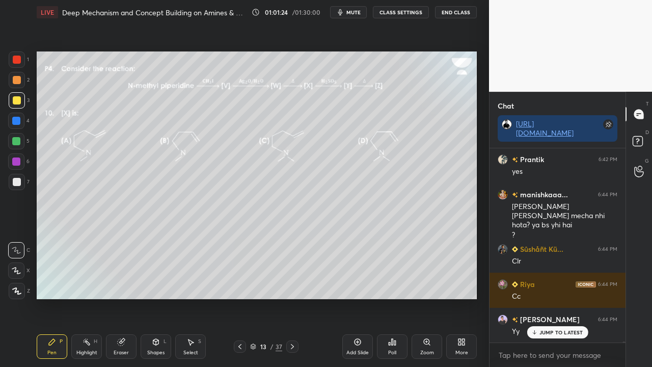
click at [289, 297] on icon at bounding box center [292, 346] width 8 height 8
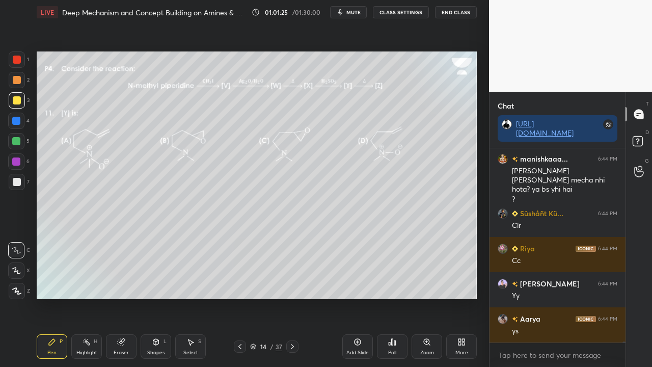
click at [288, 297] on icon at bounding box center [292, 346] width 8 height 8
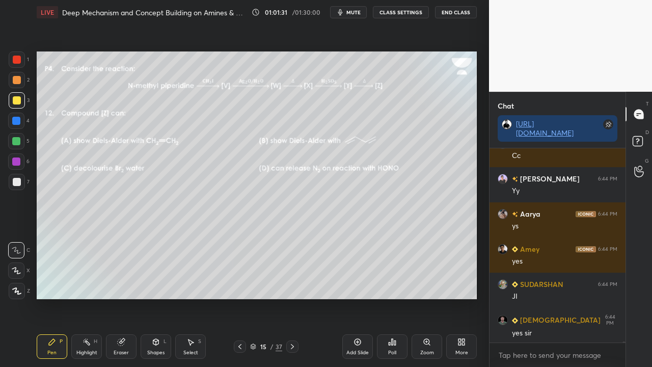
scroll to position [42281, 0]
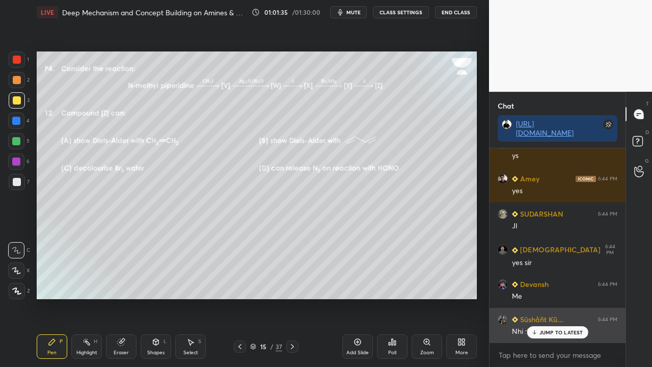
click at [550, 297] on p "JUMP TO LATEST" at bounding box center [561, 332] width 44 height 6
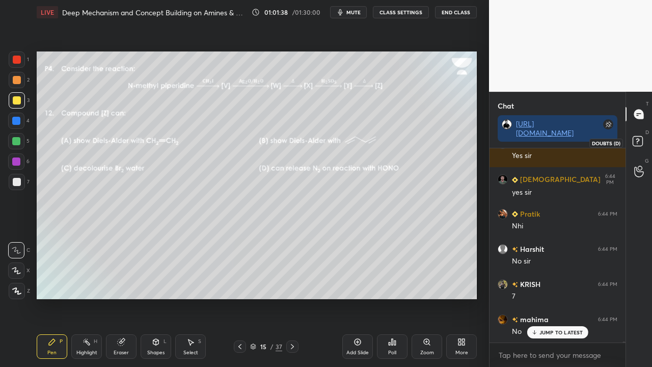
scroll to position [42667, 0]
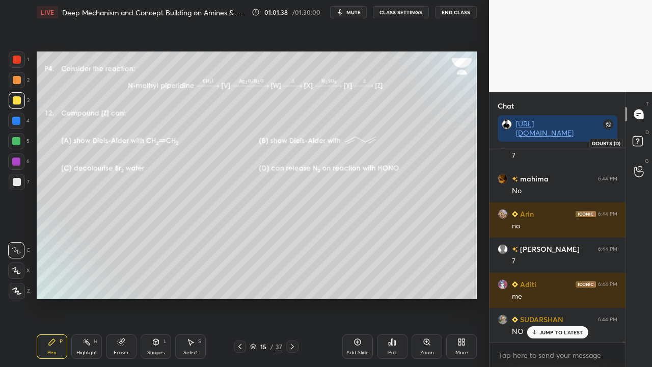
click at [638, 141] on icon at bounding box center [639, 142] width 18 height 18
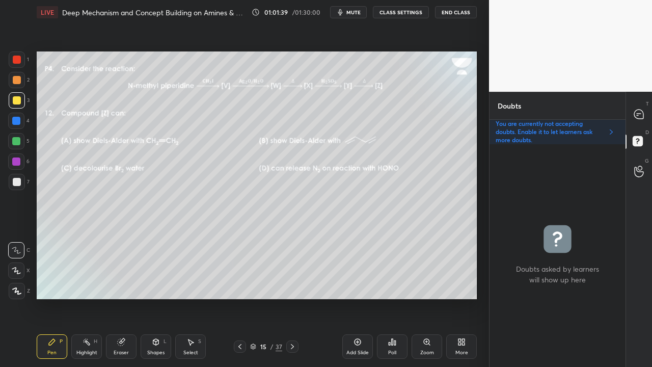
click at [291, 297] on icon at bounding box center [292, 346] width 8 height 8
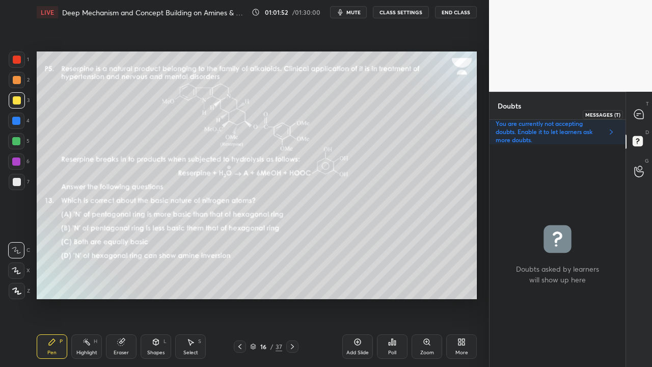
click at [638, 112] on icon at bounding box center [638, 113] width 9 height 9
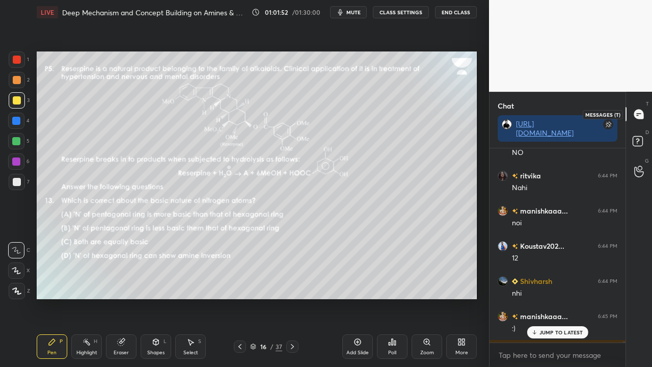
scroll to position [191, 133]
click at [545, 297] on p "JUMP TO LATEST" at bounding box center [561, 332] width 44 height 6
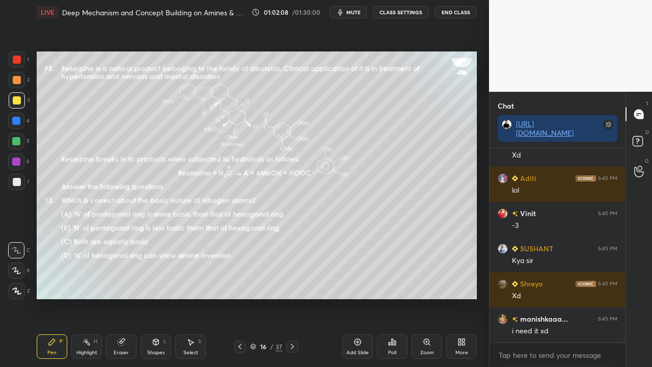
scroll to position [43439, 0]
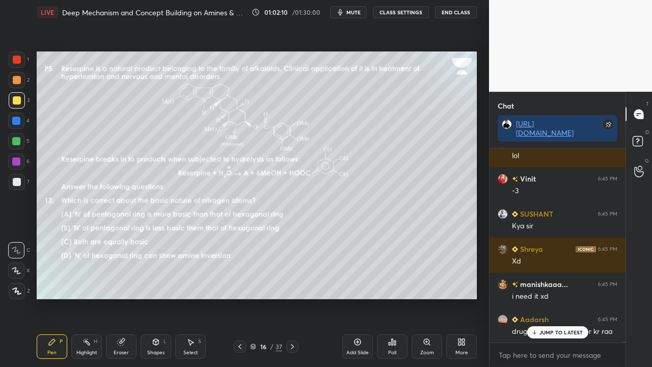
click at [294, 297] on icon at bounding box center [292, 346] width 8 height 8
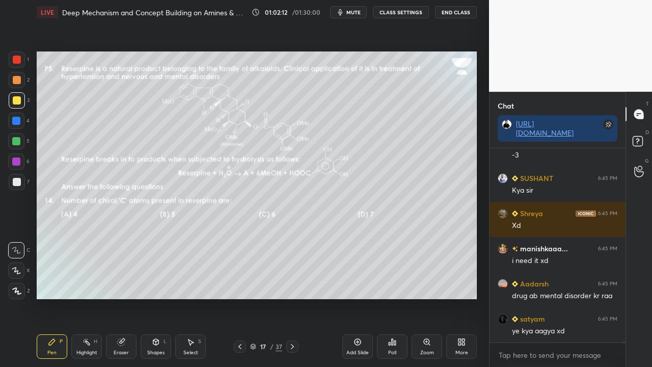
scroll to position [43510, 0]
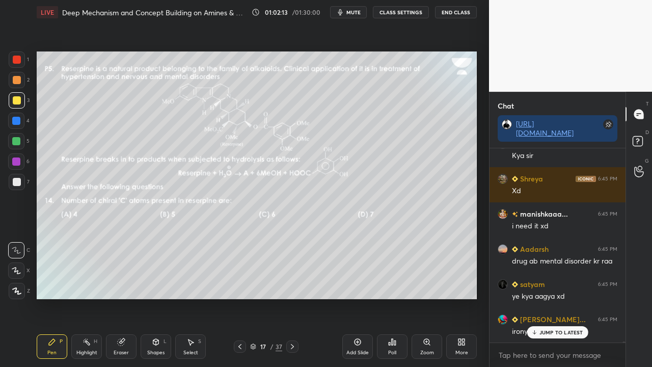
click at [293, 297] on icon at bounding box center [292, 346] width 8 height 8
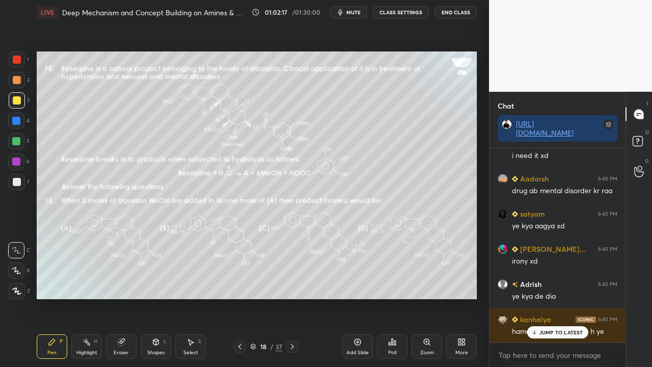
click at [293, 297] on icon at bounding box center [292, 346] width 8 height 8
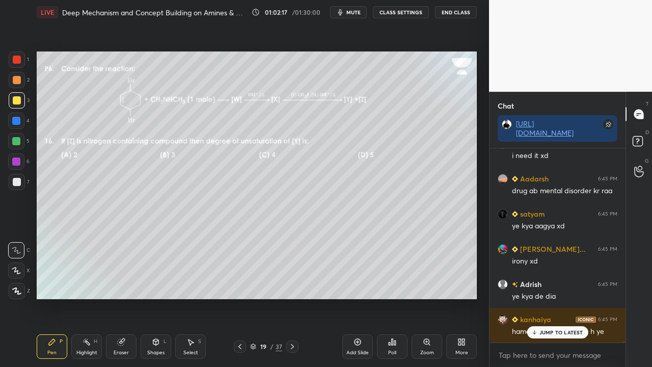
scroll to position [43616, 0]
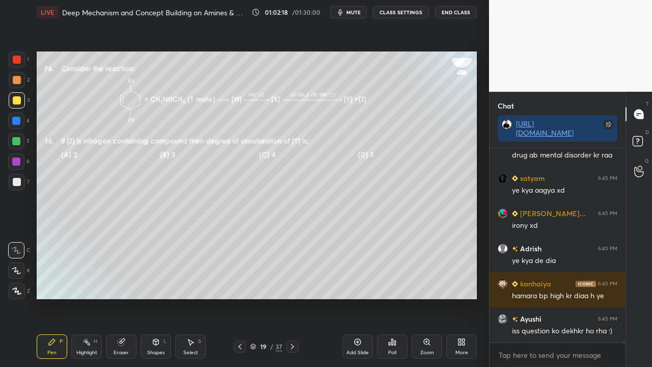
click at [243, 297] on div at bounding box center [240, 346] width 12 height 12
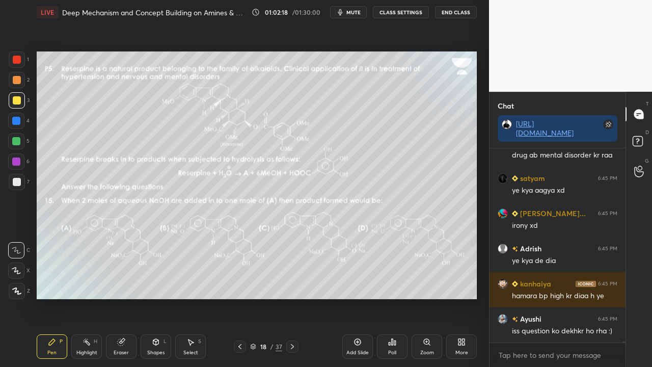
click at [243, 297] on div at bounding box center [240, 346] width 12 height 12
click at [243, 297] on icon at bounding box center [240, 346] width 8 height 8
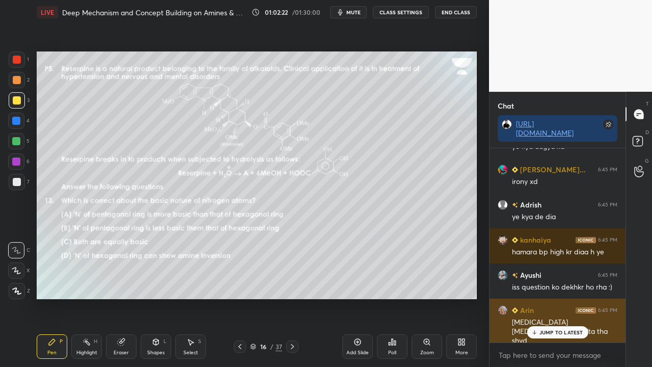
click at [547, 297] on p "JUMP TO LATEST" at bounding box center [561, 332] width 44 height 6
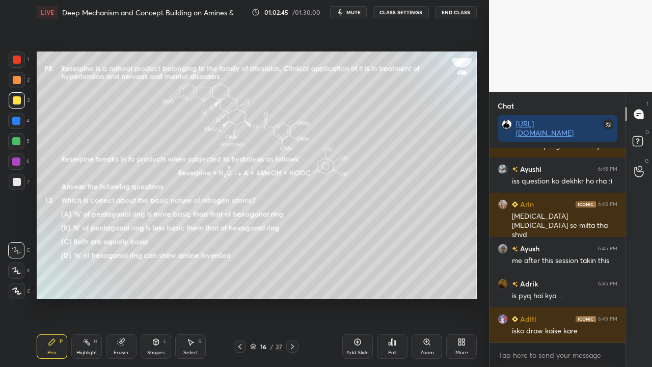
scroll to position [43809, 0]
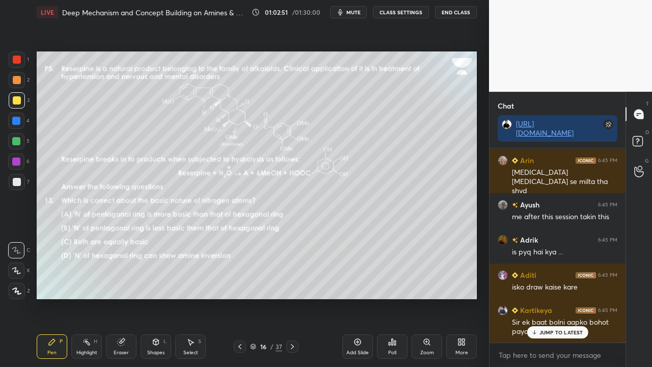
click at [567, 297] on p "JUMP TO LATEST" at bounding box center [561, 332] width 44 height 6
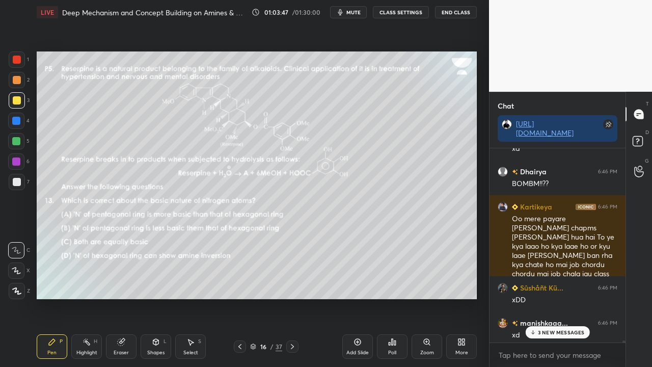
scroll to position [45201, 0]
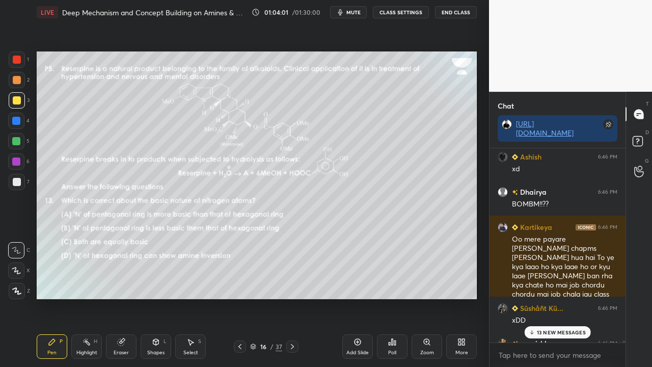
click at [564, 297] on p "13 NEW MESSAGES" at bounding box center [561, 332] width 49 height 6
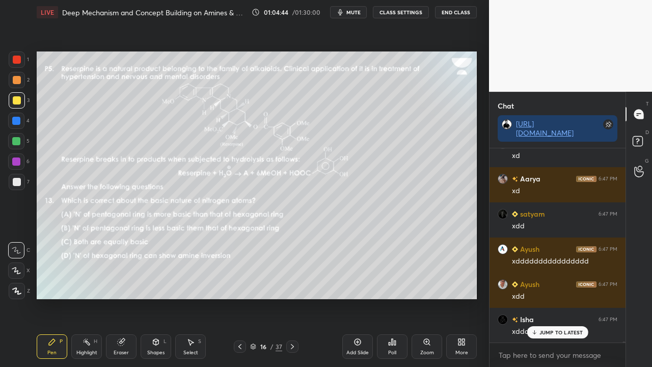
scroll to position [48416, 0]
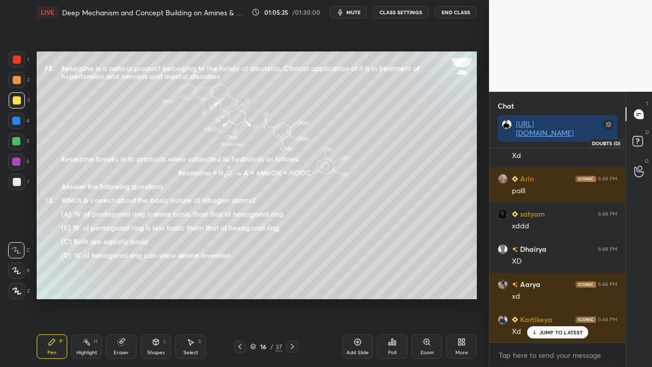
click at [640, 141] on rect at bounding box center [637, 141] width 10 height 10
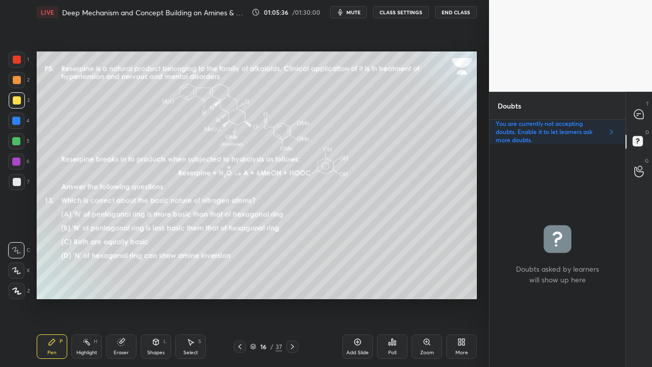
click at [648, 107] on div at bounding box center [639, 114] width 20 height 18
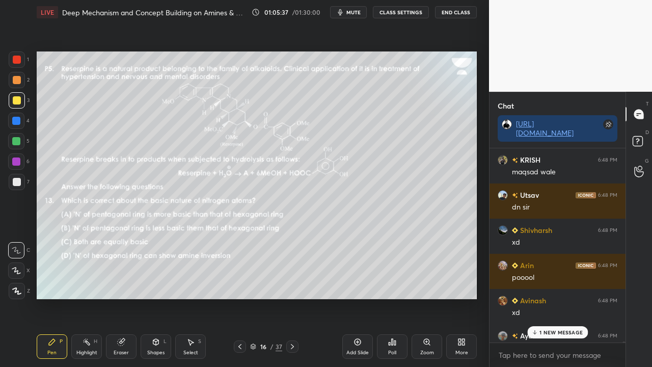
click at [556, 297] on p "1 NEW MESSAGE" at bounding box center [560, 332] width 43 height 6
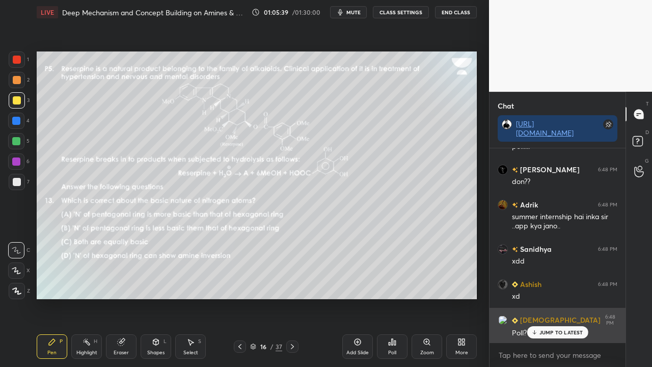
click at [557, 297] on p "JUMP TO LATEST" at bounding box center [561, 332] width 44 height 6
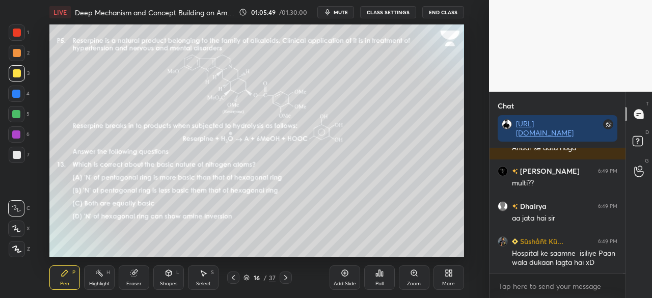
click at [437, 276] on div "More" at bounding box center [448, 277] width 31 height 24
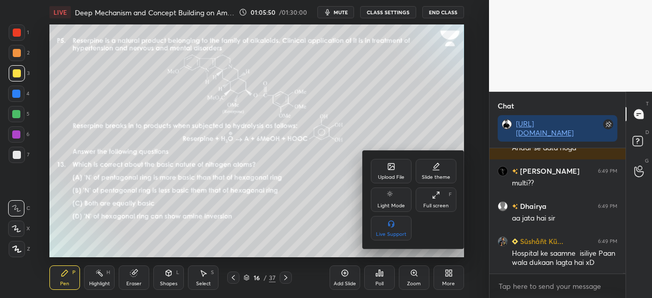
click at [435, 201] on div "Full screen F" at bounding box center [435, 199] width 41 height 24
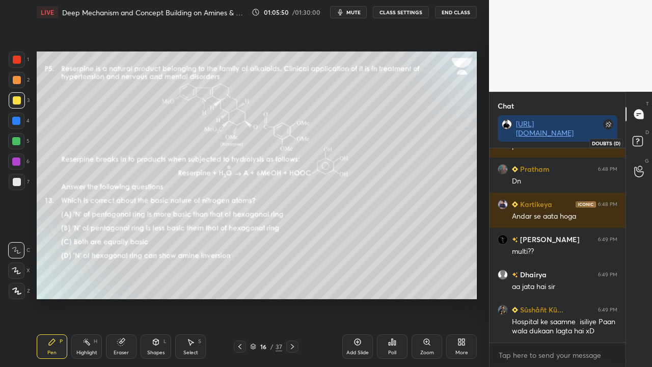
click at [644, 142] on icon at bounding box center [639, 142] width 18 height 18
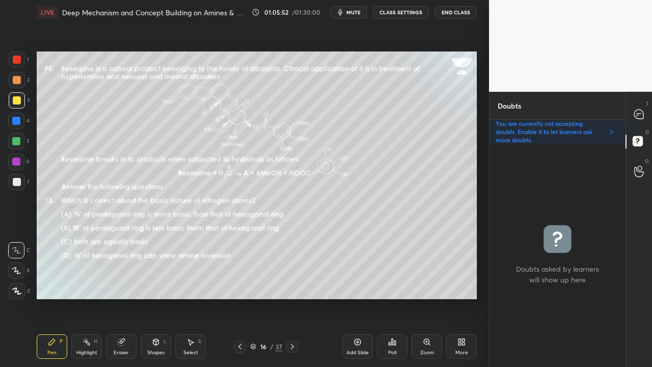
click at [398, 297] on div "Poll" at bounding box center [392, 346] width 31 height 24
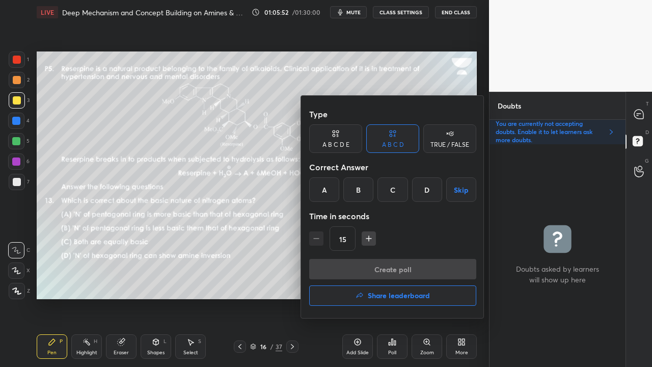
click at [358, 190] on div "B" at bounding box center [358, 189] width 30 height 24
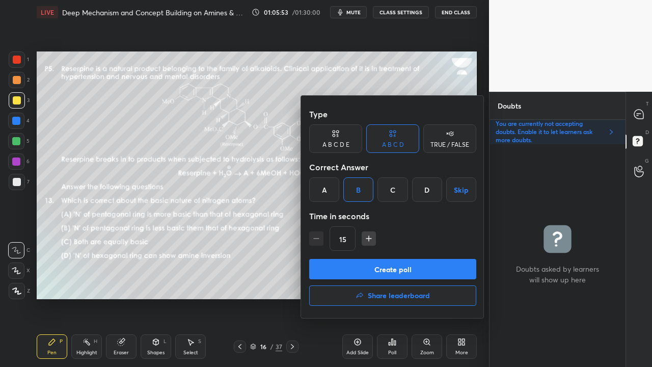
click at [364, 272] on button "Create poll" at bounding box center [392, 269] width 167 height 20
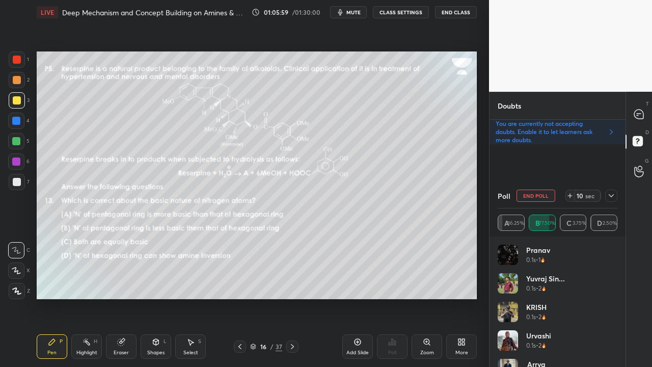
click at [618, 190] on div "Poll End Poll 10 sec A 16.25% B 77.50% C 3.75% D 2.50%" at bounding box center [557, 209] width 136 height 53
click at [611, 197] on icon at bounding box center [611, 195] width 8 height 8
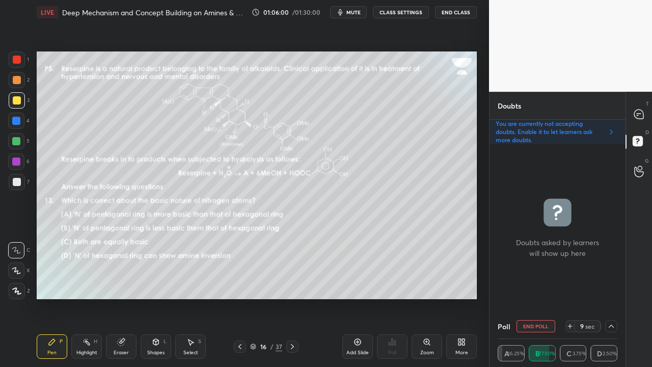
click at [644, 113] on icon at bounding box center [638, 114] width 11 height 11
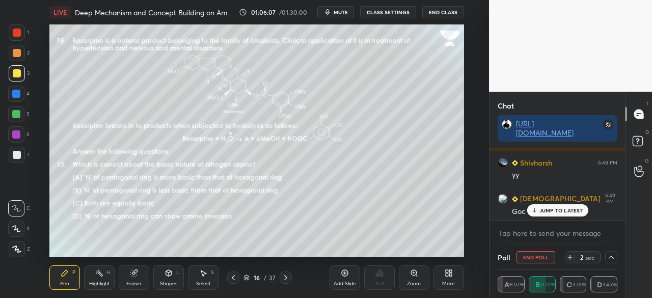
drag, startPoint x: 550, startPoint y: 211, endPoint x: 505, endPoint y: 228, distance: 48.6
click at [550, 212] on p "JUMP TO LATEST" at bounding box center [561, 210] width 44 height 6
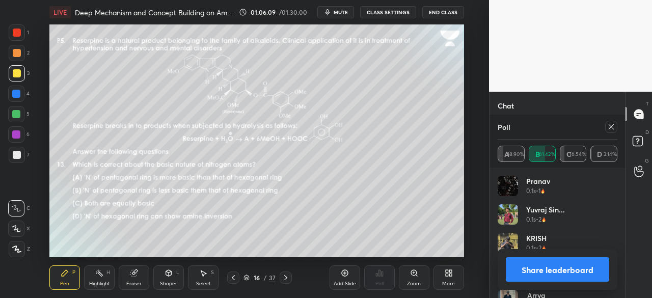
click at [613, 121] on div at bounding box center [611, 127] width 12 height 12
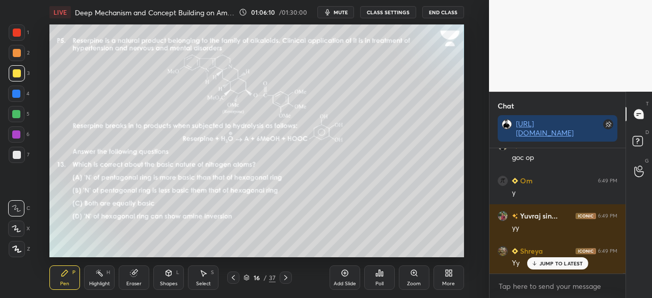
click at [451, 281] on div "More" at bounding box center [448, 277] width 31 height 24
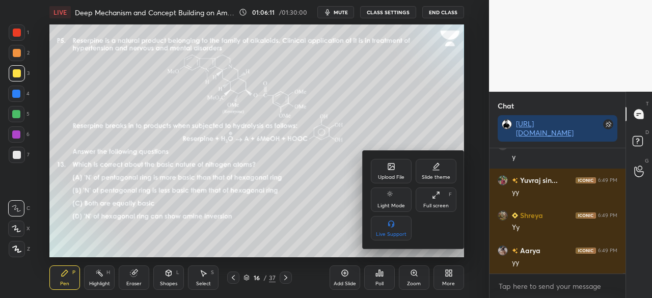
click at [433, 204] on div "Full screen" at bounding box center [435, 205] width 25 height 5
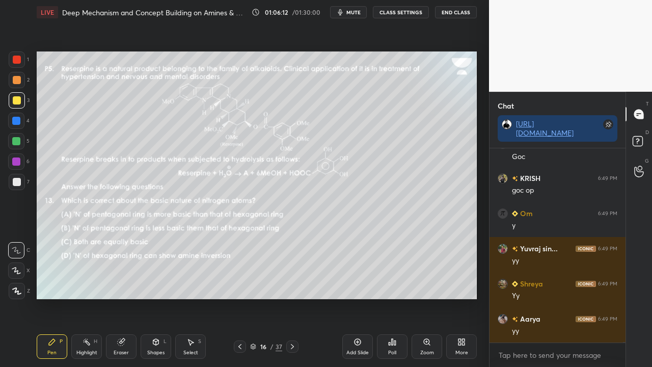
click at [637, 141] on icon at bounding box center [639, 142] width 18 height 18
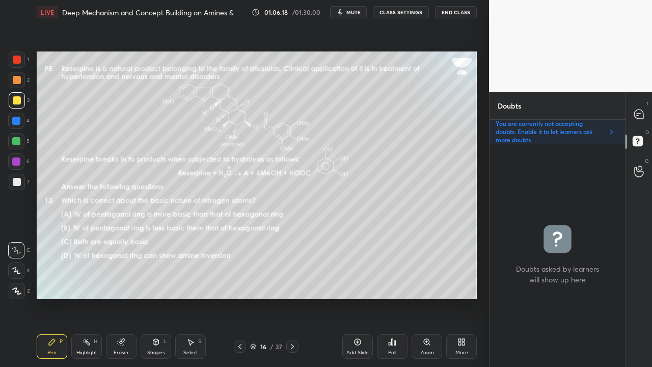
click at [426, 297] on div "Zoom" at bounding box center [427, 352] width 14 height 5
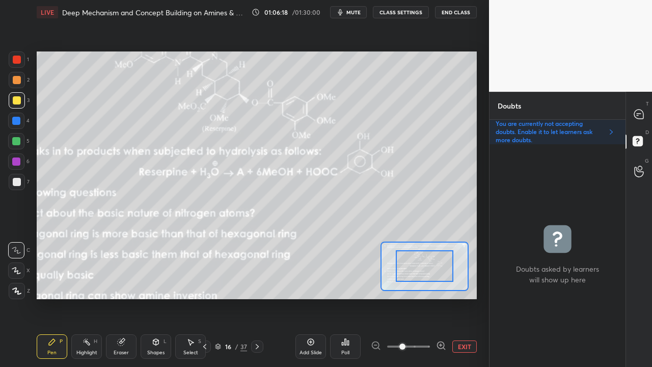
click at [426, 297] on span at bounding box center [408, 346] width 43 height 15
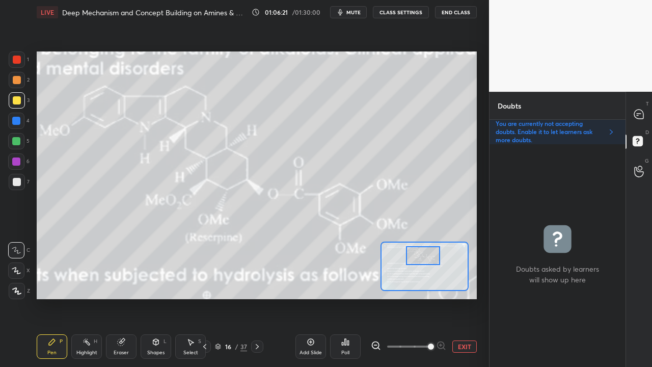
drag, startPoint x: 426, startPoint y: 263, endPoint x: 421, endPoint y: 258, distance: 7.2
click at [421, 259] on div at bounding box center [423, 255] width 35 height 19
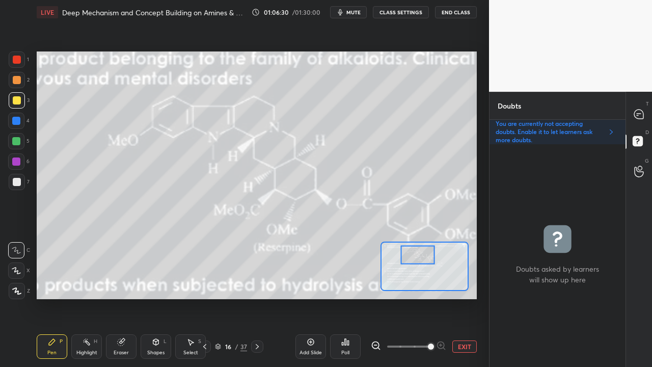
drag, startPoint x: 413, startPoint y: 275, endPoint x: 422, endPoint y: 249, distance: 27.7
click at [422, 251] on div at bounding box center [417, 254] width 35 height 19
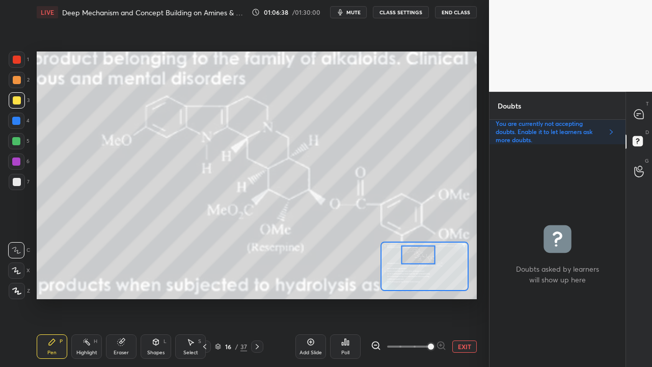
click at [465, 297] on button "EXIT" at bounding box center [464, 346] width 24 height 12
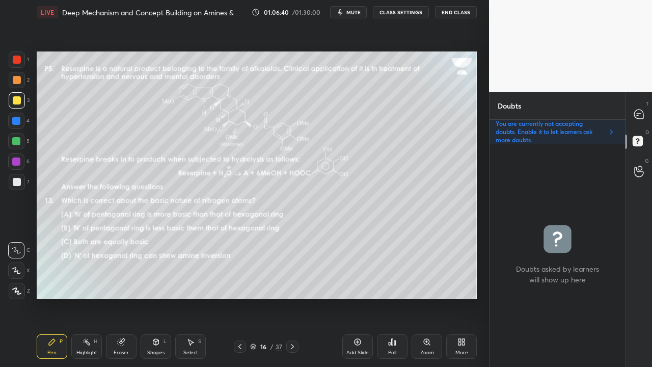
click at [291, 297] on icon at bounding box center [292, 346] width 8 height 8
click at [424, 297] on div "Zoom" at bounding box center [426, 346] width 31 height 24
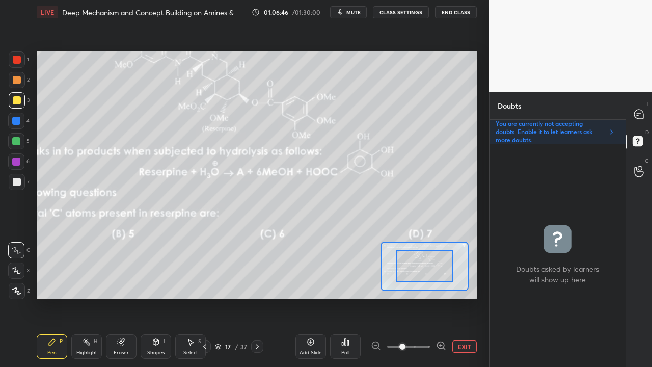
click at [438, 297] on icon at bounding box center [441, 345] width 10 height 10
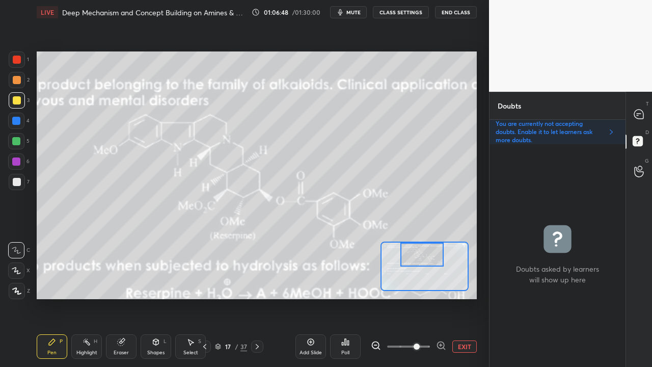
drag, startPoint x: 424, startPoint y: 265, endPoint x: 420, endPoint y: 257, distance: 9.4
click at [421, 257] on div at bounding box center [421, 254] width 43 height 24
click at [642, 112] on icon at bounding box center [638, 113] width 9 height 9
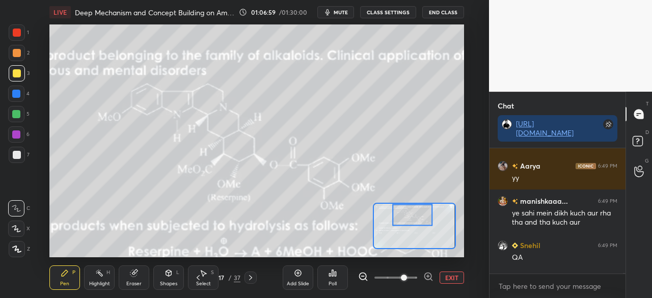
click at [409, 217] on div at bounding box center [412, 215] width 40 height 22
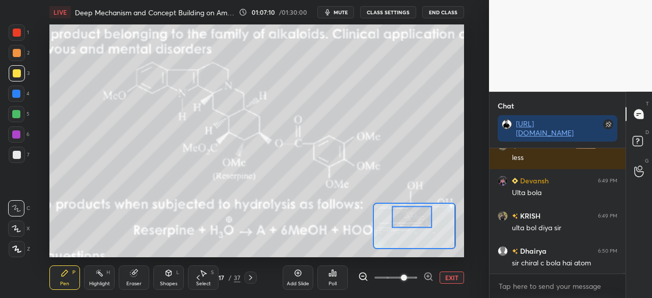
click at [409, 218] on div at bounding box center [412, 217] width 40 height 22
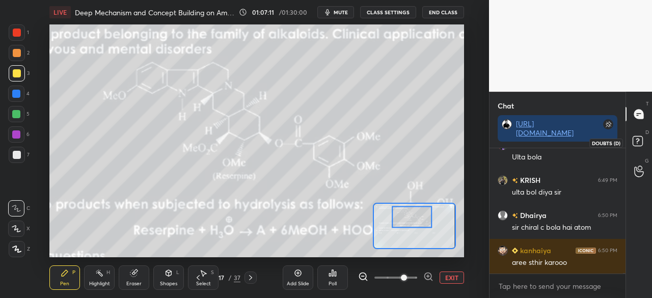
click at [643, 137] on icon at bounding box center [639, 142] width 18 height 18
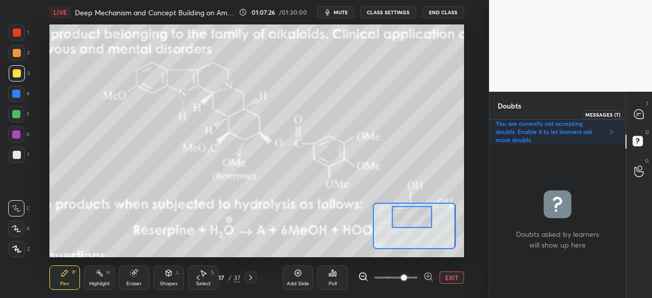
drag, startPoint x: 650, startPoint y: 110, endPoint x: 644, endPoint y: 109, distance: 6.1
click at [648, 111] on div "T Messages (T)" at bounding box center [639, 114] width 26 height 29
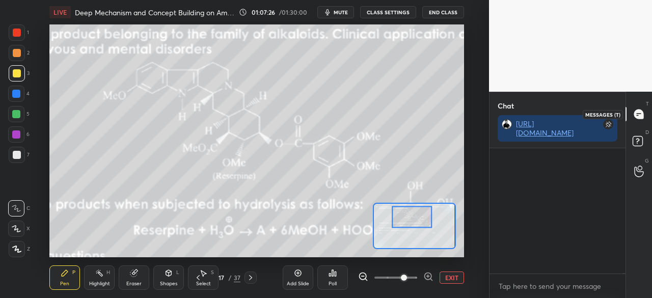
scroll to position [122, 133]
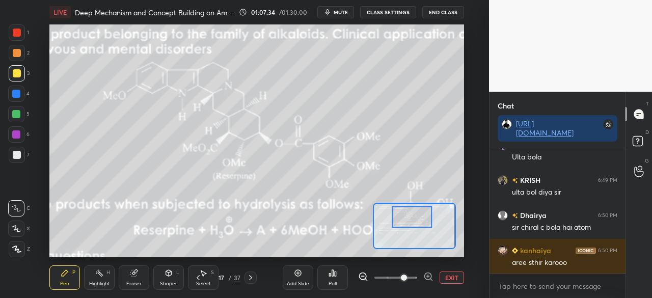
click at [451, 281] on button "EXIT" at bounding box center [451, 277] width 24 height 12
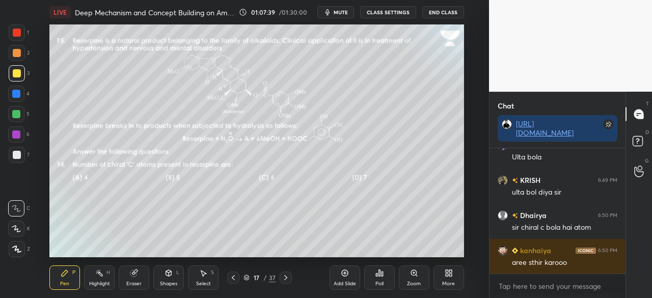
click at [411, 278] on div "Zoom" at bounding box center [414, 277] width 31 height 24
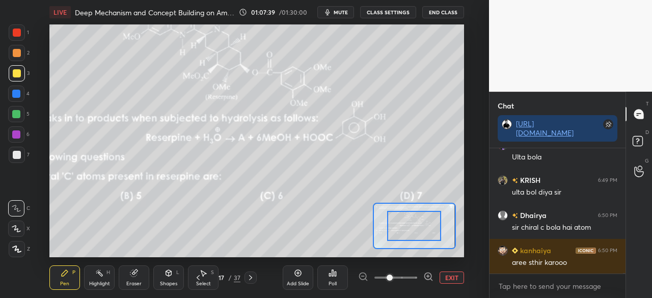
click at [411, 277] on span at bounding box center [395, 277] width 43 height 15
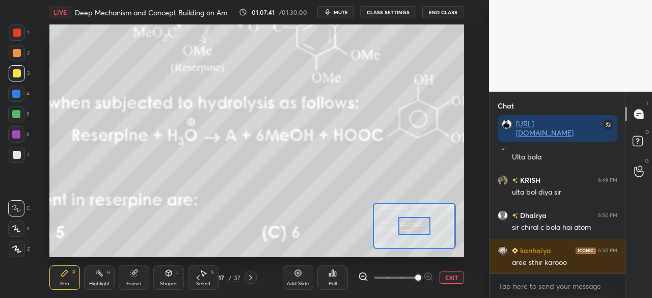
click at [363, 275] on icon at bounding box center [363, 276] width 10 height 10
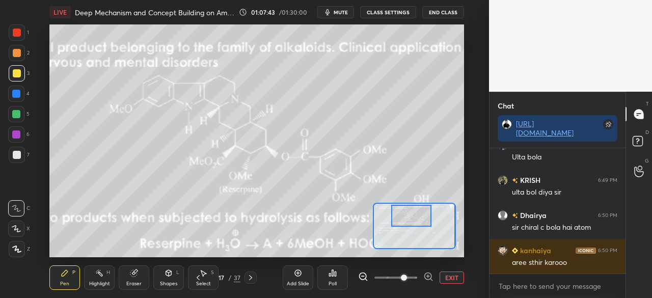
drag, startPoint x: 409, startPoint y: 222, endPoint x: 406, endPoint y: 212, distance: 10.6
click at [406, 212] on div at bounding box center [411, 216] width 40 height 22
click at [639, 138] on rect at bounding box center [637, 141] width 10 height 10
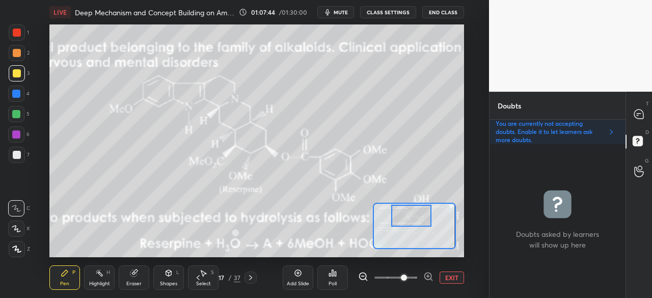
scroll to position [151, 133]
click at [635, 110] on icon at bounding box center [638, 113] width 9 height 9
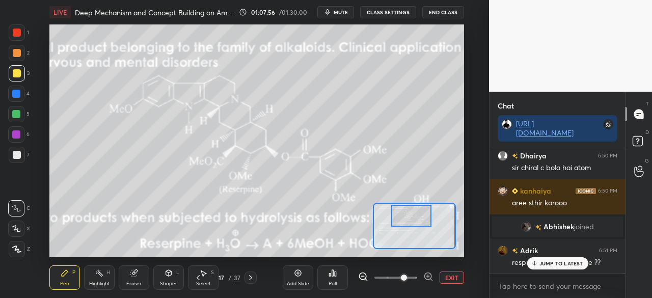
scroll to position [43085, 0]
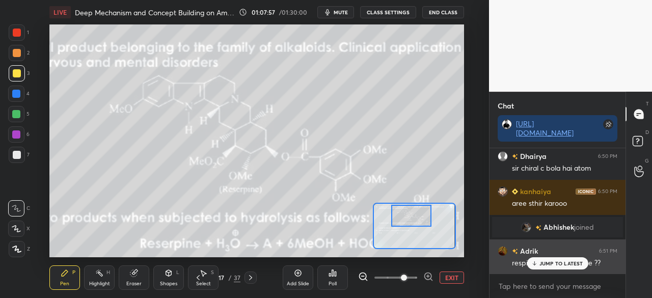
click at [567, 261] on p "JUMP TO LATEST" at bounding box center [561, 263] width 44 height 6
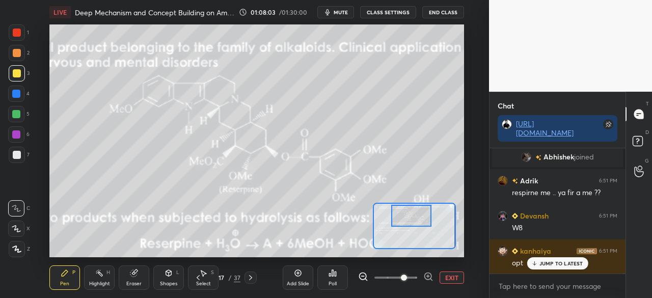
scroll to position [43191, 0]
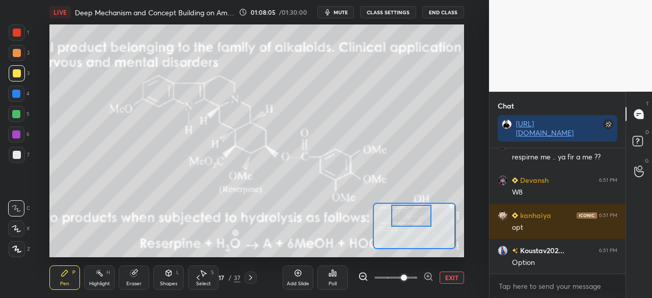
click at [446, 279] on button "EXIT" at bounding box center [451, 277] width 24 height 12
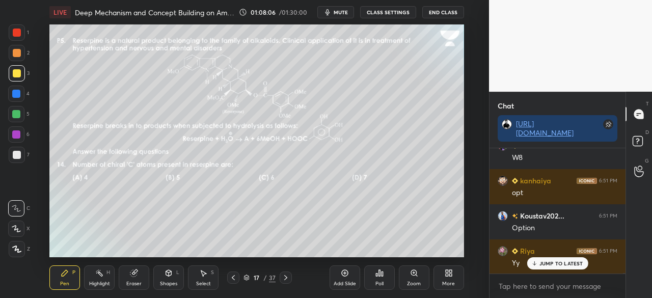
scroll to position [43261, 0]
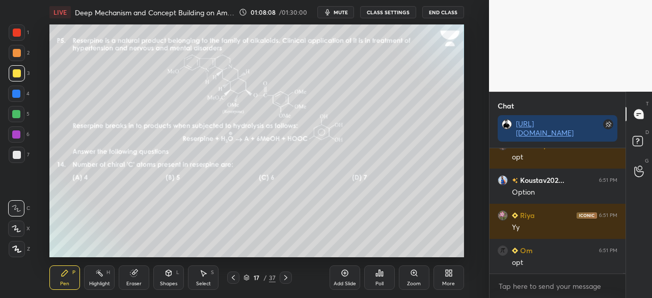
click at [380, 281] on div "Poll" at bounding box center [379, 283] width 8 height 5
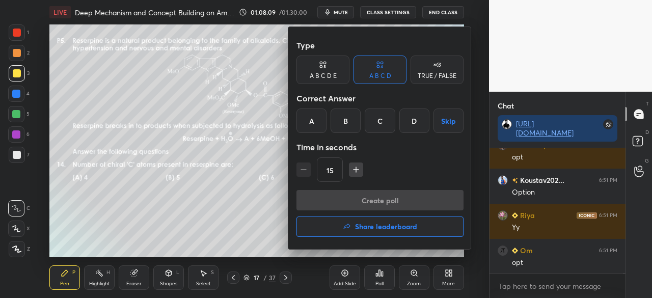
click at [380, 120] on div "C" at bounding box center [380, 120] width 30 height 24
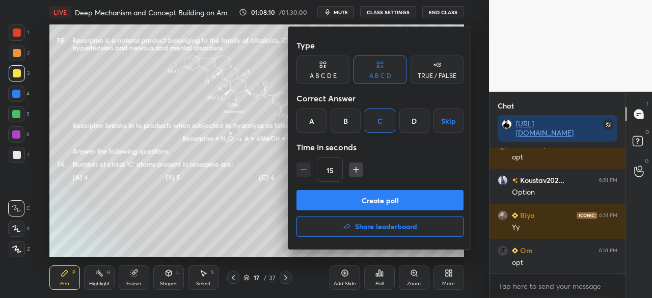
drag, startPoint x: 352, startPoint y: 194, endPoint x: 341, endPoint y: 205, distance: 15.8
click at [352, 196] on button "Create poll" at bounding box center [379, 200] width 167 height 20
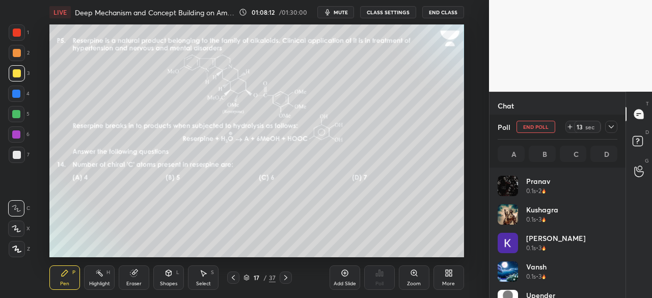
scroll to position [119, 117]
click at [609, 130] on icon at bounding box center [611, 127] width 8 height 8
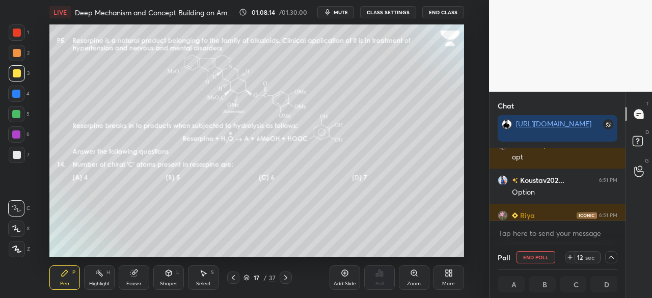
scroll to position [4, 3]
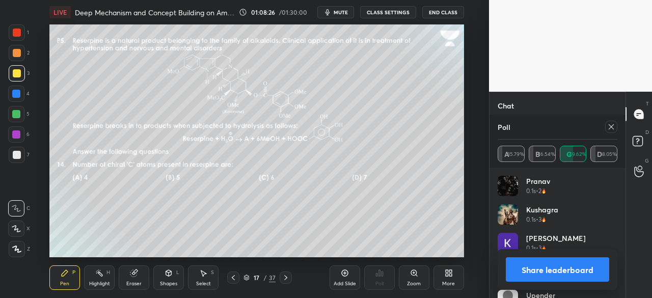
click at [620, 127] on div "Poll A 15.79% B 16.54% C 49.62% D 18.05%" at bounding box center [557, 141] width 136 height 53
click at [611, 127] on icon at bounding box center [611, 127] width 8 height 8
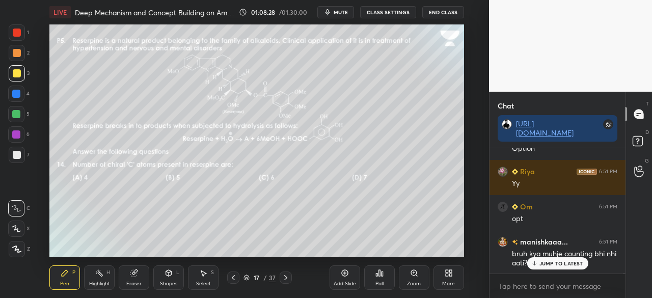
click at [445, 279] on div "More" at bounding box center [448, 277] width 31 height 24
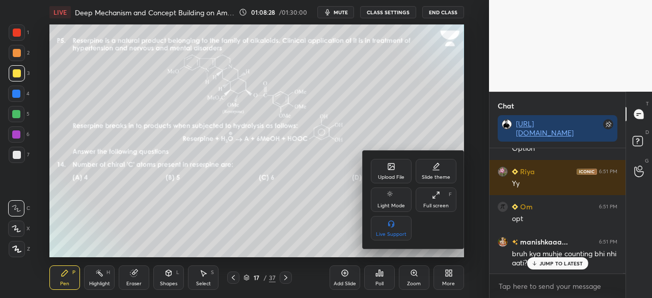
drag, startPoint x: 432, startPoint y: 201, endPoint x: 431, endPoint y: 246, distance: 45.8
click at [432, 202] on div "Full screen F" at bounding box center [435, 199] width 41 height 24
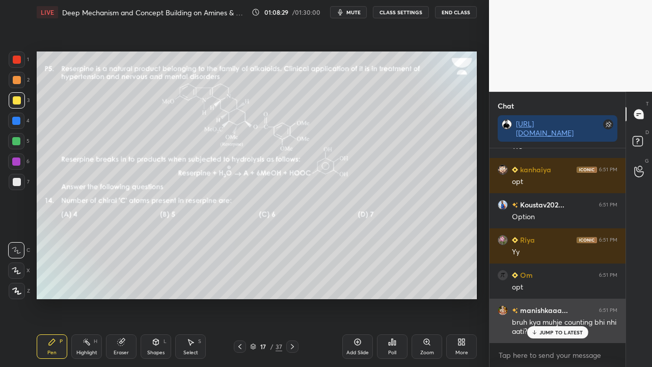
click at [543, 297] on p "JUMP TO LATEST" at bounding box center [561, 332] width 44 height 6
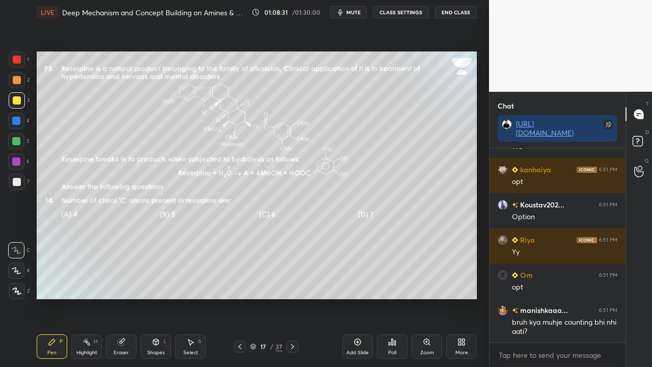
click at [428, 297] on div "Zoom" at bounding box center [426, 346] width 31 height 24
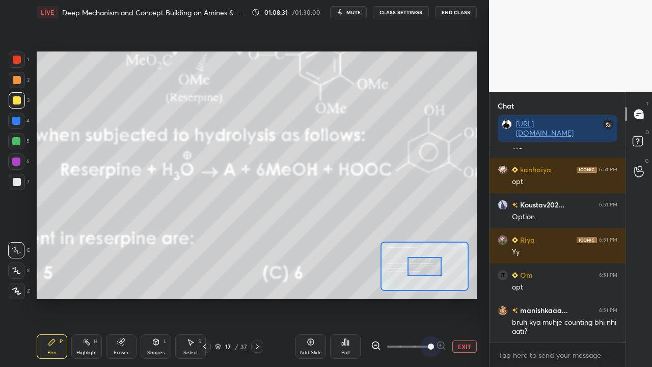
click at [428, 297] on span at bounding box center [408, 346] width 43 height 15
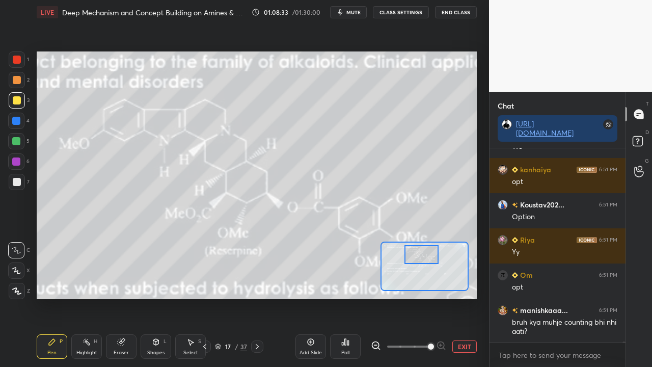
drag, startPoint x: 427, startPoint y: 264, endPoint x: 421, endPoint y: 256, distance: 10.2
click at [421, 256] on div at bounding box center [421, 254] width 35 height 19
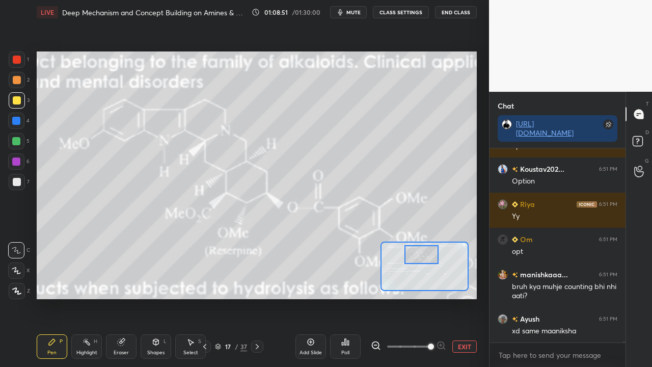
click at [452, 297] on button "EXIT" at bounding box center [464, 346] width 24 height 12
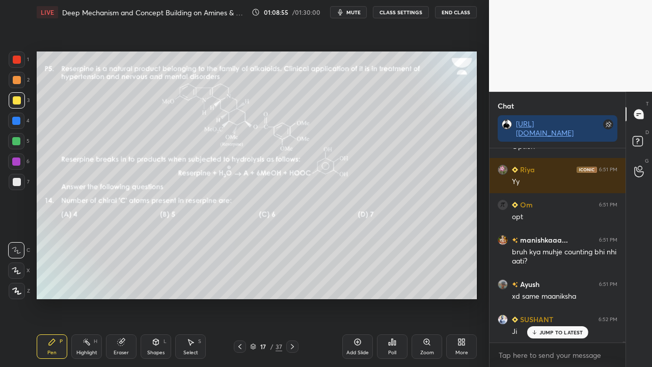
click at [298, 297] on div "17 / 37" at bounding box center [265, 346] width 153 height 12
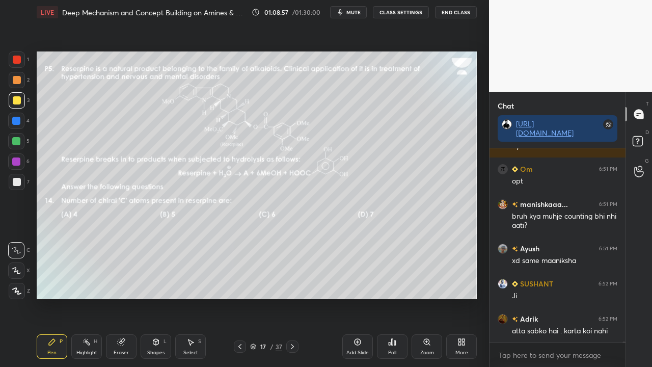
click at [293, 297] on icon at bounding box center [292, 346] width 8 height 8
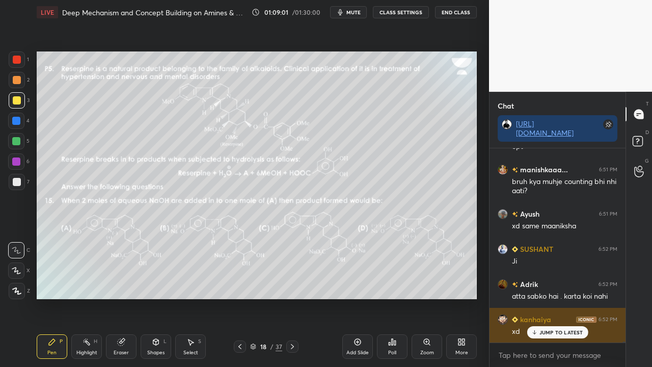
drag, startPoint x: 541, startPoint y: 330, endPoint x: 516, endPoint y: 334, distance: 24.7
click at [541, 297] on p "JUMP TO LATEST" at bounding box center [561, 332] width 44 height 6
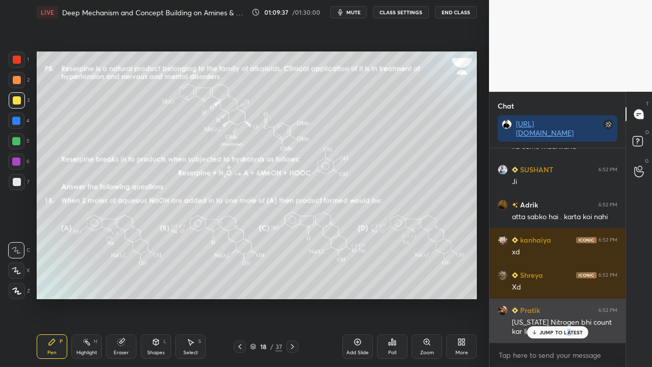
click at [567, 297] on p "JUMP TO LATEST" at bounding box center [561, 332] width 44 height 6
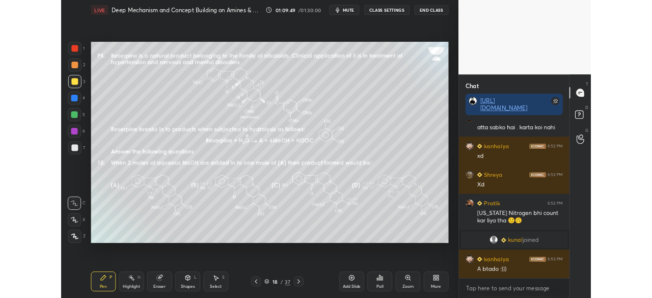
scroll to position [43372, 0]
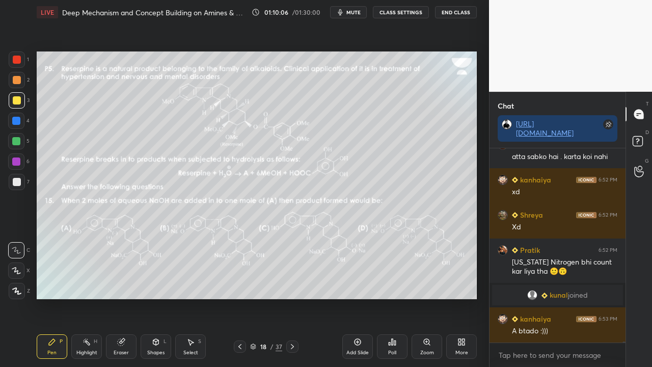
click at [352, 14] on span "mute" at bounding box center [353, 12] width 14 height 7
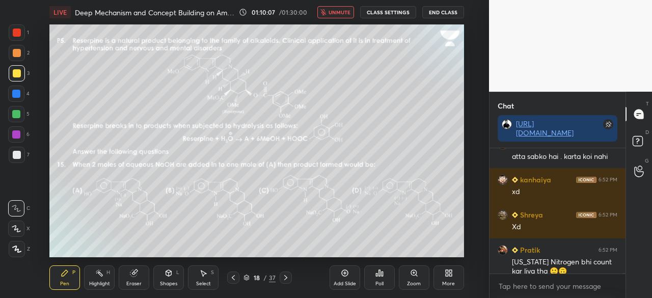
scroll to position [4, 3]
click at [448, 277] on div "More" at bounding box center [448, 277] width 31 height 24
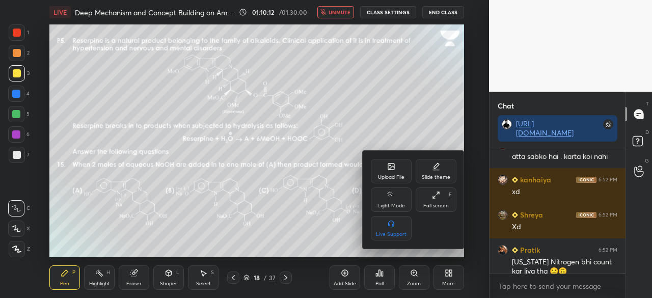
click at [440, 203] on div "Full screen" at bounding box center [435, 205] width 25 height 5
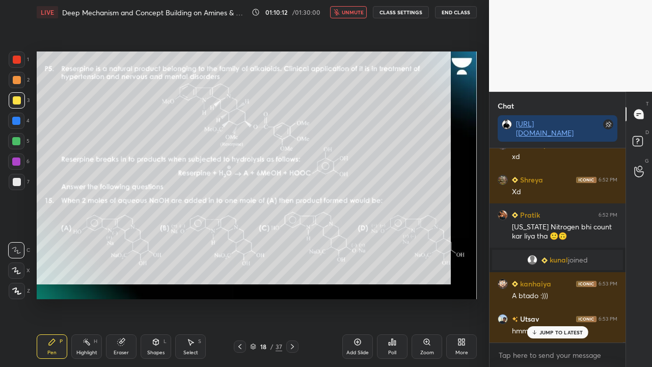
scroll to position [215, 133]
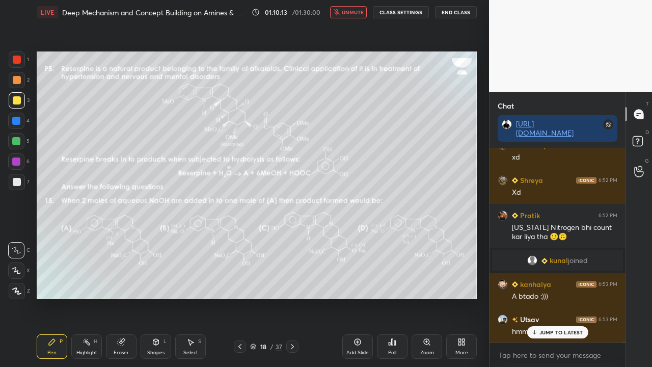
click at [358, 14] on span "unmute" at bounding box center [353, 12] width 22 height 7
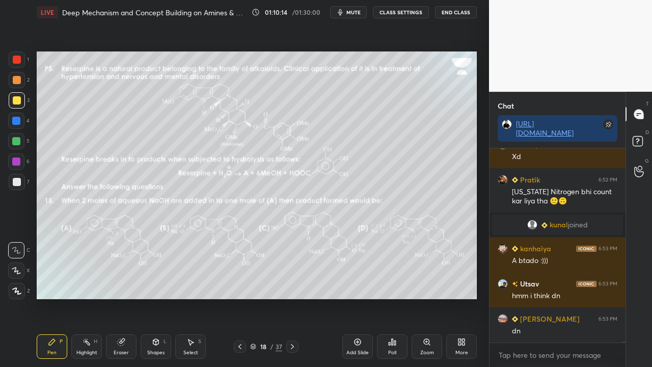
click at [357, 12] on span "mute" at bounding box center [353, 12] width 14 height 7
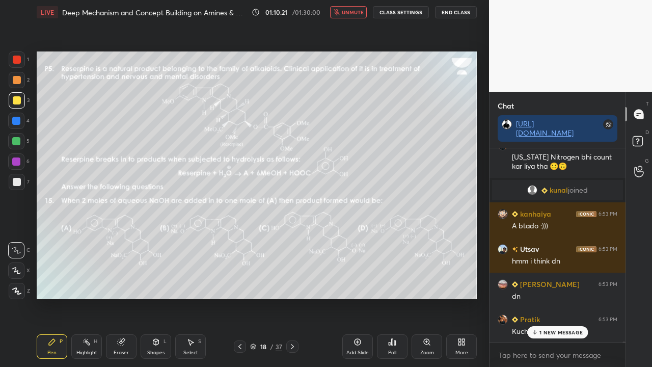
scroll to position [43513, 0]
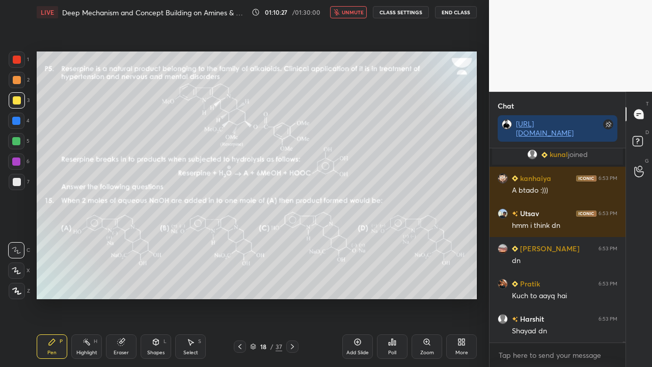
click at [356, 12] on span "unmute" at bounding box center [353, 12] width 22 height 7
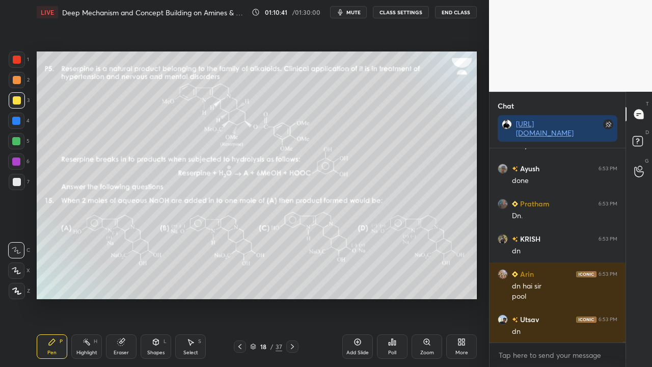
scroll to position [43734, 0]
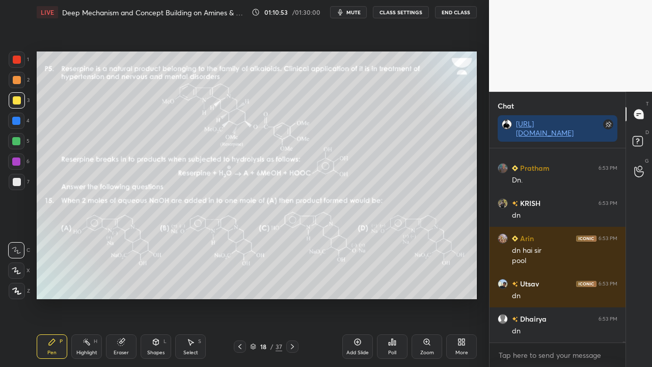
click at [392, 297] on div "Poll" at bounding box center [392, 346] width 31 height 24
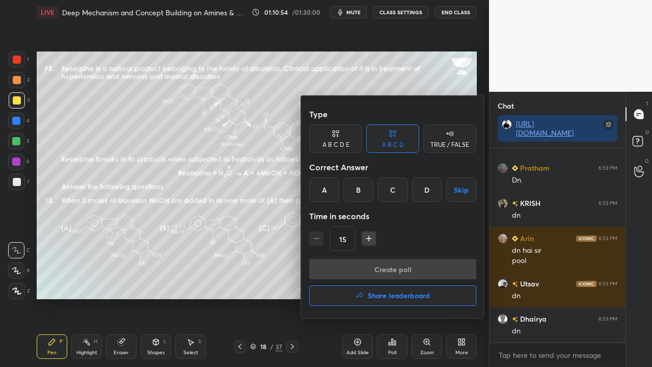
click at [259, 279] on div at bounding box center [326, 183] width 652 height 367
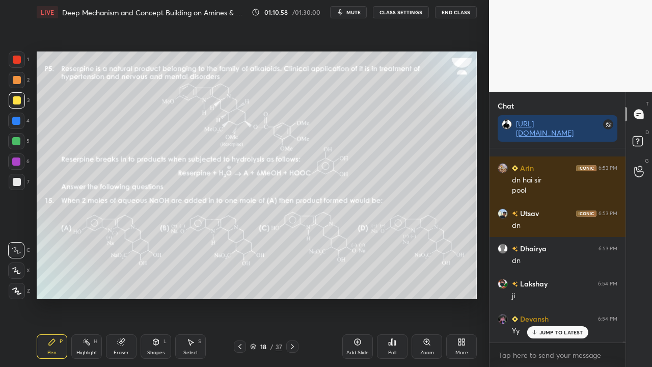
scroll to position [43839, 0]
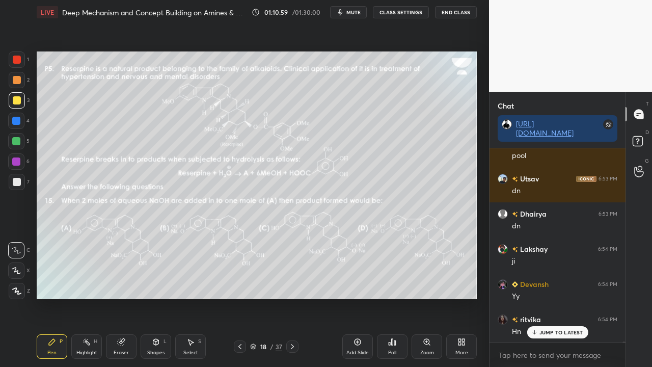
click at [388, 297] on div "Poll" at bounding box center [392, 352] width 8 height 5
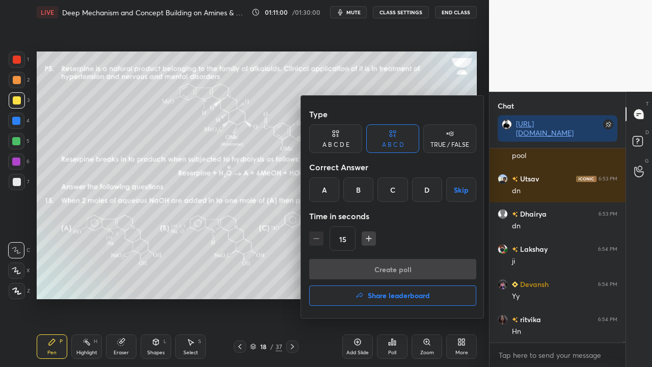
scroll to position [43874, 0]
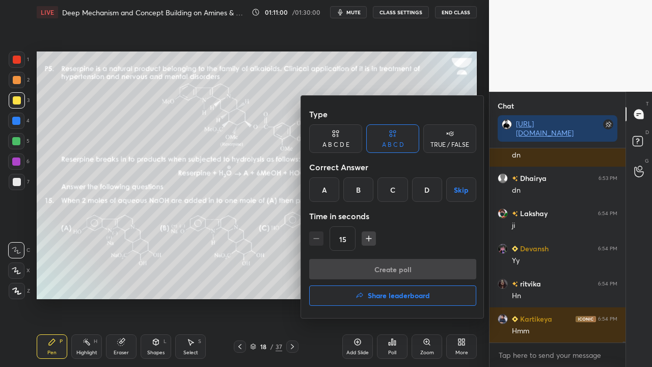
drag, startPoint x: 355, startPoint y: 188, endPoint x: 355, endPoint y: 195, distance: 7.1
click at [356, 189] on div "B" at bounding box center [358, 189] width 30 height 24
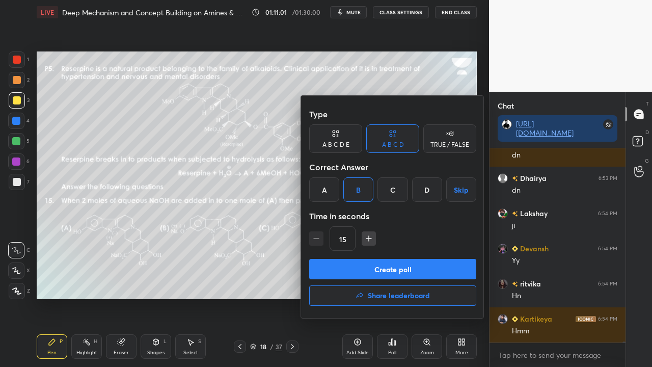
click at [342, 268] on button "Create poll" at bounding box center [392, 269] width 167 height 20
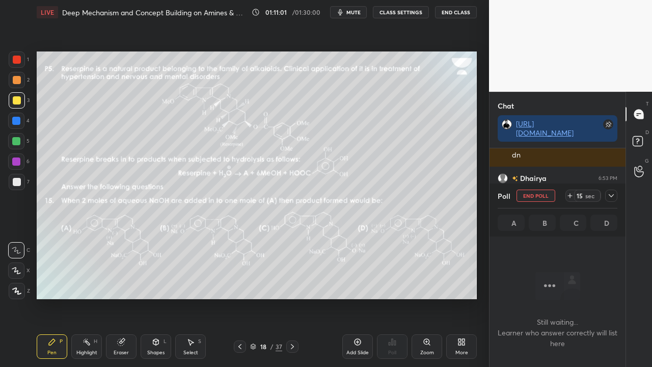
scroll to position [4, 3]
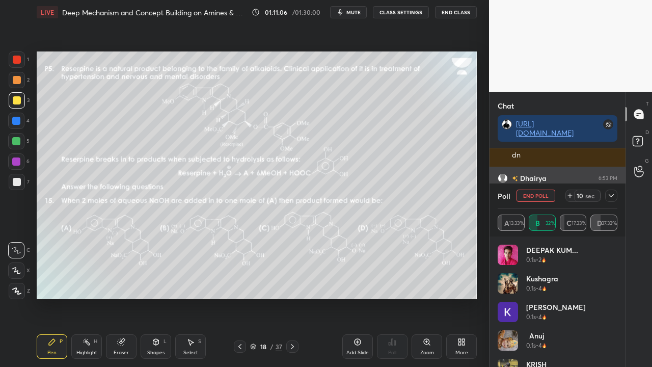
click at [613, 196] on icon at bounding box center [611, 195] width 8 height 8
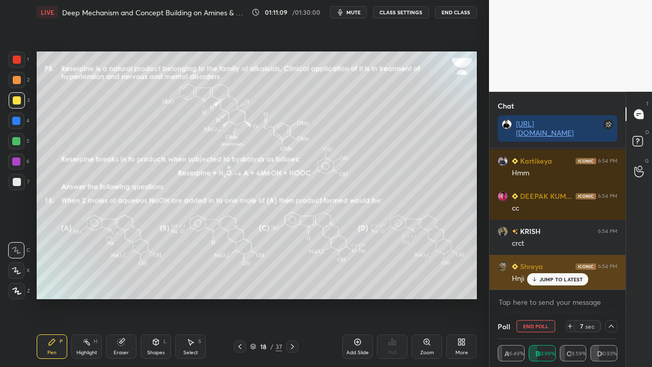
click at [545, 282] on div "JUMP TO LATEST" at bounding box center [556, 279] width 61 height 12
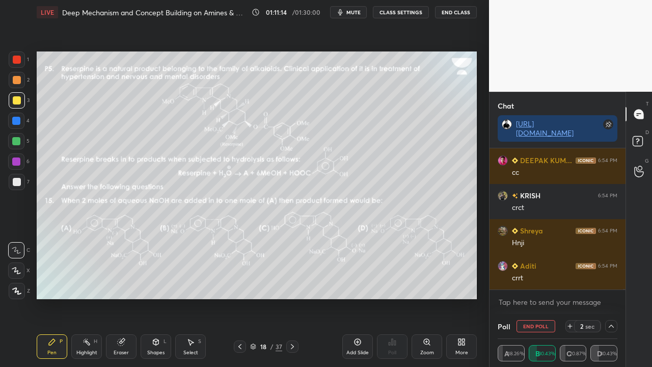
scroll to position [44102, 0]
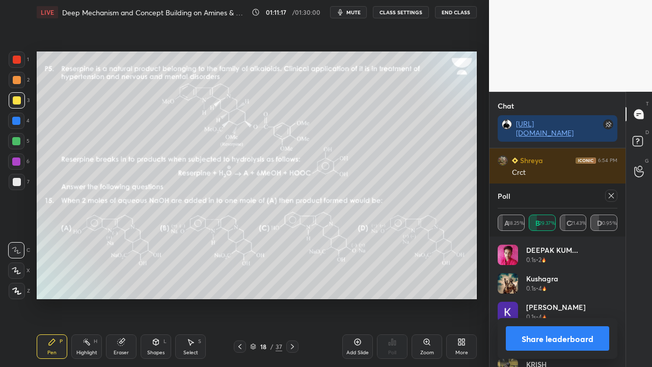
click at [606, 190] on div at bounding box center [609, 195] width 16 height 12
click at [614, 192] on icon at bounding box center [611, 195] width 8 height 8
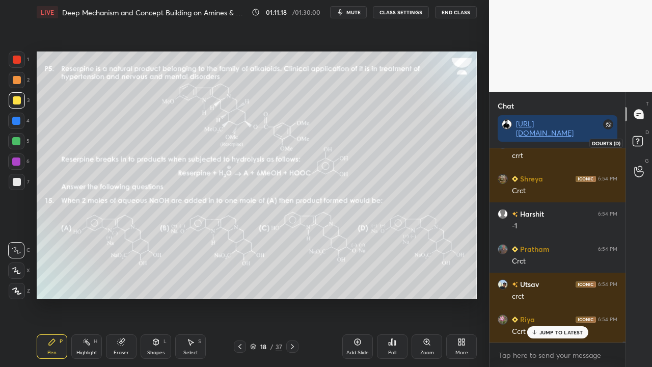
click at [635, 145] on rect at bounding box center [637, 141] width 10 height 10
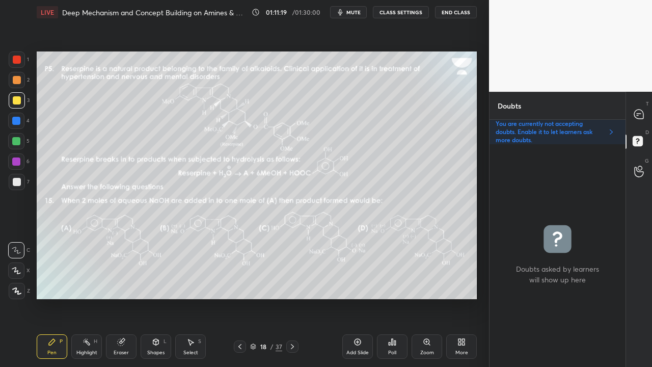
click at [425, 297] on icon at bounding box center [427, 342] width 8 height 8
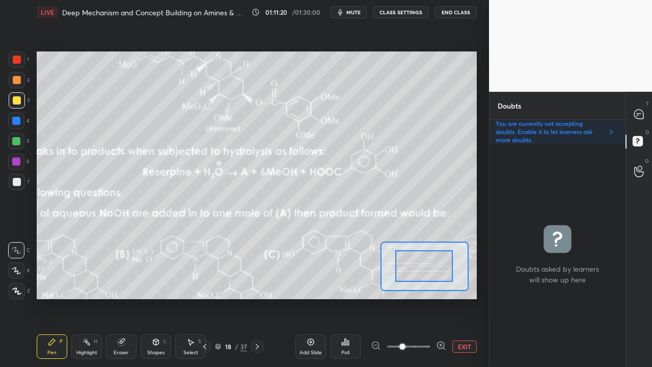
drag, startPoint x: 421, startPoint y: 273, endPoint x: 426, endPoint y: 269, distance: 6.5
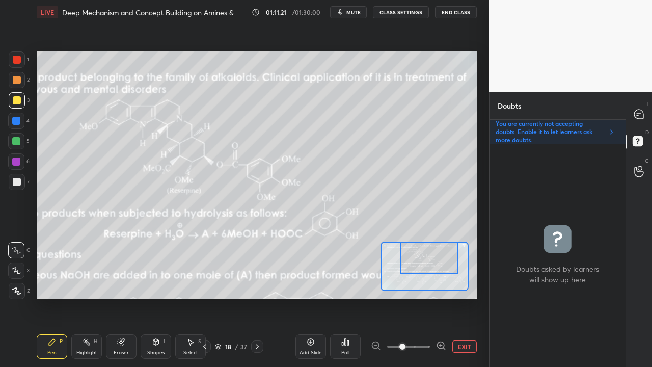
click at [430, 260] on div at bounding box center [429, 258] width 58 height 32
click at [438, 297] on icon at bounding box center [441, 345] width 10 height 10
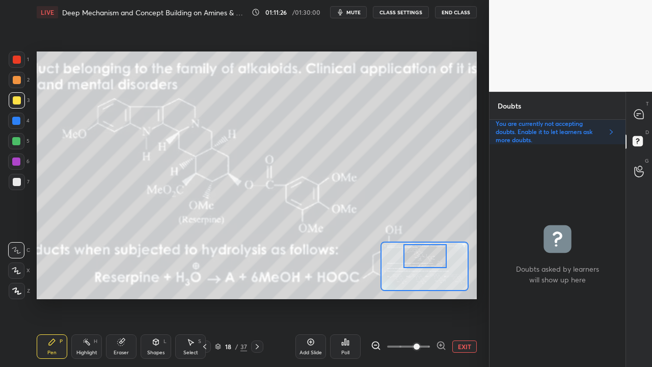
click at [426, 256] on div at bounding box center [424, 256] width 43 height 24
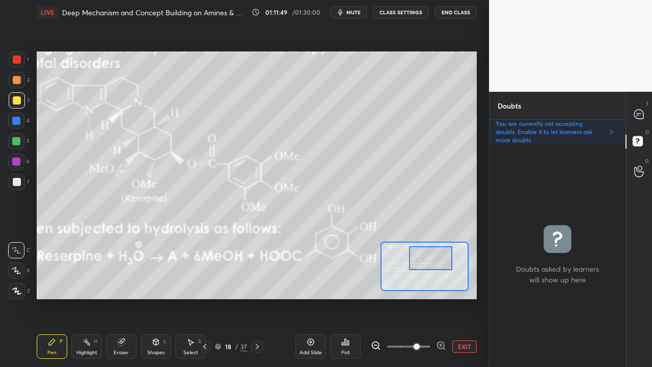
click at [431, 261] on div at bounding box center [430, 258] width 43 height 24
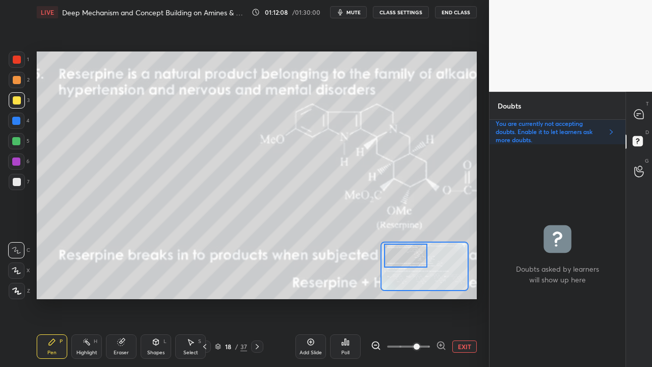
drag, startPoint x: 431, startPoint y: 264, endPoint x: 408, endPoint y: 261, distance: 23.6
click at [408, 261] on div at bounding box center [405, 255] width 43 height 24
click at [119, 297] on div "Eraser" at bounding box center [121, 352] width 15 height 5
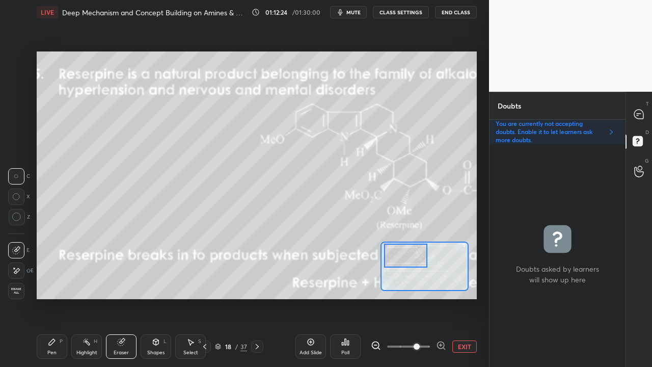
click at [52, 297] on icon at bounding box center [52, 342] width 6 height 6
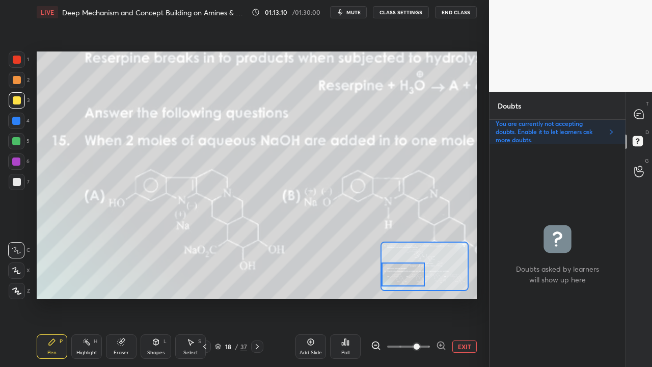
drag, startPoint x: 418, startPoint y: 262, endPoint x: 413, endPoint y: 281, distance: 19.4
click at [413, 281] on div at bounding box center [402, 274] width 43 height 24
click at [643, 113] on icon at bounding box center [638, 113] width 9 height 9
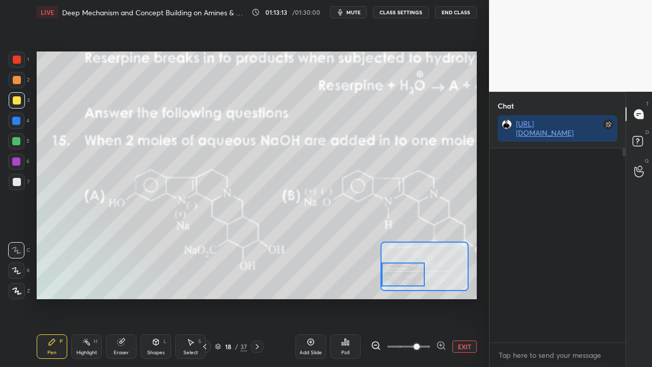
scroll to position [191, 133]
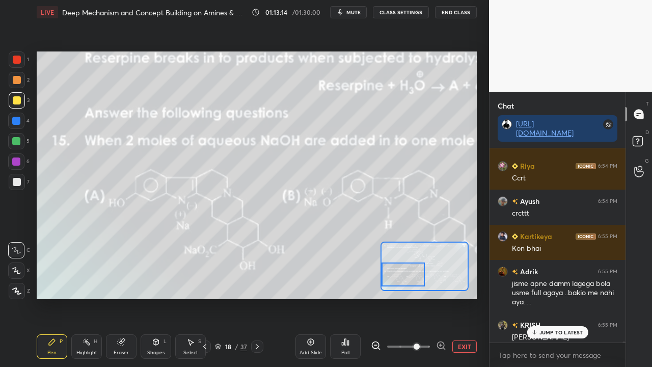
click at [558, 297] on p "JUMP TO LATEST" at bounding box center [561, 332] width 44 height 6
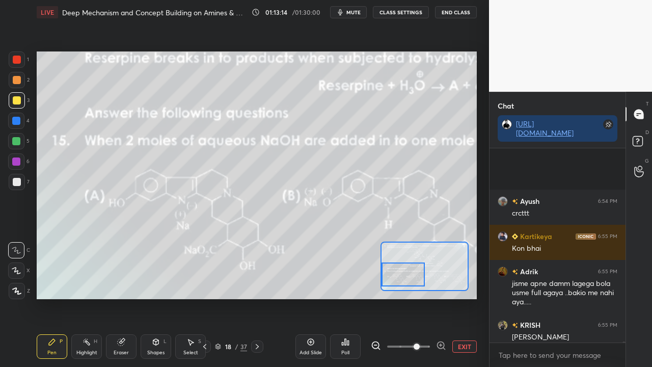
scroll to position [44595, 0]
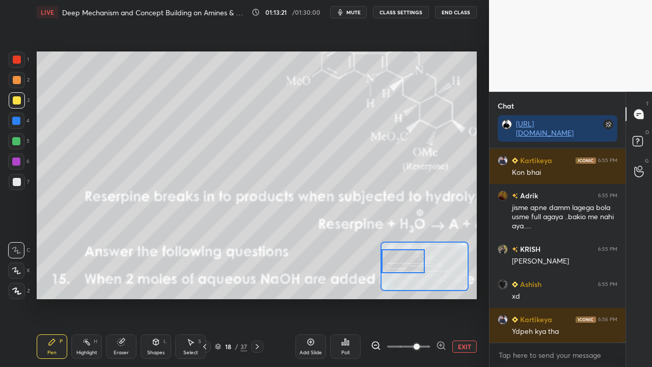
drag, startPoint x: 410, startPoint y: 282, endPoint x: 392, endPoint y: 268, distance: 23.6
click at [393, 269] on div at bounding box center [402, 261] width 43 height 24
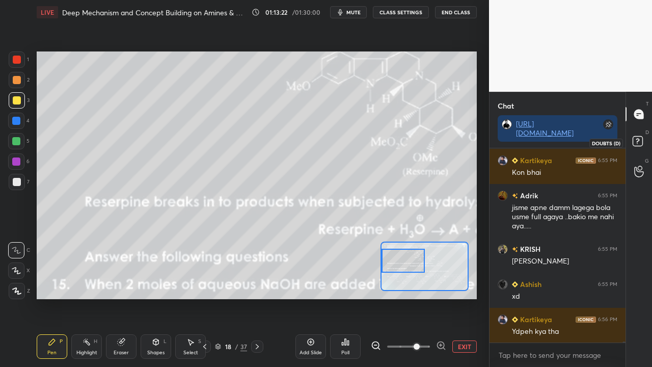
click at [644, 138] on icon at bounding box center [639, 142] width 18 height 18
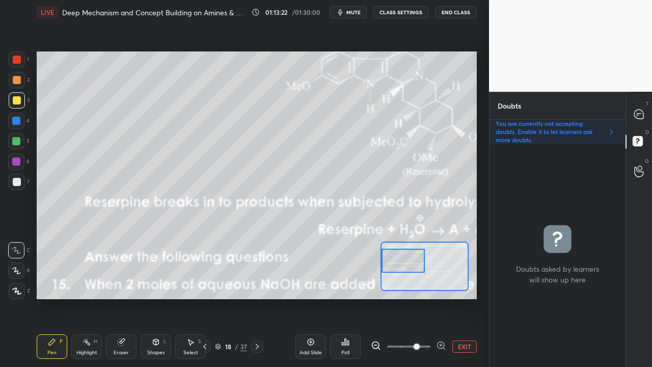
scroll to position [219, 133]
click at [19, 178] on div at bounding box center [17, 182] width 8 height 8
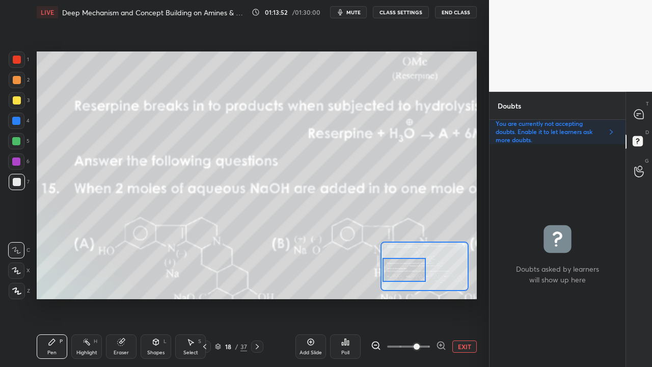
drag, startPoint x: 397, startPoint y: 267, endPoint x: 398, endPoint y: 261, distance: 6.2
click at [398, 273] on div at bounding box center [403, 270] width 43 height 24
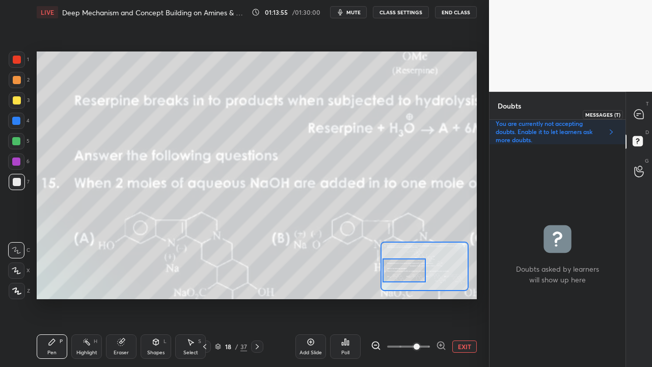
click at [640, 111] on icon at bounding box center [638, 113] width 9 height 9
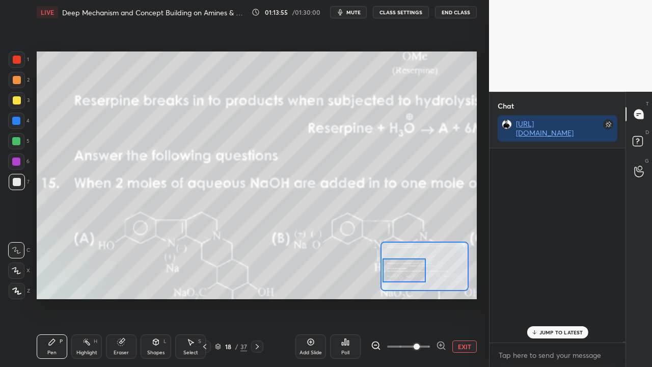
scroll to position [191, 133]
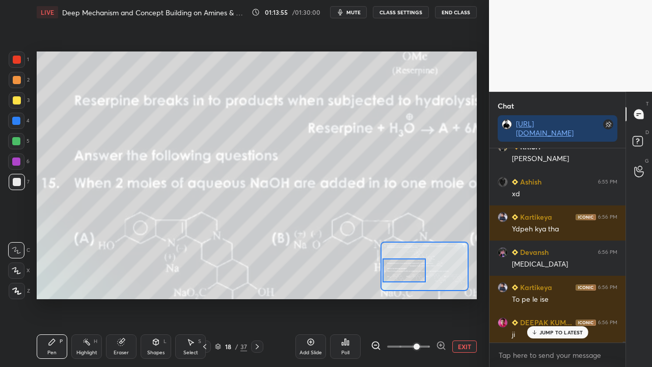
click at [546, 297] on div "JUMP TO LATEST" at bounding box center [556, 332] width 61 height 12
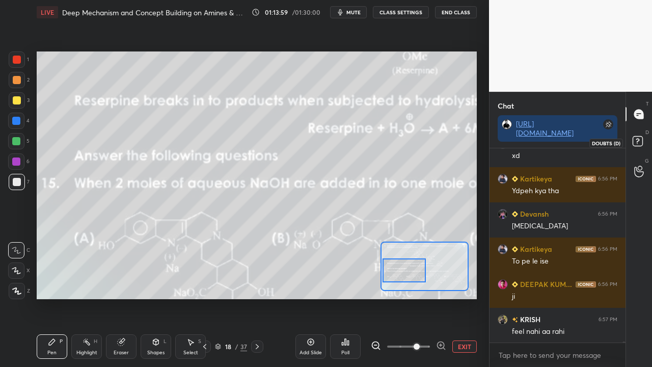
click at [642, 136] on icon at bounding box center [639, 142] width 18 height 18
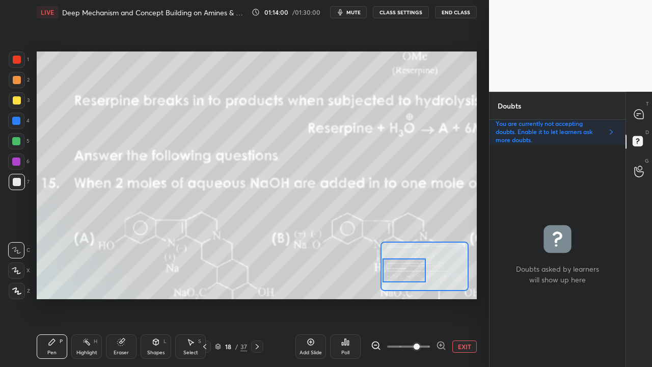
click at [463, 297] on button "EXIT" at bounding box center [464, 346] width 24 height 12
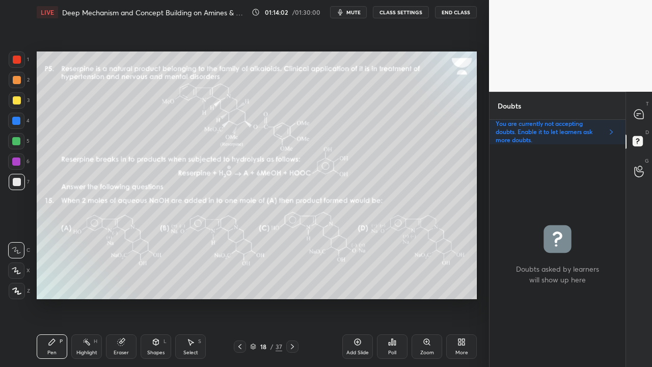
click at [20, 59] on div at bounding box center [17, 59] width 8 height 8
click at [17, 100] on div at bounding box center [17, 100] width 8 height 8
click at [644, 114] on icon at bounding box center [638, 114] width 11 height 11
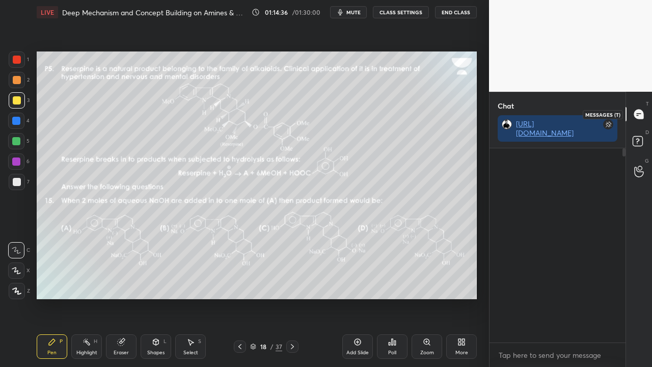
scroll to position [191, 133]
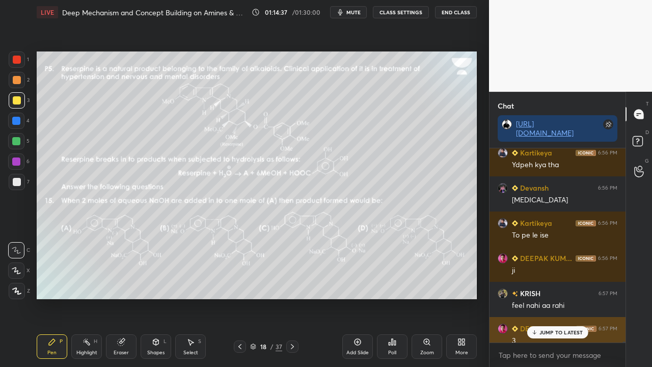
click at [555, 297] on p "JUMP TO LATEST" at bounding box center [561, 332] width 44 height 6
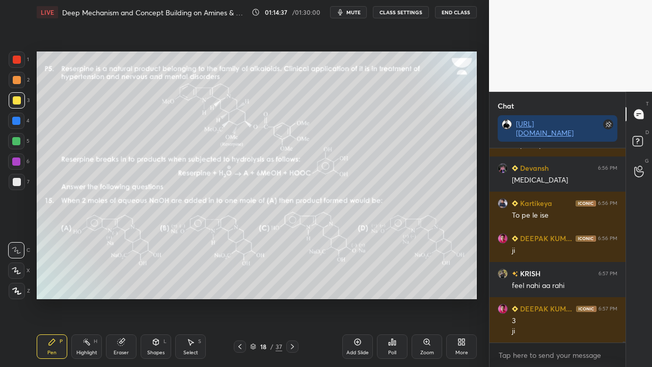
scroll to position [44816, 0]
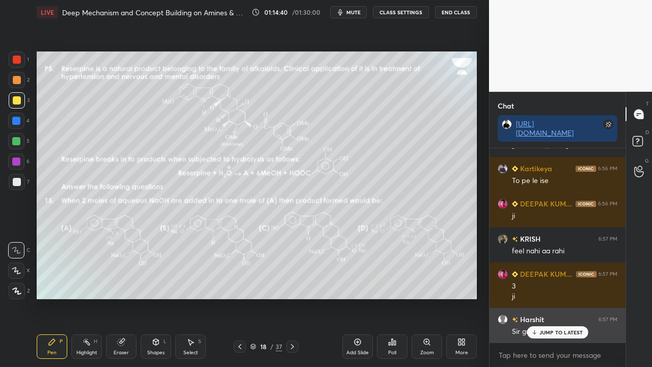
click at [556, 297] on div "JUMP TO LATEST" at bounding box center [556, 332] width 61 height 12
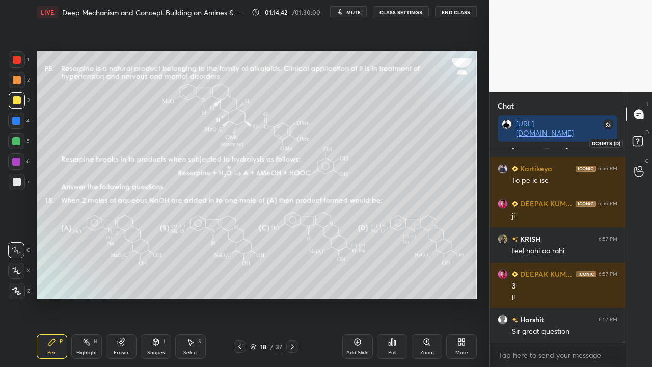
click at [643, 142] on icon at bounding box center [639, 142] width 18 height 18
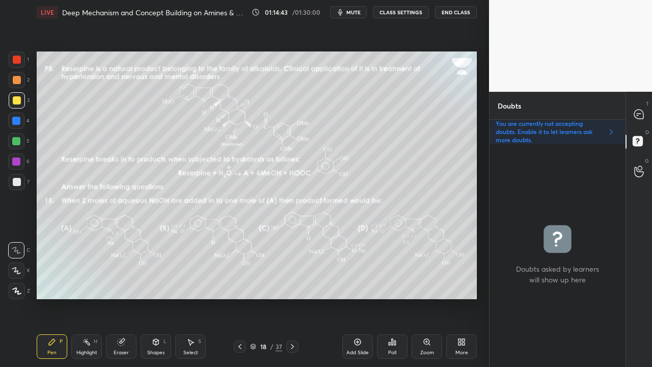
scroll to position [219, 133]
click at [240, 297] on icon at bounding box center [239, 346] width 3 height 5
click at [241, 297] on icon at bounding box center [240, 346] width 8 height 8
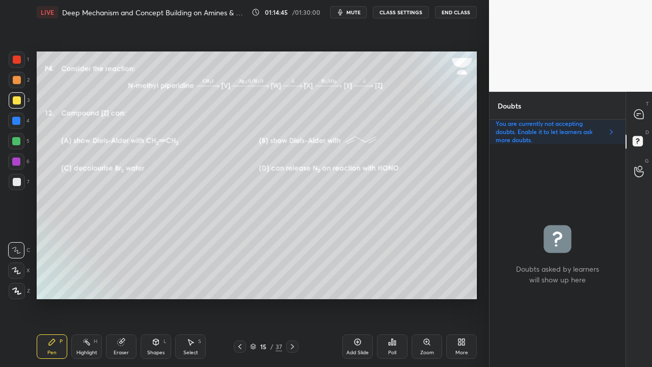
click at [241, 297] on icon at bounding box center [240, 346] width 8 height 8
click at [240, 297] on icon at bounding box center [239, 346] width 3 height 5
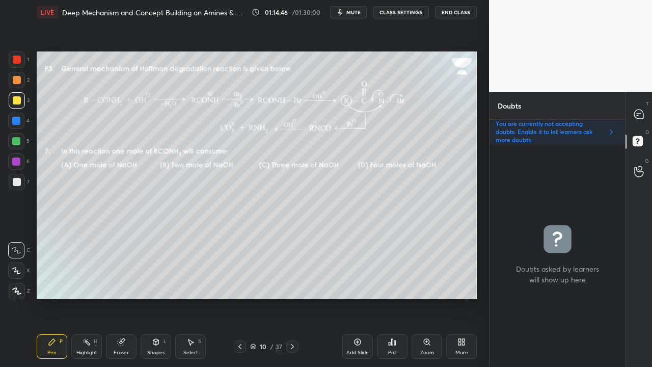
click at [240, 297] on icon at bounding box center [239, 346] width 3 height 5
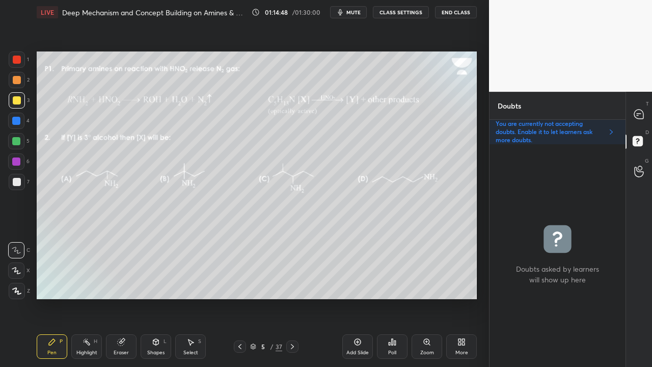
click at [240, 297] on icon at bounding box center [240, 346] width 8 height 8
click at [240, 297] on icon at bounding box center [239, 346] width 3 height 5
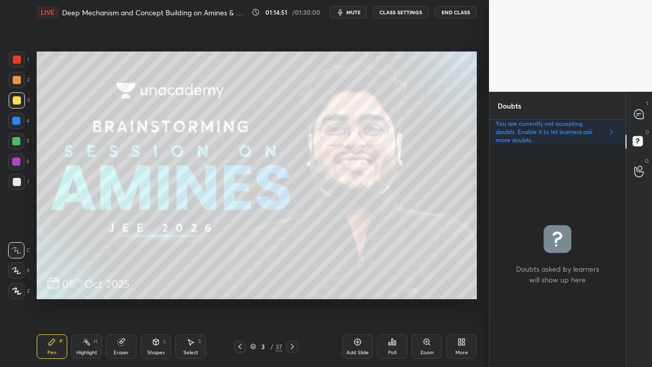
click at [296, 297] on div at bounding box center [292, 346] width 12 height 12
click at [294, 297] on icon at bounding box center [292, 346] width 8 height 8
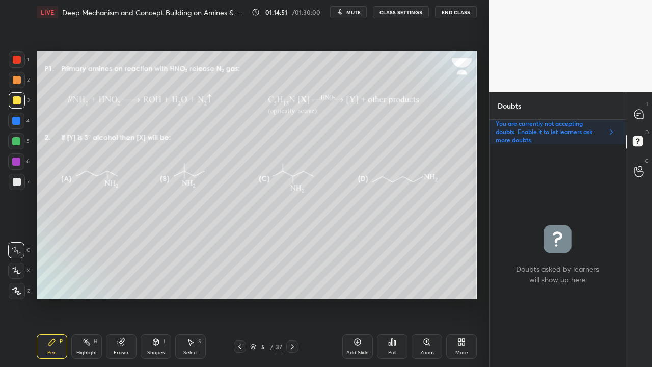
click at [293, 297] on icon at bounding box center [292, 346] width 8 height 8
click at [293, 297] on icon at bounding box center [292, 346] width 3 height 5
click at [293, 297] on icon at bounding box center [292, 346] width 8 height 8
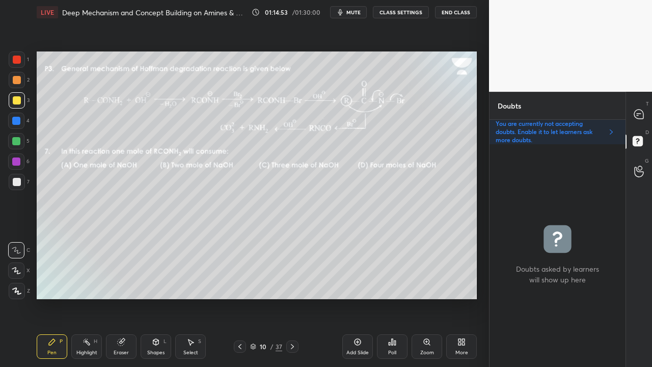
click at [292, 297] on icon at bounding box center [292, 346] width 8 height 8
click at [292, 297] on icon at bounding box center [292, 346] width 3 height 5
click at [292, 297] on icon at bounding box center [292, 346] width 8 height 8
click at [291, 297] on icon at bounding box center [292, 346] width 8 height 8
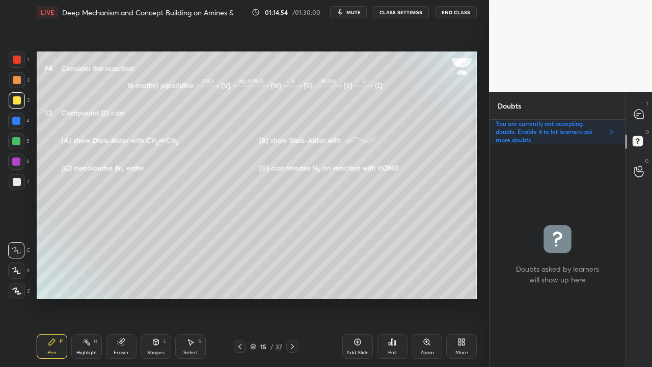
click at [291, 297] on icon at bounding box center [292, 346] width 8 height 8
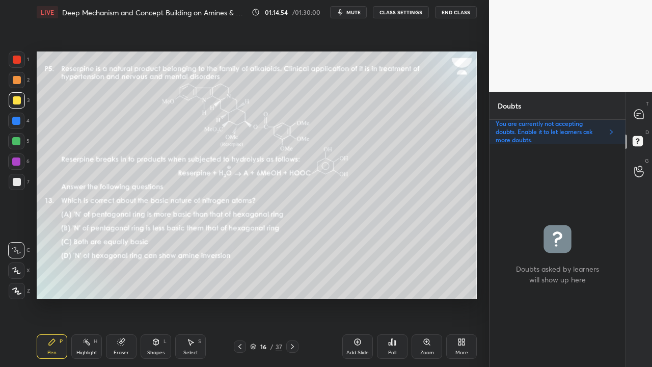
click at [291, 297] on icon at bounding box center [292, 346] width 8 height 8
click at [290, 297] on icon at bounding box center [292, 346] width 8 height 8
click at [648, 109] on div at bounding box center [639, 114] width 20 height 18
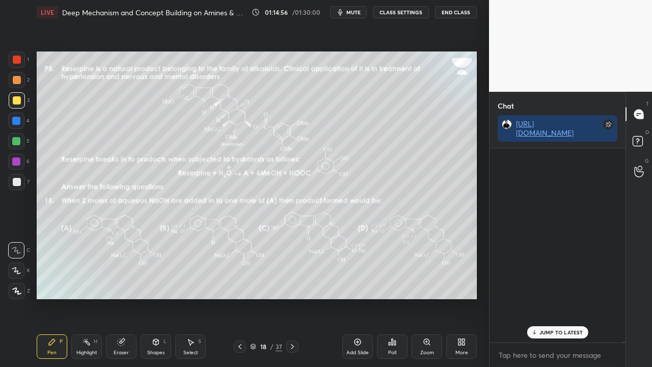
scroll to position [191, 133]
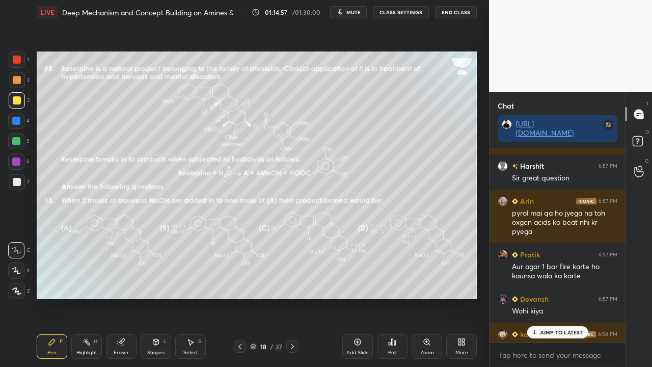
drag, startPoint x: 546, startPoint y: 328, endPoint x: 512, endPoint y: 347, distance: 38.7
click at [546, 297] on p "JUMP TO LATEST" at bounding box center [561, 332] width 44 height 6
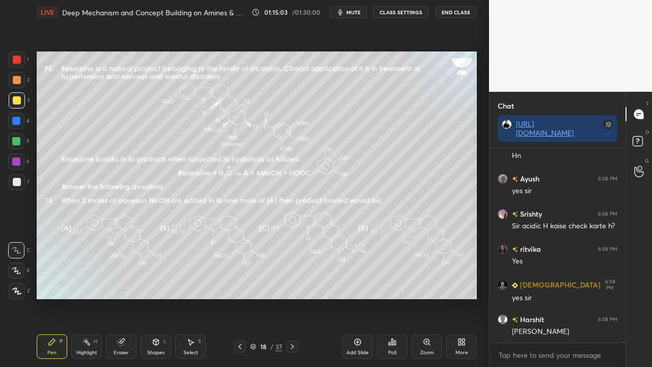
scroll to position [45301, 0]
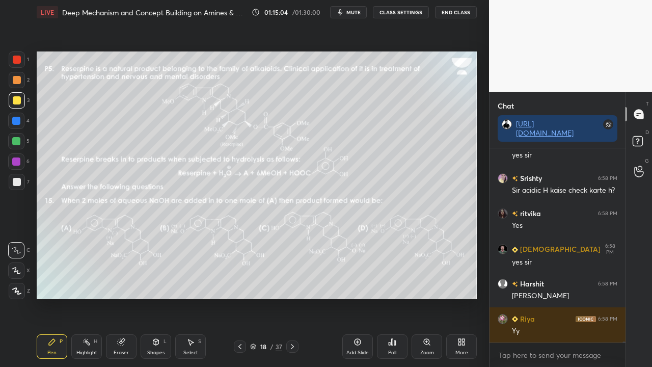
click at [643, 146] on icon at bounding box center [639, 142] width 18 height 18
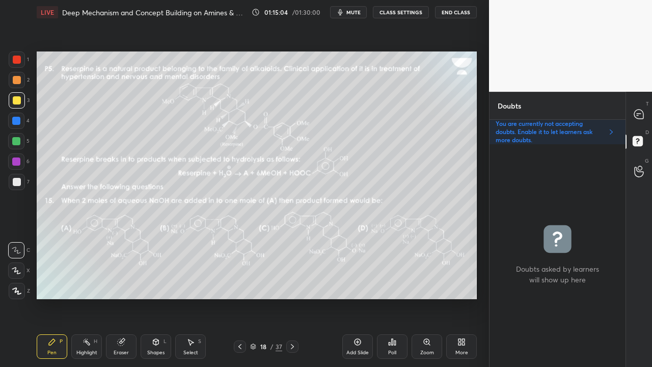
scroll to position [219, 133]
click at [641, 109] on icon at bounding box center [638, 114] width 11 height 11
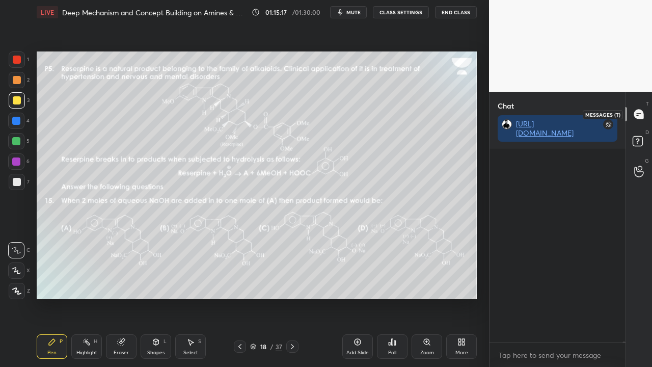
scroll to position [191, 133]
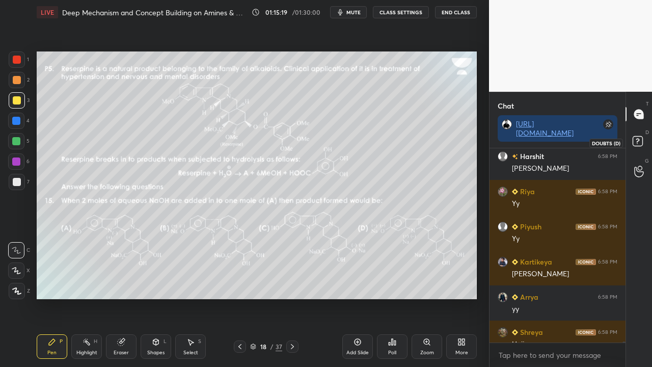
click at [638, 142] on rect at bounding box center [637, 141] width 10 height 10
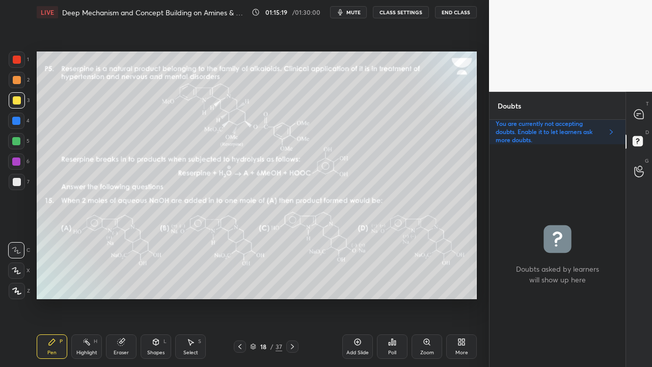
scroll to position [219, 133]
click at [641, 112] on icon at bounding box center [638, 113] width 9 height 9
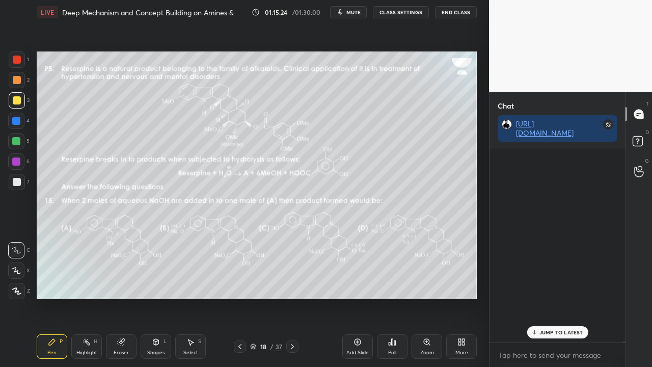
scroll to position [191, 133]
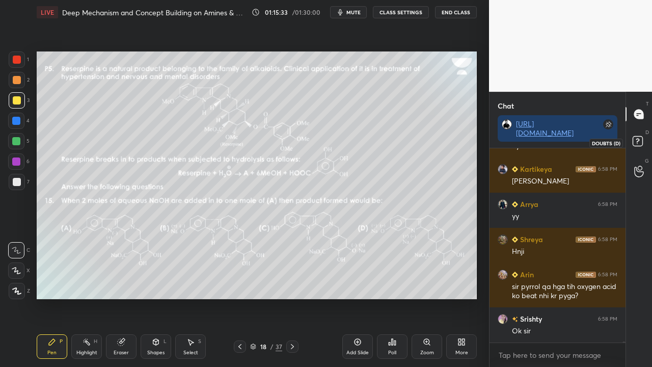
click at [642, 142] on rect at bounding box center [637, 141] width 10 height 10
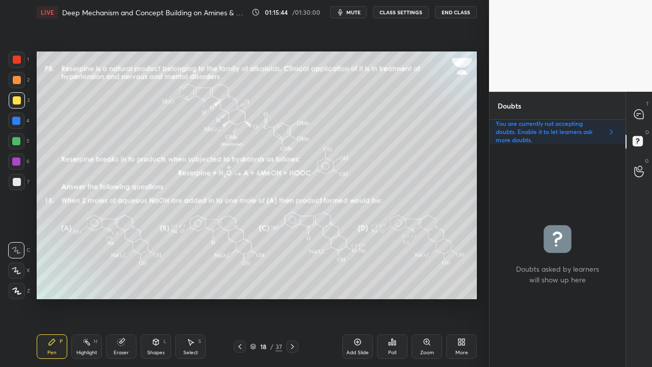
click at [291, 297] on div at bounding box center [292, 346] width 12 height 12
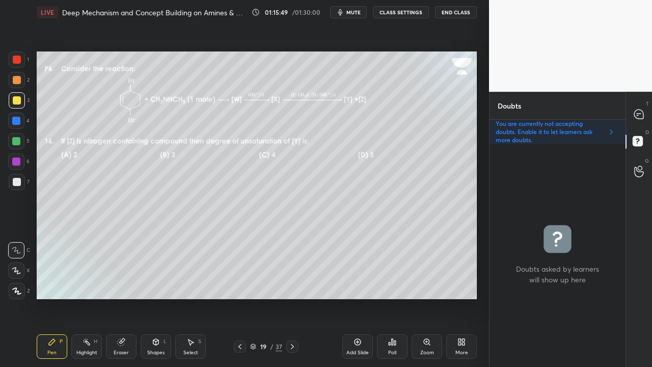
click at [289, 297] on icon at bounding box center [292, 346] width 8 height 8
click at [239, 297] on icon at bounding box center [240, 346] width 8 height 8
click at [240, 297] on icon at bounding box center [239, 346] width 3 height 5
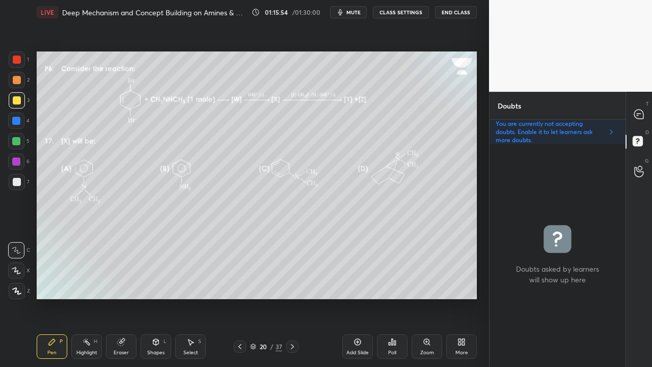
click at [240, 297] on icon at bounding box center [240, 346] width 8 height 8
click at [646, 112] on div at bounding box center [639, 114] width 20 height 18
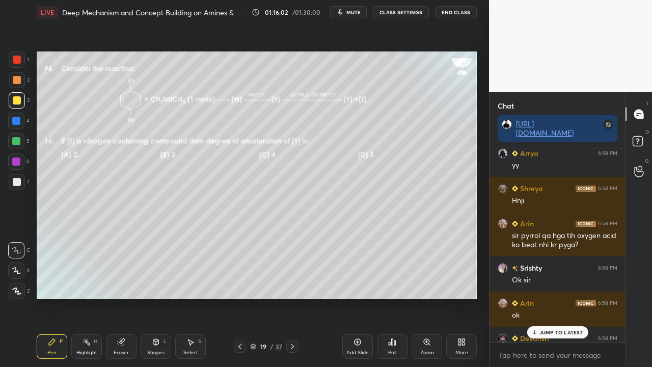
scroll to position [45635, 0]
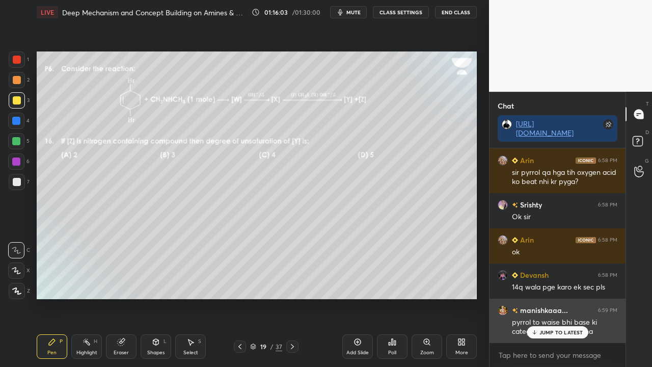
click at [566, 297] on p "JUMP TO LATEST" at bounding box center [561, 332] width 44 height 6
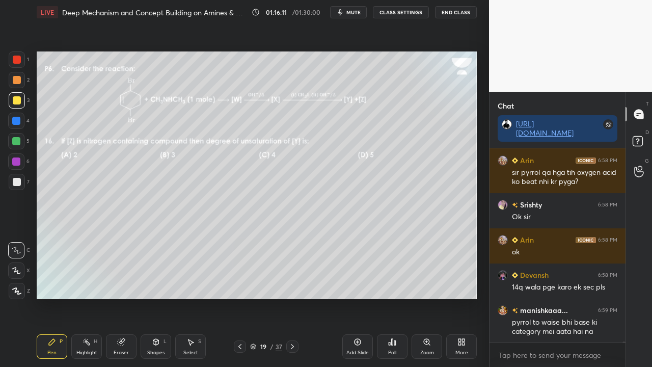
scroll to position [45689, 0]
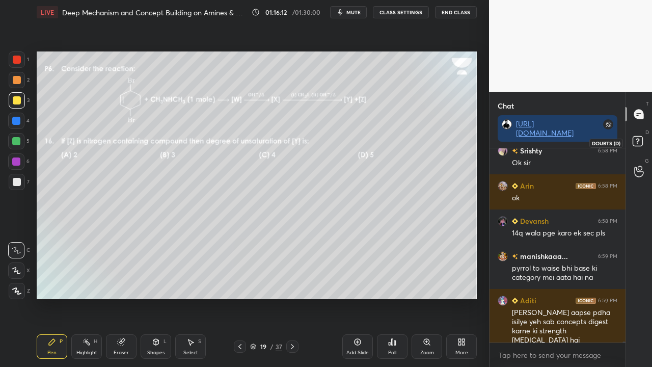
click at [636, 146] on rect at bounding box center [637, 141] width 10 height 10
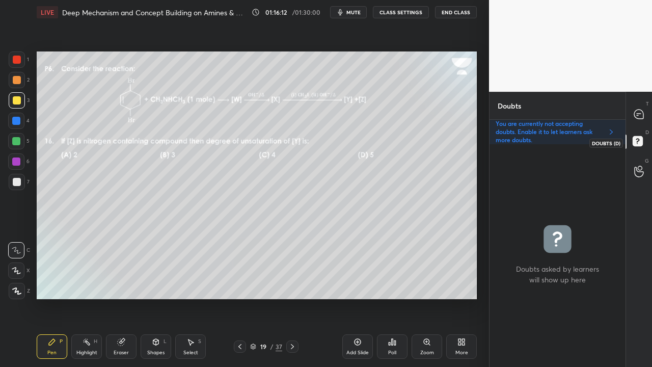
scroll to position [219, 133]
click at [125, 297] on div "Eraser" at bounding box center [121, 346] width 31 height 24
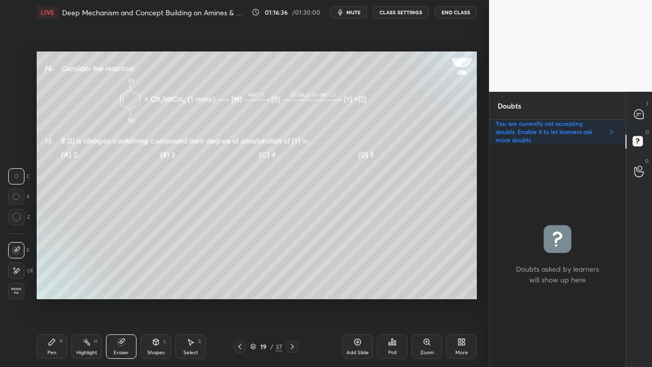
click at [18, 287] on span "Erase all" at bounding box center [16, 290] width 15 height 7
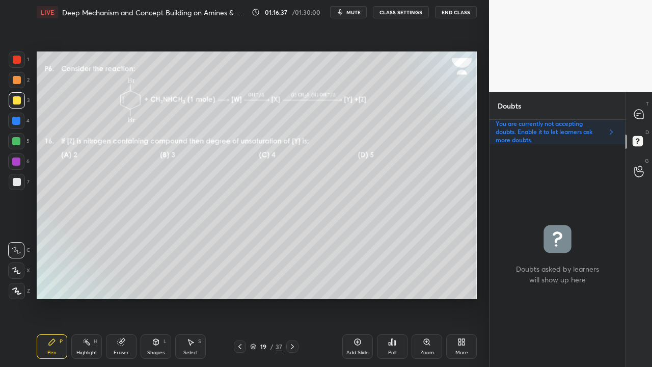
click at [641, 113] on icon at bounding box center [638, 113] width 9 height 9
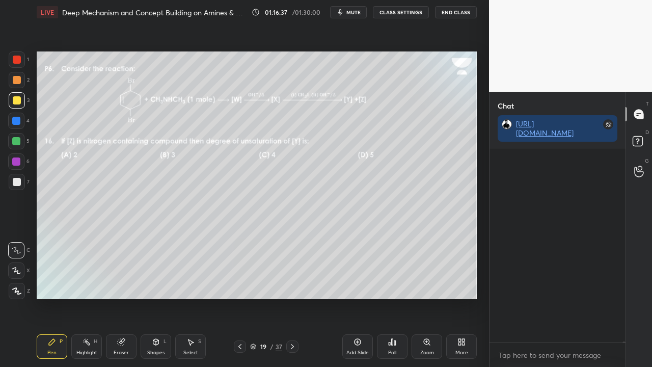
scroll to position [191, 133]
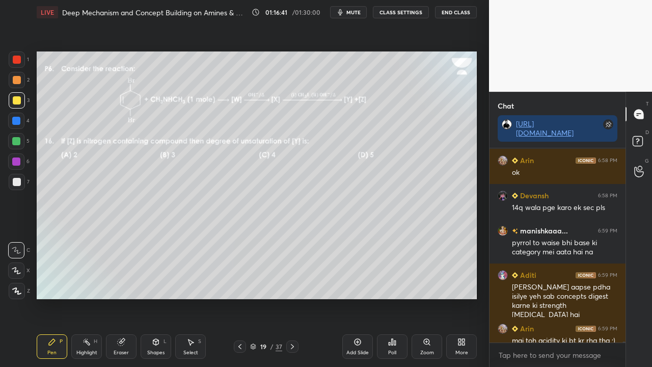
click at [642, 137] on rect at bounding box center [637, 141] width 10 height 10
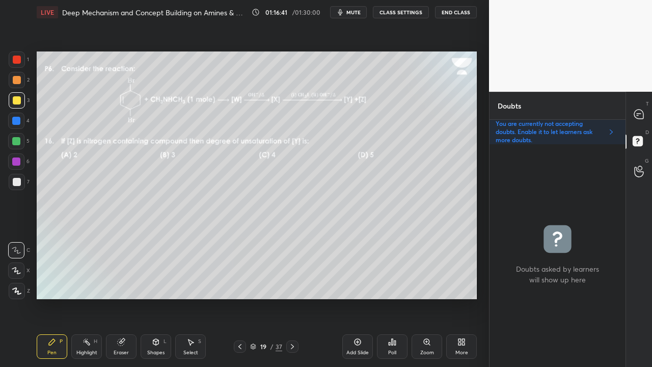
scroll to position [219, 133]
click at [638, 113] on icon at bounding box center [638, 114] width 11 height 11
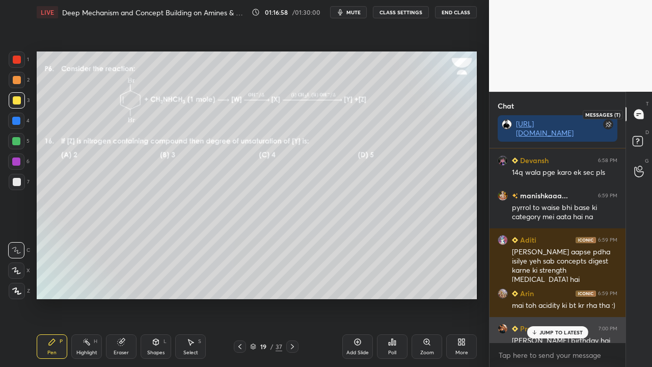
scroll to position [191, 133]
click at [542, 297] on div "JUMP TO LATEST" at bounding box center [556, 332] width 61 height 12
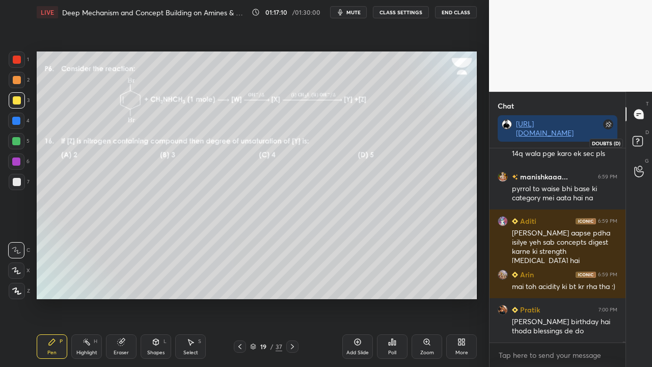
drag, startPoint x: 641, startPoint y: 146, endPoint x: 635, endPoint y: 147, distance: 5.7
click at [641, 146] on icon at bounding box center [639, 142] width 18 height 18
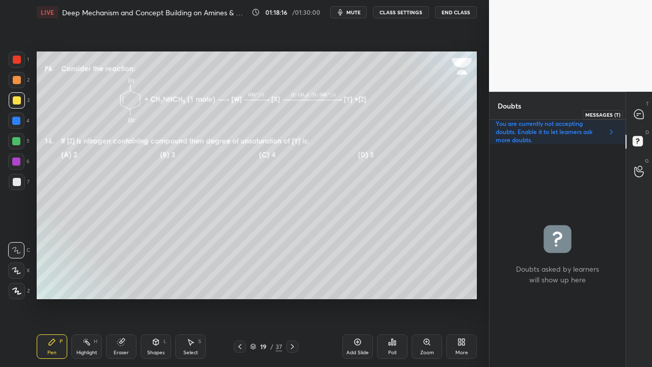
click at [643, 114] on icon at bounding box center [638, 113] width 9 height 9
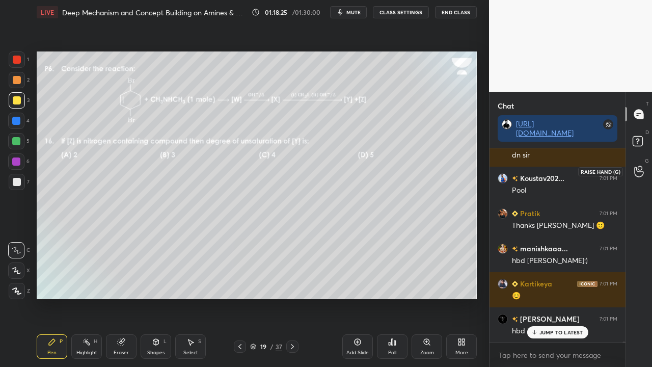
scroll to position [46102, 0]
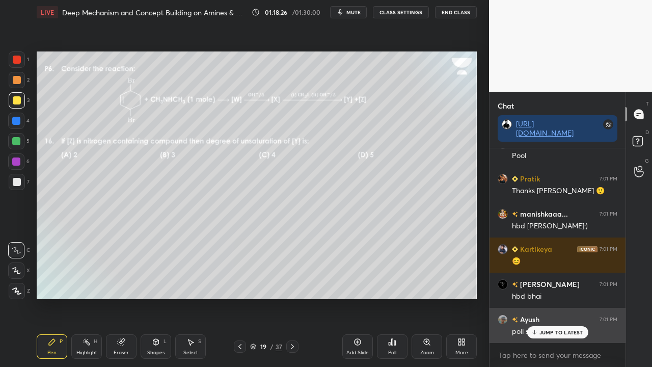
drag, startPoint x: 558, startPoint y: 329, endPoint x: 571, endPoint y: 316, distance: 18.7
click at [558, 297] on p "JUMP TO LATEST" at bounding box center [561, 332] width 44 height 6
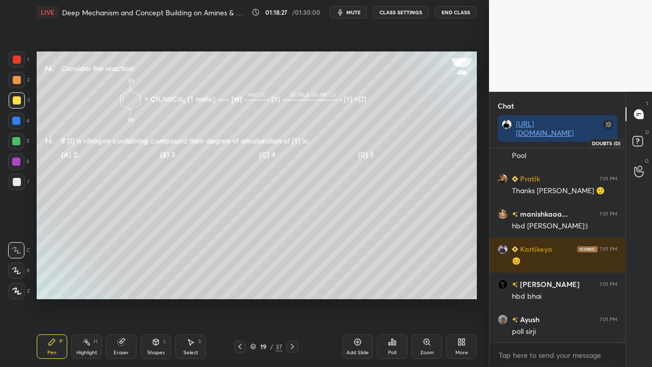
click at [642, 140] on rect at bounding box center [637, 141] width 10 height 10
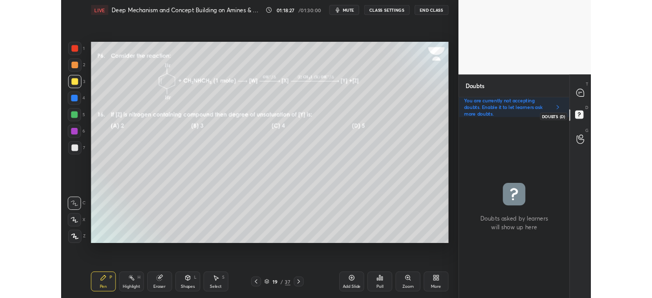
scroll to position [219, 133]
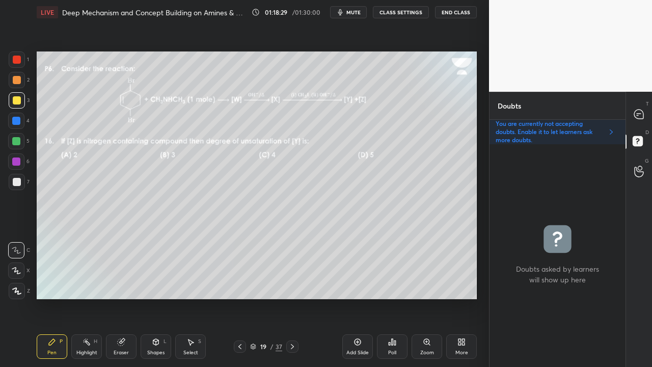
click at [292, 297] on icon at bounding box center [292, 346] width 8 height 8
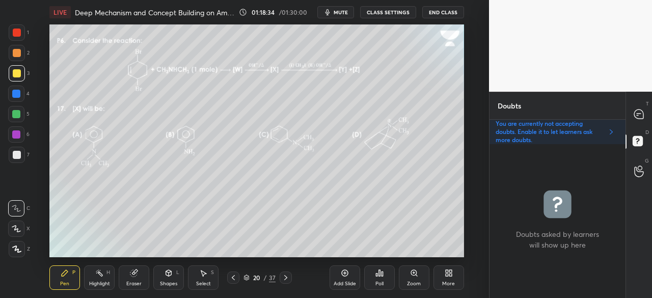
scroll to position [4, 3]
click at [641, 109] on icon at bounding box center [638, 114] width 11 height 11
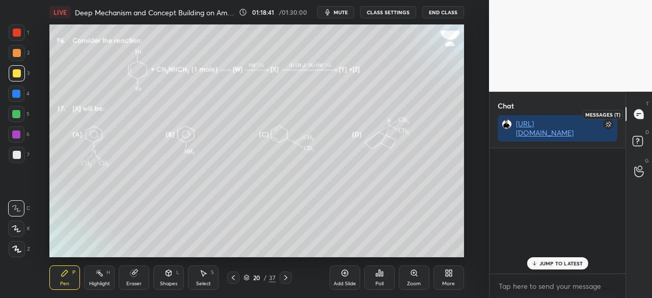
scroll to position [122, 133]
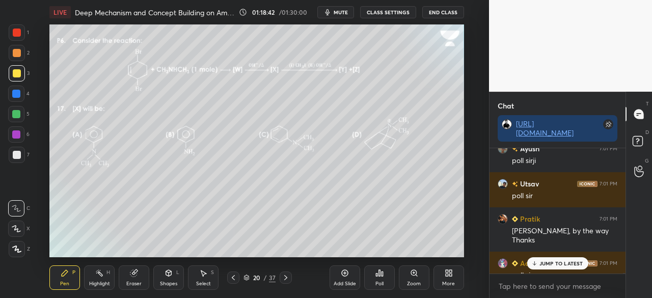
click at [562, 263] on p "JUMP TO LATEST" at bounding box center [561, 263] width 44 height 6
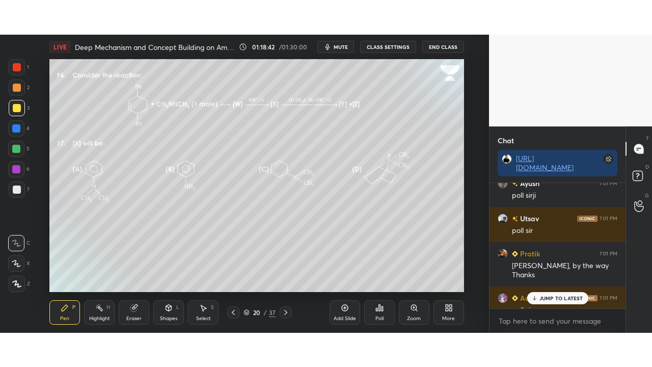
scroll to position [46320, 0]
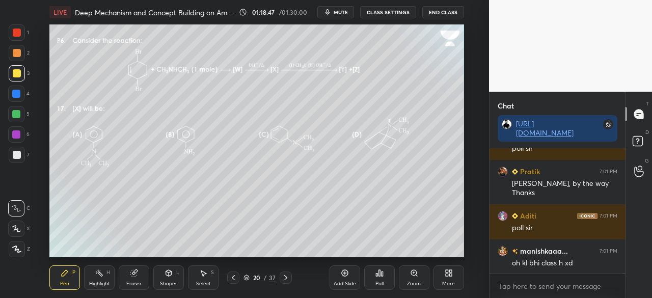
click at [448, 282] on div "More" at bounding box center [448, 283] width 13 height 5
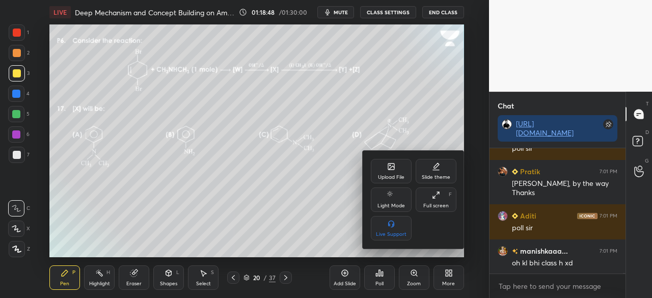
click at [440, 202] on div "Full screen F" at bounding box center [435, 199] width 41 height 24
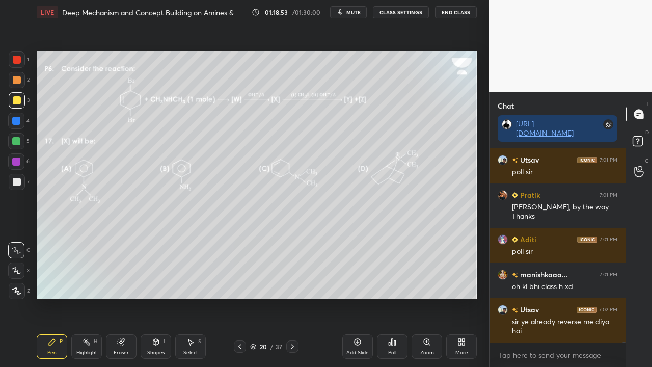
scroll to position [46331, 0]
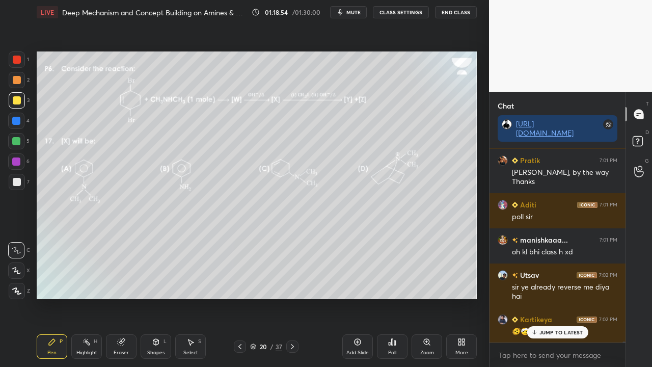
click at [288, 297] on icon at bounding box center [292, 346] width 8 height 8
click at [641, 137] on rect at bounding box center [637, 141] width 10 height 10
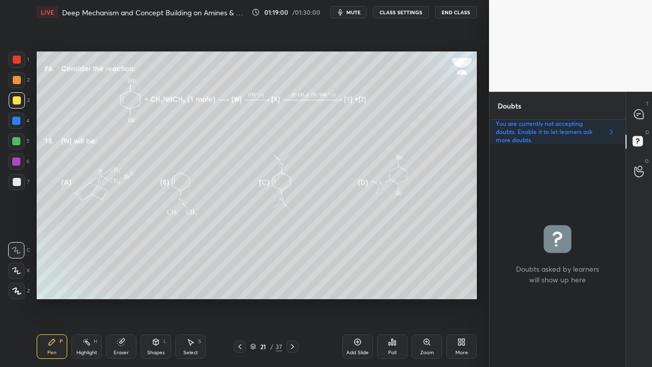
scroll to position [219, 133]
click at [239, 297] on icon at bounding box center [240, 346] width 8 height 8
click at [238, 297] on icon at bounding box center [240, 346] width 8 height 8
click at [388, 297] on div "Poll" at bounding box center [392, 346] width 31 height 24
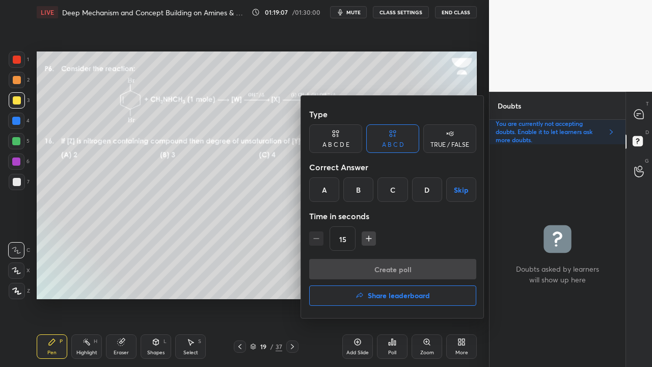
click at [392, 189] on div "C" at bounding box center [392, 189] width 30 height 24
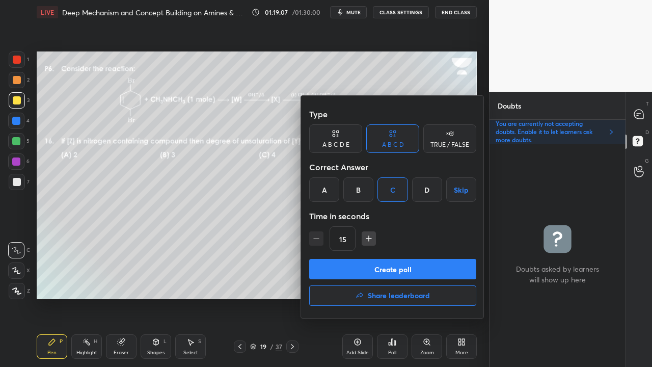
click at [358, 266] on button "Create poll" at bounding box center [392, 269] width 167 height 20
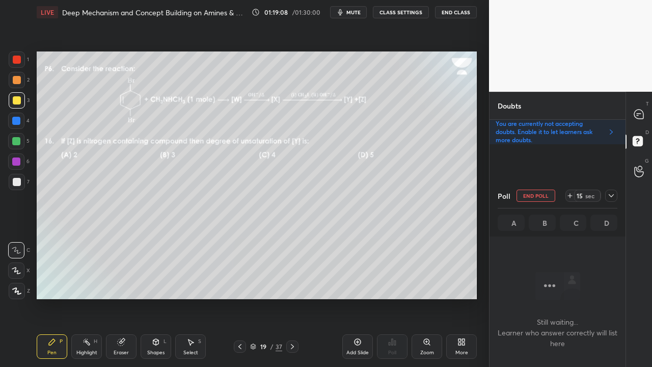
scroll to position [167, 133]
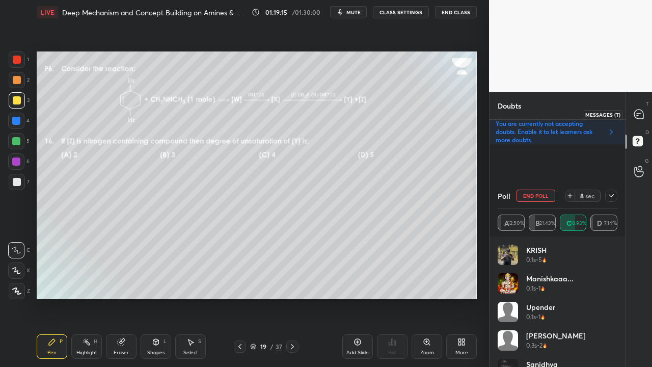
click at [641, 110] on icon at bounding box center [638, 113] width 9 height 9
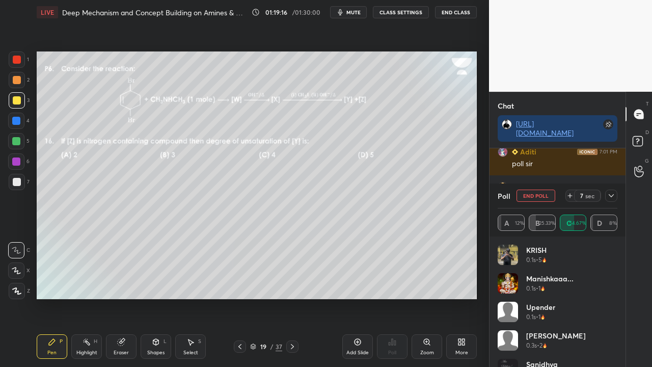
click at [612, 193] on icon at bounding box center [611, 195] width 8 height 8
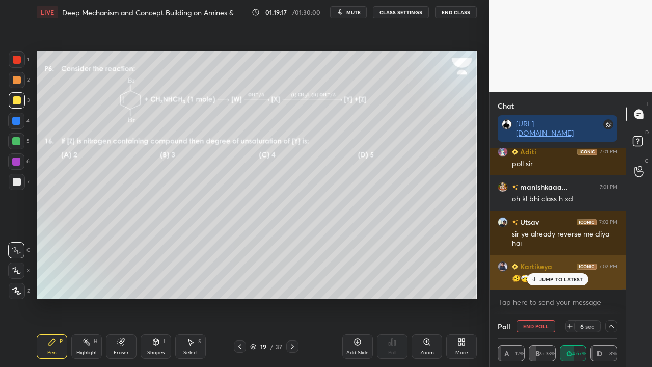
drag, startPoint x: 553, startPoint y: 276, endPoint x: 534, endPoint y: 285, distance: 21.2
click at [553, 276] on p "JUMP TO LATEST" at bounding box center [561, 279] width 44 height 6
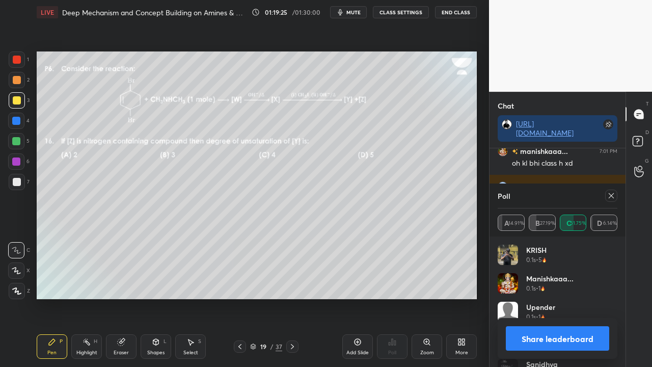
click at [612, 197] on icon at bounding box center [610, 195] width 5 height 5
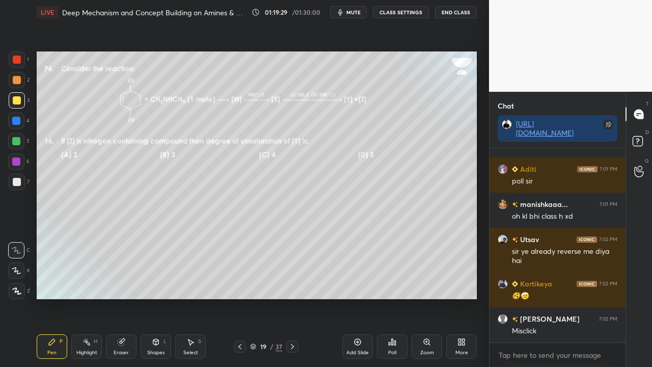
click at [292, 297] on icon at bounding box center [292, 346] width 8 height 8
click at [393, 297] on div "Poll" at bounding box center [392, 346] width 31 height 24
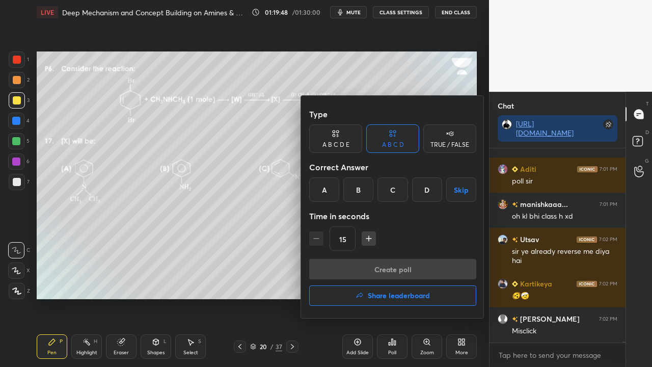
click at [207, 228] on div at bounding box center [326, 183] width 652 height 367
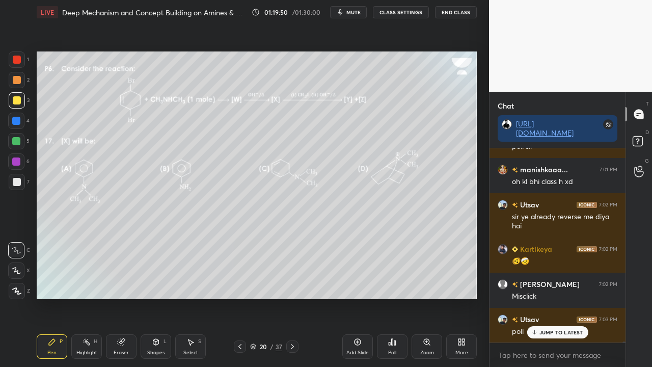
click at [386, 297] on div "Poll" at bounding box center [392, 346] width 31 height 24
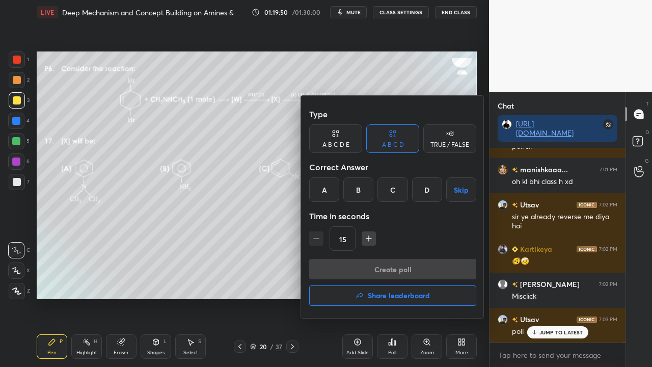
drag, startPoint x: 423, startPoint y: 187, endPoint x: 408, endPoint y: 221, distance: 37.2
click at [423, 187] on div "D" at bounding box center [427, 189] width 30 height 24
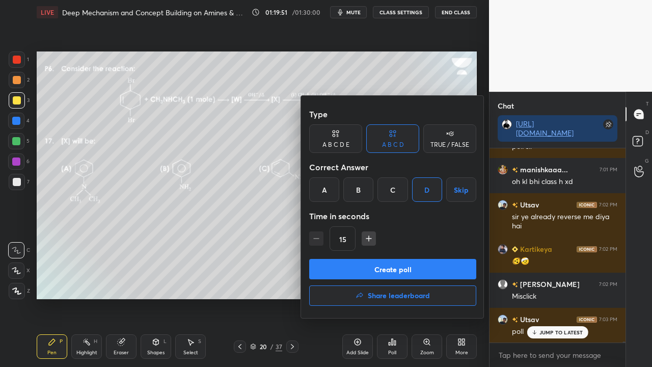
click at [365, 264] on button "Create poll" at bounding box center [392, 269] width 167 height 20
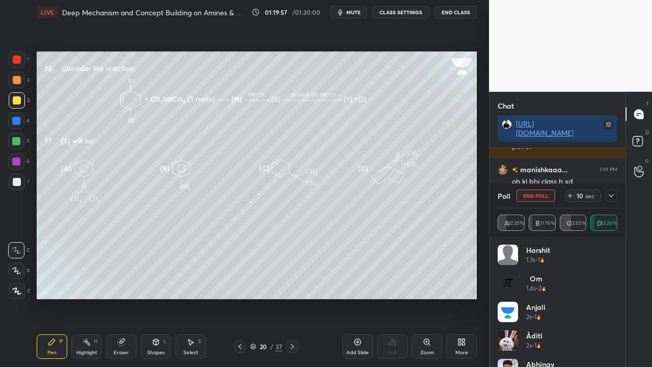
click at [610, 193] on icon at bounding box center [611, 195] width 8 height 8
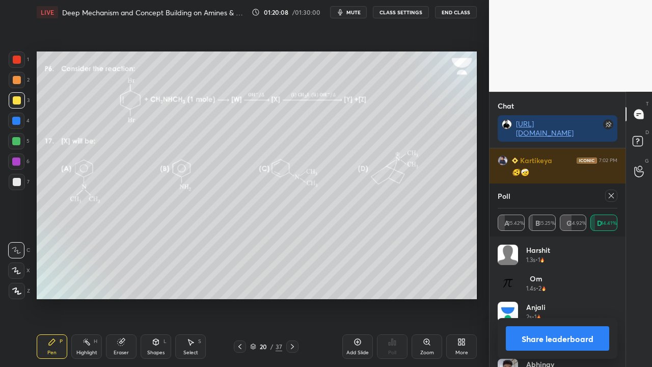
click at [613, 196] on icon at bounding box center [611, 195] width 8 height 8
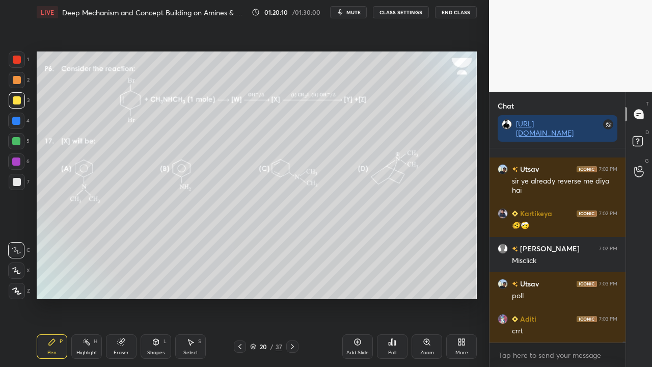
drag, startPoint x: 638, startPoint y: 138, endPoint x: 631, endPoint y: 131, distance: 9.7
click at [638, 138] on rect at bounding box center [637, 141] width 10 height 10
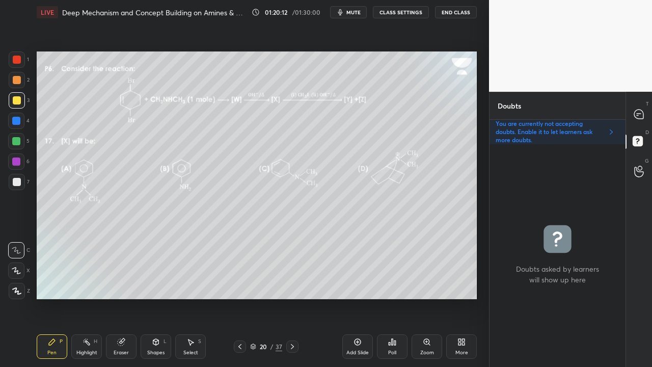
click at [291, 297] on icon at bounding box center [292, 346] width 8 height 8
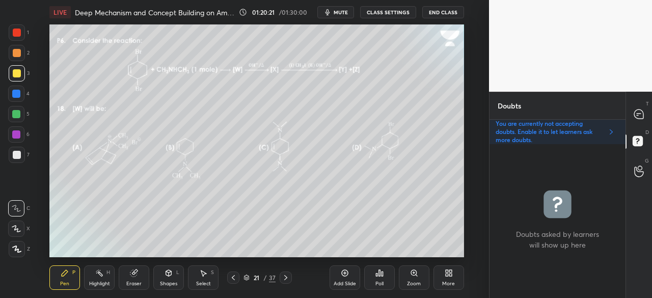
click at [378, 279] on div "Poll" at bounding box center [379, 277] width 31 height 24
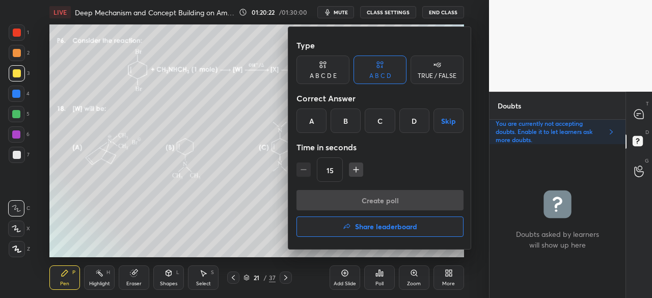
click at [311, 120] on div "A" at bounding box center [311, 120] width 30 height 24
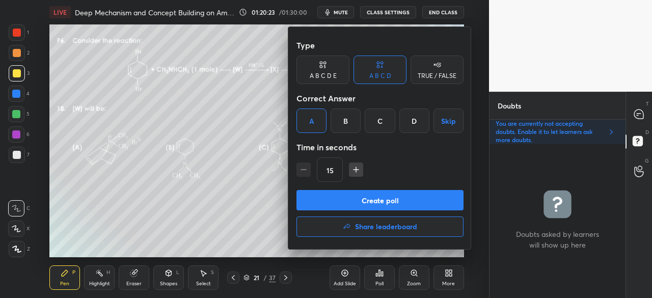
click at [316, 187] on div "Type A B C D E A B C D TRUE / FALSE Correct Answer A B C D Skip Time in seconds…" at bounding box center [379, 112] width 167 height 155
click at [314, 200] on button "Create poll" at bounding box center [379, 200] width 167 height 20
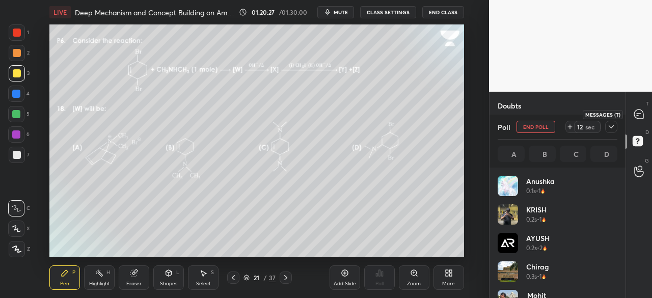
click at [641, 109] on div at bounding box center [639, 114] width 20 height 18
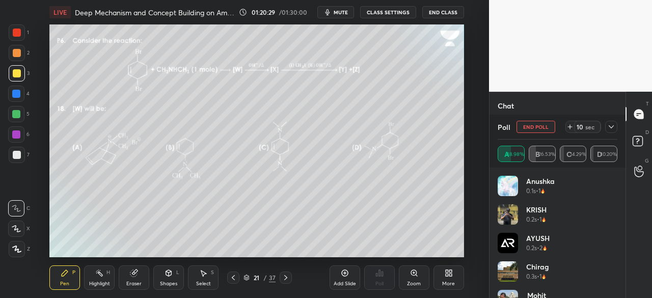
click at [613, 124] on div at bounding box center [611, 127] width 12 height 12
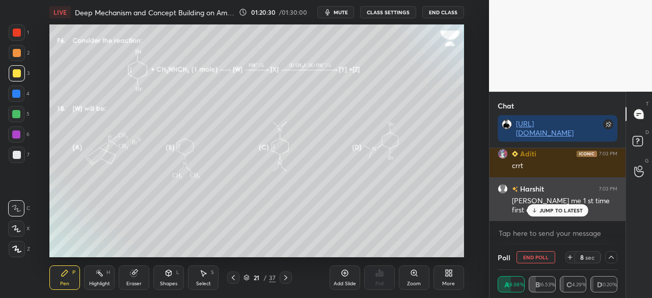
click at [565, 208] on p "JUMP TO LATEST" at bounding box center [561, 210] width 44 height 6
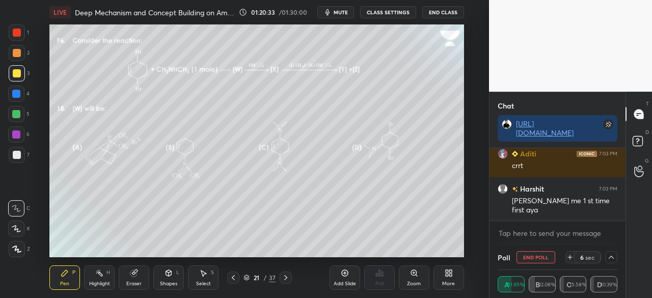
click at [444, 277] on div "More" at bounding box center [448, 277] width 31 height 24
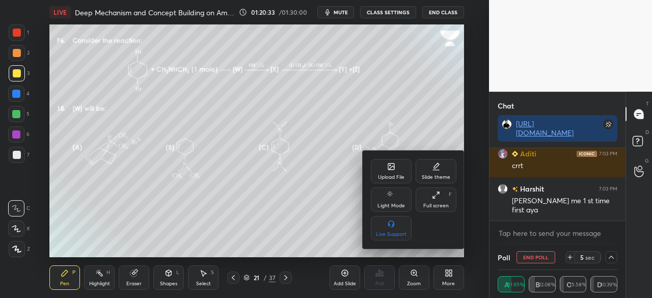
drag, startPoint x: 436, startPoint y: 201, endPoint x: 434, endPoint y: 247, distance: 46.9
click at [436, 201] on div "Full screen F" at bounding box center [435, 199] width 41 height 24
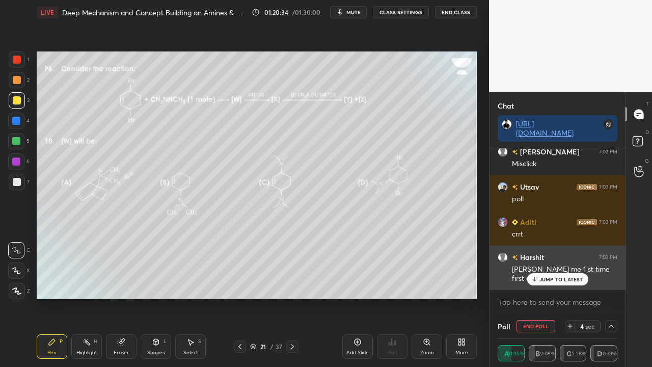
click at [530, 277] on div "JUMP TO LATEST" at bounding box center [556, 279] width 61 height 12
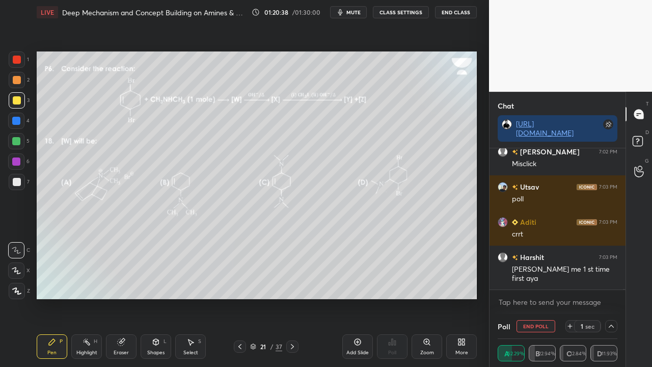
click at [537, 297] on button "End Poll" at bounding box center [535, 326] width 39 height 12
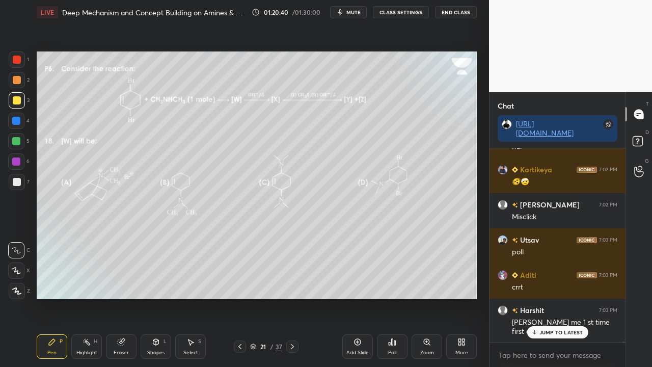
click at [243, 297] on div at bounding box center [240, 346] width 12 height 12
click at [241, 297] on icon at bounding box center [240, 346] width 8 height 8
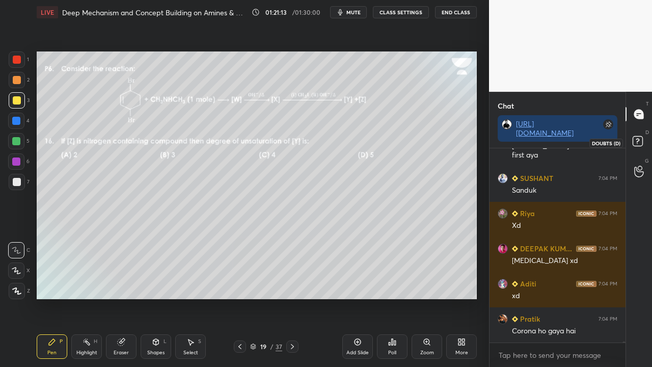
drag, startPoint x: 636, startPoint y: 140, endPoint x: 583, endPoint y: 157, distance: 55.4
click at [635, 140] on icon at bounding box center [637, 140] width 4 height 4
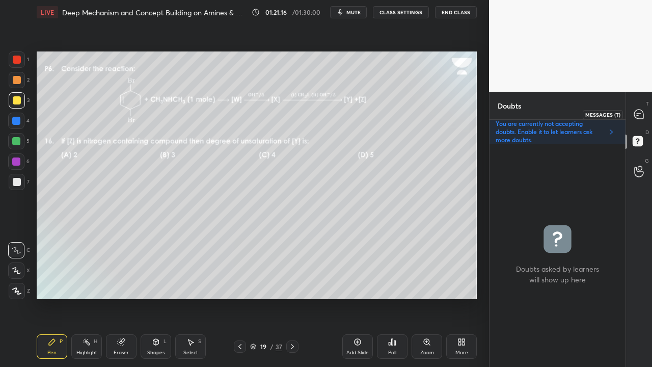
click at [636, 114] on icon at bounding box center [638, 113] width 9 height 9
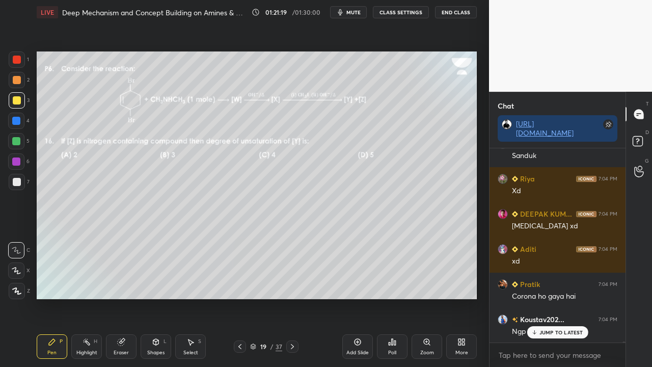
click at [15, 178] on div at bounding box center [17, 182] width 8 height 8
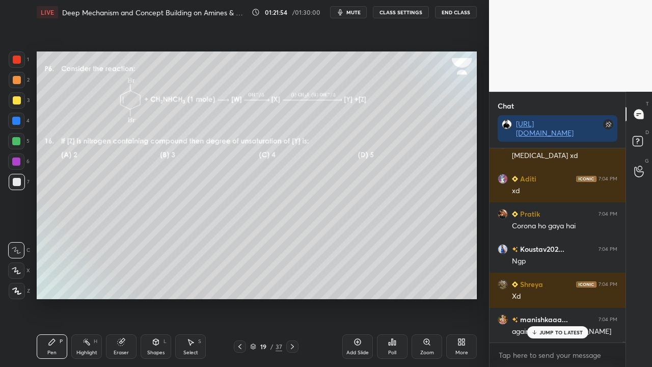
scroll to position [46787, 0]
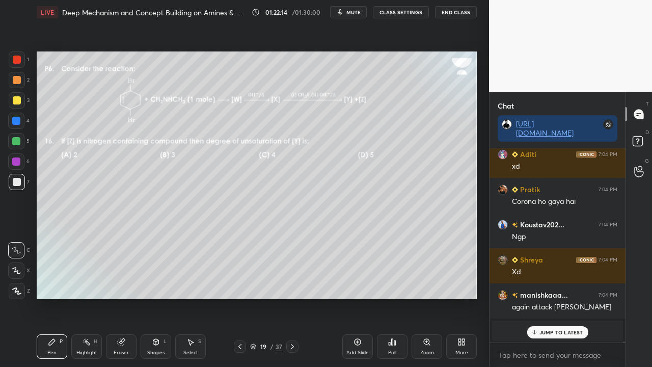
drag, startPoint x: 550, startPoint y: 331, endPoint x: 494, endPoint y: 337, distance: 56.3
click at [550, 297] on p "JUMP TO LATEST" at bounding box center [561, 332] width 44 height 6
click at [549, 297] on span "Swati" at bounding box center [558, 330] width 19 height 8
click at [563, 297] on span "Swati" at bounding box center [558, 330] width 19 height 8
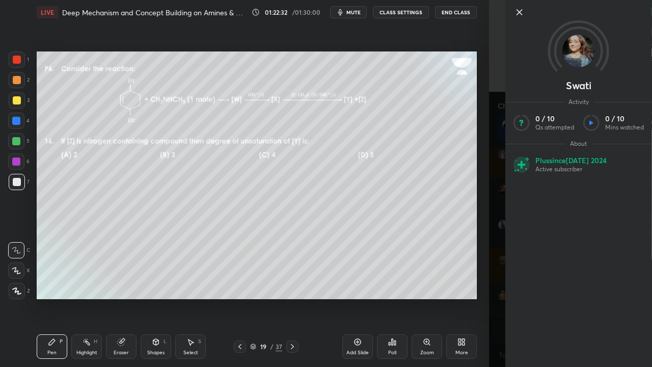
click at [496, 221] on div "Swati Activity 0 / 10 Qs attempted 0 / 10 Mins watched About Plus since Jul 202…" at bounding box center [570, 183] width 163 height 367
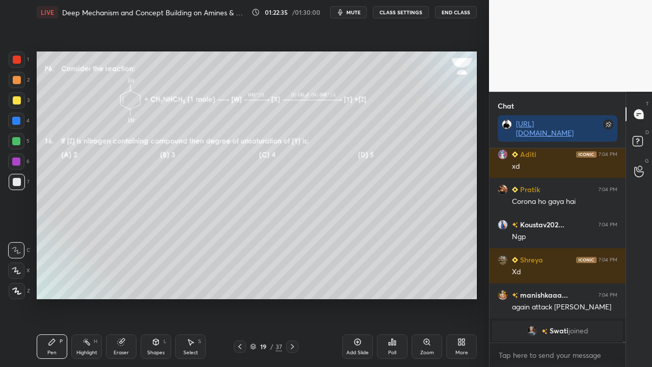
click at [15, 100] on div at bounding box center [17, 100] width 8 height 8
drag, startPoint x: 122, startPoint y: 344, endPoint x: 135, endPoint y: 342, distance: 13.5
click at [131, 297] on div "Eraser" at bounding box center [121, 346] width 31 height 24
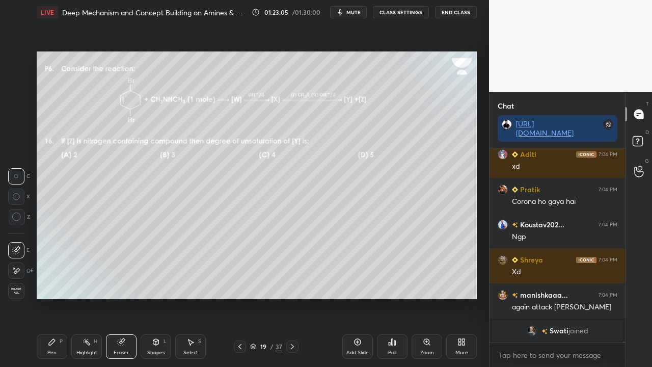
click at [48, 297] on div "Pen P" at bounding box center [52, 346] width 31 height 24
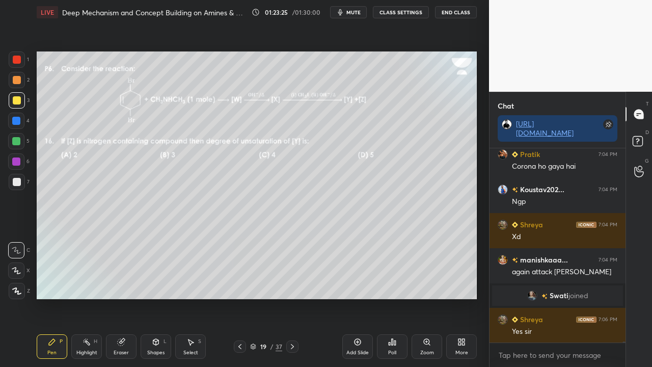
scroll to position [45684, 0]
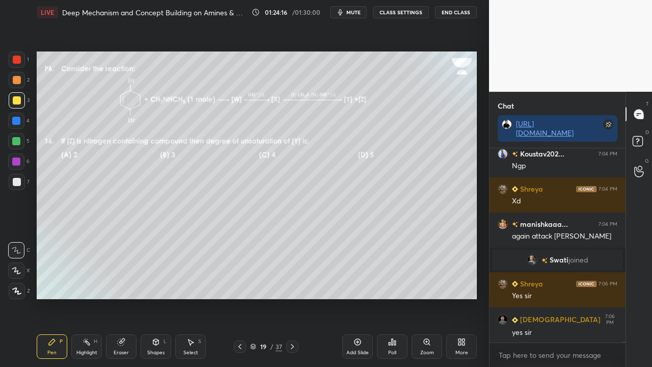
click at [295, 297] on icon at bounding box center [292, 346] width 8 height 8
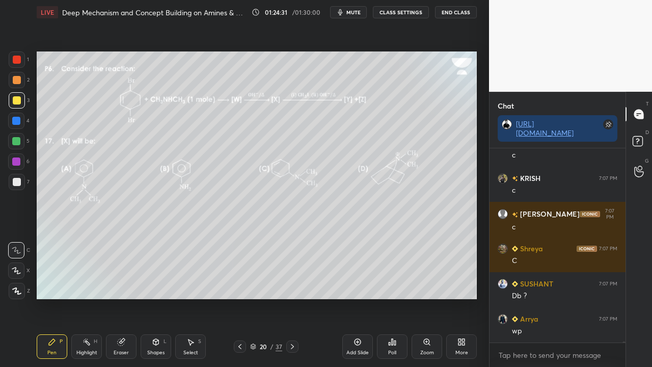
scroll to position [45929, 0]
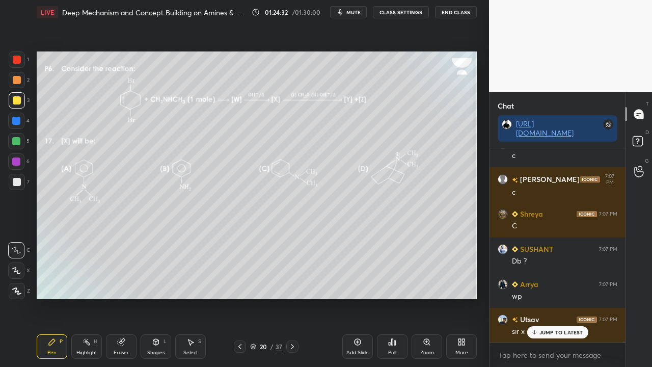
click at [647, 138] on icon at bounding box center [639, 142] width 18 height 18
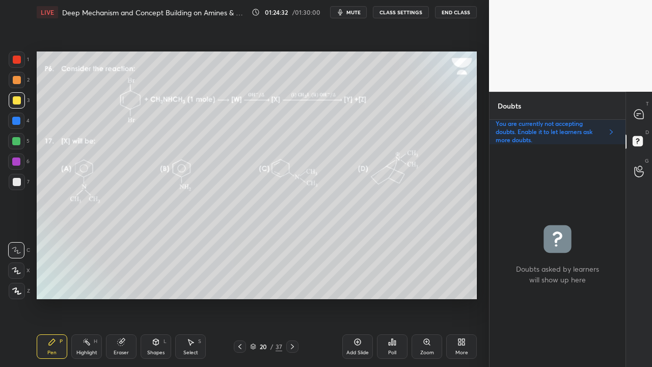
scroll to position [219, 133]
click at [239, 297] on icon at bounding box center [240, 346] width 8 height 8
click at [292, 297] on div "Pen P Highlight H Eraser Shapes L Select S 19 / 37 Add Slide Poll Zoom More" at bounding box center [257, 346] width 440 height 41
click at [293, 297] on icon at bounding box center [292, 346] width 8 height 8
drag, startPoint x: 125, startPoint y: 353, endPoint x: 152, endPoint y: 321, distance: 41.5
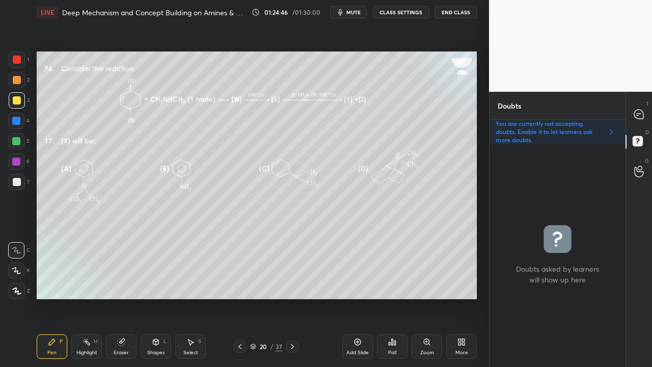
click at [125, 297] on div "Eraser" at bounding box center [121, 352] width 15 height 5
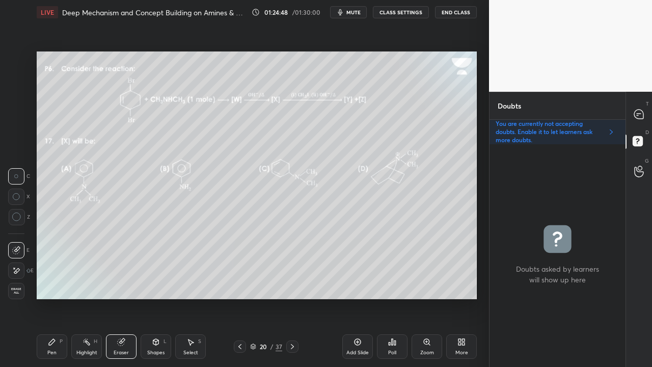
click at [54, 297] on div "Pen P" at bounding box center [52, 346] width 31 height 24
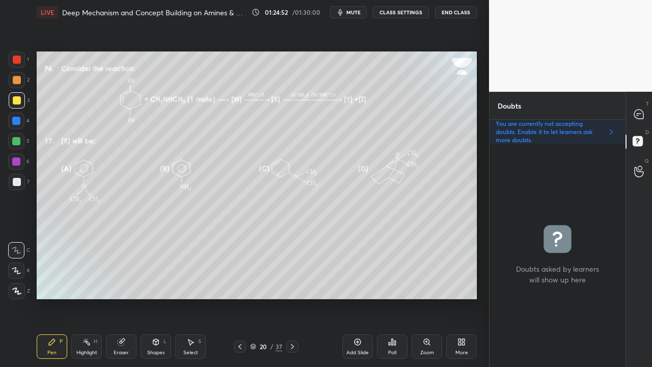
click at [238, 297] on div at bounding box center [240, 346] width 12 height 12
click at [291, 297] on icon at bounding box center [292, 346] width 8 height 8
click at [290, 297] on icon at bounding box center [292, 346] width 8 height 8
click at [239, 297] on icon at bounding box center [240, 346] width 8 height 8
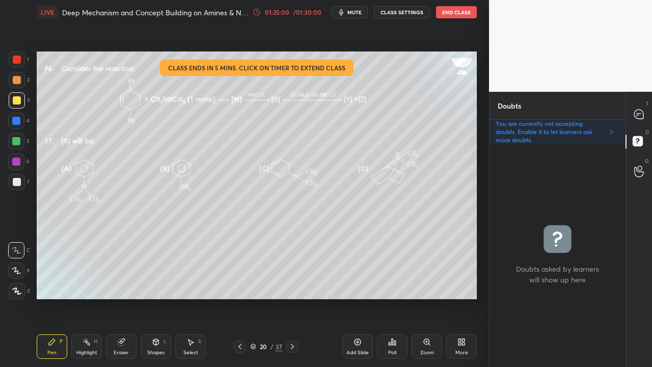
click at [392, 297] on div "Poll" at bounding box center [392, 346] width 31 height 24
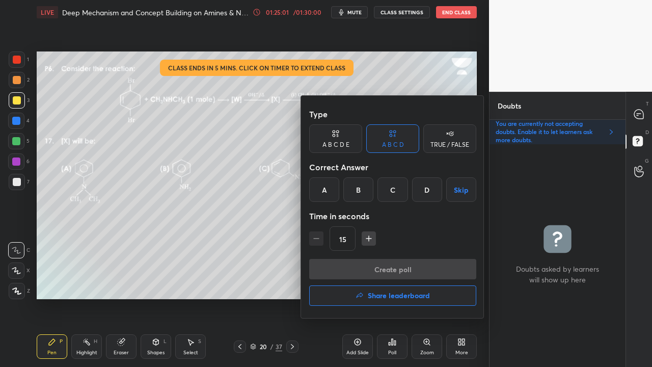
click at [452, 145] on div "TRUE / FALSE" at bounding box center [449, 145] width 39 height 6
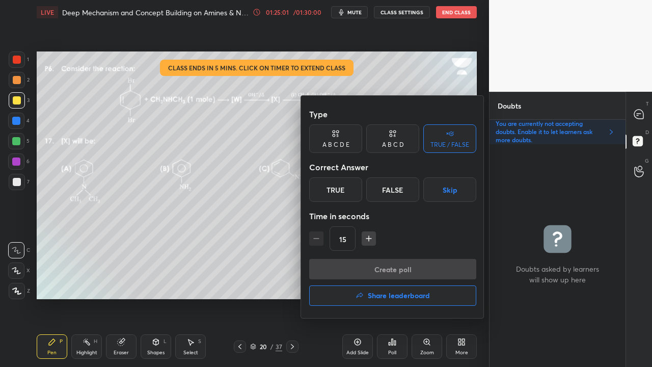
click at [338, 186] on div "True" at bounding box center [335, 189] width 53 height 24
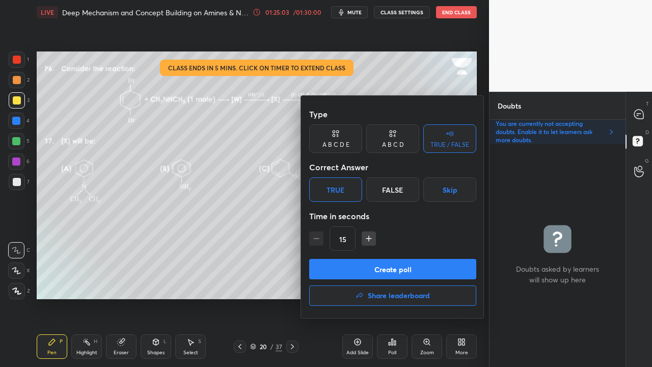
click at [357, 267] on button "Create poll" at bounding box center [392, 269] width 167 height 20
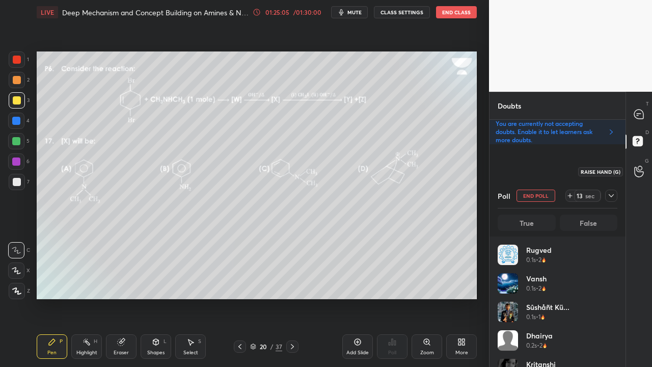
scroll to position [119, 117]
click at [641, 112] on icon at bounding box center [638, 113] width 9 height 9
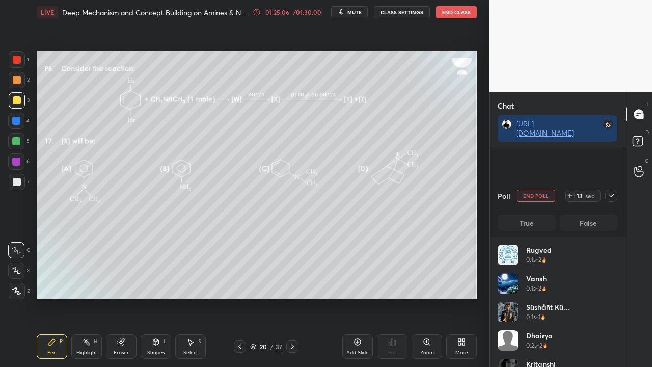
scroll to position [138, 133]
click at [616, 195] on div at bounding box center [611, 195] width 12 height 12
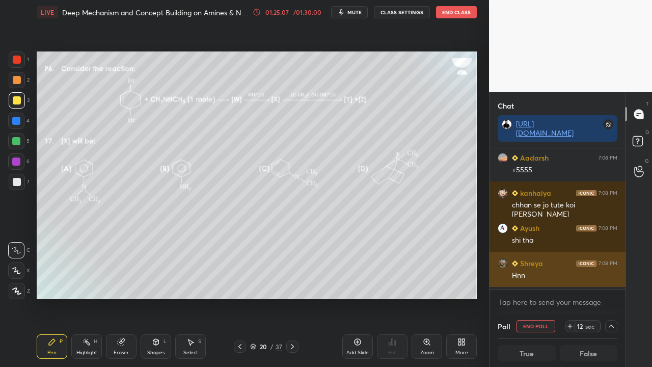
scroll to position [1, 3]
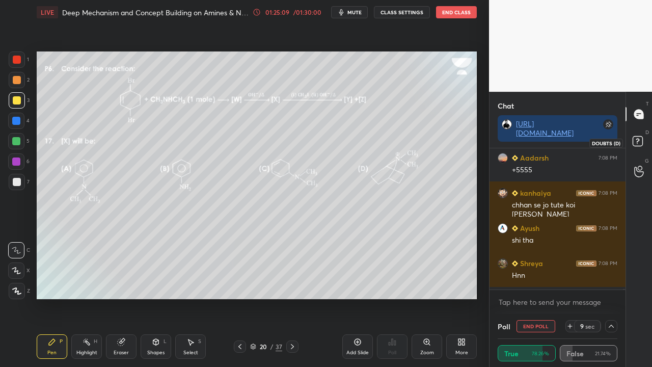
click at [643, 137] on icon at bounding box center [639, 142] width 18 height 18
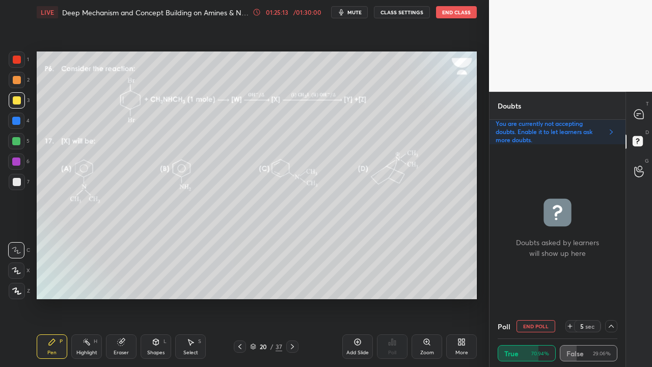
click at [644, 106] on div at bounding box center [639, 114] width 20 height 18
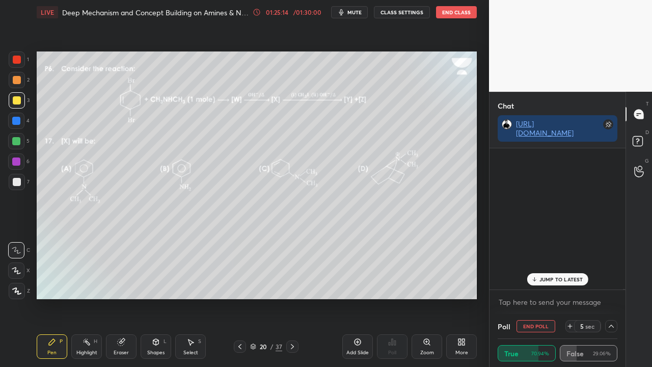
scroll to position [138, 133]
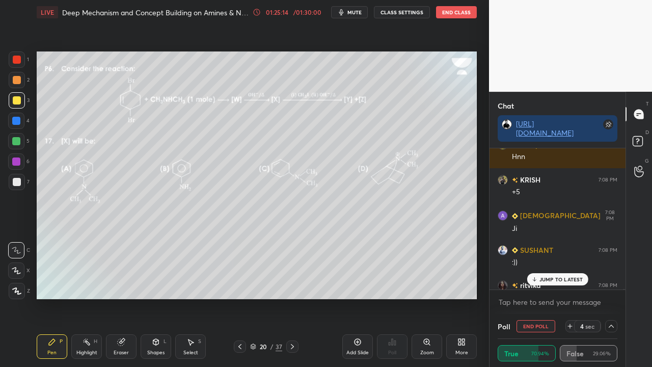
drag, startPoint x: 545, startPoint y: 276, endPoint x: 519, endPoint y: 294, distance: 31.2
click at [545, 276] on p "JUMP TO LATEST" at bounding box center [561, 279] width 44 height 6
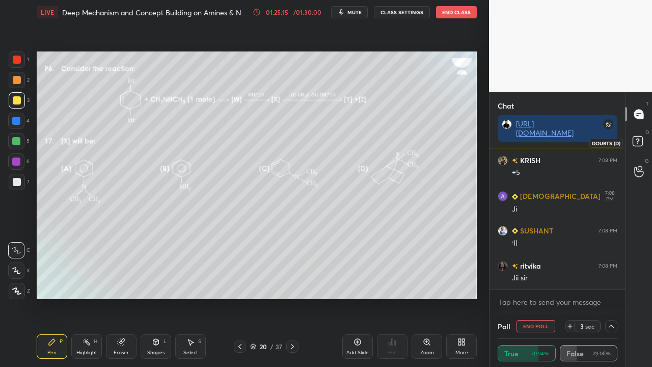
click at [644, 142] on icon at bounding box center [639, 142] width 18 height 18
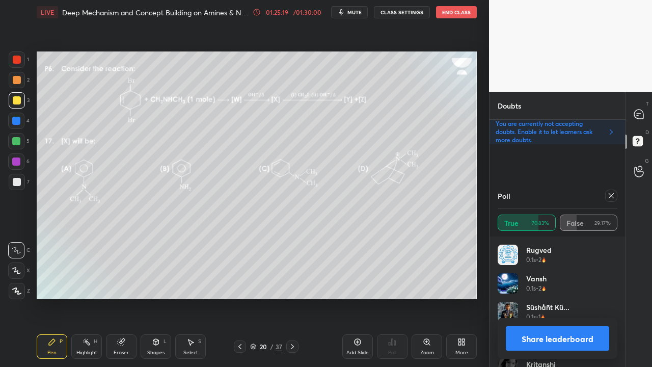
click at [609, 196] on icon at bounding box center [611, 195] width 8 height 8
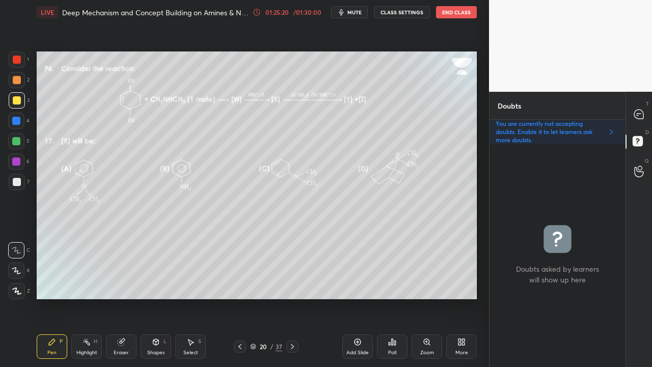
click at [289, 297] on icon at bounding box center [292, 346] width 8 height 8
click at [288, 297] on icon at bounding box center [292, 346] width 8 height 8
drag, startPoint x: 650, startPoint y: 109, endPoint x: 644, endPoint y: 108, distance: 5.7
click at [649, 110] on div "T Messages (T)" at bounding box center [639, 114] width 26 height 29
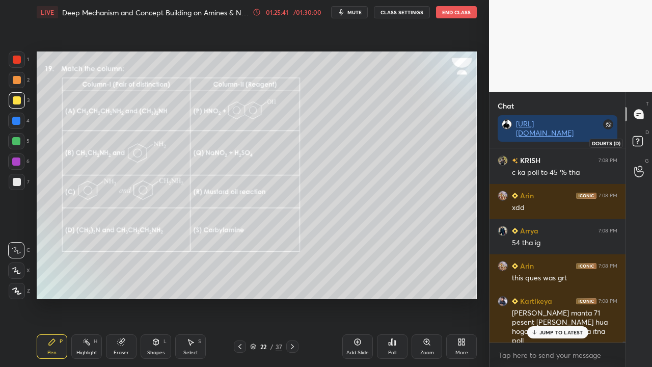
click at [646, 144] on icon at bounding box center [639, 142] width 18 height 18
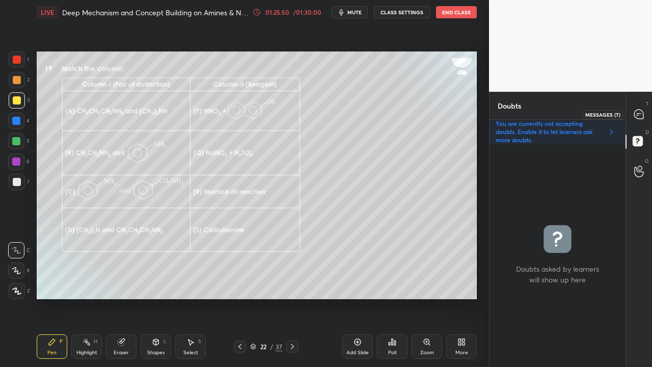
click at [643, 109] on icon at bounding box center [638, 114] width 11 height 11
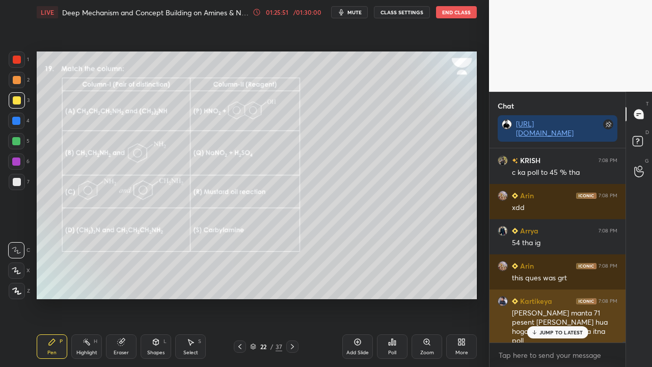
click at [547, 297] on div "JUMP TO LATEST" at bounding box center [556, 332] width 61 height 12
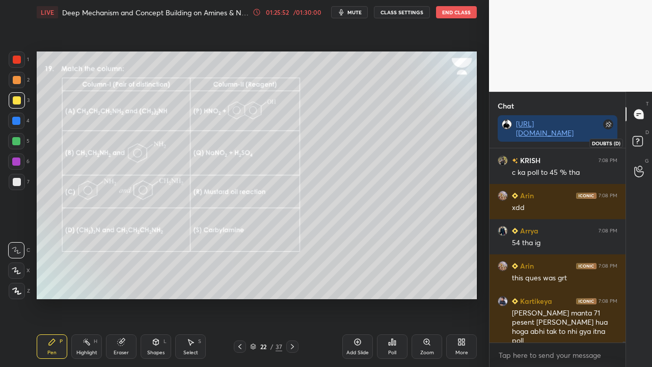
click at [639, 139] on rect at bounding box center [637, 141] width 10 height 10
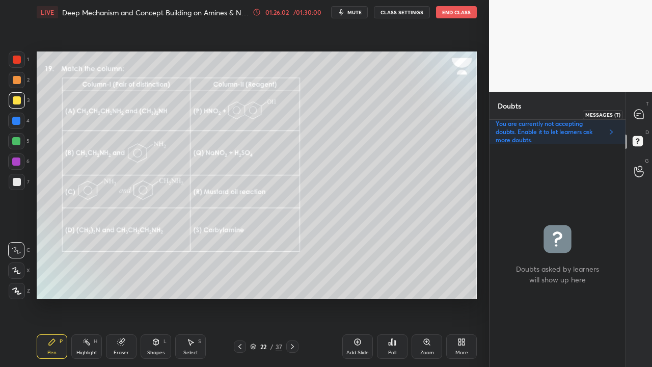
click at [641, 108] on div at bounding box center [639, 114] width 20 height 18
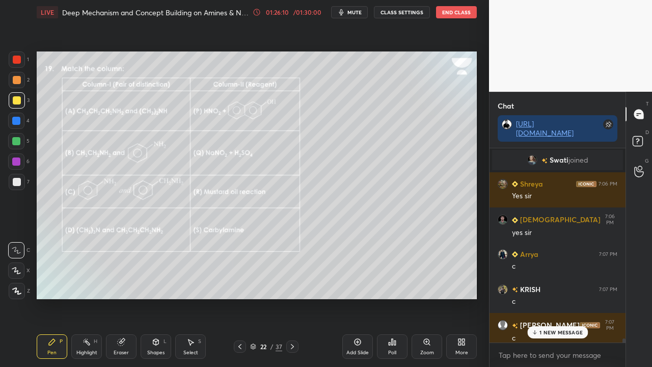
click at [551, 297] on div "1 NEW MESSAGE" at bounding box center [557, 332] width 61 height 12
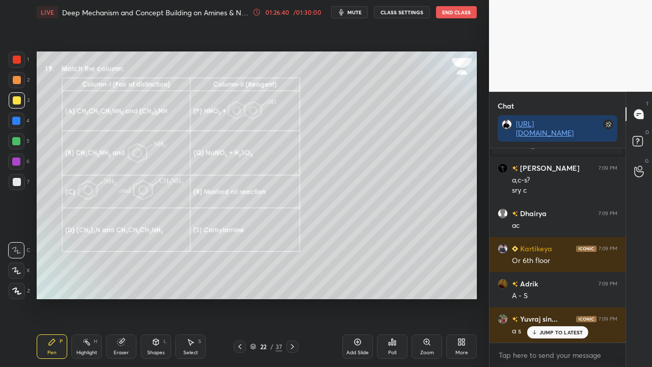
scroll to position [47439, 0]
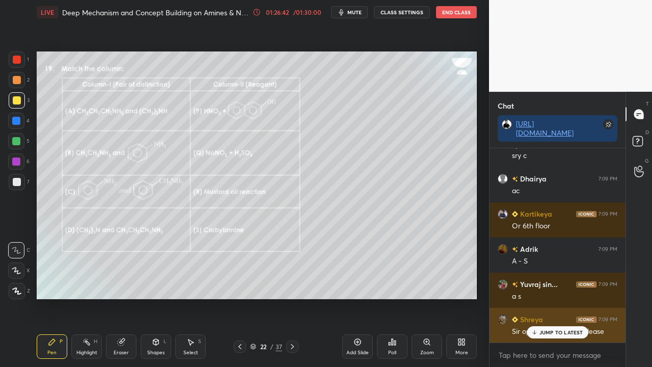
click at [545, 297] on p "JUMP TO LATEST" at bounding box center [561, 332] width 44 height 6
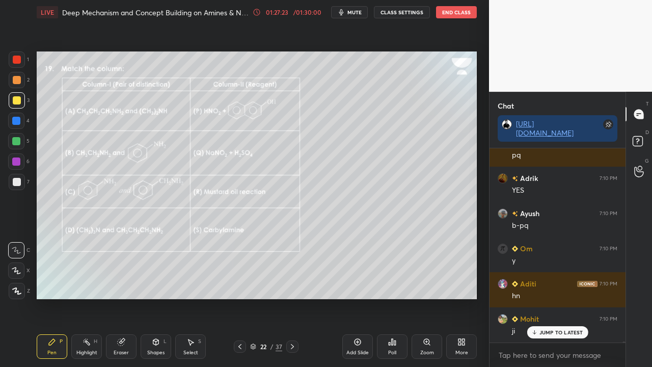
scroll to position [48423, 0]
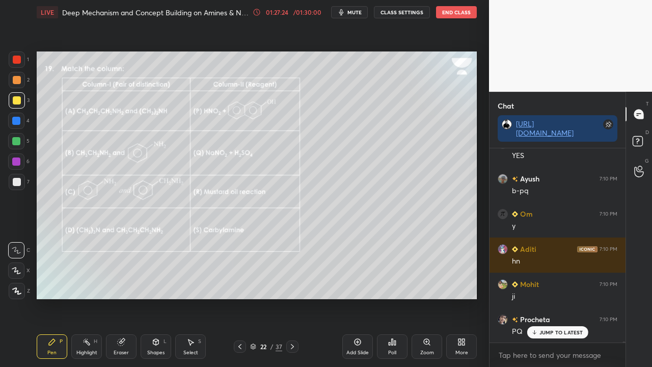
click at [201, 297] on div "Pen P Highlight H Eraser Shapes L Select S 22 / 37 Add Slide Poll Zoom More" at bounding box center [257, 346] width 440 height 41
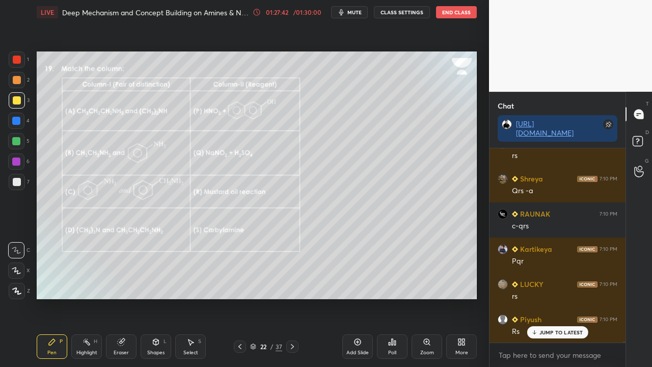
scroll to position [48950, 0]
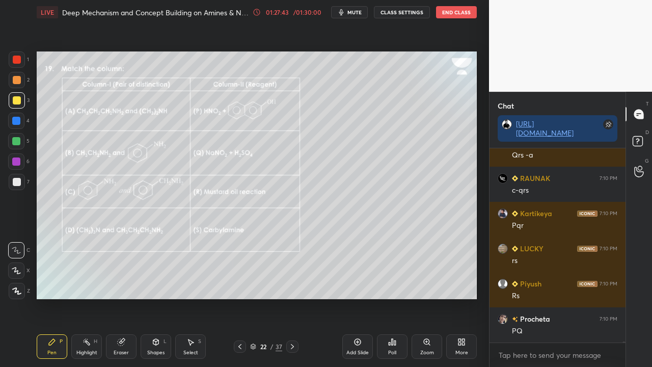
click at [114, 297] on div "Eraser" at bounding box center [121, 346] width 31 height 24
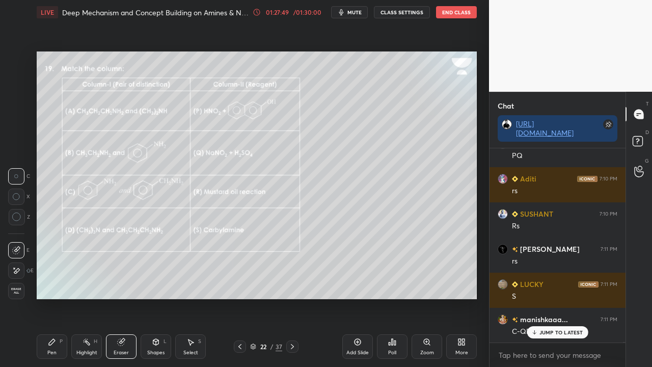
scroll to position [49161, 0]
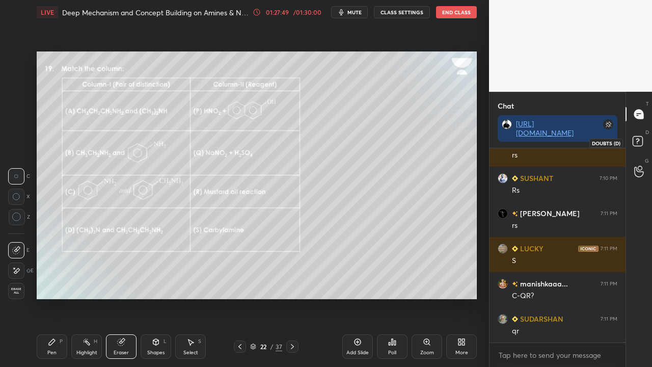
click at [648, 143] on div at bounding box center [639, 142] width 20 height 18
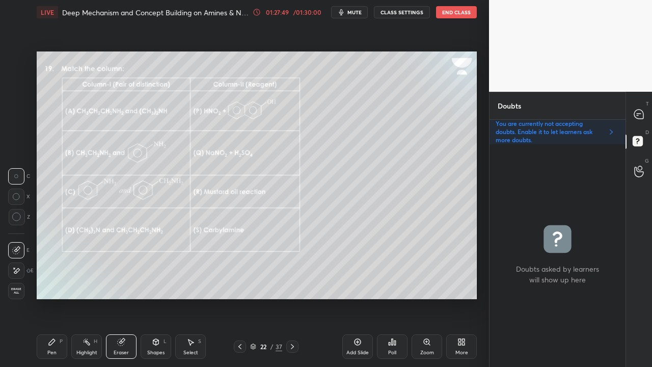
scroll to position [219, 133]
click at [56, 297] on div "Pen P" at bounding box center [52, 346] width 31 height 24
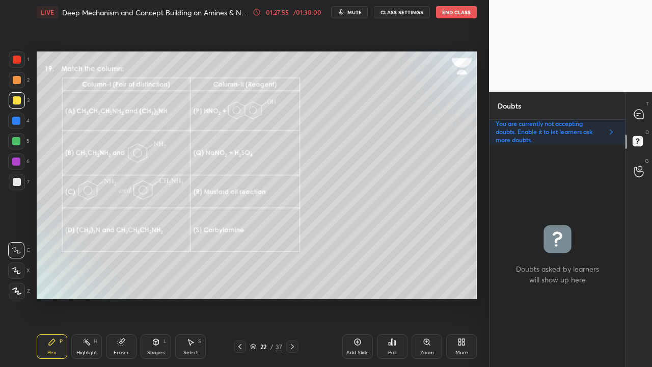
click at [15, 99] on div at bounding box center [17, 100] width 8 height 8
click at [16, 142] on div at bounding box center [16, 141] width 8 height 8
click at [638, 109] on div at bounding box center [639, 114] width 20 height 18
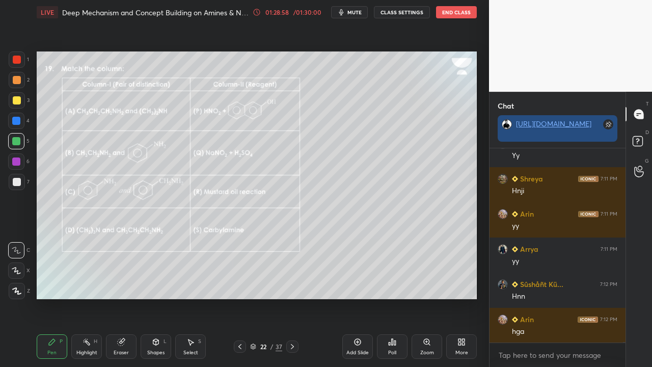
scroll to position [49512, 0]
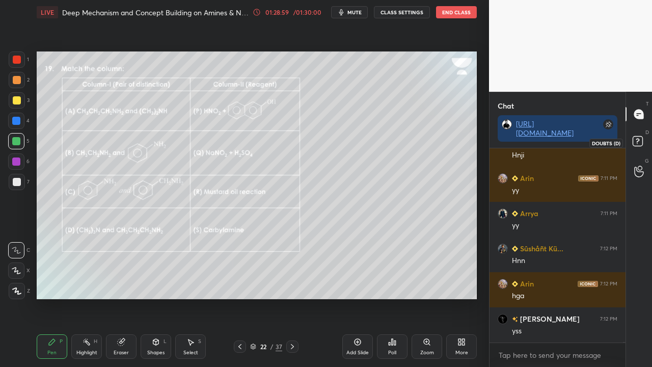
click at [646, 137] on icon at bounding box center [639, 142] width 18 height 18
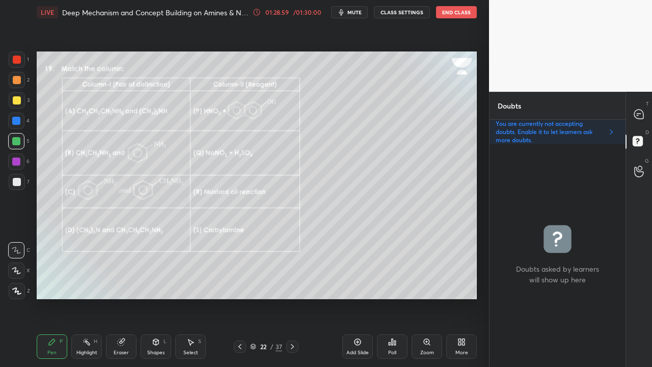
scroll to position [219, 133]
click at [639, 110] on icon at bounding box center [638, 113] width 9 height 9
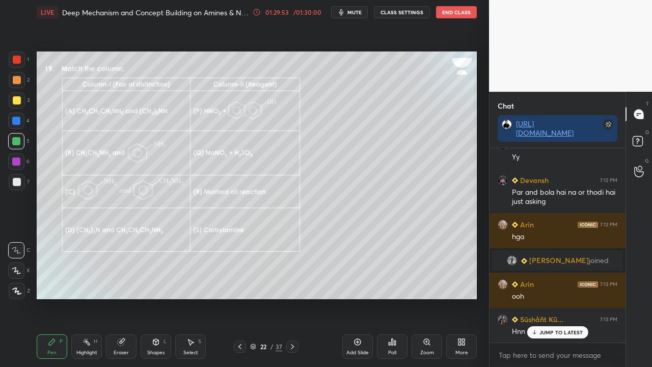
scroll to position [49837, 0]
click at [645, 143] on icon at bounding box center [639, 142] width 18 height 18
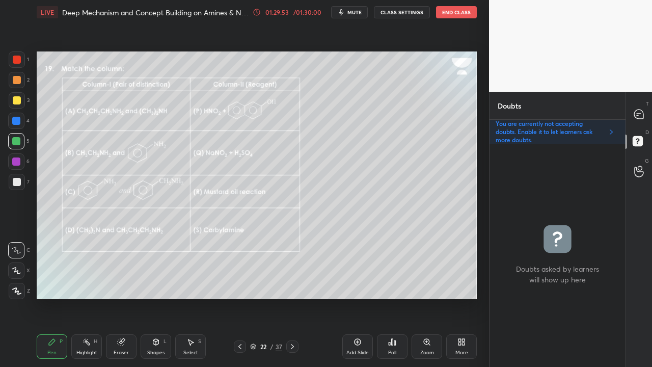
scroll to position [219, 133]
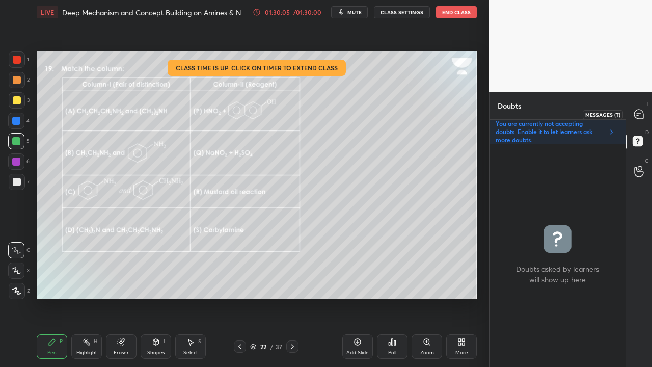
click at [647, 109] on div at bounding box center [639, 114] width 20 height 18
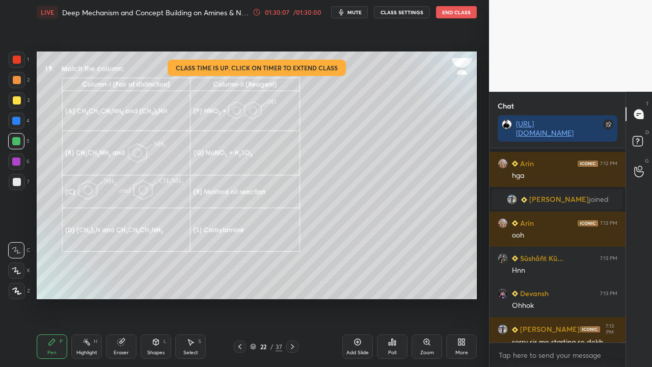
scroll to position [49917, 0]
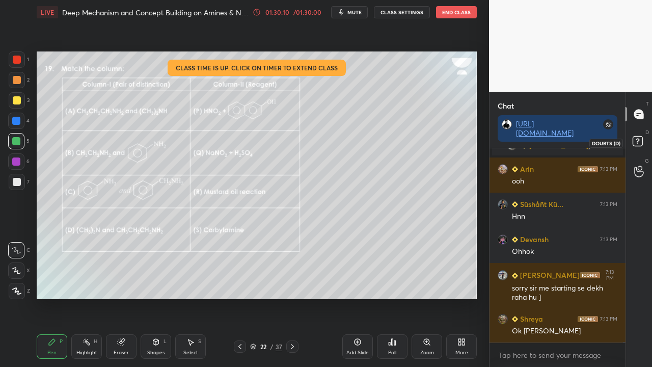
click at [639, 147] on icon at bounding box center [639, 142] width 18 height 18
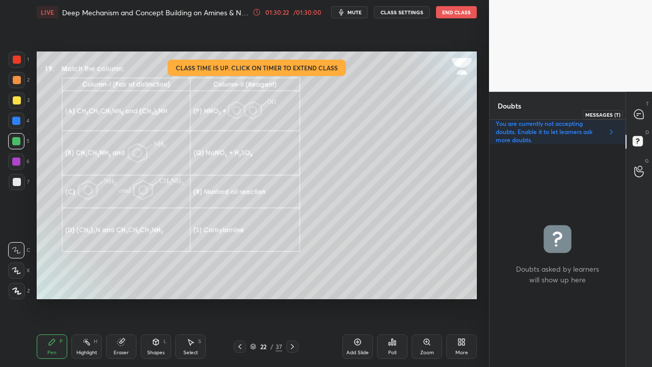
click at [642, 110] on icon at bounding box center [638, 114] width 11 height 11
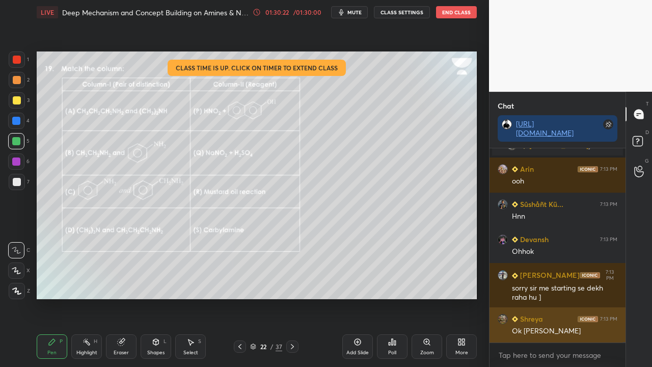
scroll to position [191, 133]
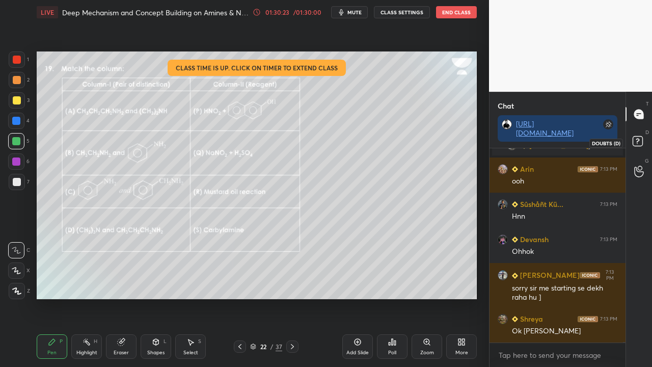
click at [643, 136] on icon at bounding box center [639, 142] width 18 height 18
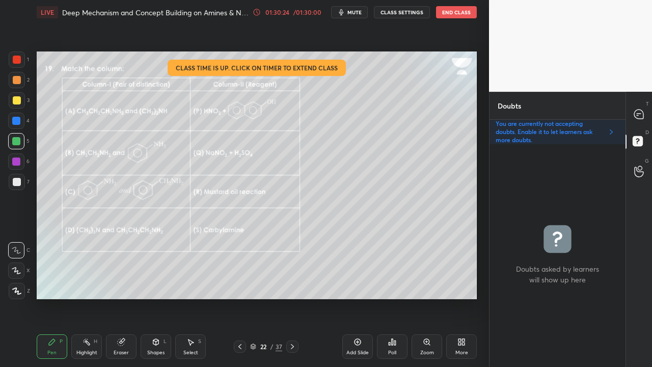
scroll to position [219, 133]
click at [641, 110] on icon at bounding box center [638, 113] width 9 height 9
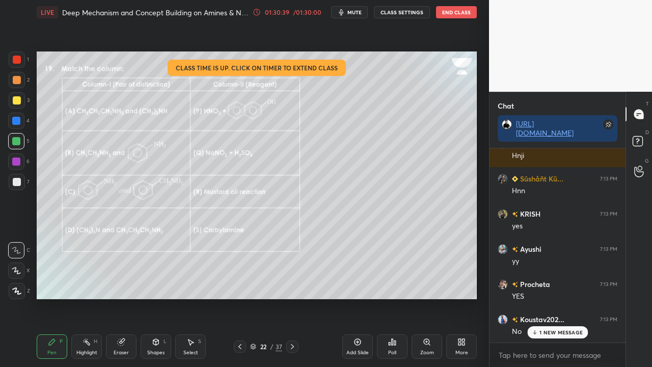
scroll to position [50277, 0]
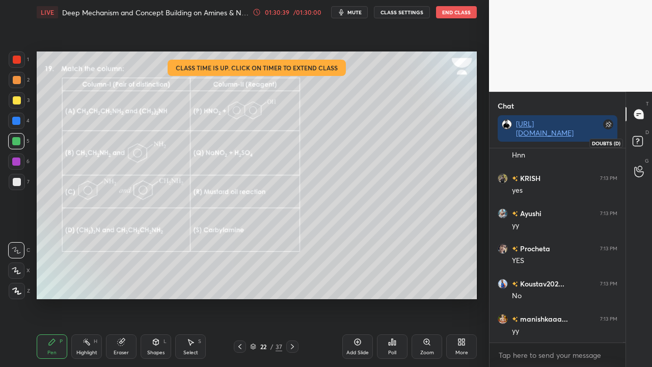
click at [642, 141] on rect at bounding box center [637, 141] width 10 height 10
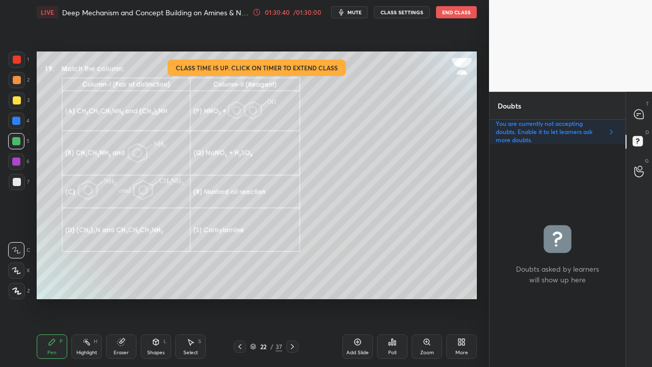
scroll to position [3, 3]
click at [639, 113] on icon at bounding box center [638, 114] width 11 height 11
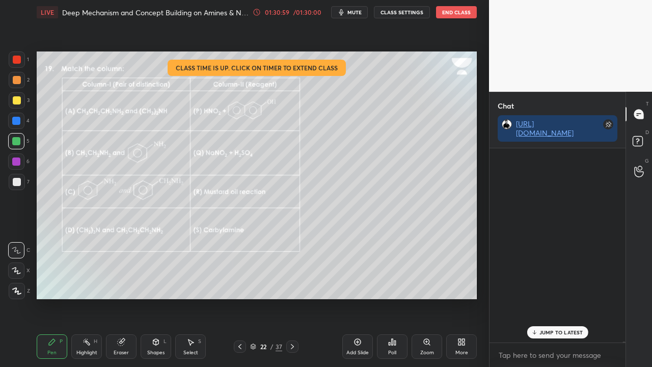
scroll to position [191, 133]
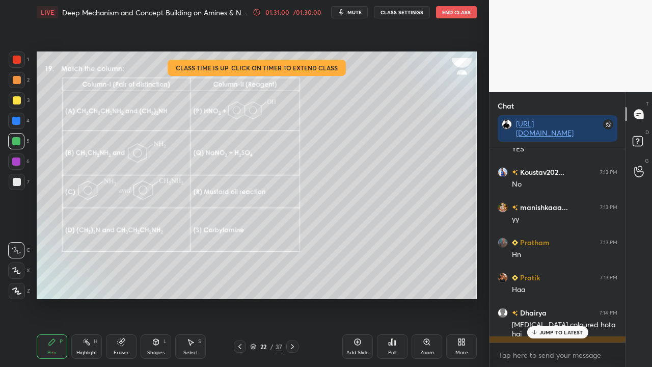
click at [553, 297] on p "JUMP TO LATEST" at bounding box center [561, 332] width 44 height 6
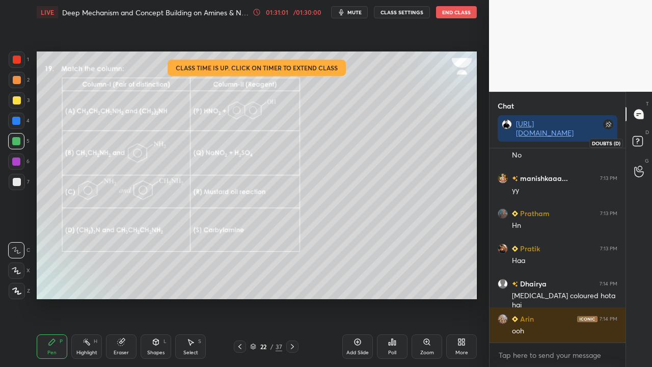
click at [639, 142] on rect at bounding box center [637, 141] width 10 height 10
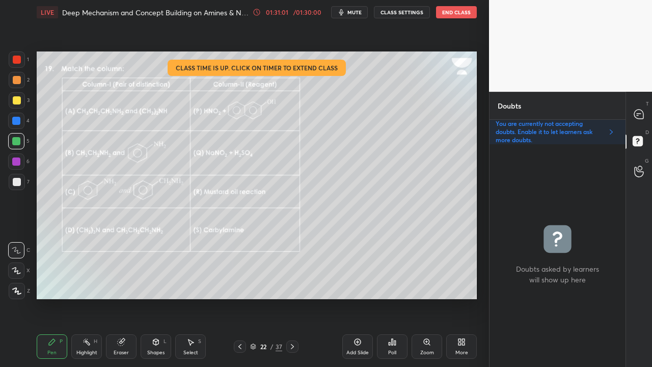
scroll to position [219, 133]
drag, startPoint x: 635, startPoint y: 110, endPoint x: 631, endPoint y: 108, distance: 5.2
click at [636, 110] on icon at bounding box center [638, 113] width 9 height 9
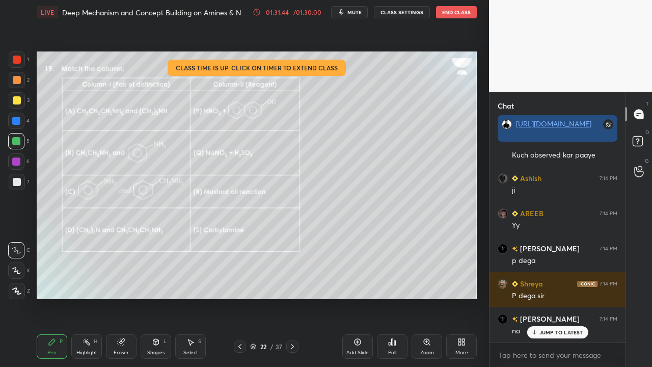
scroll to position [50733, 0]
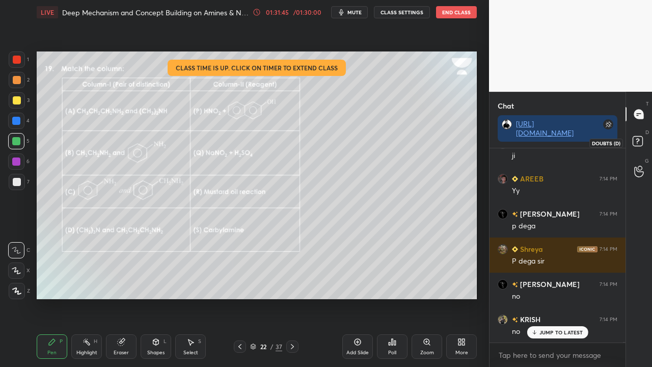
click at [639, 139] on rect at bounding box center [637, 141] width 10 height 10
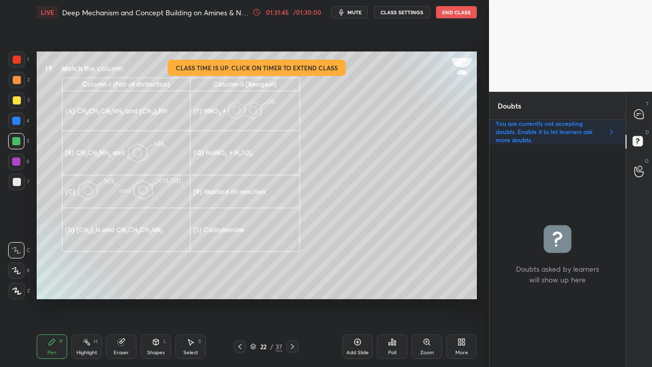
scroll to position [219, 133]
click at [638, 114] on icon at bounding box center [638, 114] width 4 height 0
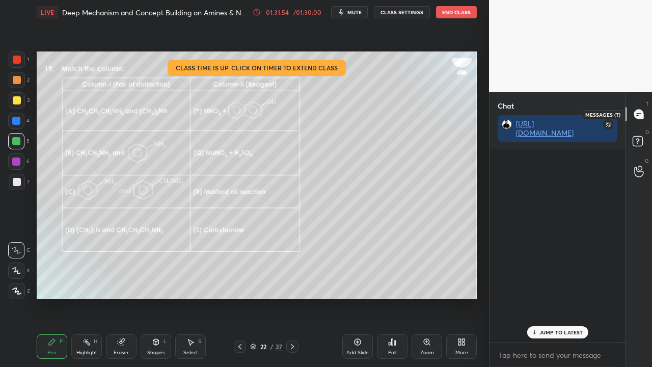
scroll to position [191, 133]
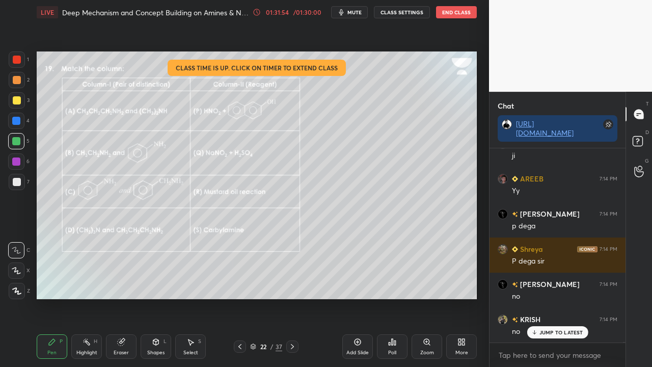
click at [550, 297] on p "JUMP TO LATEST" at bounding box center [561, 332] width 44 height 6
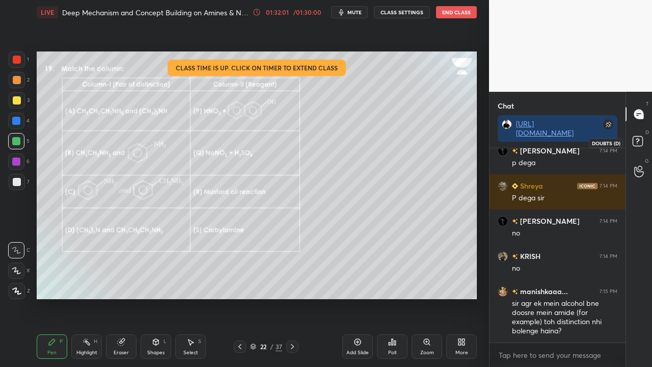
click at [644, 134] on icon at bounding box center [639, 142] width 18 height 18
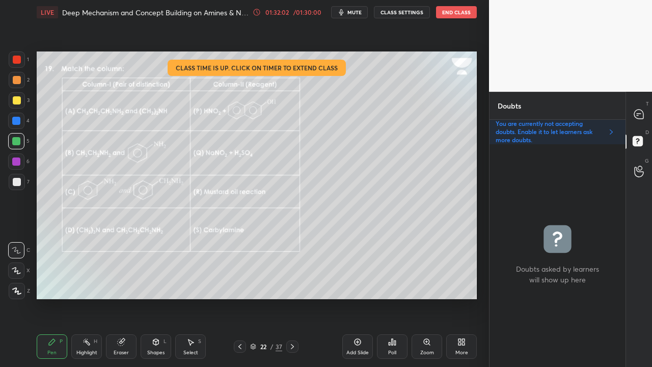
scroll to position [219, 133]
click at [645, 110] on div at bounding box center [639, 114] width 20 height 18
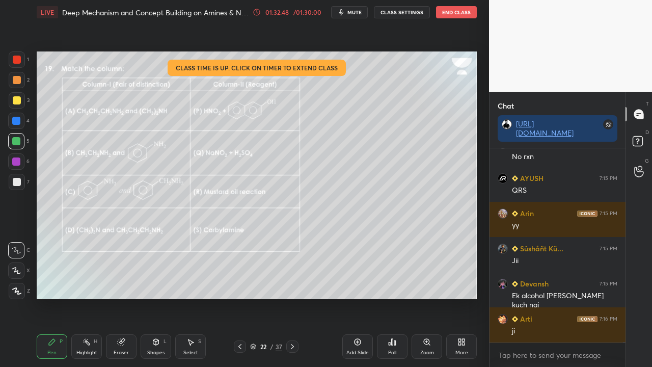
scroll to position [51674, 0]
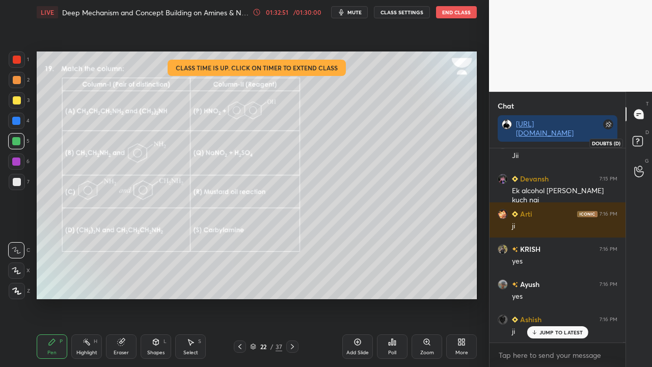
click at [637, 140] on rect at bounding box center [637, 141] width 10 height 10
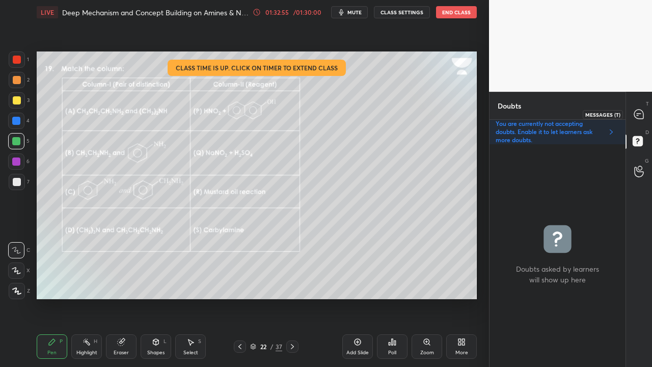
click at [642, 114] on icon at bounding box center [638, 113] width 9 height 9
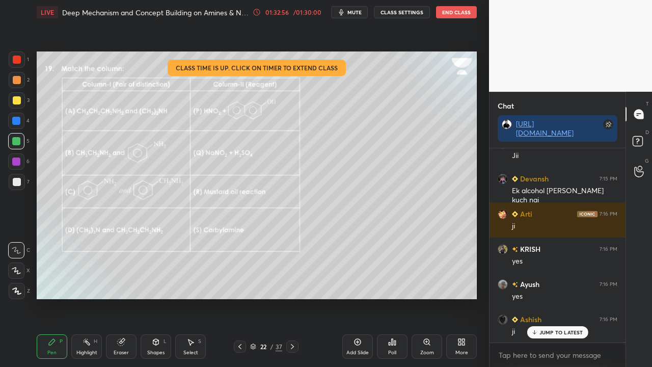
click at [550, 297] on p "JUMP TO LATEST" at bounding box center [561, 332] width 44 height 6
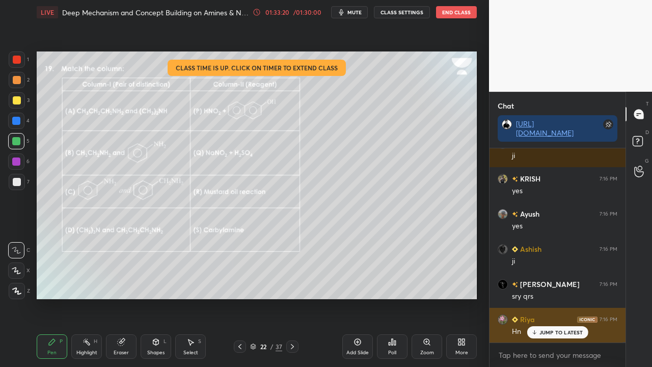
click at [562, 297] on div "JUMP TO LATEST" at bounding box center [556, 332] width 61 height 12
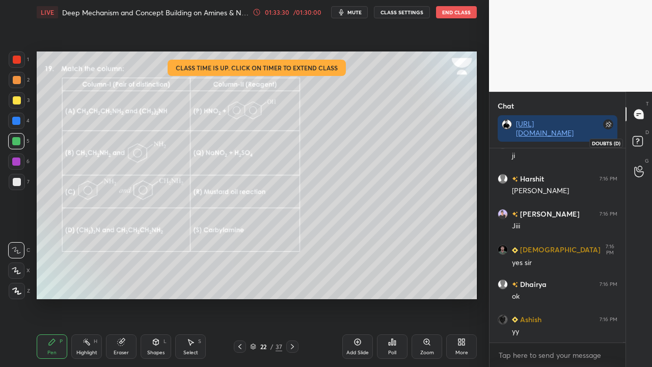
scroll to position [52272, 0]
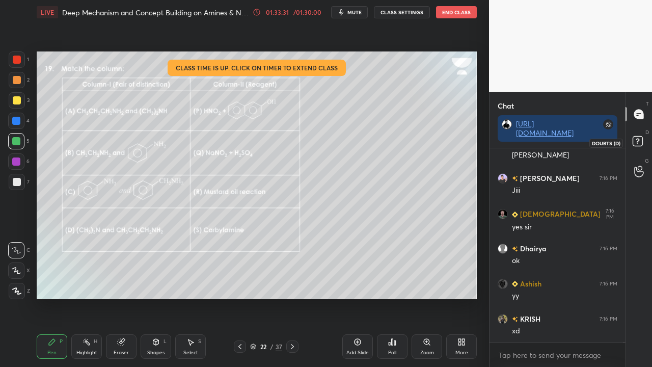
click at [640, 143] on rect at bounding box center [637, 141] width 10 height 10
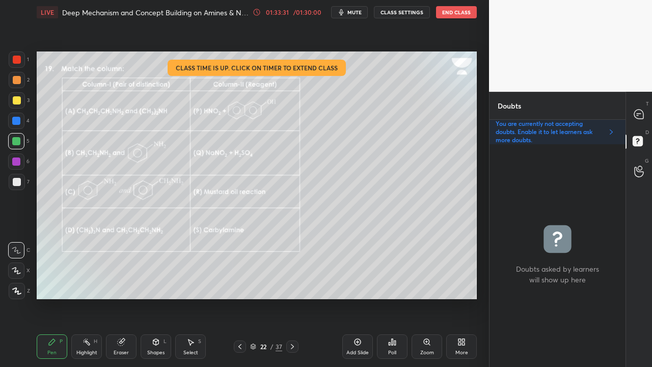
scroll to position [219, 133]
click at [351, 14] on span "mute" at bounding box center [354, 12] width 14 height 7
click at [452, 12] on button "End Class" at bounding box center [456, 12] width 41 height 12
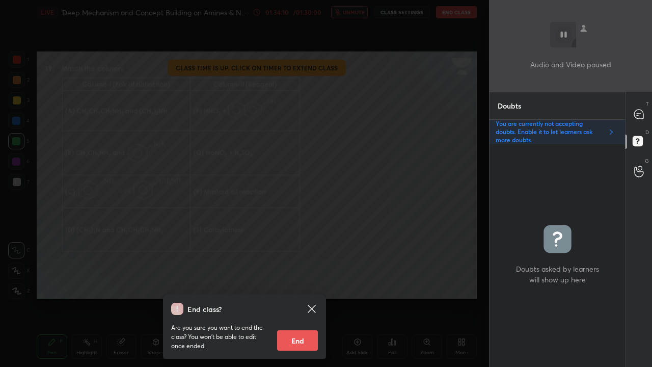
click at [314, 297] on icon at bounding box center [312, 308] width 8 height 8
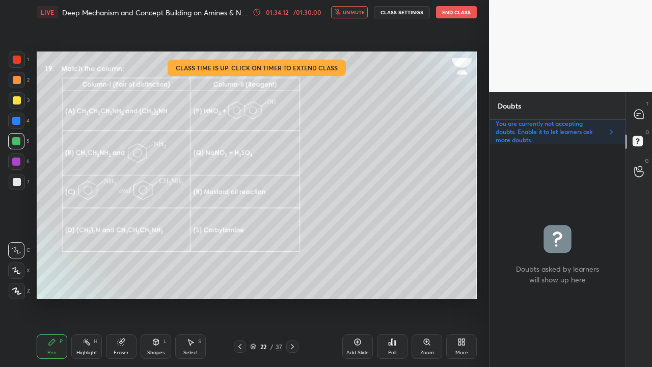
click at [354, 9] on span "unmute" at bounding box center [354, 12] width 22 height 7
click at [629, 111] on div at bounding box center [639, 114] width 20 height 18
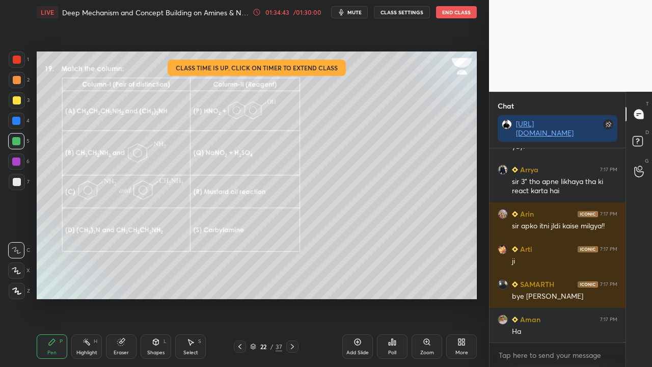
scroll to position [54200, 0]
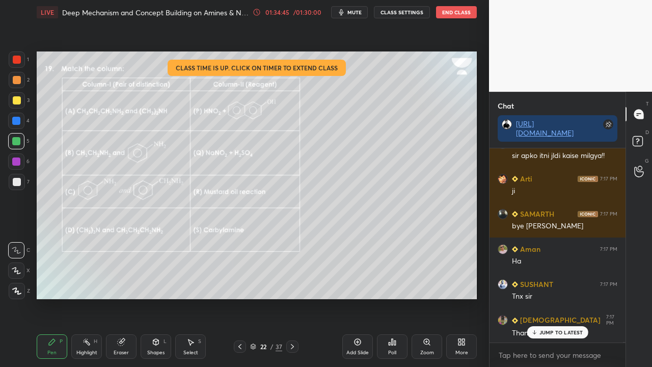
click at [393, 297] on div "Poll" at bounding box center [392, 352] width 8 height 5
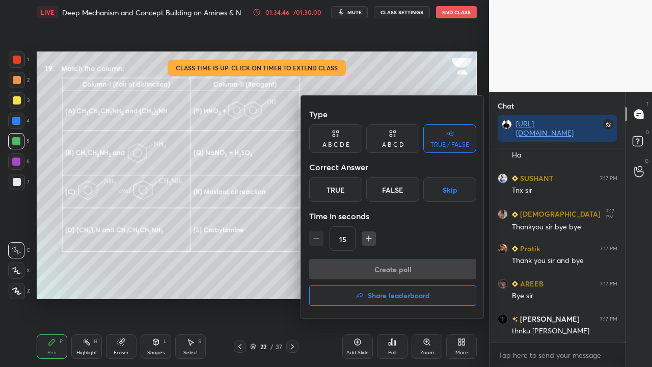
click at [401, 295] on h4 "Share leaderboard" at bounding box center [399, 295] width 62 height 7
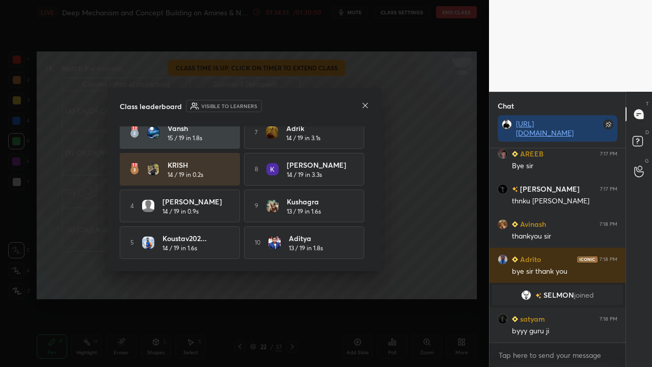
scroll to position [52124, 0]
drag, startPoint x: 370, startPoint y: 225, endPoint x: 388, endPoint y: 141, distance: 86.5
click at [388, 141] on div "Class leaderboard Visible to learners Shrijit 16 / 19 in 3s 6 Arrya 14 / 19 in …" at bounding box center [244, 183] width 489 height 367
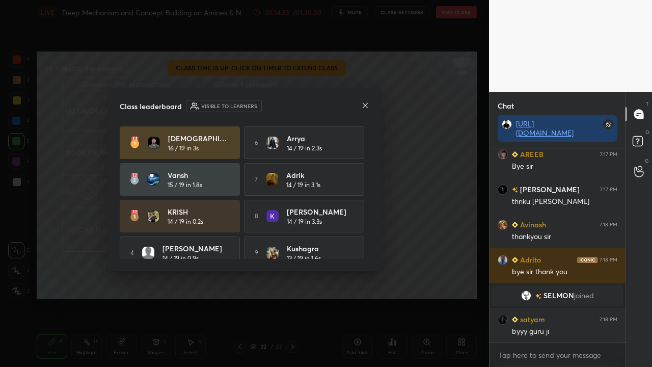
scroll to position [52169, 0]
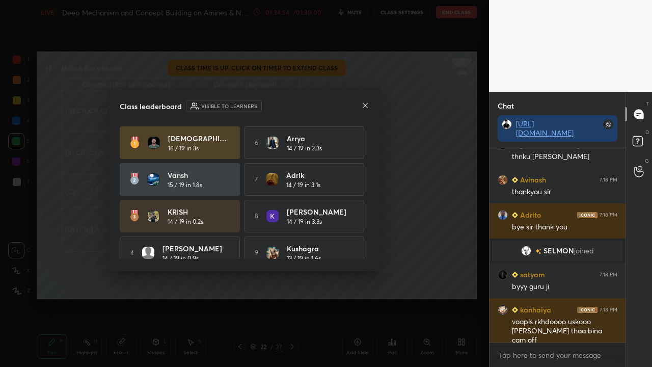
drag, startPoint x: 366, startPoint y: 158, endPoint x: 365, endPoint y: 167, distance: 9.2
click at [366, 169] on div "Shrijit 16 / 19 in 3s 6 Arrya 14 / 19 in 2.3s vansh 15 / 19 in 1.8s 7 Adrik 14 …" at bounding box center [244, 215] width 249 height 179
drag, startPoint x: 370, startPoint y: 189, endPoint x: 367, endPoint y: 197, distance: 8.5
click at [368, 197] on div "Class leaderboard Visible to learners Shrijit 16 / 19 in 3s 6 Arrya 14 / 19 in …" at bounding box center [244, 179] width 274 height 183
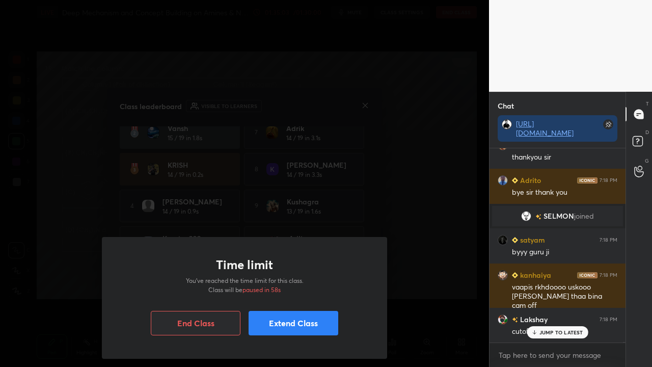
scroll to position [52239, 0]
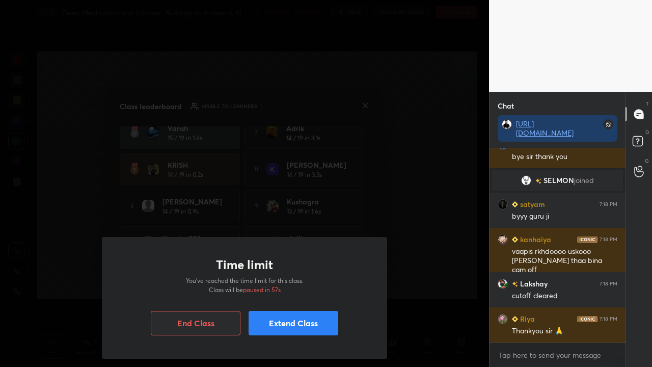
click at [298, 297] on button "Extend Class" at bounding box center [293, 323] width 90 height 24
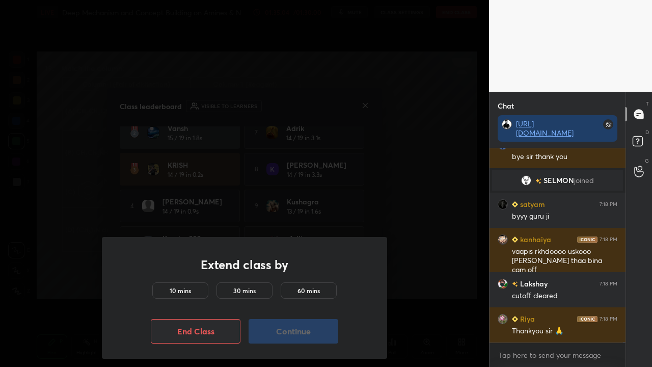
scroll to position [52274, 0]
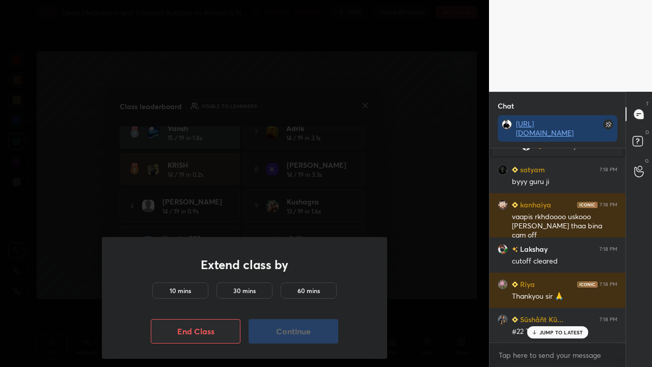
click at [175, 279] on div "Extend class by 10 mins 30 mins 60 mins End Class Continue" at bounding box center [244, 298] width 285 height 122
click at [176, 288] on h5 "10 mins" at bounding box center [180, 290] width 21 height 9
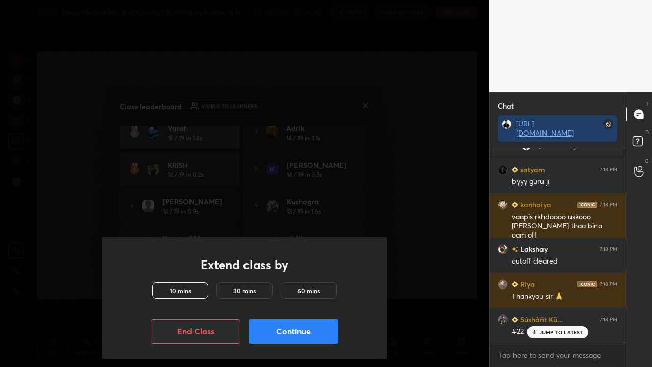
scroll to position [52380, 0]
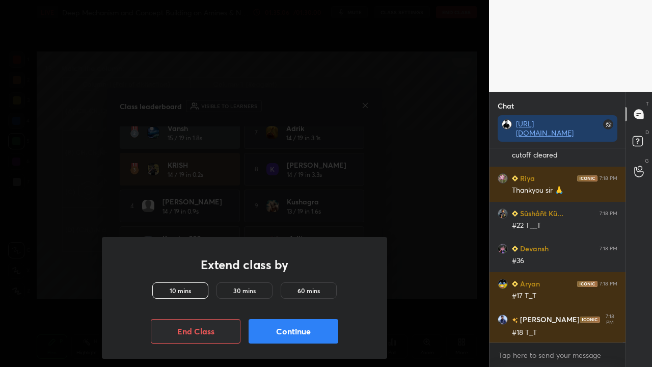
click at [287, 297] on button "Continue" at bounding box center [293, 331] width 90 height 24
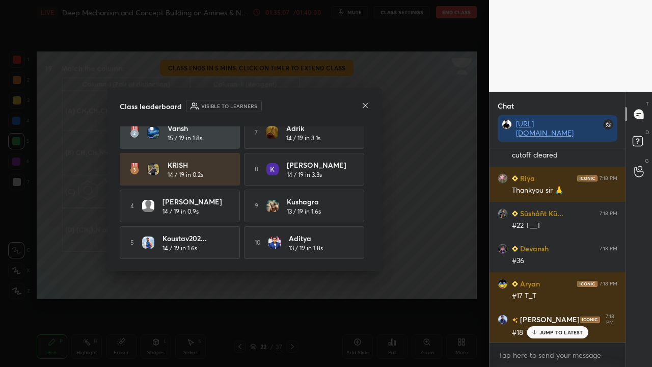
scroll to position [52415, 0]
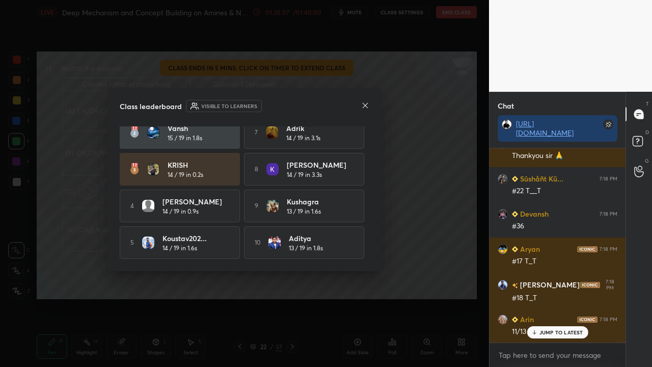
drag, startPoint x: 370, startPoint y: 103, endPoint x: 365, endPoint y: 104, distance: 5.2
click at [370, 104] on div "Class leaderboard Visible to learners Shrijit 16 / 19 in 3s 6 Arrya 14 / 19 in …" at bounding box center [244, 179] width 274 height 183
click at [361, 104] on icon at bounding box center [365, 105] width 8 height 8
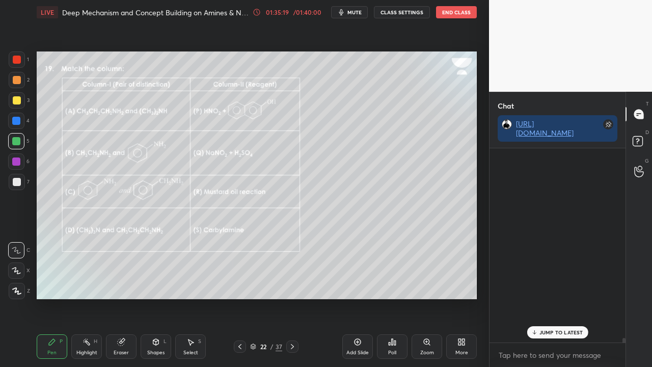
scroll to position [52208, 0]
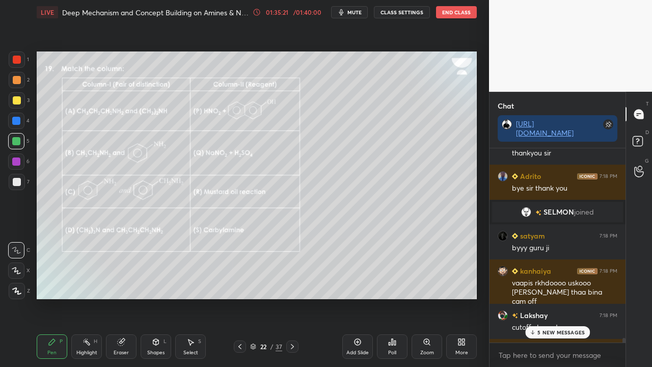
click at [398, 297] on div "Poll" at bounding box center [392, 346] width 31 height 24
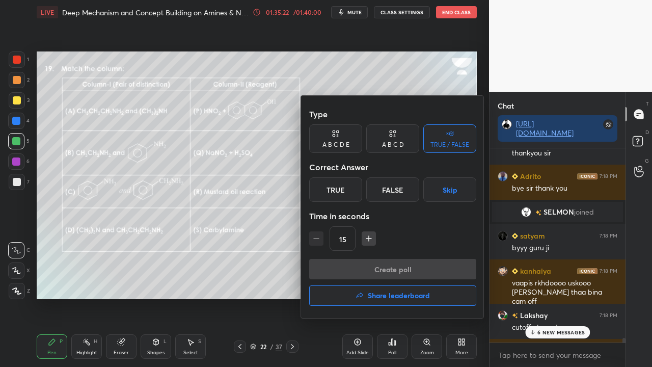
click at [385, 297] on h4 "Share leaderboard" at bounding box center [399, 295] width 62 height 7
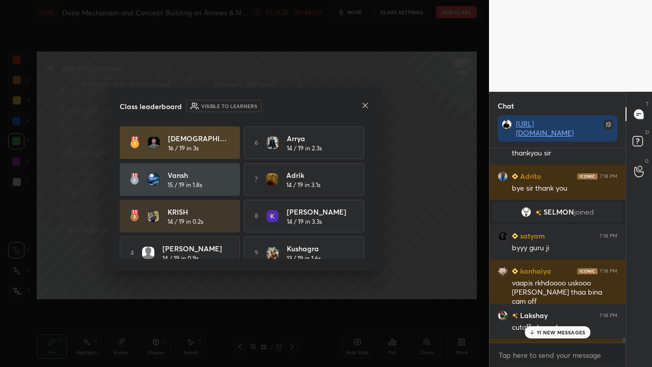
click at [368, 103] on icon at bounding box center [365, 105] width 8 height 8
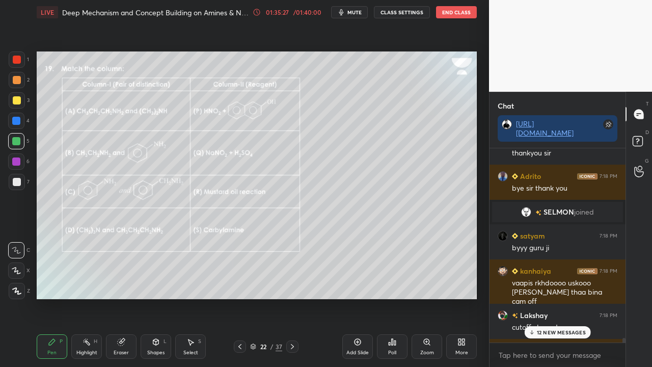
click at [239, 297] on div at bounding box center [240, 346] width 12 height 12
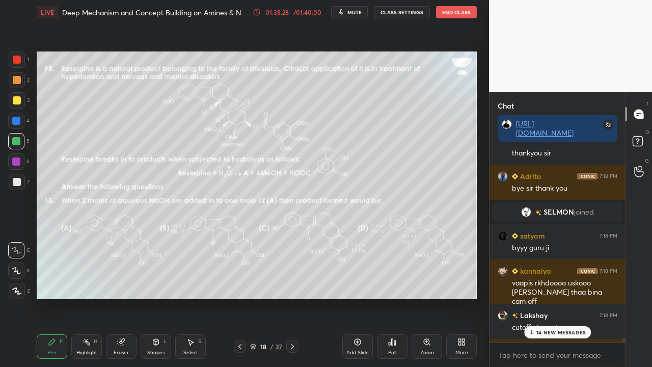
click at [239, 297] on div at bounding box center [240, 346] width 12 height 12
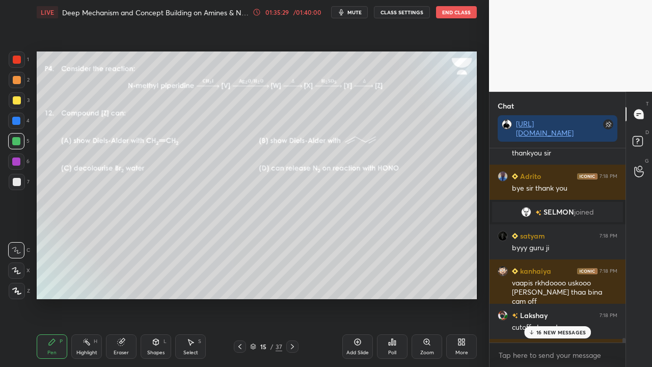
click at [239, 297] on div at bounding box center [240, 346] width 12 height 12
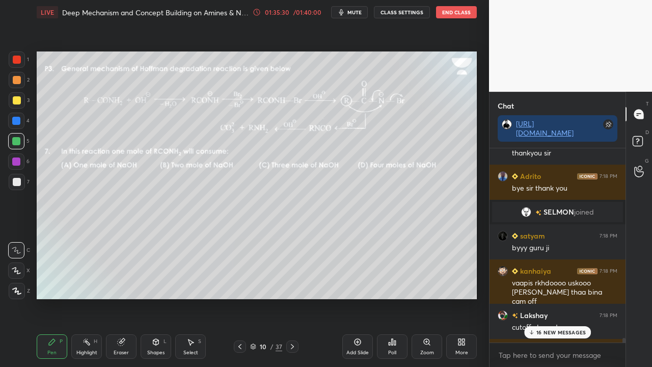
click at [239, 297] on div at bounding box center [240, 346] width 12 height 12
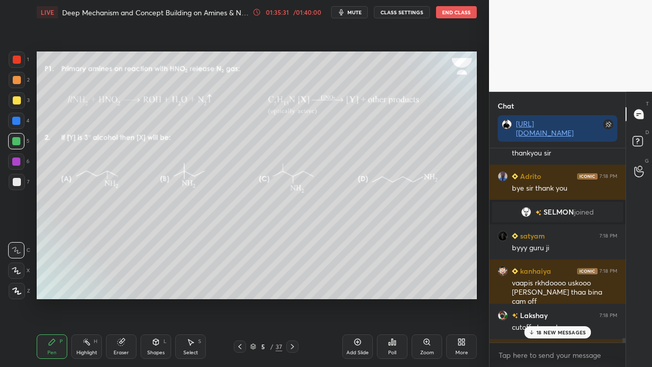
click at [239, 297] on div at bounding box center [240, 346] width 12 height 12
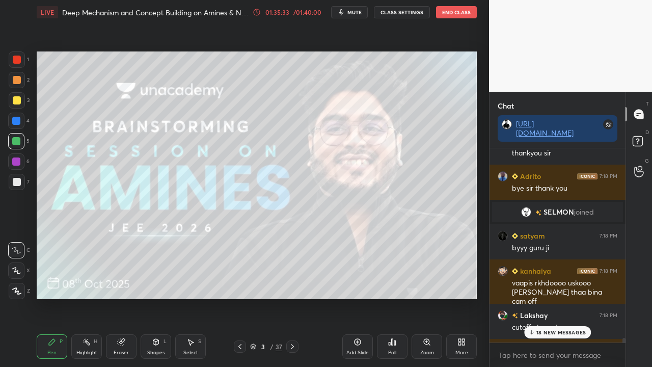
click at [292, 297] on icon at bounding box center [292, 346] width 8 height 8
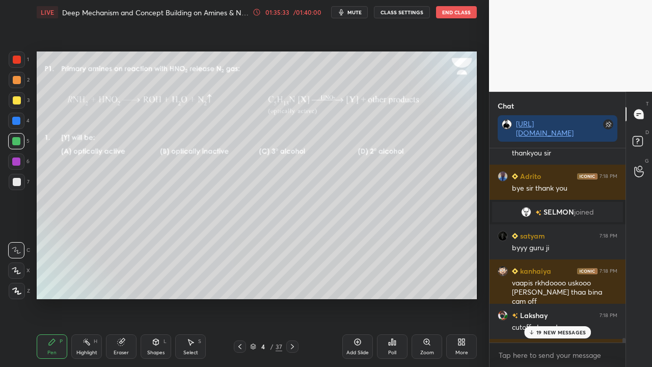
click at [292, 297] on icon at bounding box center [292, 346] width 8 height 8
click at [291, 297] on icon at bounding box center [292, 346] width 8 height 8
click at [290, 297] on icon at bounding box center [292, 346] width 8 height 8
click at [537, 297] on p "24 NEW MESSAGES" at bounding box center [561, 332] width 50 height 6
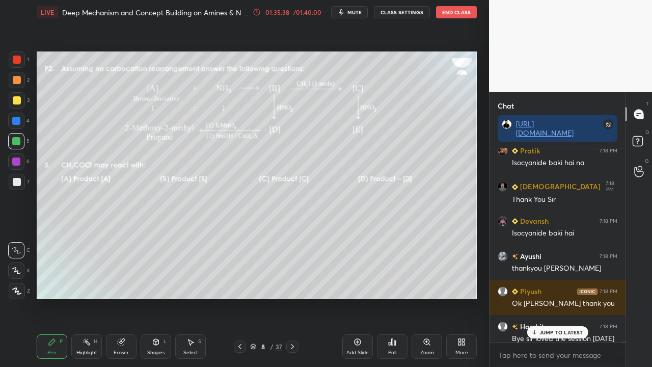
scroll to position [54174, 0]
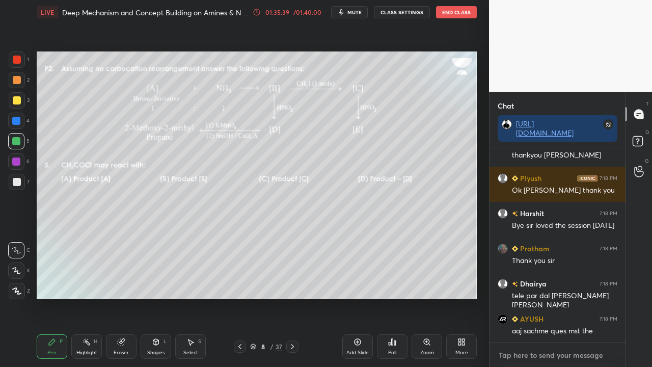
type textarea "x"
paste textarea "[URL][DOMAIN_NAME]"
type textarea "[URL][DOMAIN_NAME]"
type textarea "x"
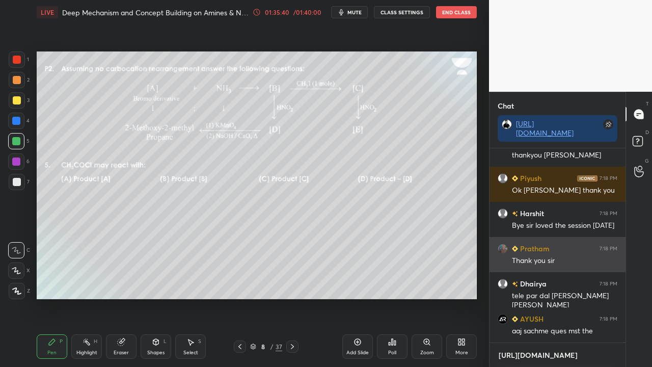
scroll to position [212, 133]
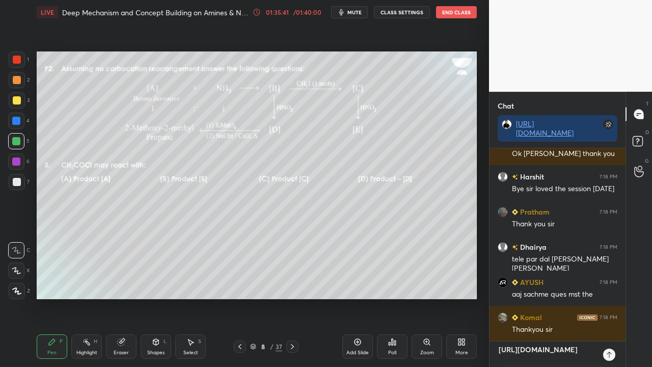
type textarea "[URL][DOMAIN_NAME]"
type textarea "x"
click at [609, 297] on icon at bounding box center [608, 354] width 5 height 6
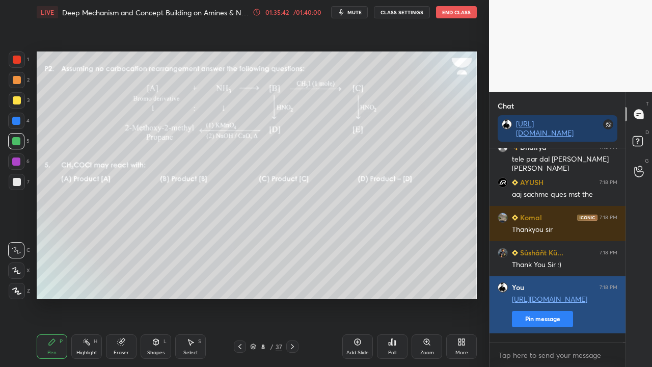
click at [541, 297] on button "Pin message" at bounding box center [542, 319] width 61 height 16
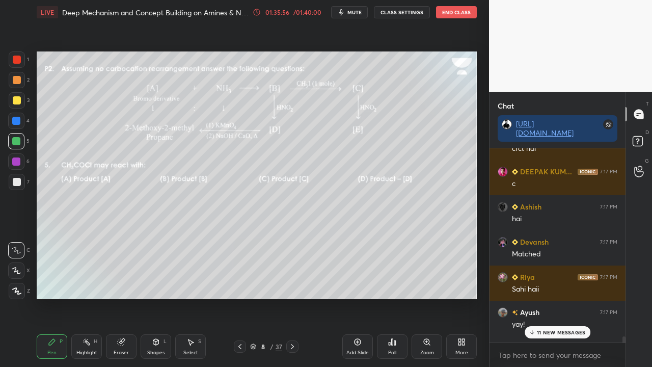
click at [553, 297] on div "11 NEW MESSAGES" at bounding box center [557, 332] width 66 height 12
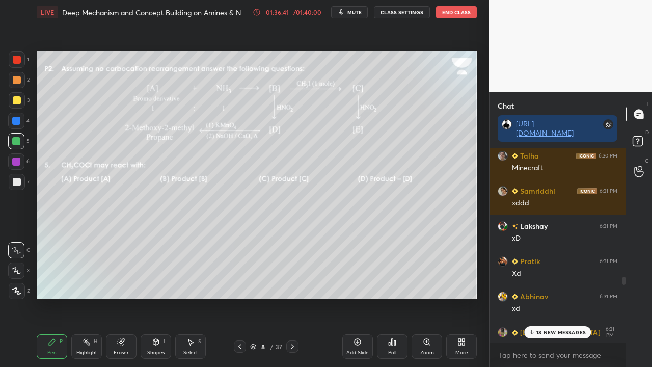
click at [556, 297] on p "18 NEW MESSAGES" at bounding box center [560, 332] width 49 height 6
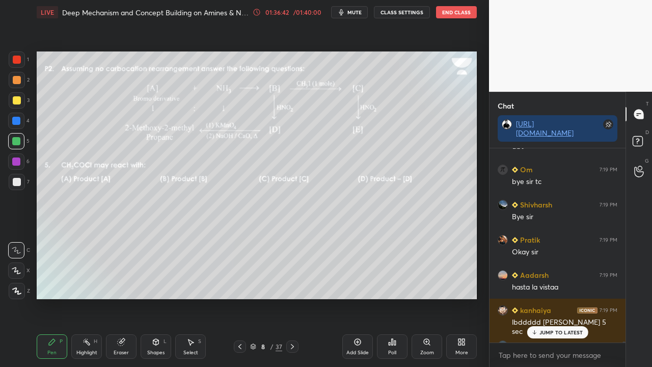
scroll to position [65693, 0]
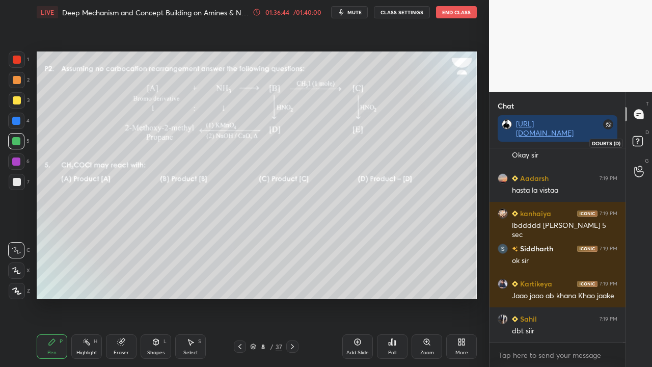
click at [634, 141] on rect at bounding box center [637, 141] width 10 height 10
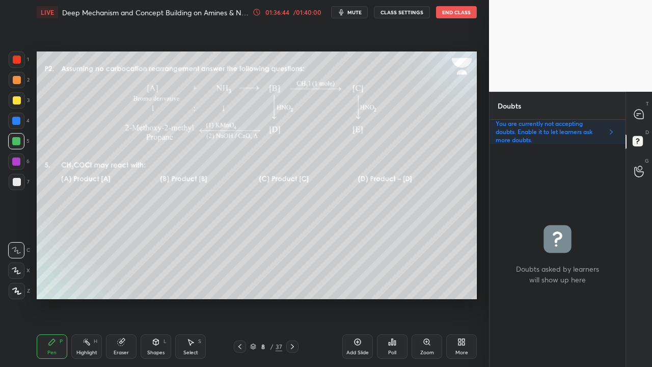
scroll to position [219, 133]
click at [643, 112] on icon at bounding box center [638, 114] width 11 height 11
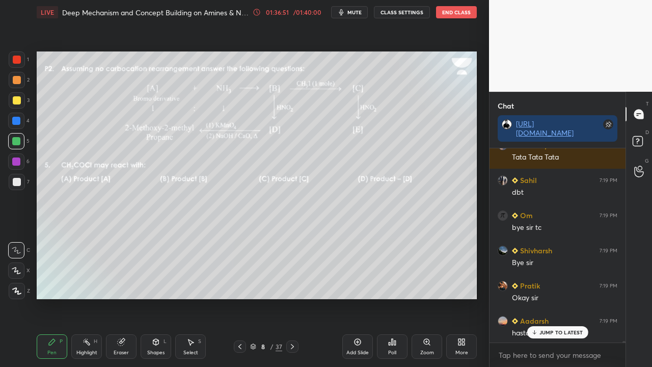
scroll to position [65714, 0]
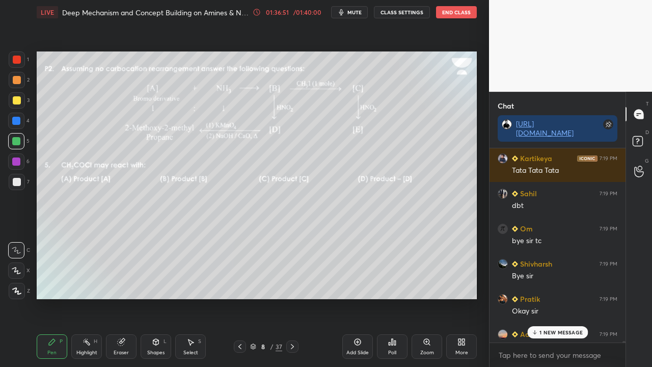
click at [405, 13] on button "CLASS SETTINGS" at bounding box center [402, 12] width 56 height 12
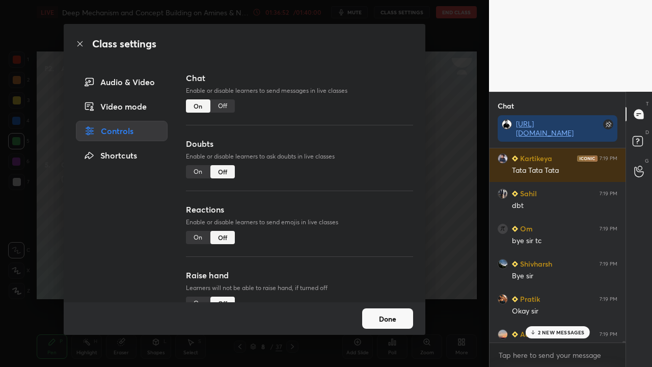
click at [200, 174] on div "On" at bounding box center [198, 171] width 24 height 13
click at [402, 297] on button "Done" at bounding box center [387, 318] width 51 height 20
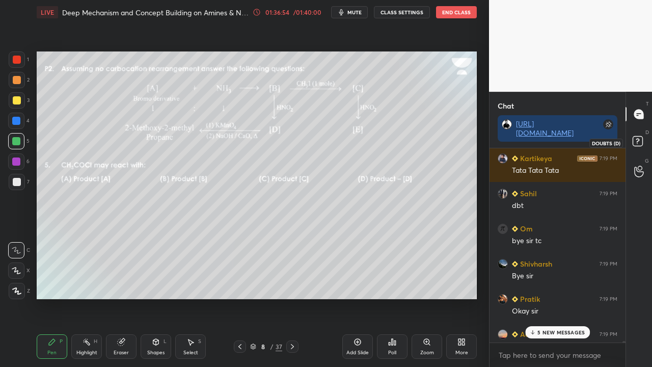
click at [638, 138] on rect at bounding box center [637, 141] width 10 height 10
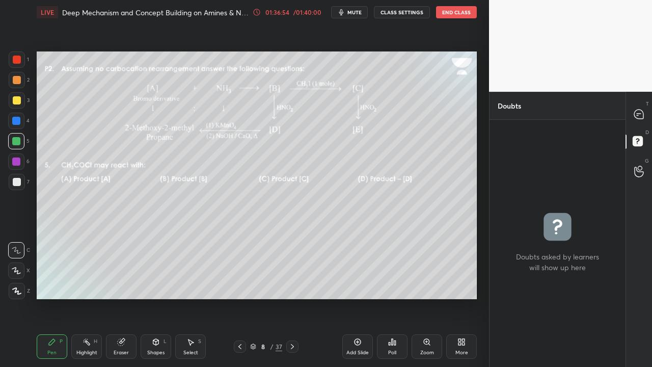
scroll to position [244, 133]
click at [402, 14] on button "CLASS SETTINGS" at bounding box center [402, 12] width 56 height 12
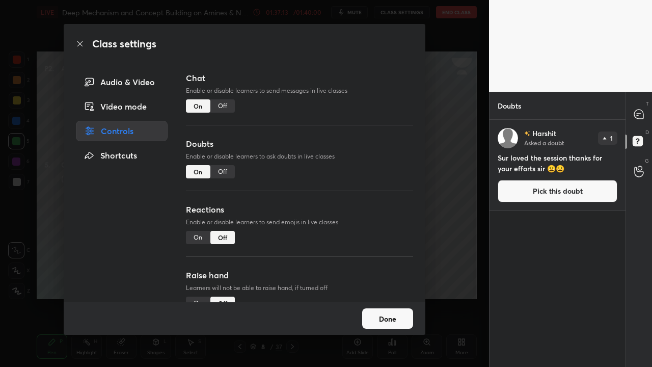
drag, startPoint x: 394, startPoint y: 319, endPoint x: 450, endPoint y: 266, distance: 77.1
click at [394, 297] on button "Done" at bounding box center [387, 318] width 51 height 20
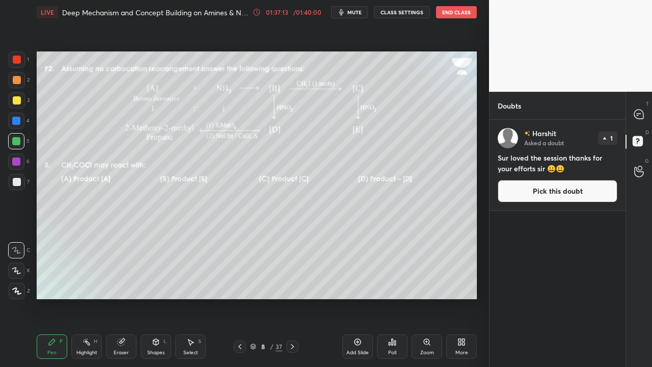
click at [546, 182] on button "Pick this doubt" at bounding box center [557, 191] width 120 height 22
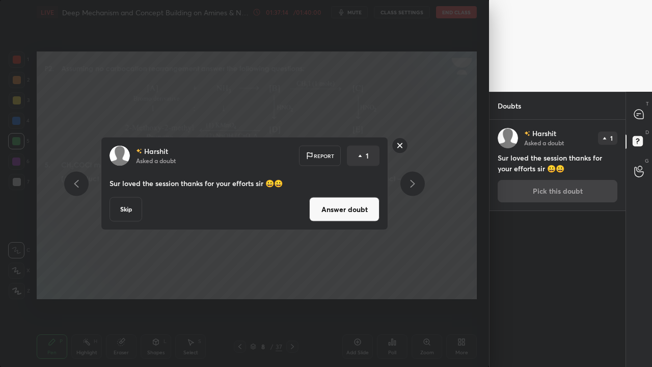
click at [360, 212] on button "Answer doubt" at bounding box center [344, 209] width 70 height 24
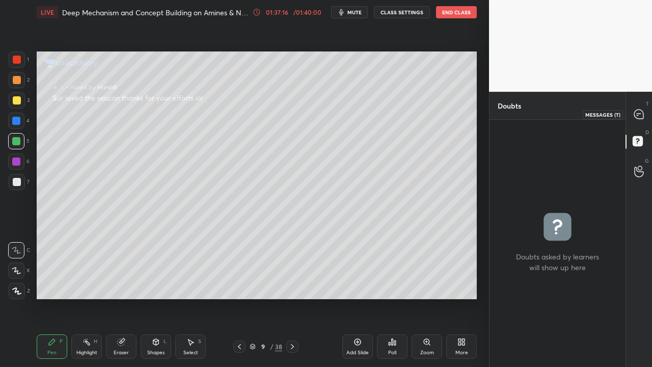
click at [638, 117] on icon at bounding box center [638, 113] width 9 height 9
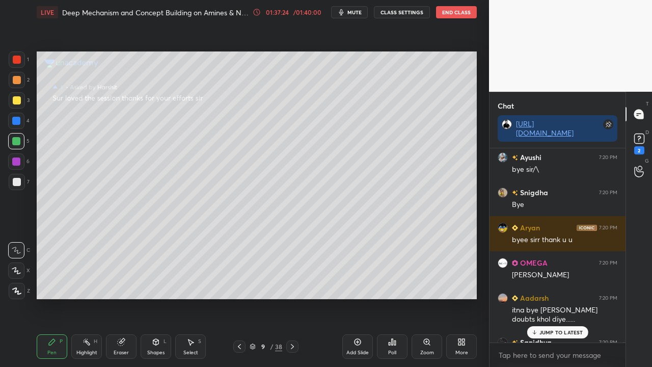
scroll to position [66584, 0]
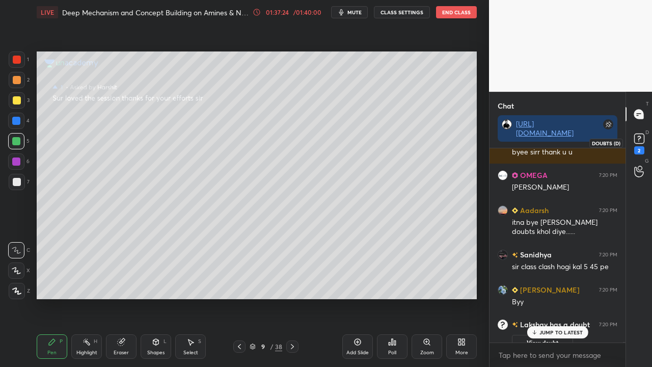
click at [639, 143] on rect at bounding box center [639, 139] width 10 height 10
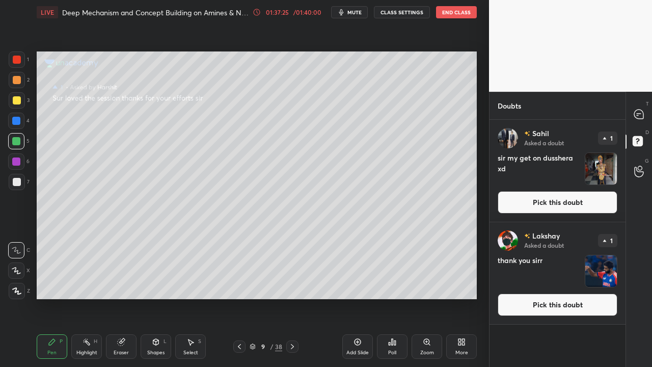
click at [553, 205] on button "Pick this doubt" at bounding box center [557, 202] width 120 height 22
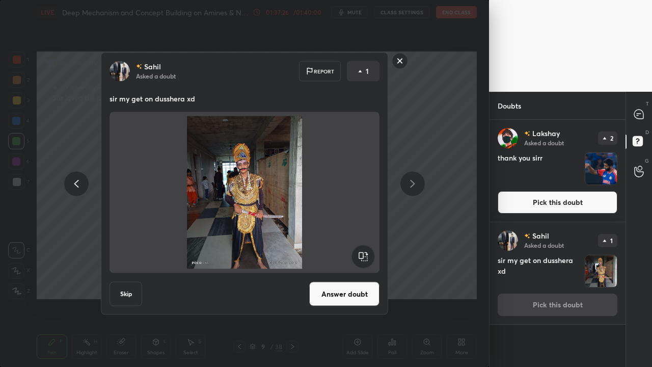
click at [367, 297] on div "Sahil Asked a doubt Report 1 sir my get on dusshera xd Skip Answer doubt" at bounding box center [244, 183] width 287 height 262
click at [365, 296] on button "Answer doubt" at bounding box center [344, 294] width 70 height 24
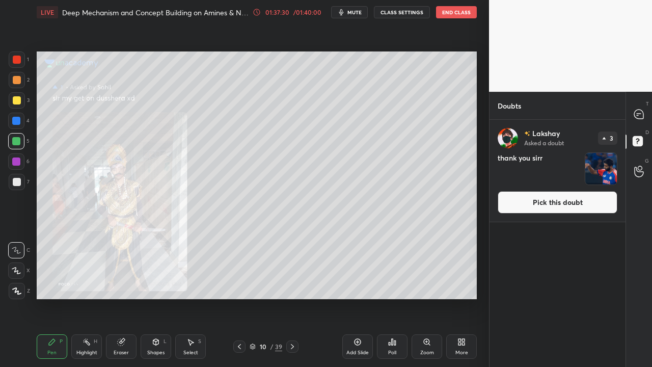
click at [554, 206] on button "Pick this doubt" at bounding box center [557, 202] width 120 height 22
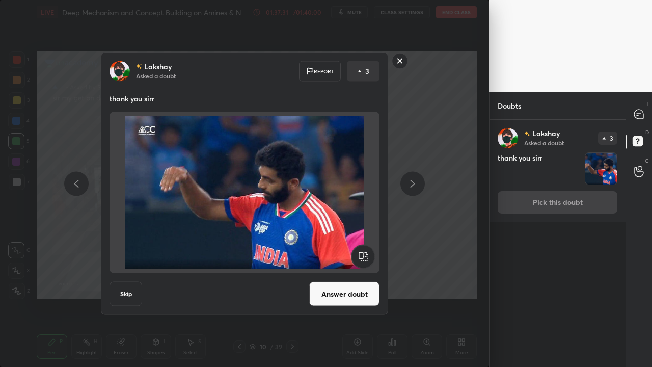
click at [352, 290] on button "Answer doubt" at bounding box center [344, 294] width 70 height 24
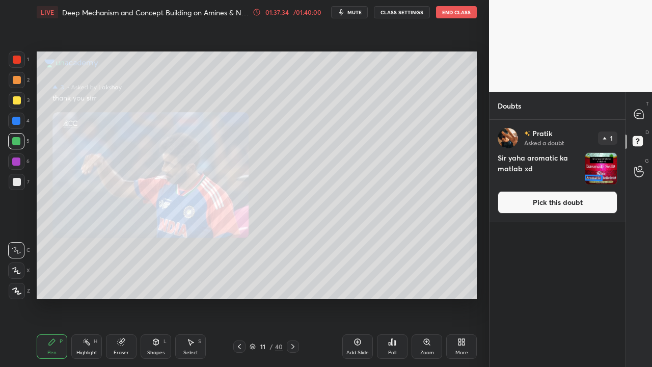
click at [571, 200] on button "Pick this doubt" at bounding box center [557, 202] width 120 height 22
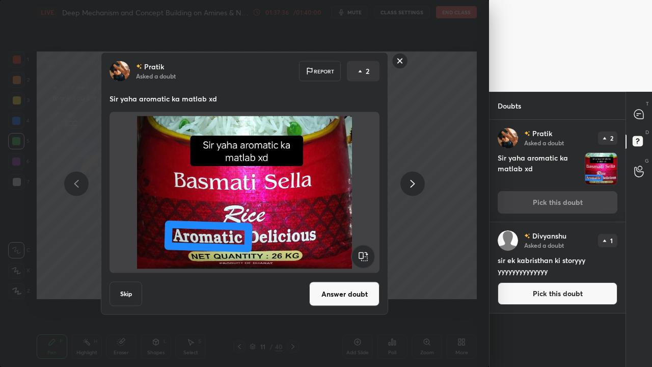
click at [352, 289] on button "Answer doubt" at bounding box center [344, 294] width 70 height 24
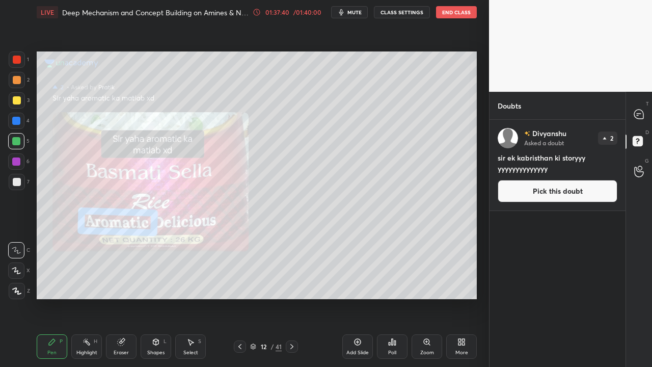
click at [554, 195] on button "Pick this doubt" at bounding box center [557, 191] width 120 height 22
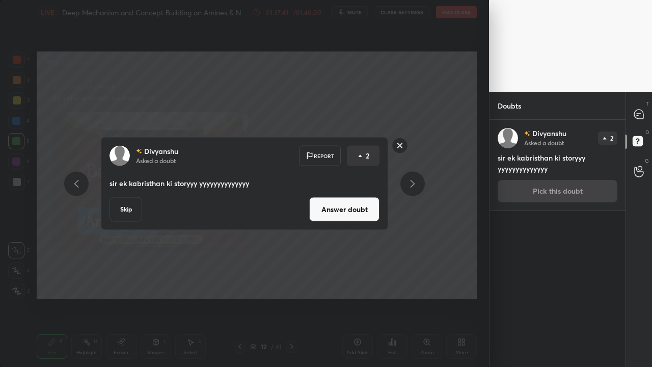
click at [368, 209] on button "Answer doubt" at bounding box center [344, 209] width 70 height 24
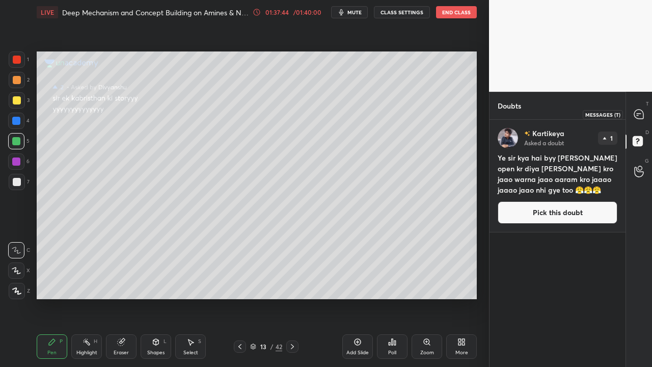
click at [633, 110] on icon at bounding box center [638, 114] width 11 height 11
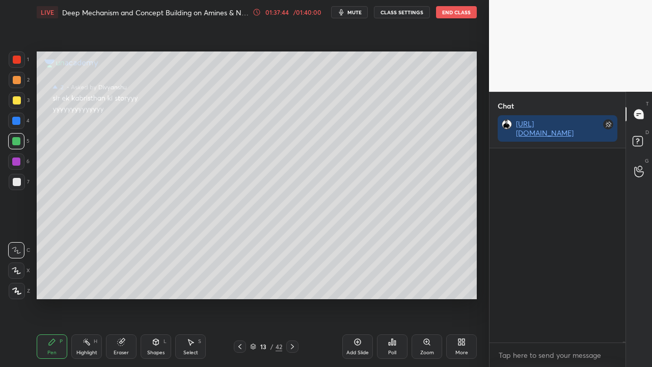
scroll to position [191, 133]
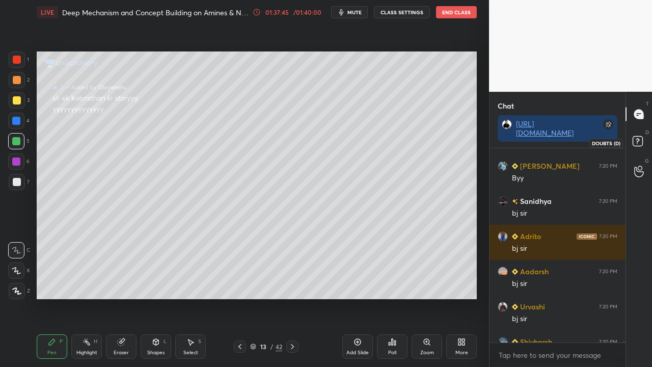
click at [637, 142] on rect at bounding box center [637, 141] width 10 height 10
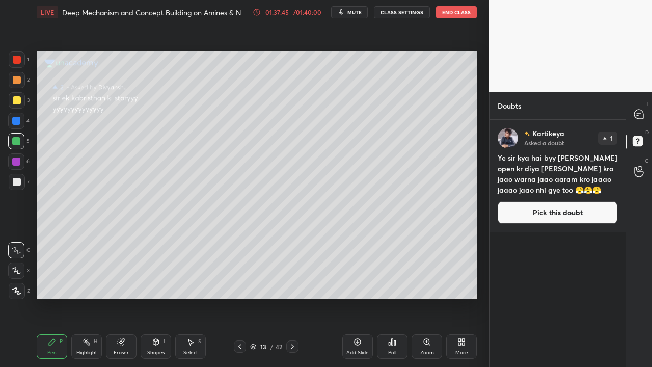
scroll to position [244, 133]
click at [553, 213] on button "Pick this doubt" at bounding box center [557, 212] width 120 height 22
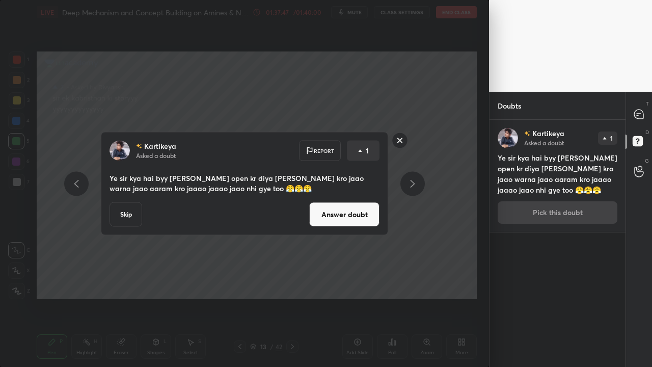
click at [368, 216] on button "Answer doubt" at bounding box center [344, 214] width 70 height 24
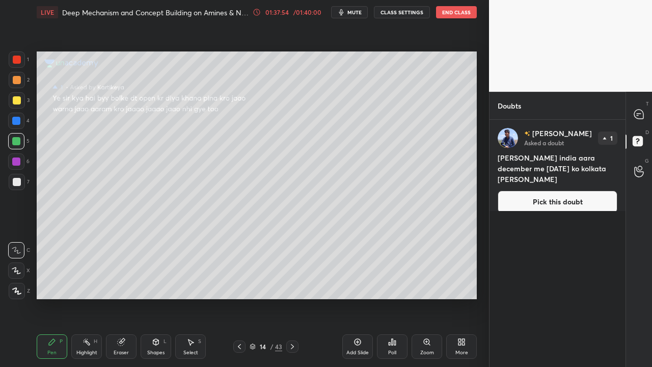
click at [564, 192] on button "Pick this doubt" at bounding box center [557, 201] width 120 height 22
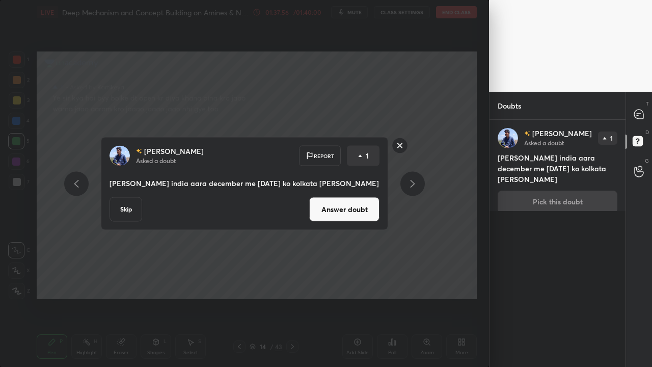
click at [369, 206] on button "Answer doubt" at bounding box center [344, 209] width 70 height 24
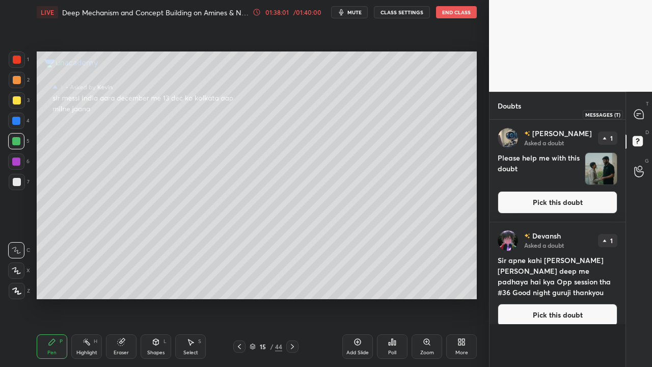
click at [644, 108] on div at bounding box center [639, 114] width 20 height 18
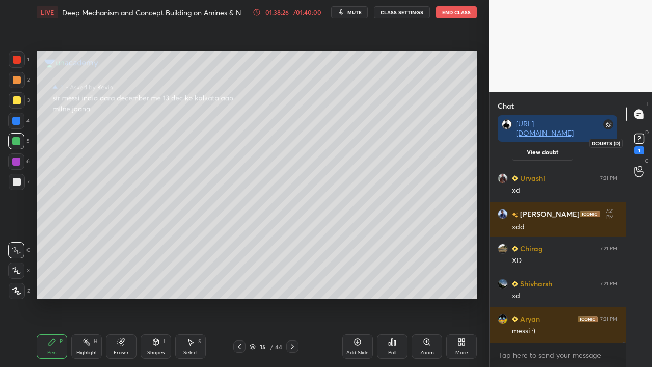
scroll to position [57078, 0]
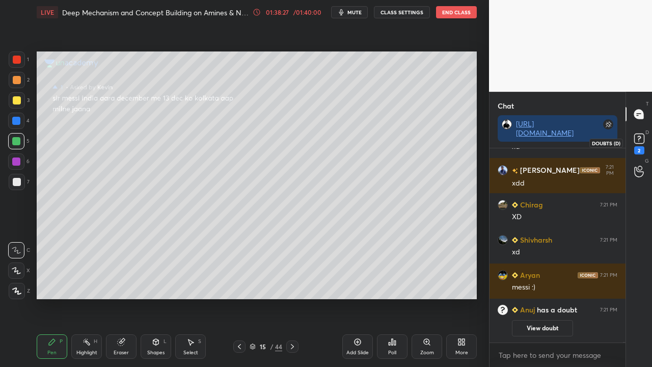
click at [638, 142] on rect at bounding box center [639, 139] width 10 height 10
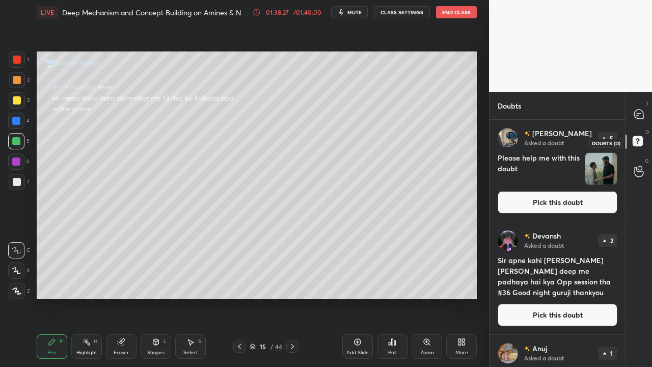
scroll to position [244, 133]
click at [549, 203] on button "Pick this doubt" at bounding box center [557, 202] width 120 height 22
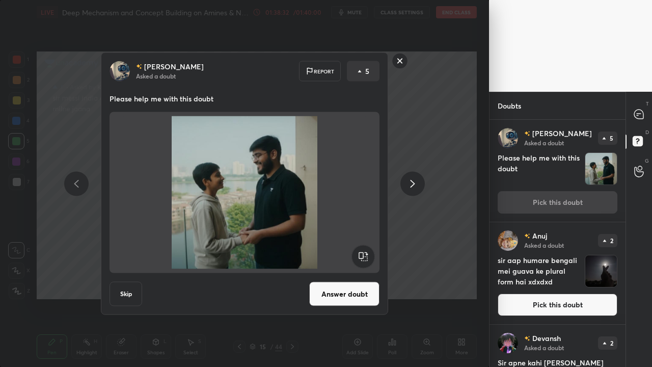
click at [344, 293] on button "Answer doubt" at bounding box center [344, 294] width 70 height 24
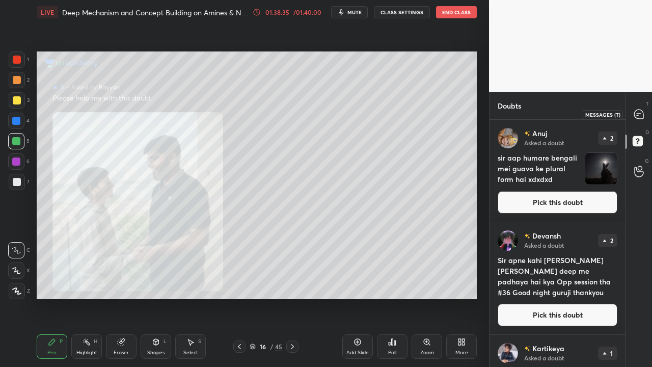
click at [639, 116] on icon at bounding box center [638, 113] width 9 height 9
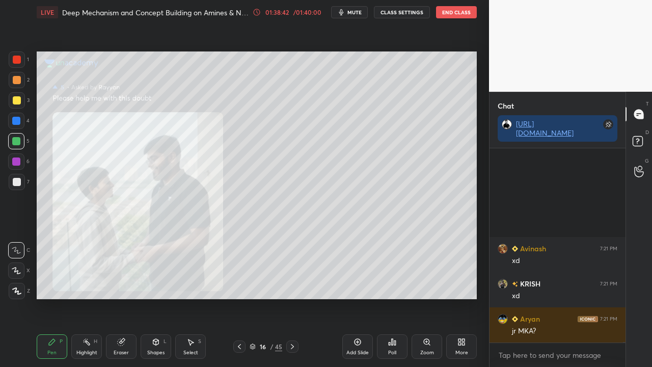
scroll to position [56956, 0]
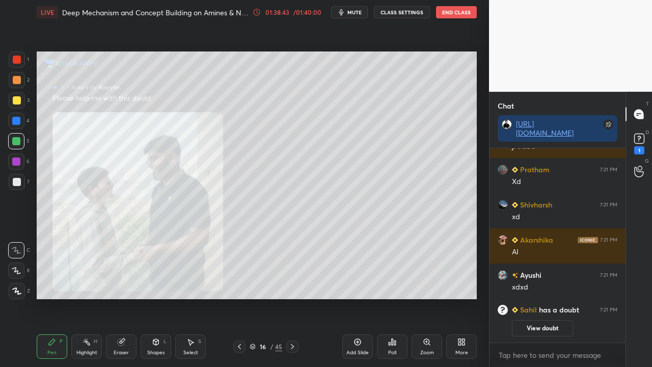
click at [417, 297] on div "Zoom" at bounding box center [426, 346] width 31 height 24
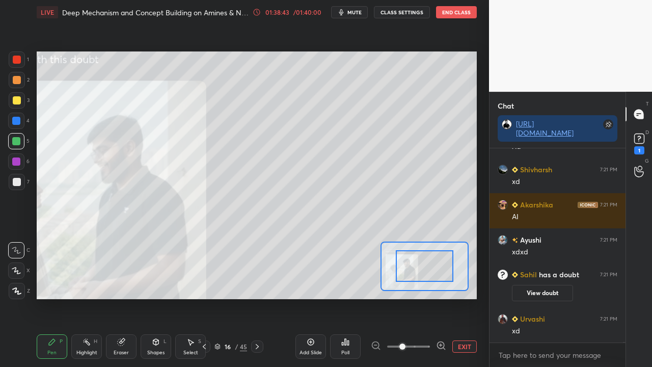
click at [418, 297] on span at bounding box center [408, 346] width 43 height 15
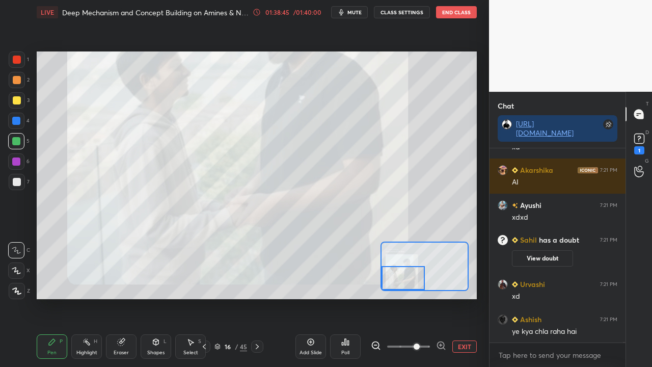
scroll to position [57019, 0]
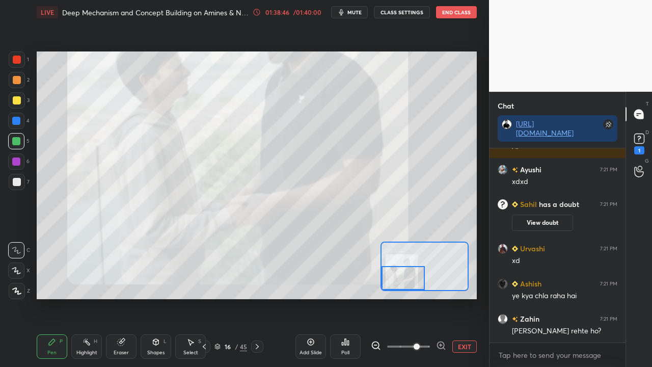
drag, startPoint x: 445, startPoint y: 257, endPoint x: 420, endPoint y: 280, distance: 34.2
click at [420, 280] on div at bounding box center [402, 278] width 43 height 24
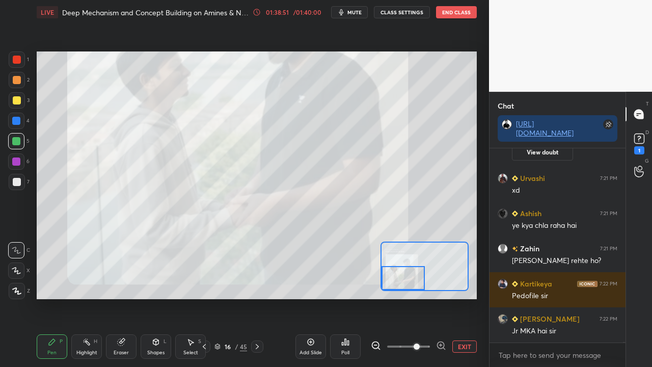
scroll to position [57149, 0]
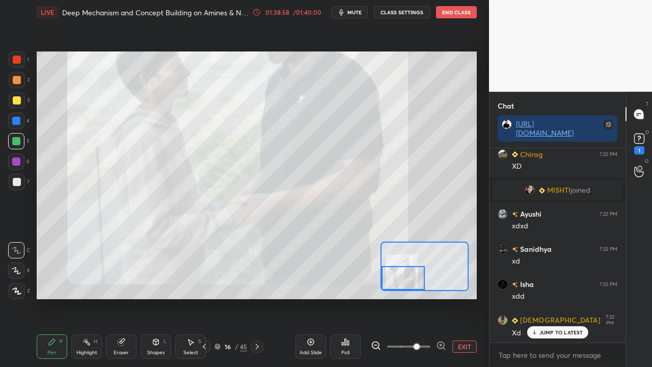
click at [466, 297] on button "EXIT" at bounding box center [464, 346] width 24 height 12
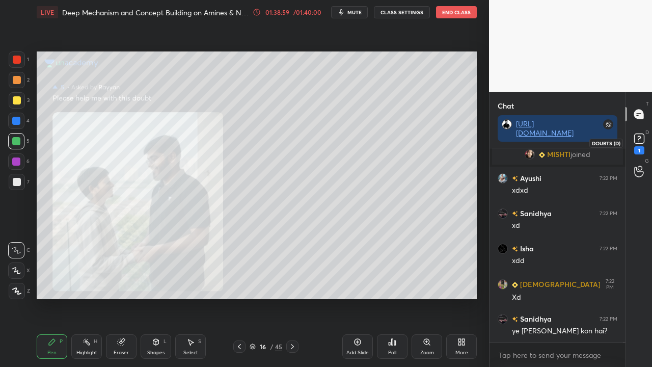
click at [629, 141] on div "1" at bounding box center [639, 142] width 20 height 18
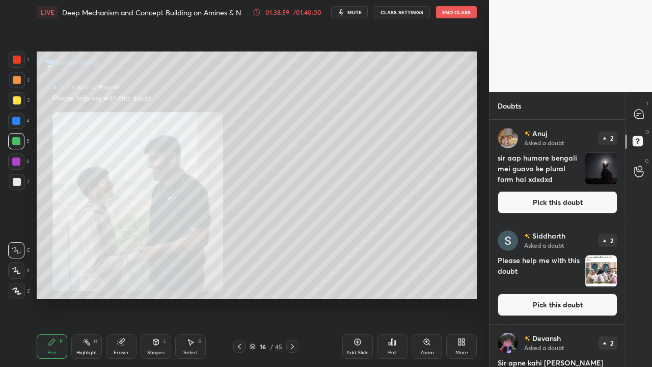
click at [566, 199] on button "Pick this doubt" at bounding box center [557, 202] width 120 height 22
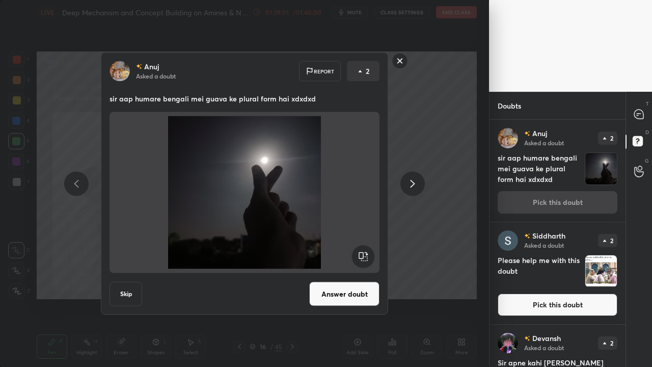
click at [339, 292] on button "Answer doubt" at bounding box center [344, 294] width 70 height 24
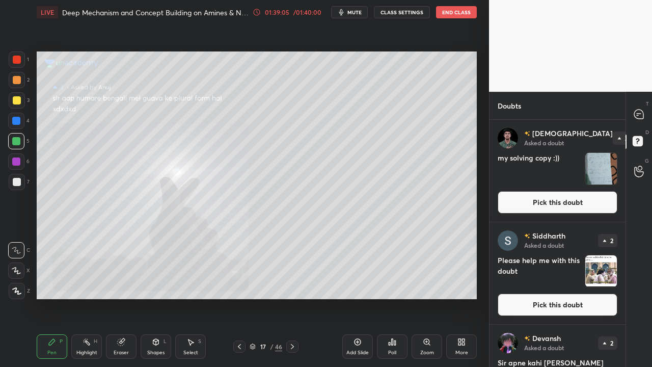
click at [567, 203] on button "Pick this doubt" at bounding box center [557, 202] width 120 height 22
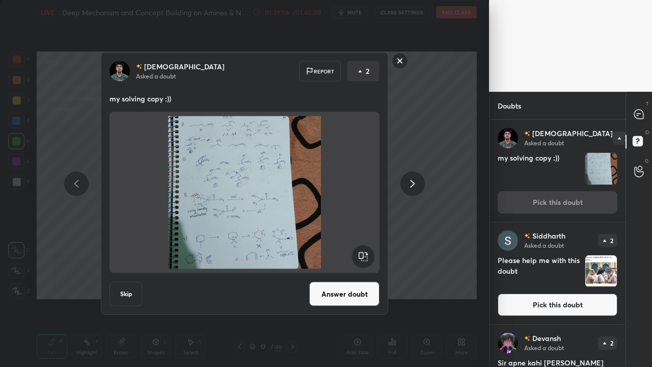
click at [365, 297] on button "Answer doubt" at bounding box center [344, 294] width 70 height 24
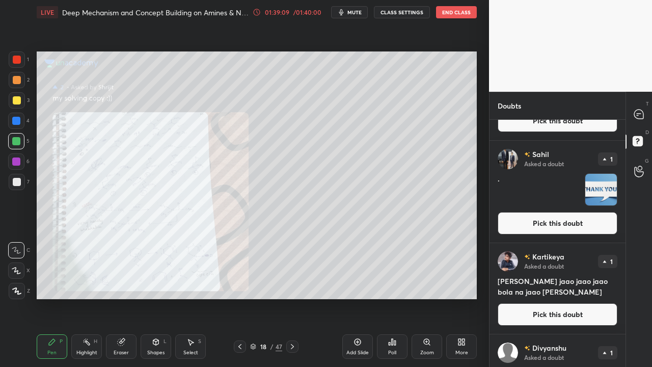
scroll to position [204, 0]
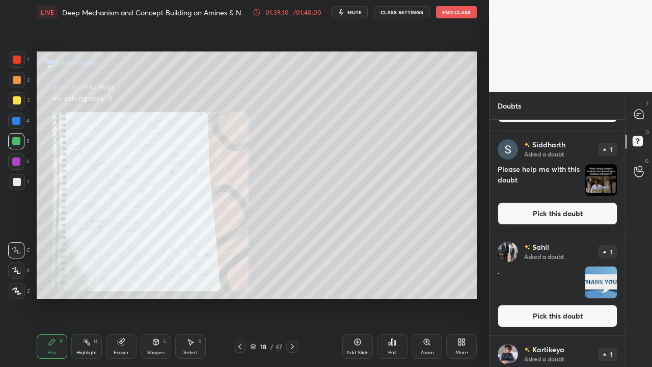
click at [554, 213] on button "Pick this doubt" at bounding box center [557, 213] width 120 height 22
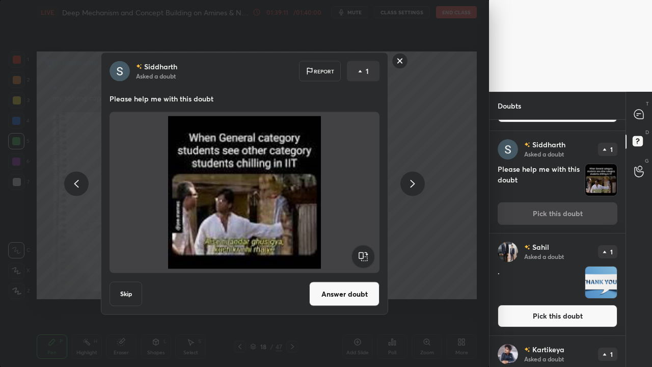
drag, startPoint x: 358, startPoint y: 300, endPoint x: 371, endPoint y: 302, distance: 12.9
click at [359, 297] on button "Answer doubt" at bounding box center [344, 294] width 70 height 24
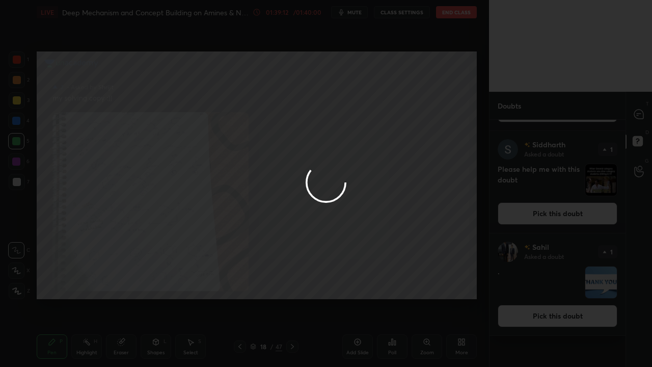
scroll to position [0, 0]
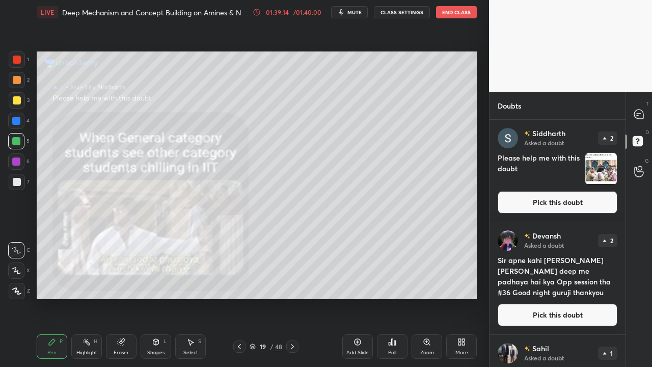
click at [574, 197] on button "Pick this doubt" at bounding box center [557, 202] width 120 height 22
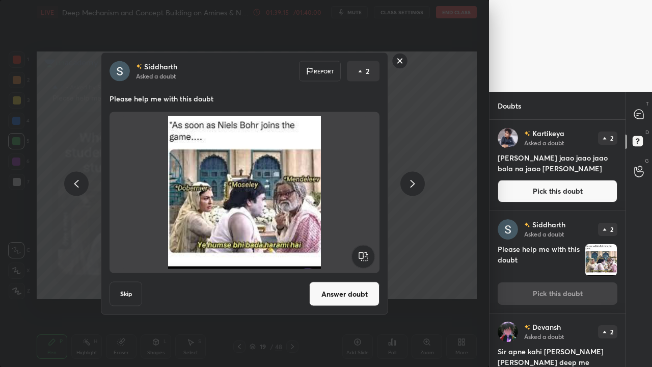
click at [344, 295] on button "Answer doubt" at bounding box center [344, 294] width 70 height 24
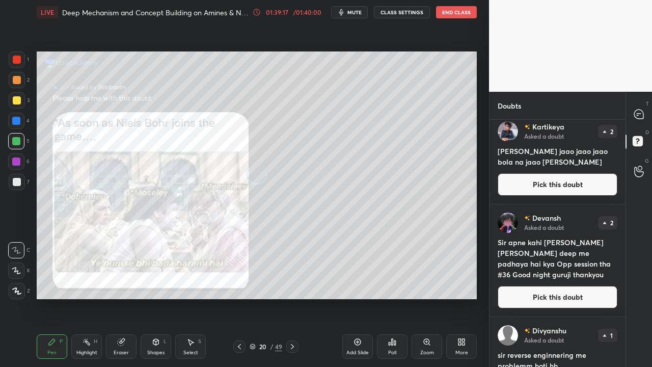
scroll to position [150, 0]
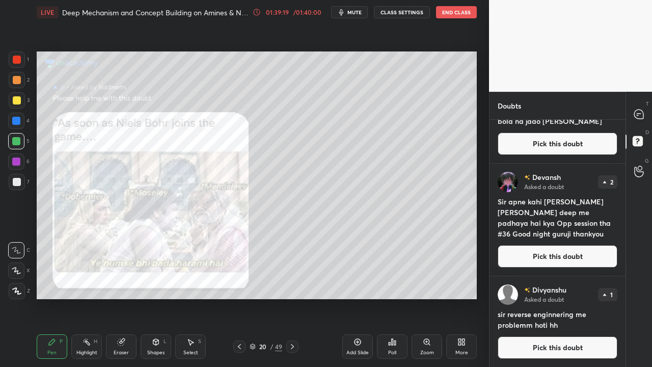
click at [552, 262] on button "Pick this doubt" at bounding box center [557, 256] width 120 height 22
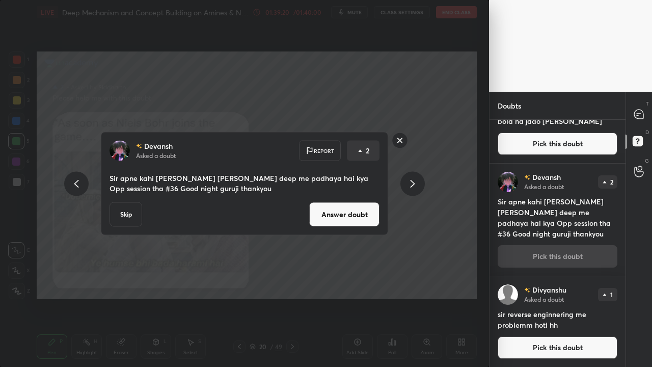
click at [351, 213] on button "Answer doubt" at bounding box center [344, 214] width 70 height 24
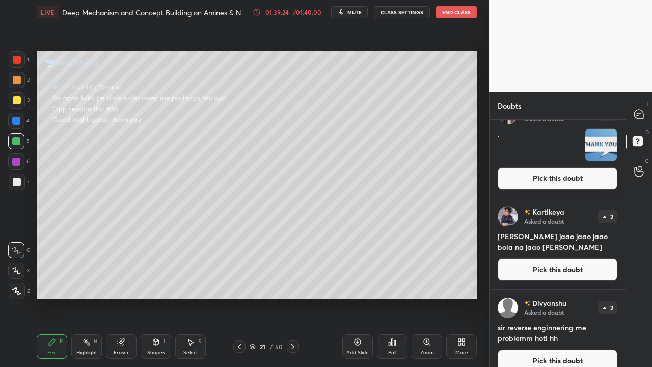
scroll to position [38, 0]
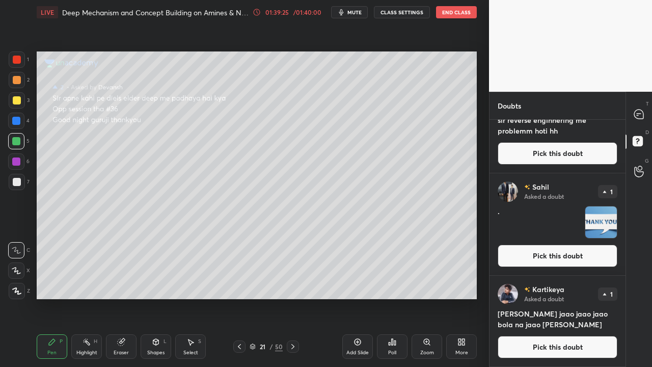
click at [549, 297] on button "Pick this doubt" at bounding box center [557, 347] width 120 height 22
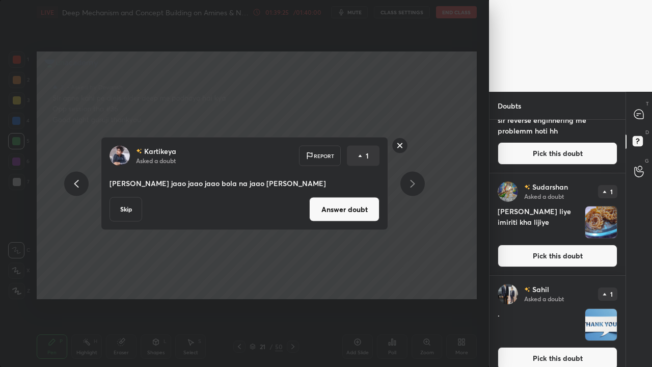
click at [344, 216] on button "Answer doubt" at bounding box center [344, 209] width 70 height 24
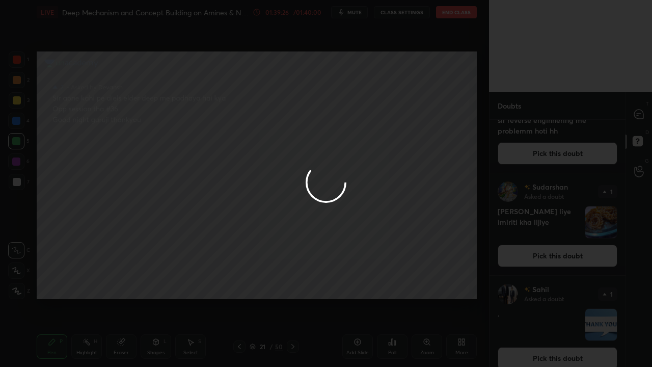
scroll to position [0, 0]
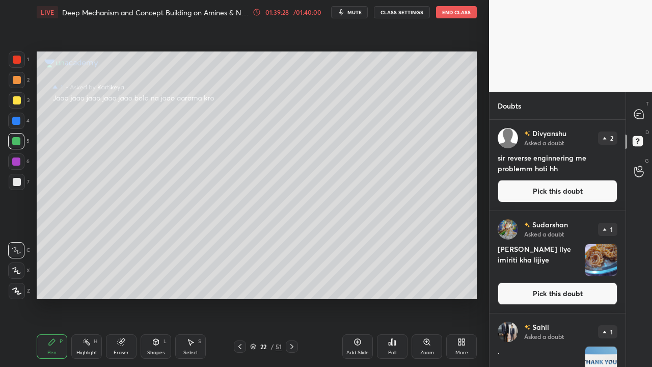
click at [570, 191] on button "Pick this doubt" at bounding box center [557, 191] width 120 height 22
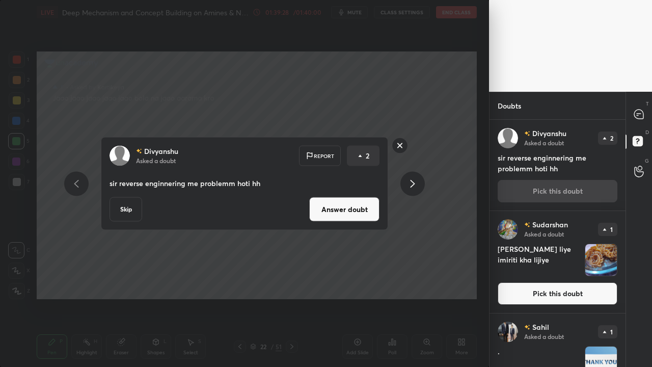
click at [353, 201] on button "Answer doubt" at bounding box center [344, 209] width 70 height 24
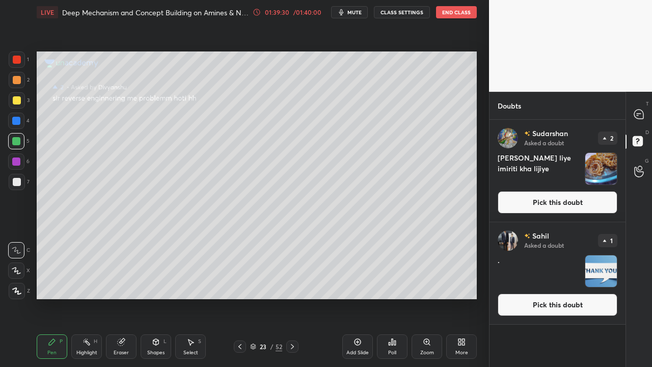
click at [562, 201] on button "Pick this doubt" at bounding box center [557, 202] width 120 height 22
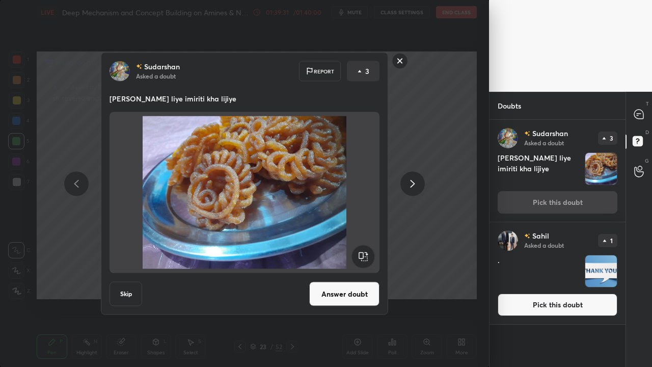
click at [349, 291] on button "Answer doubt" at bounding box center [344, 294] width 70 height 24
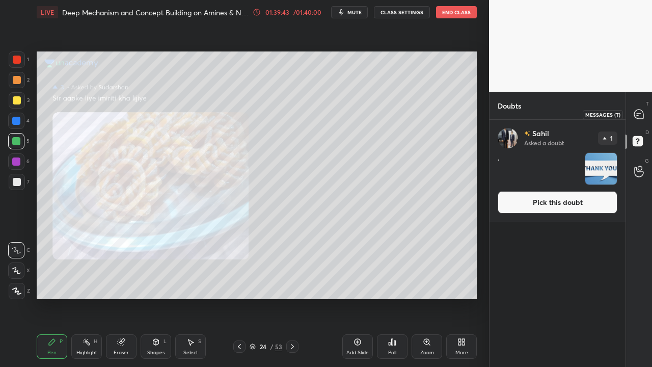
click at [637, 116] on icon at bounding box center [638, 113] width 9 height 9
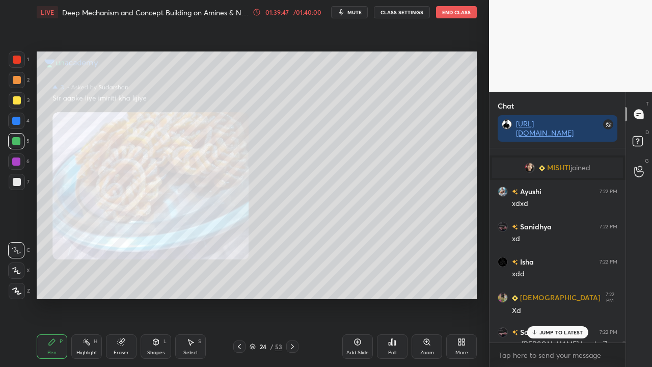
scroll to position [57091, 0]
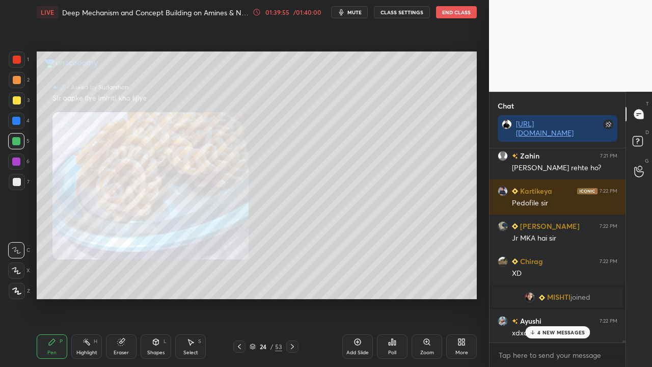
click at [555, 297] on p "4 NEW MESSAGES" at bounding box center [560, 332] width 47 height 6
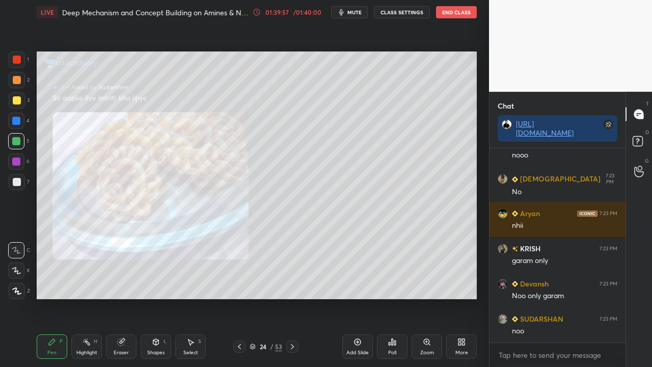
scroll to position [57709, 0]
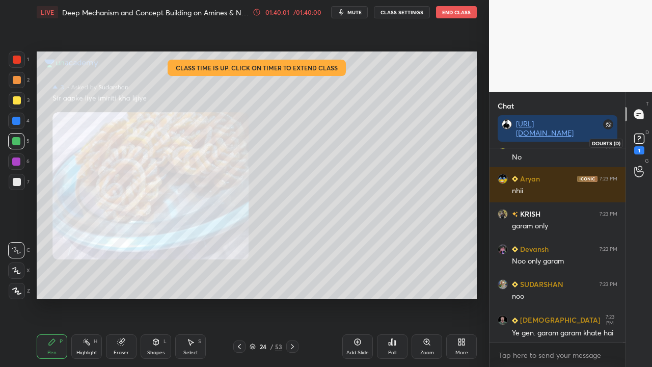
click at [643, 148] on div "1" at bounding box center [639, 150] width 10 height 8
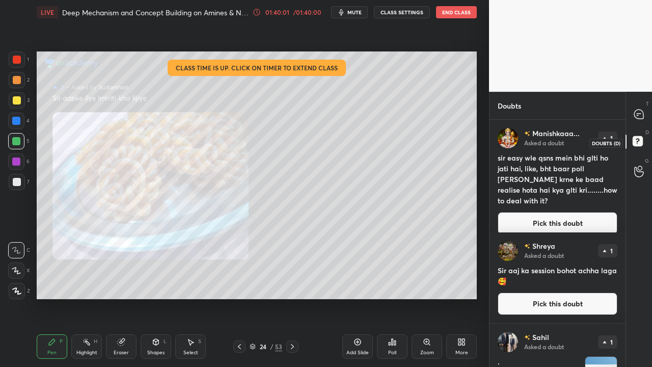
scroll to position [244, 133]
click at [568, 212] on button "Pick this doubt" at bounding box center [557, 223] width 120 height 22
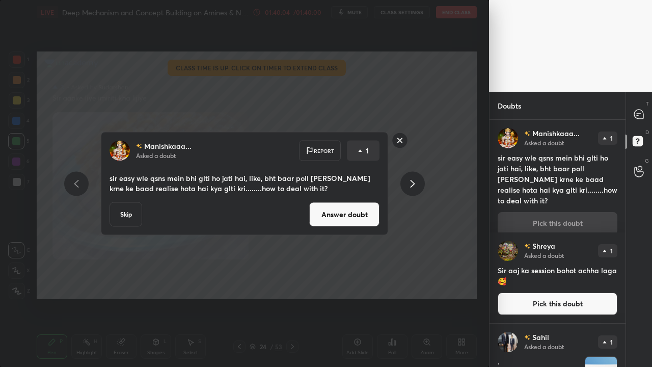
click at [329, 212] on button "Answer doubt" at bounding box center [344, 214] width 70 height 24
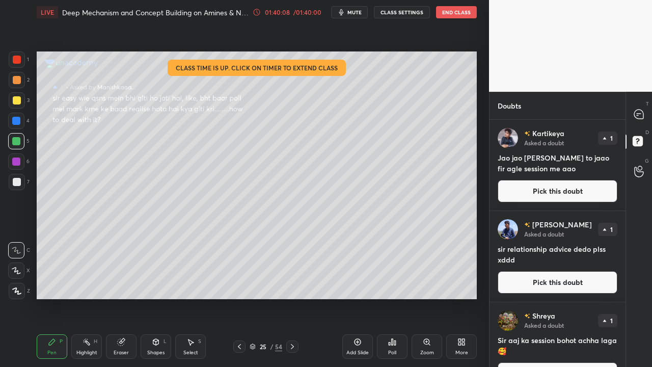
click at [560, 192] on button "Pick this doubt" at bounding box center [557, 191] width 120 height 22
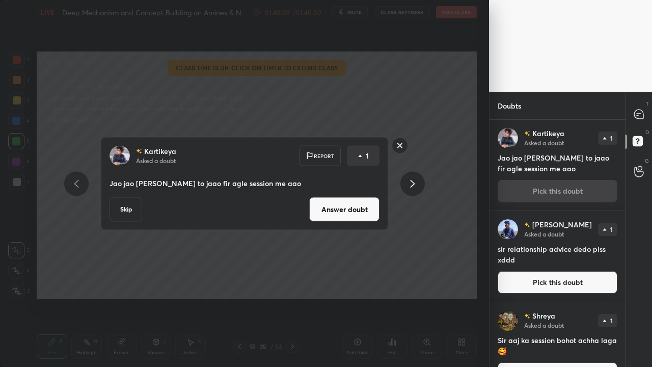
click at [351, 213] on button "Answer doubt" at bounding box center [344, 209] width 70 height 24
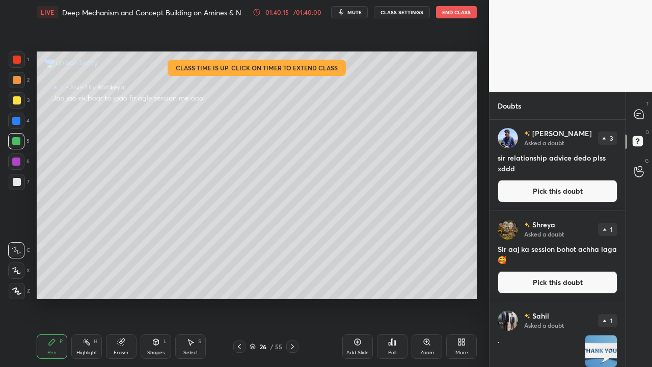
click at [522, 184] on button "Pick this doubt" at bounding box center [557, 191] width 120 height 22
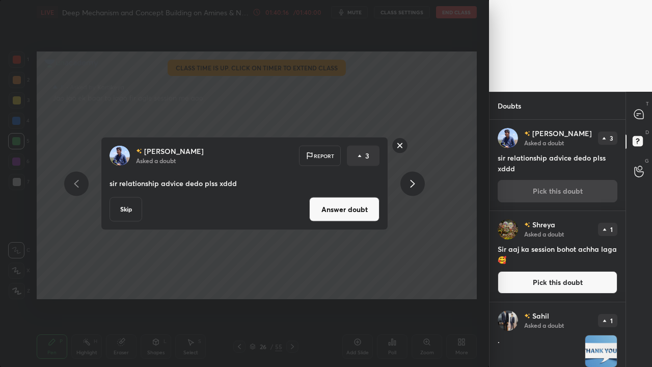
click at [346, 219] on button "Answer doubt" at bounding box center [344, 209] width 70 height 24
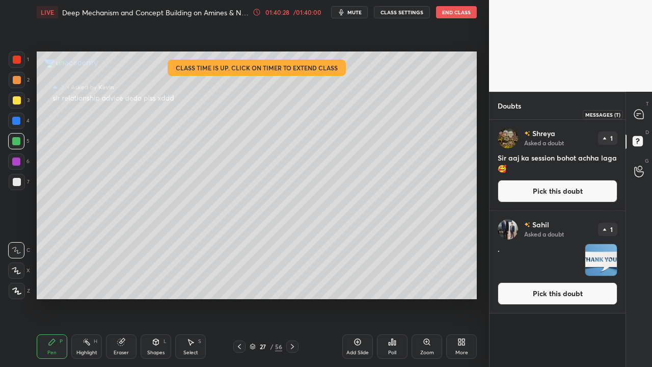
click at [643, 114] on icon at bounding box center [638, 113] width 9 height 9
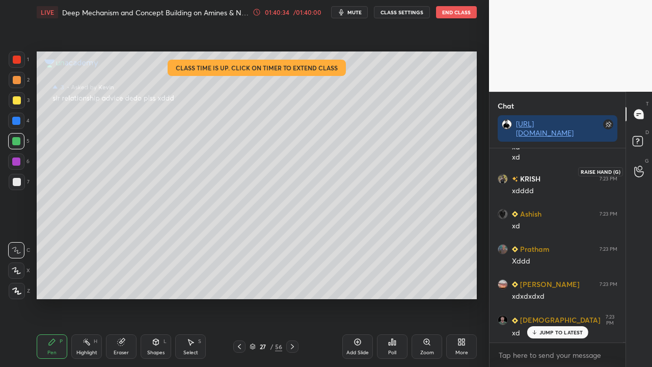
scroll to position [58482, 0]
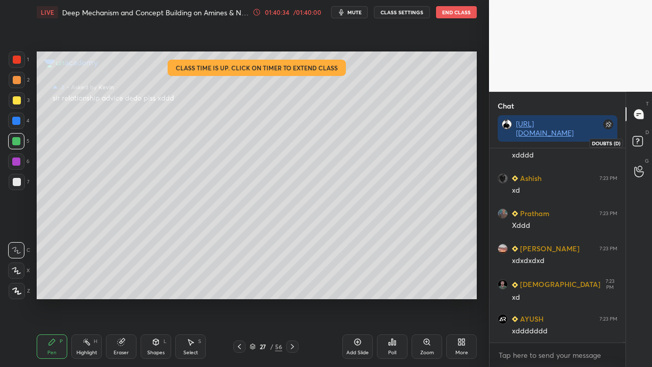
click at [641, 148] on icon at bounding box center [639, 142] width 18 height 18
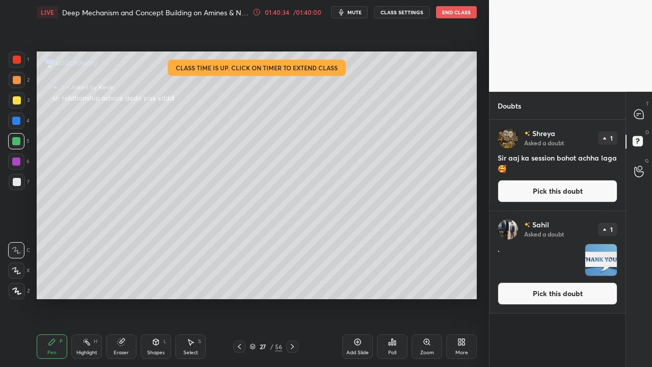
scroll to position [244, 133]
click at [635, 113] on icon at bounding box center [638, 113] width 9 height 9
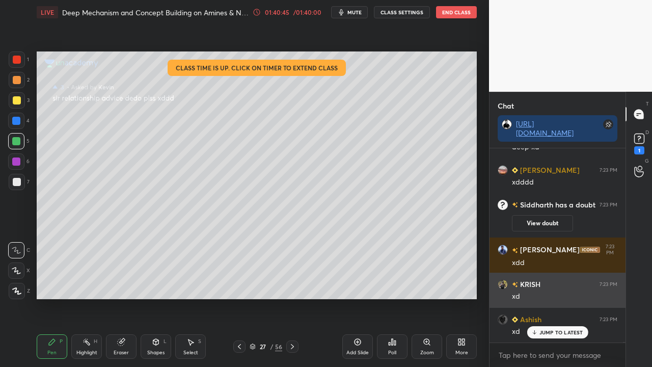
scroll to position [58458, 0]
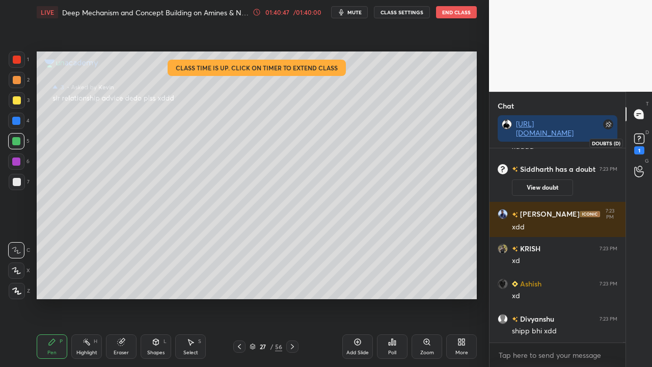
click at [638, 140] on icon at bounding box center [639, 138] width 4 height 4
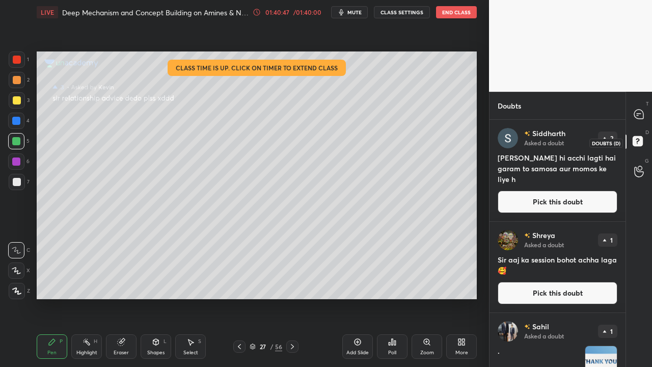
scroll to position [244, 133]
click at [573, 201] on button "Pick this doubt" at bounding box center [557, 201] width 120 height 22
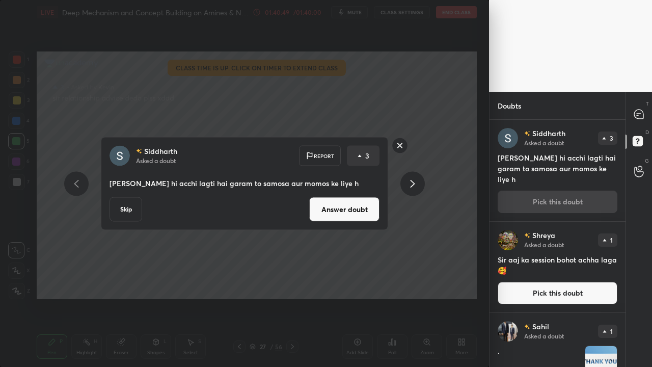
click at [359, 209] on button "Answer doubt" at bounding box center [344, 209] width 70 height 24
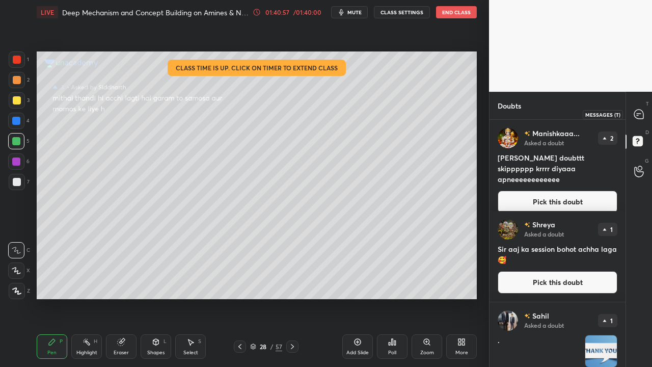
click at [645, 114] on div at bounding box center [639, 114] width 20 height 18
type textarea "x"
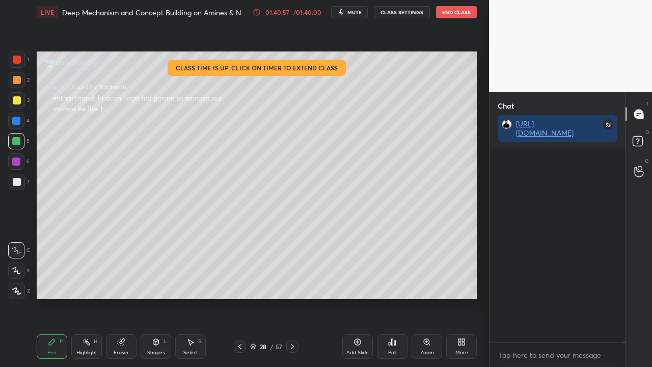
scroll to position [191, 133]
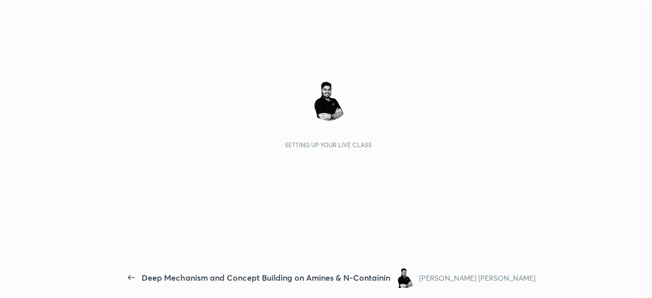
scroll to position [3, 3]
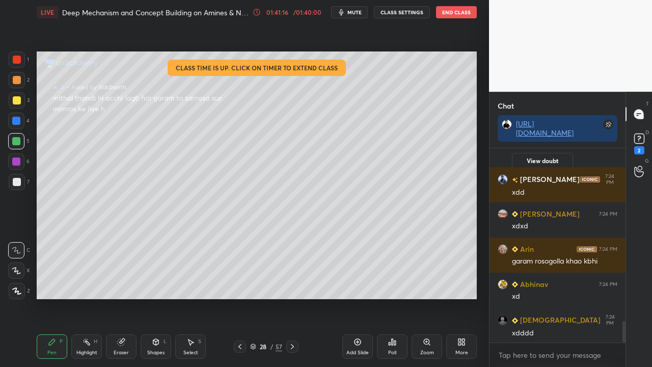
scroll to position [1569, 0]
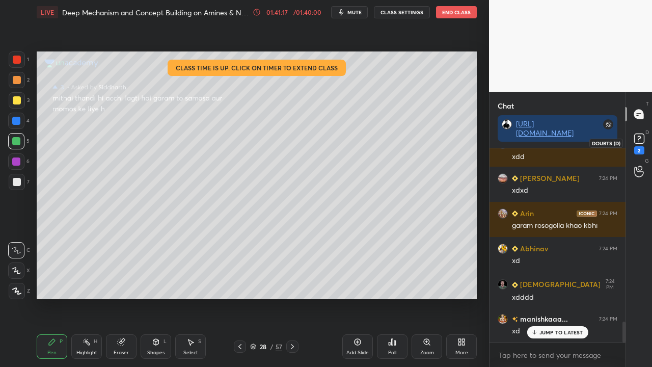
click at [639, 137] on icon at bounding box center [638, 138] width 15 height 15
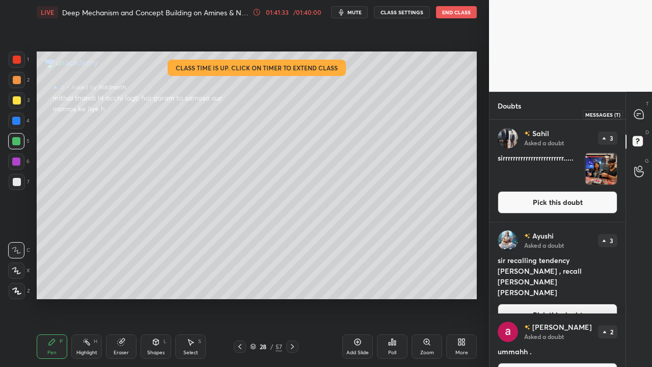
click at [641, 112] on icon at bounding box center [638, 113] width 9 height 9
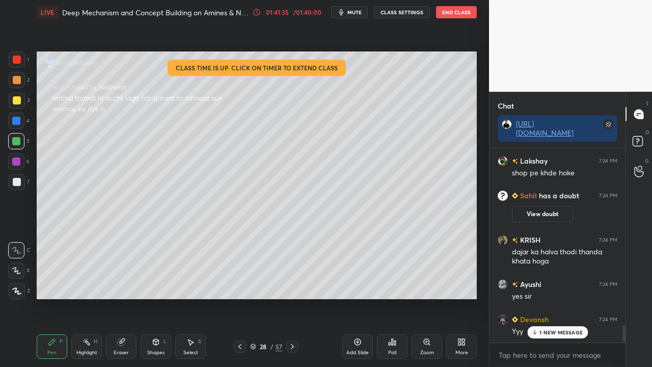
scroll to position [0, 0]
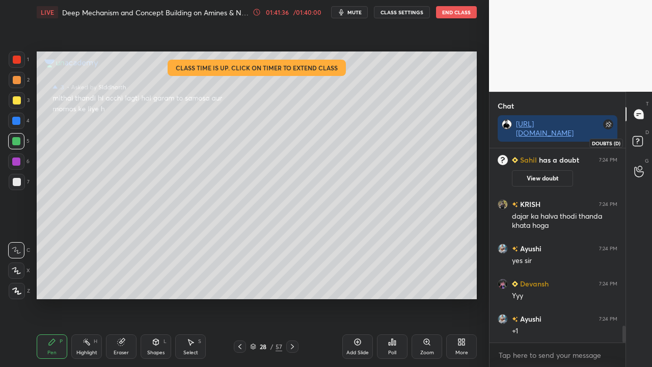
click at [634, 145] on rect at bounding box center [637, 141] width 10 height 10
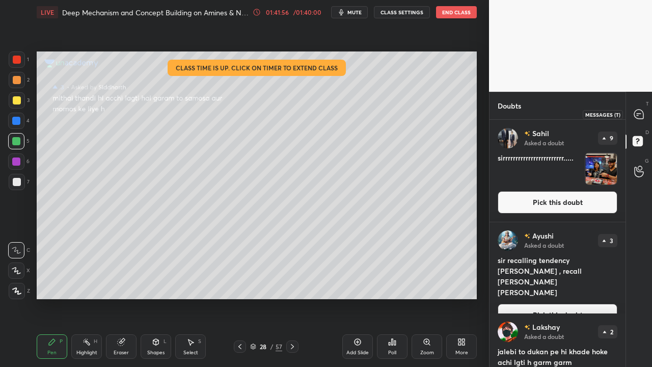
click at [638, 118] on icon at bounding box center [638, 113] width 9 height 9
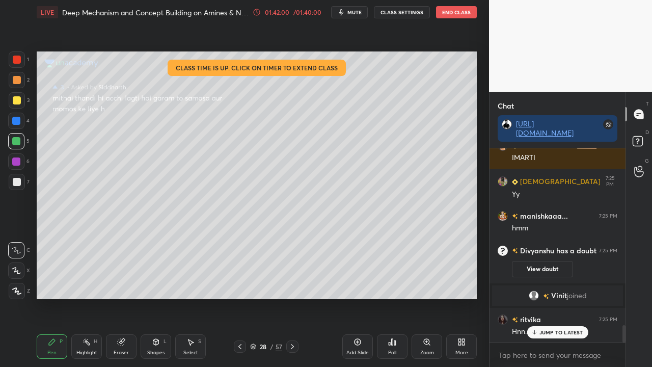
click at [560, 329] on p "JUMP TO LATEST" at bounding box center [561, 332] width 44 height 6
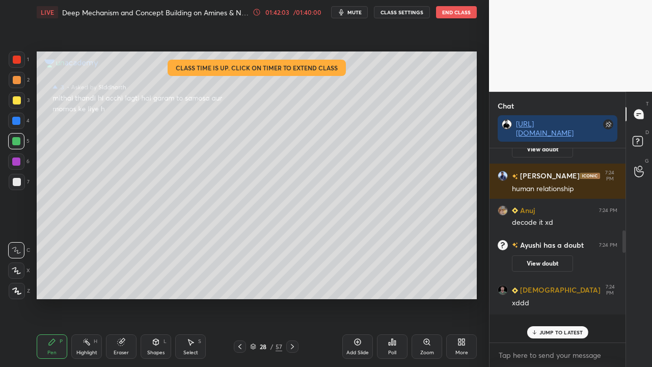
scroll to position [669, 0]
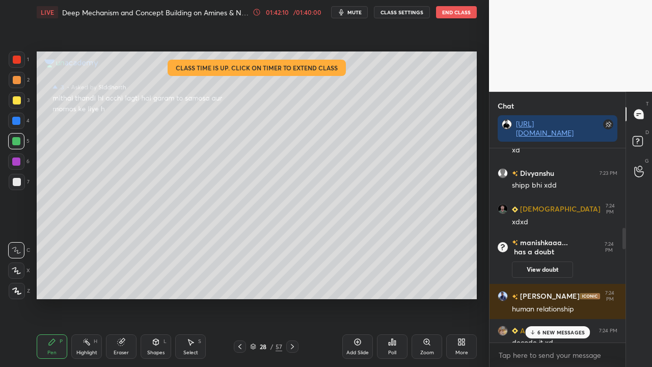
click at [568, 331] on p "6 NEW MESSAGES" at bounding box center [560, 332] width 47 height 6
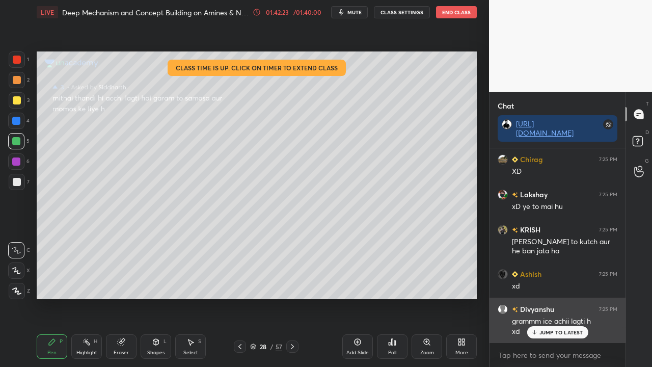
scroll to position [2307, 0]
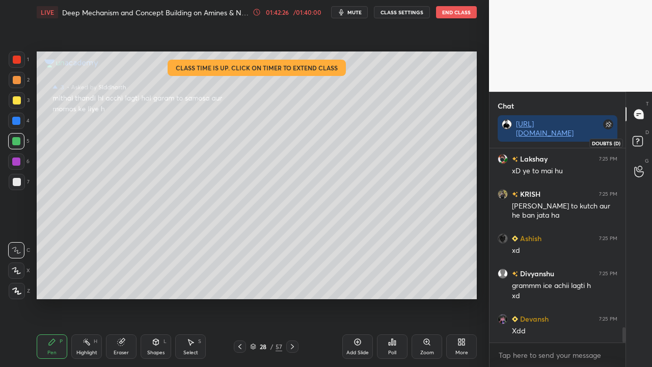
click at [638, 143] on rect at bounding box center [637, 141] width 10 height 10
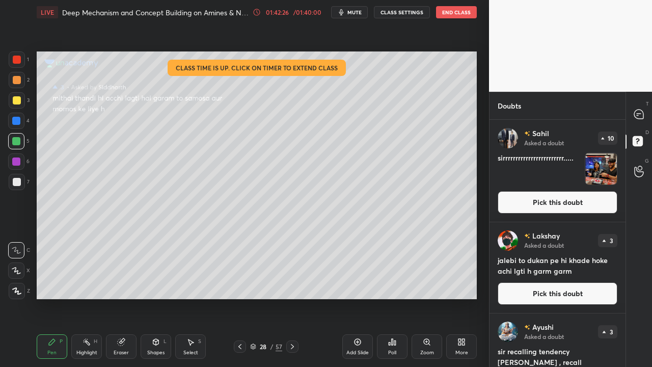
scroll to position [244, 133]
click at [638, 117] on icon at bounding box center [638, 113] width 9 height 9
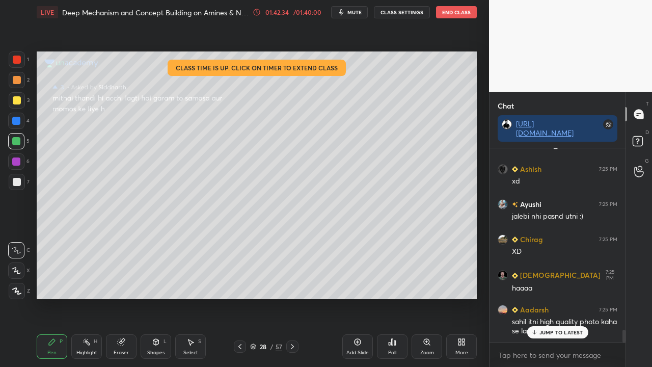
scroll to position [2756, 0]
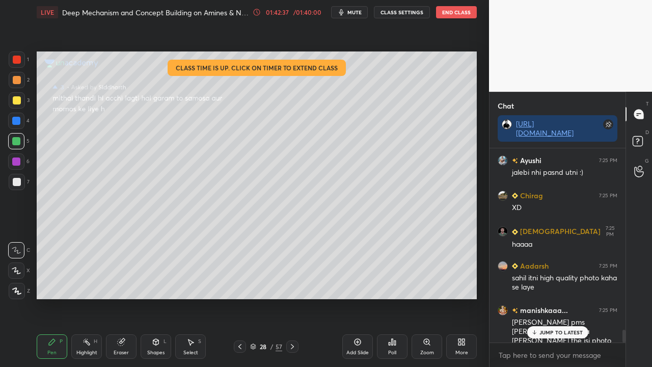
click at [542, 332] on p "JUMP TO LATEST" at bounding box center [561, 332] width 44 height 6
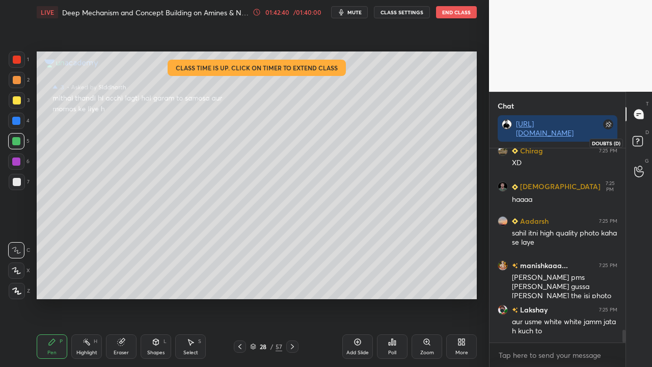
click at [636, 137] on rect at bounding box center [637, 141] width 10 height 10
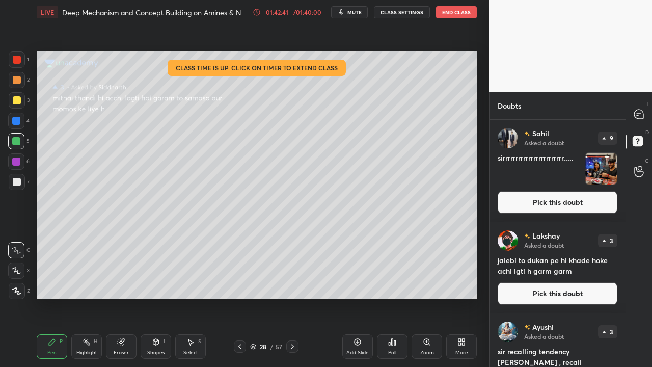
click at [560, 203] on button "Pick this doubt" at bounding box center [557, 202] width 120 height 22
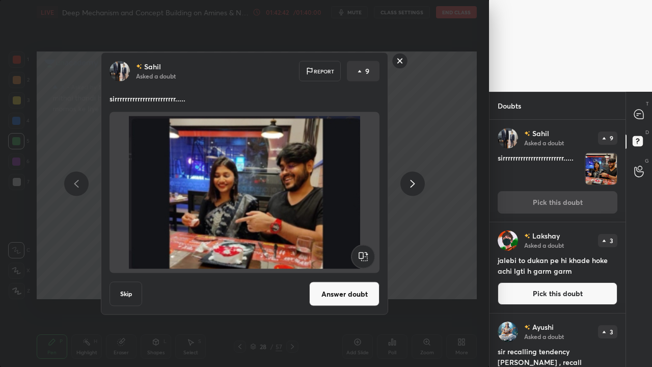
click at [123, 290] on button "Skip" at bounding box center [125, 294] width 33 height 24
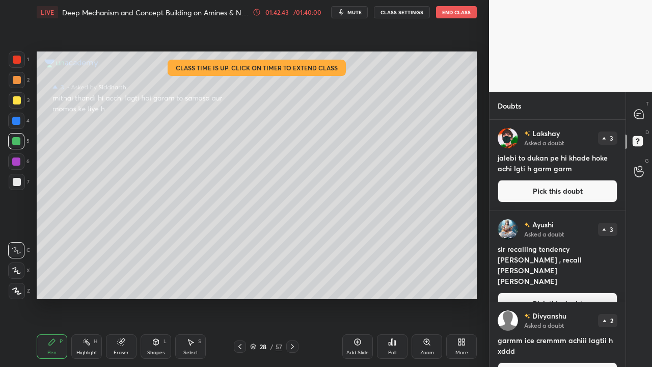
click at [601, 195] on button "Pick this doubt" at bounding box center [557, 191] width 120 height 22
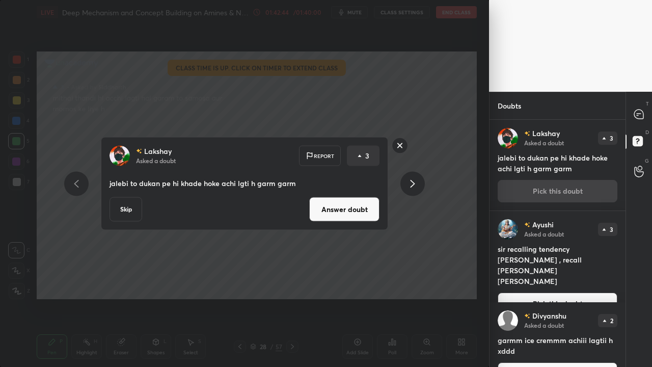
click at [119, 212] on button "Skip" at bounding box center [125, 209] width 33 height 24
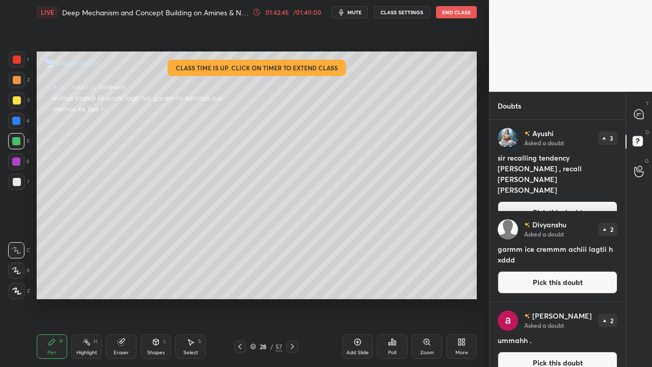
click at [599, 201] on button "Pick this doubt" at bounding box center [557, 212] width 120 height 22
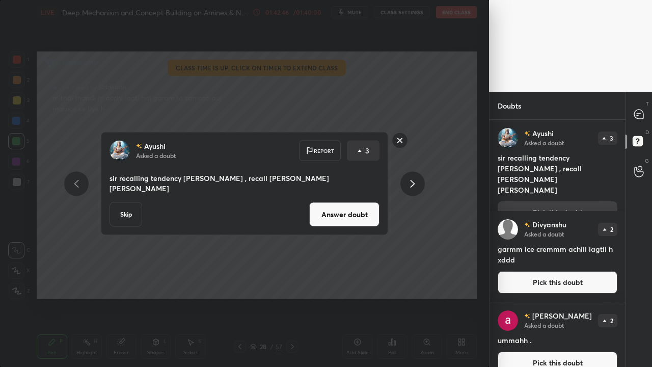
click at [113, 209] on button "Skip" at bounding box center [125, 214] width 33 height 24
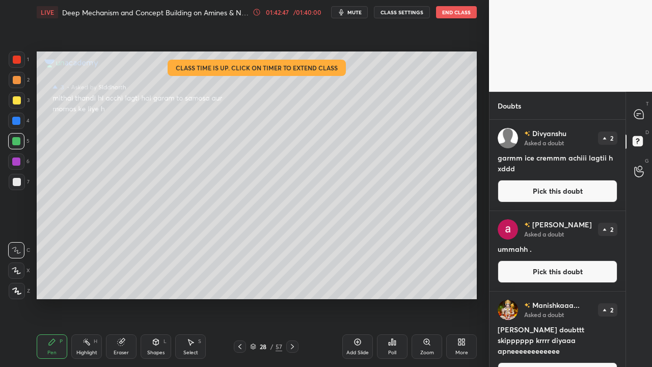
drag, startPoint x: 571, startPoint y: 191, endPoint x: 550, endPoint y: 190, distance: 20.4
click at [571, 190] on button "Pick this doubt" at bounding box center [557, 191] width 120 height 22
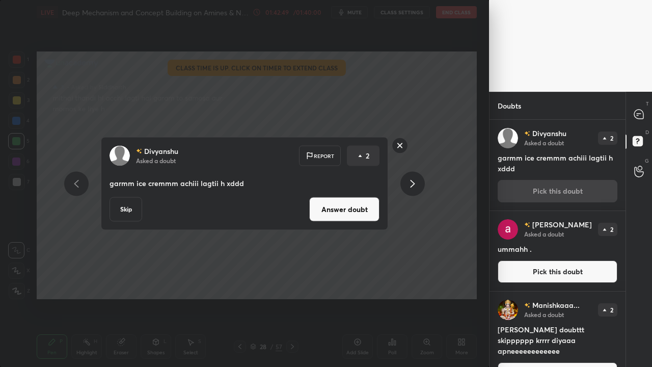
click at [367, 210] on button "Answer doubt" at bounding box center [344, 209] width 70 height 24
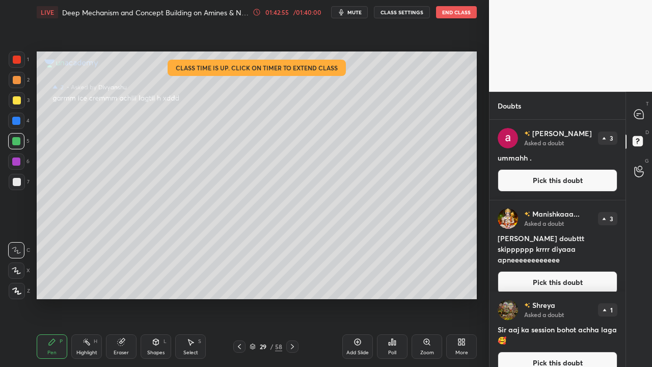
click at [569, 184] on button "Pick this doubt" at bounding box center [557, 180] width 120 height 22
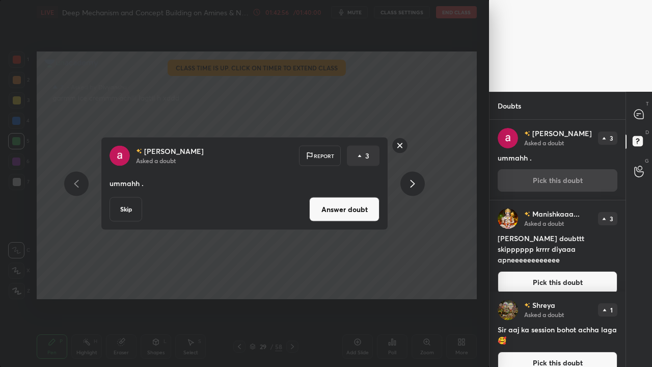
click at [375, 204] on button "Answer doubt" at bounding box center [344, 209] width 70 height 24
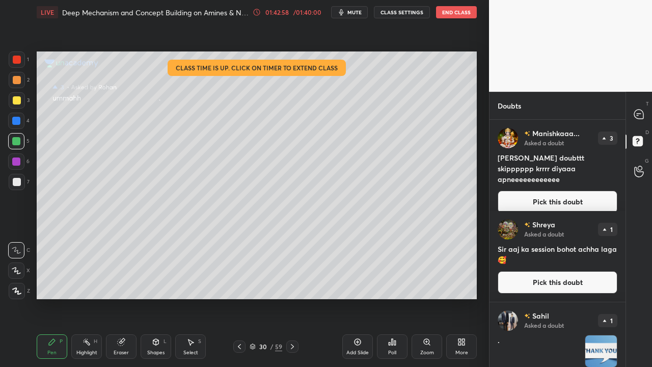
click at [558, 191] on button "Pick this doubt" at bounding box center [557, 201] width 120 height 22
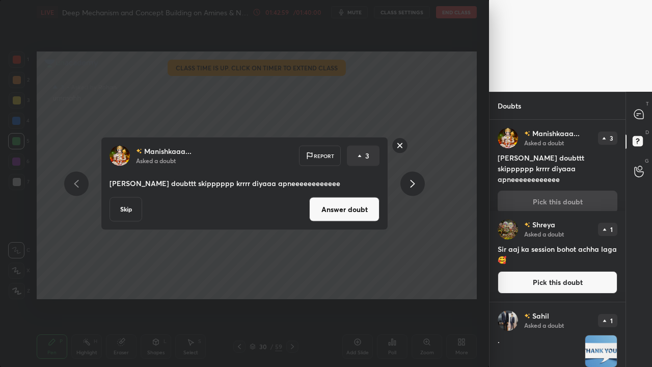
click at [376, 215] on button "Answer doubt" at bounding box center [344, 209] width 70 height 24
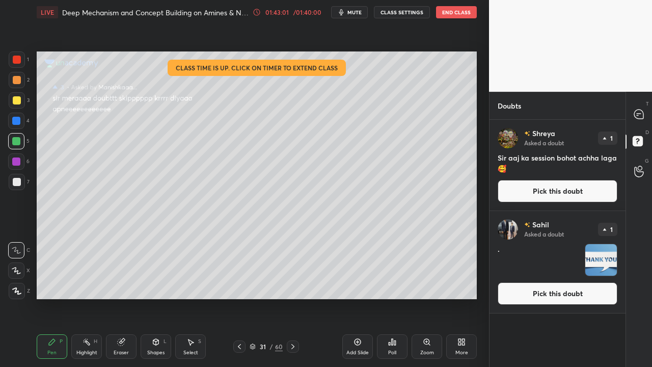
click at [579, 196] on button "Pick this doubt" at bounding box center [557, 191] width 120 height 22
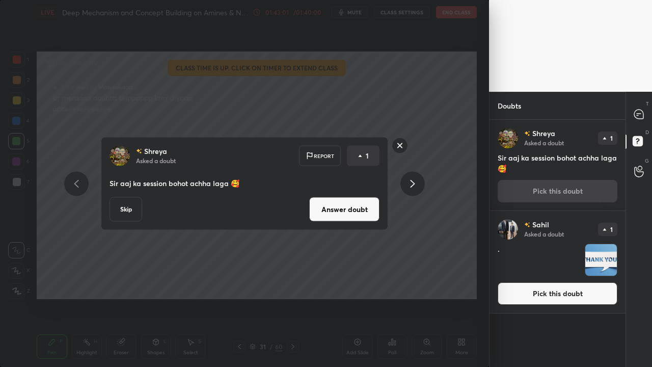
click at [352, 220] on button "Answer doubt" at bounding box center [344, 209] width 70 height 24
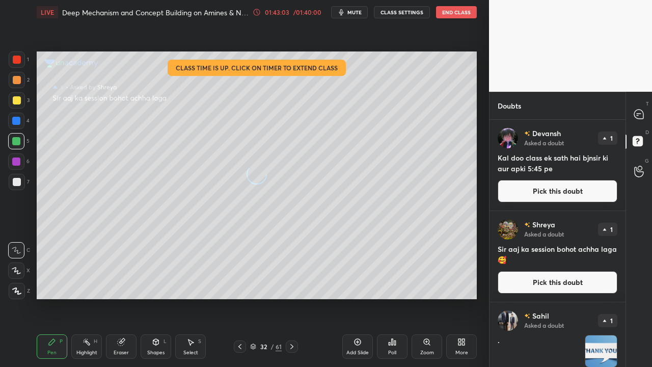
click at [558, 188] on button "Pick this doubt" at bounding box center [557, 191] width 120 height 22
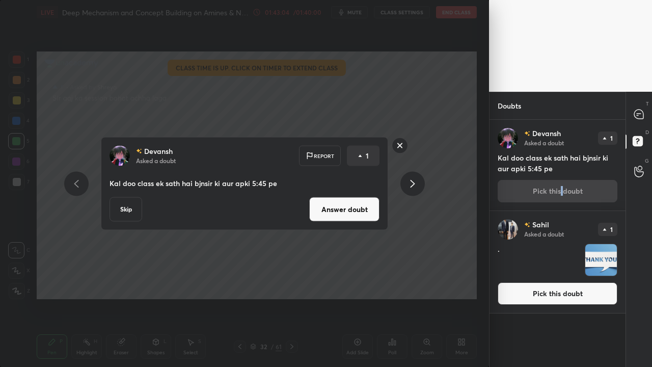
click at [367, 208] on button "Answer doubt" at bounding box center [344, 209] width 70 height 24
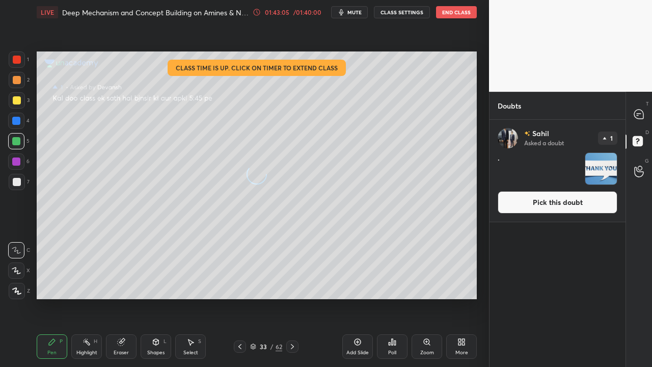
click at [581, 190] on div "[PERSON_NAME] Asked a doubt 1 . Pick this doubt" at bounding box center [557, 171] width 136 height 102
drag, startPoint x: 539, startPoint y: 200, endPoint x: 504, endPoint y: 206, distance: 35.2
click at [539, 200] on button "Pick this doubt" at bounding box center [557, 202] width 120 height 22
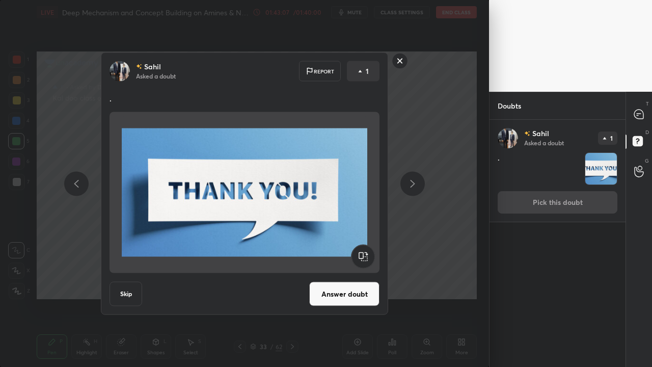
click at [359, 278] on div "[PERSON_NAME] Asked a doubt Report 1 . Skip Answer doubt" at bounding box center [244, 183] width 287 height 262
click at [360, 290] on button "Answer doubt" at bounding box center [344, 294] width 70 height 24
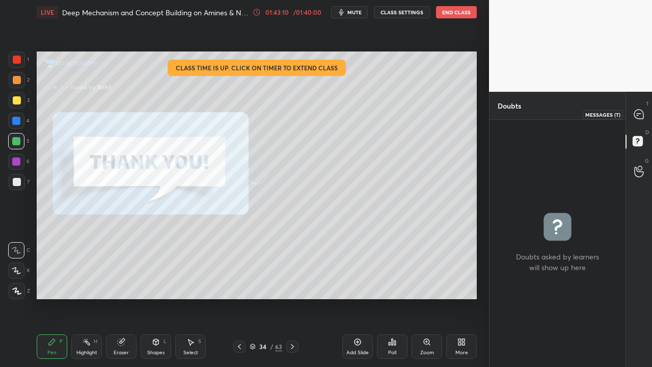
click at [641, 115] on icon at bounding box center [638, 113] width 9 height 9
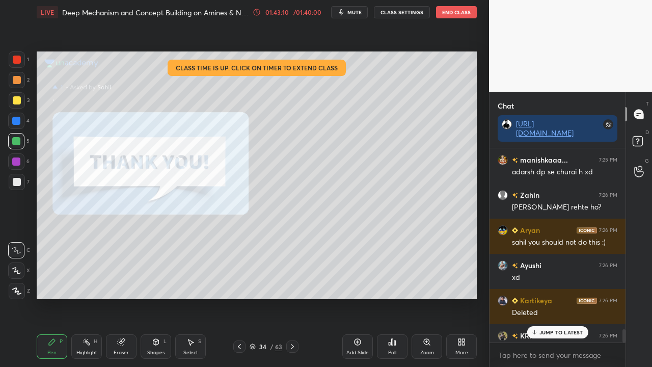
scroll to position [2628, 0]
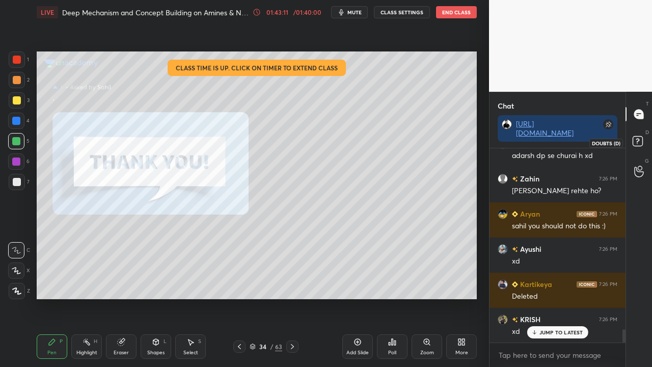
click at [635, 143] on rect at bounding box center [637, 141] width 10 height 10
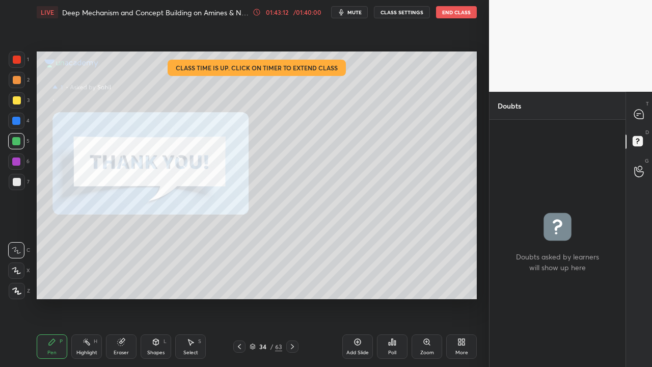
click at [459, 12] on button "End Class" at bounding box center [456, 12] width 41 height 12
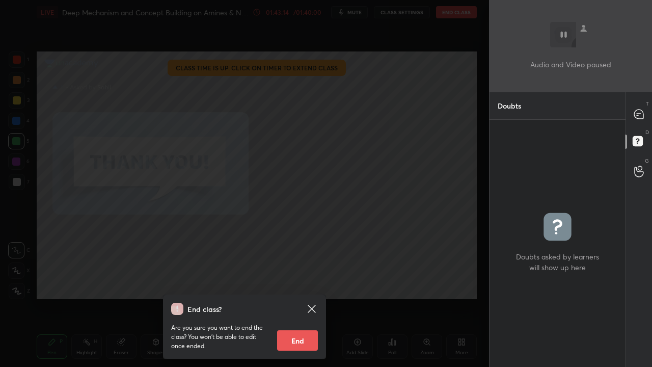
click at [298, 343] on button "End" at bounding box center [297, 340] width 41 height 20
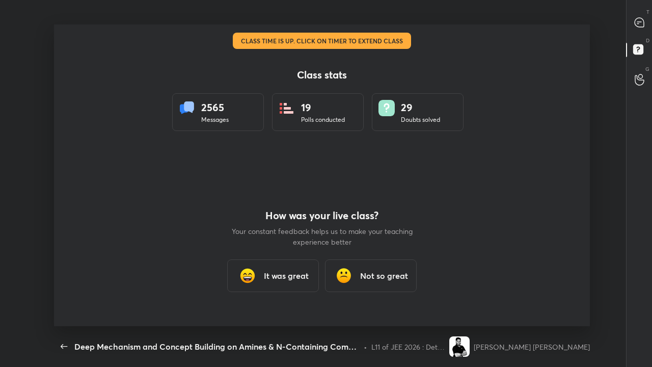
scroll to position [301, 643]
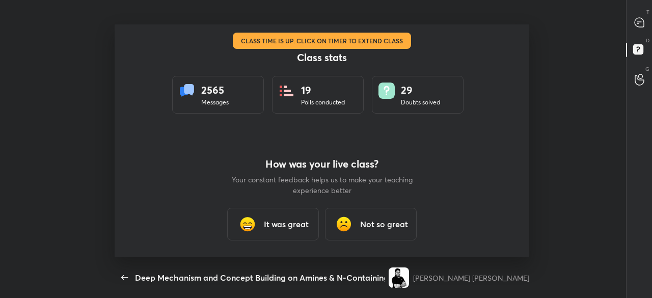
click at [285, 222] on h3 "It was great" at bounding box center [286, 224] width 45 height 12
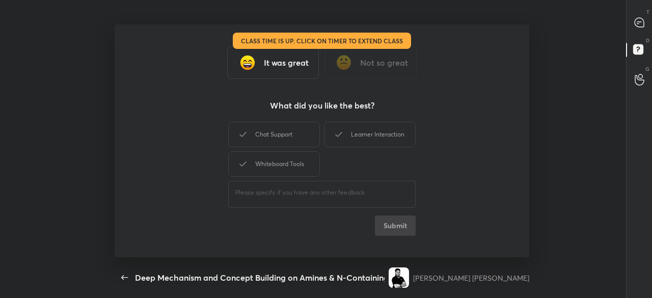
click at [275, 68] on h3 "It was great" at bounding box center [286, 63] width 45 height 12
click at [287, 138] on div "Chat Support" at bounding box center [274, 134] width 92 height 25
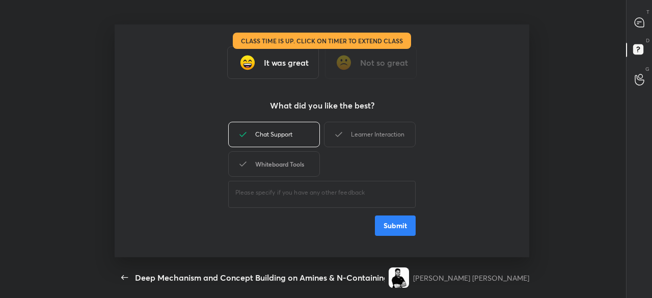
click at [287, 158] on div "Whiteboard Tools" at bounding box center [274, 163] width 92 height 25
click at [387, 221] on button "Submit" at bounding box center [395, 225] width 41 height 20
